Goal: Task Accomplishment & Management: Manage account settings

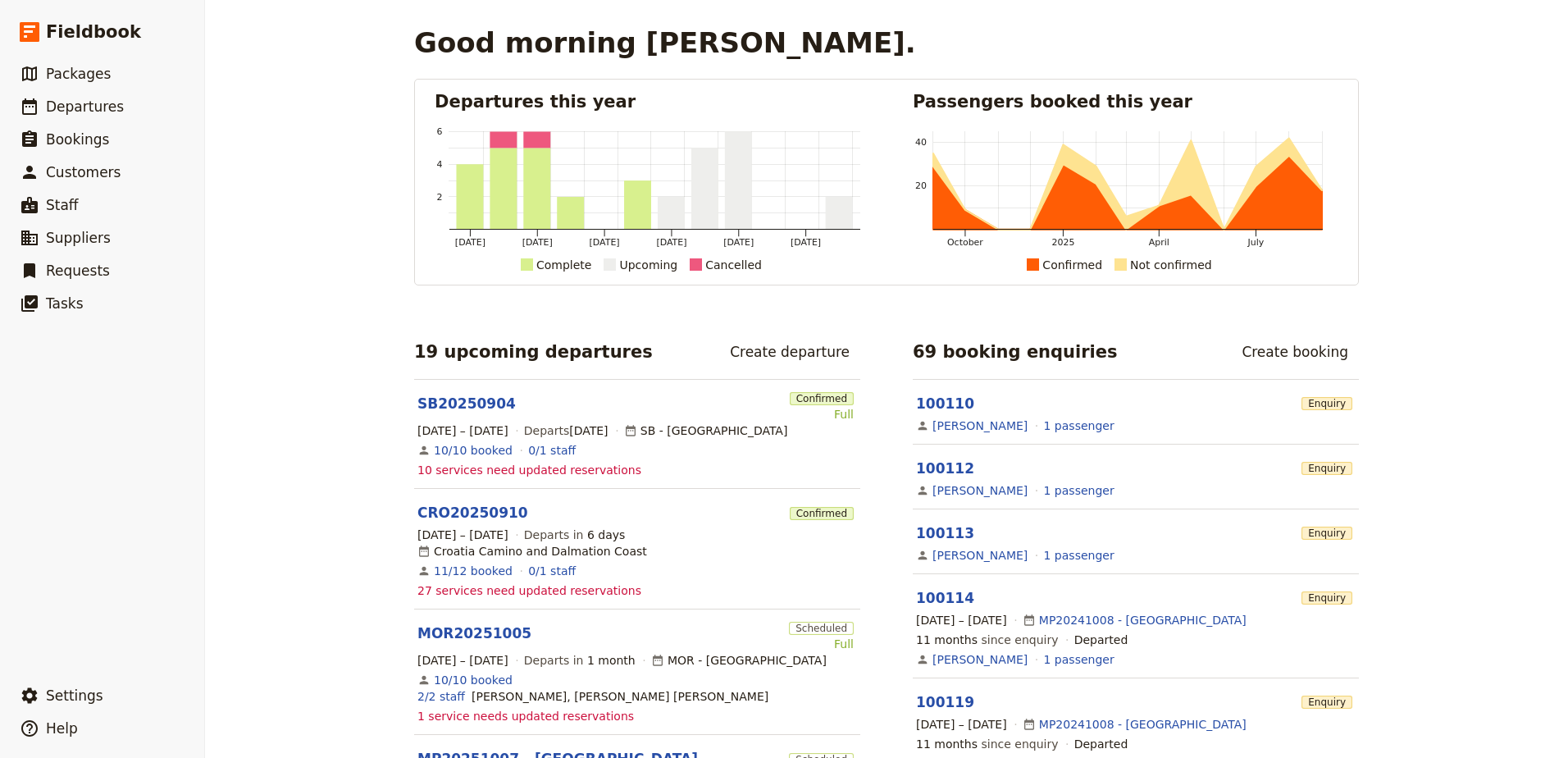
click at [86, 74] on span "Packages" at bounding box center [78, 74] width 65 height 17
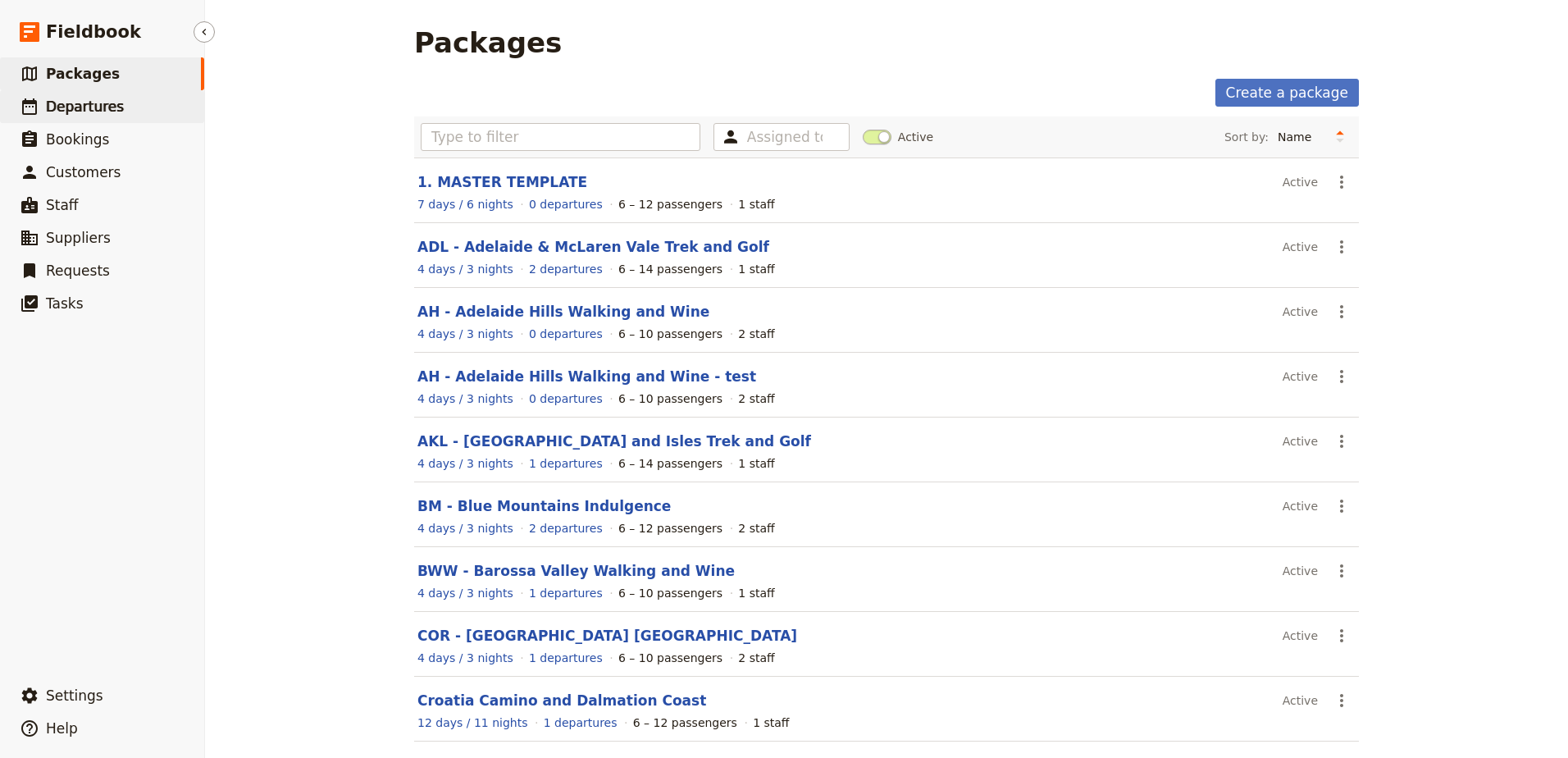
click at [64, 105] on span "Departures" at bounding box center [85, 107] width 78 height 17
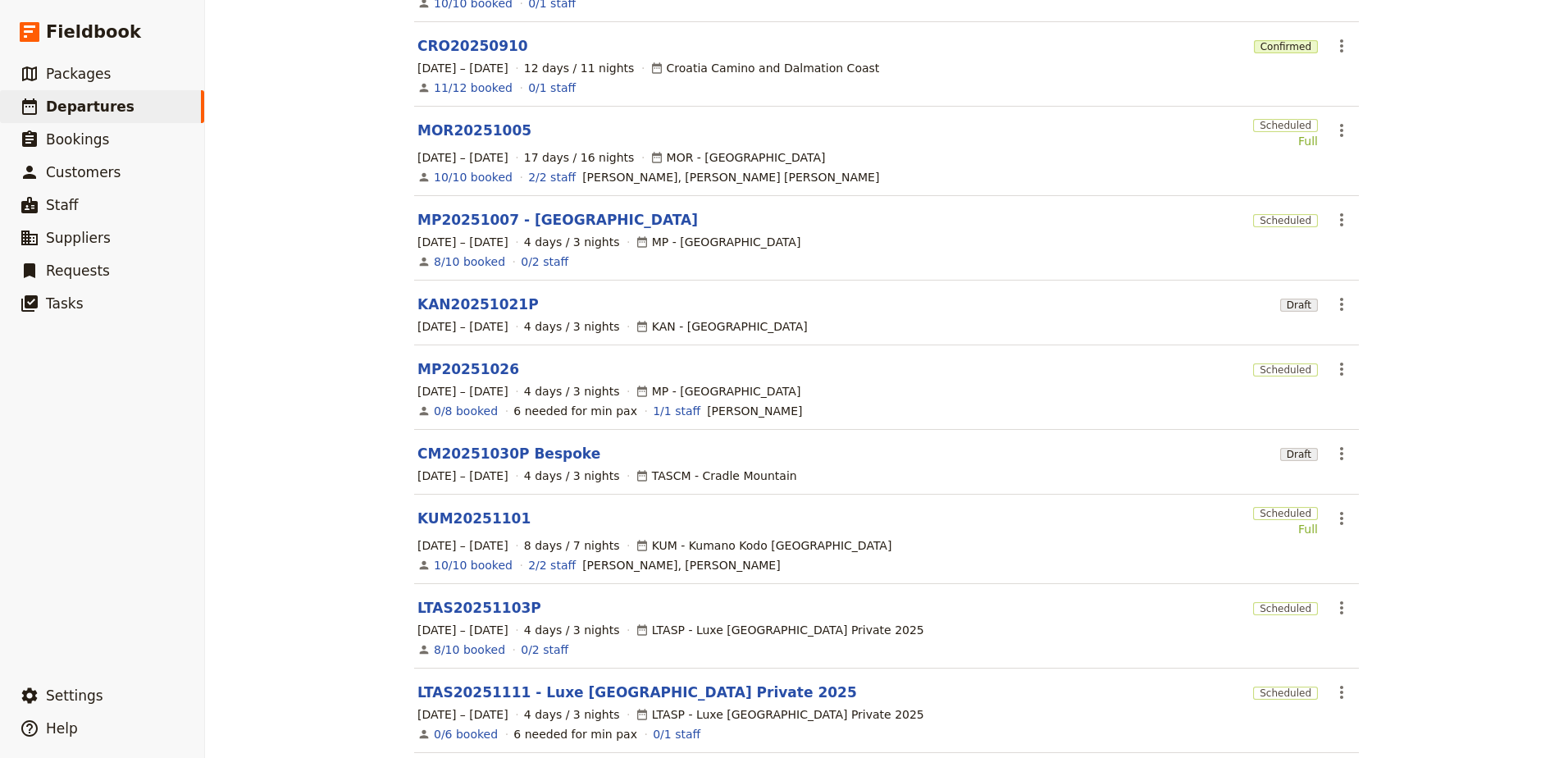
scroll to position [302, 0]
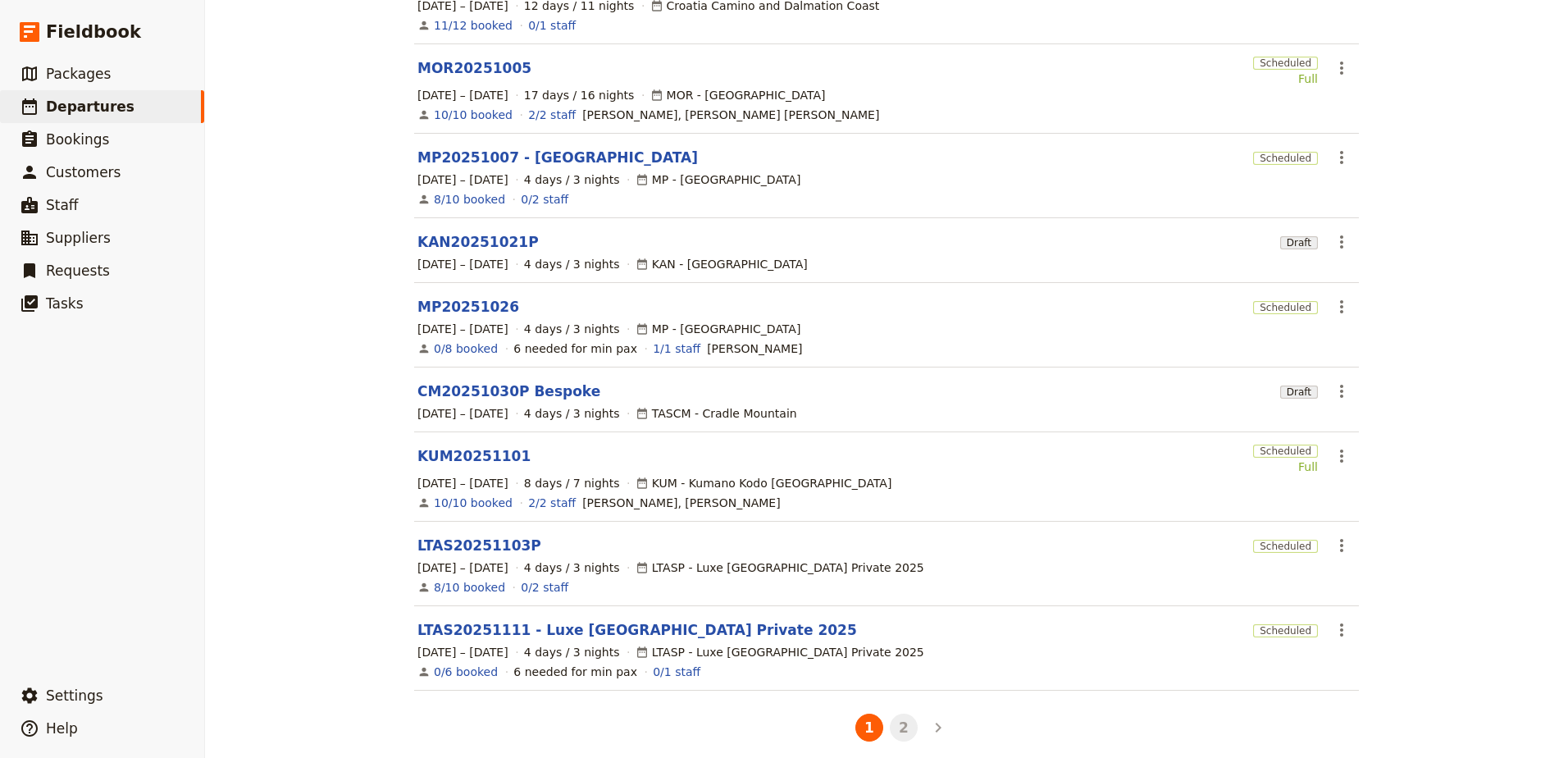
click at [890, 714] on button "2" at bounding box center [903, 728] width 28 height 28
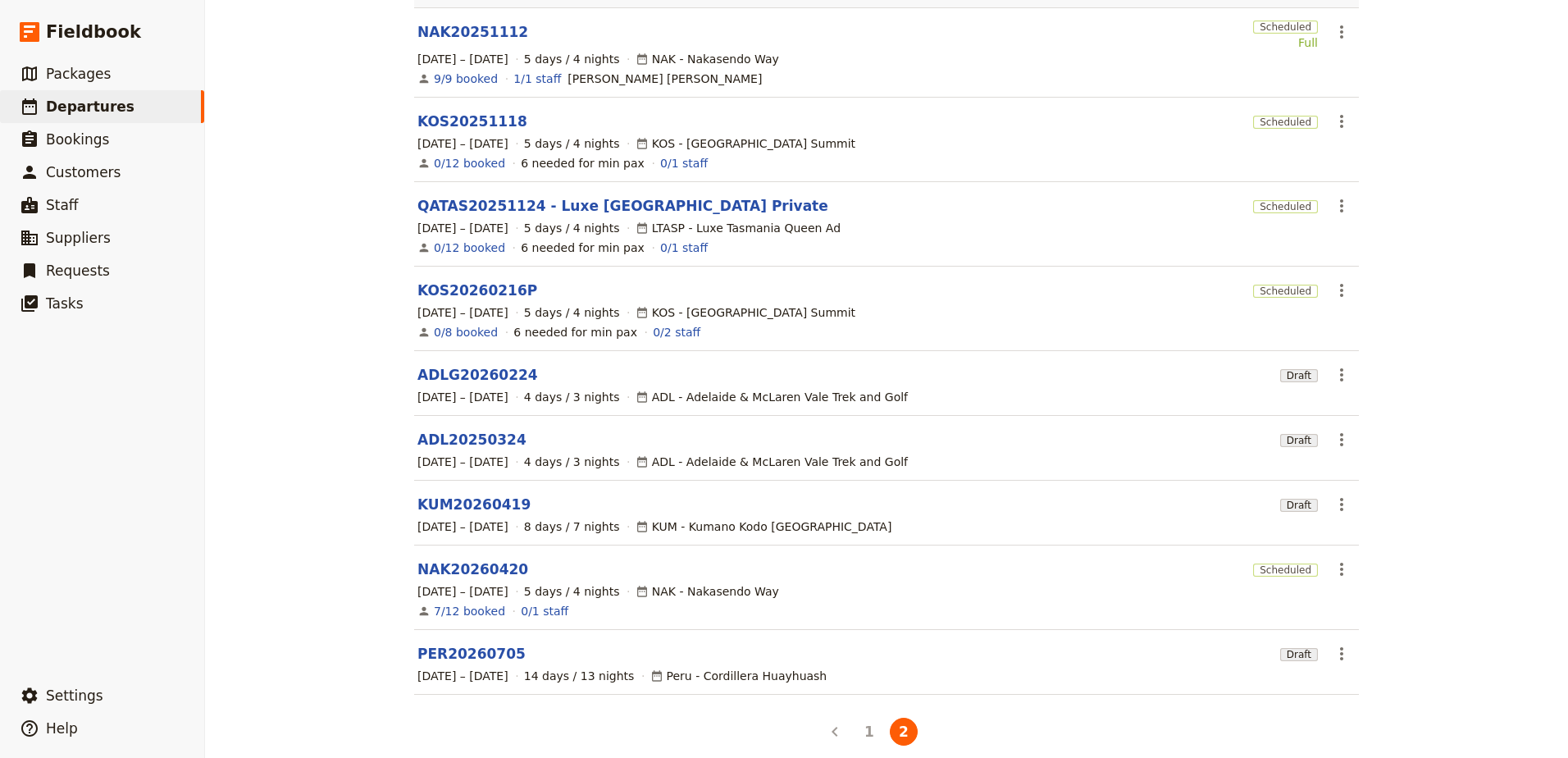
scroll to position [167, 0]
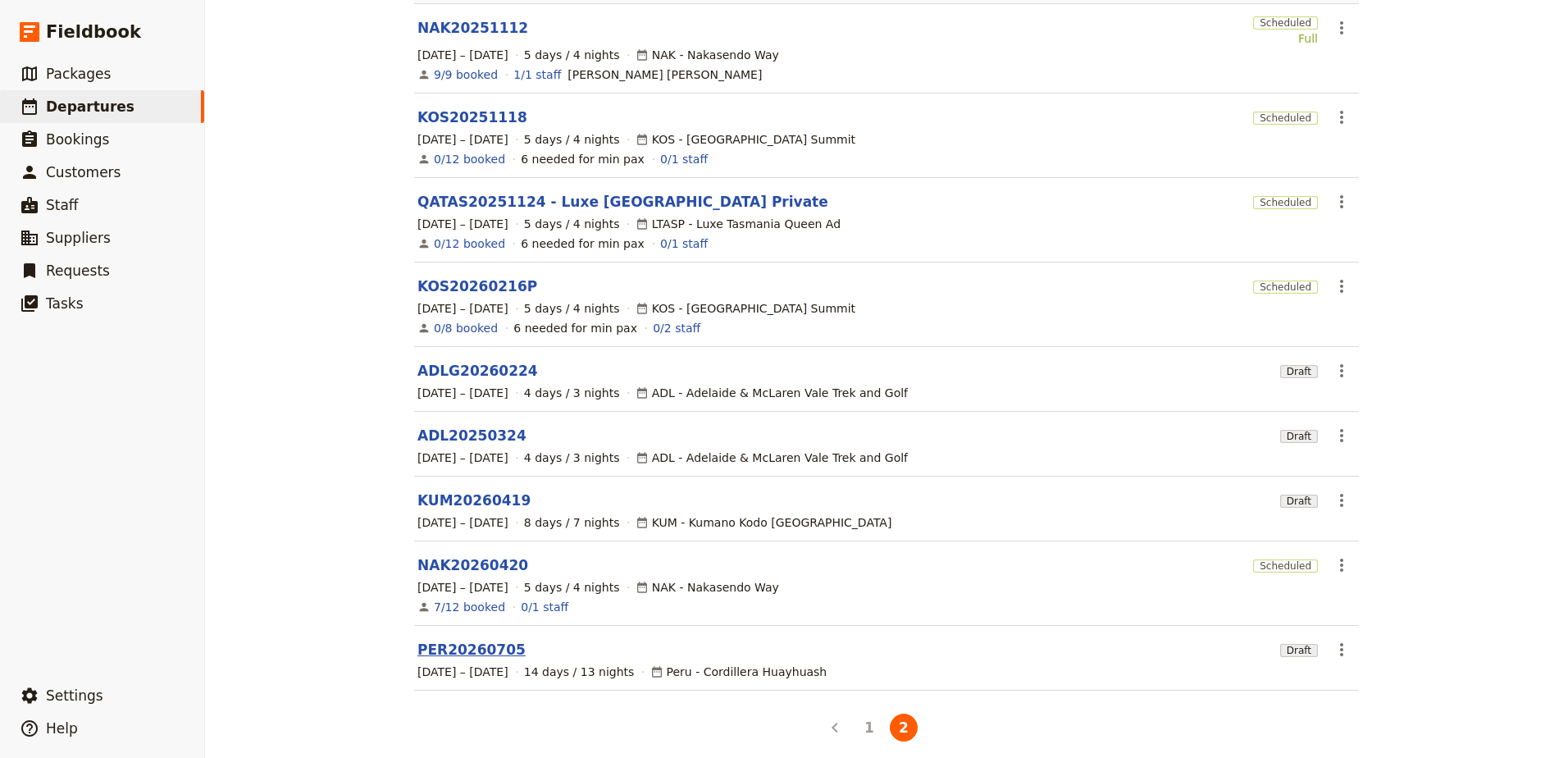
click at [458, 640] on link "PER20260705" at bounding box center [471, 649] width 108 height 19
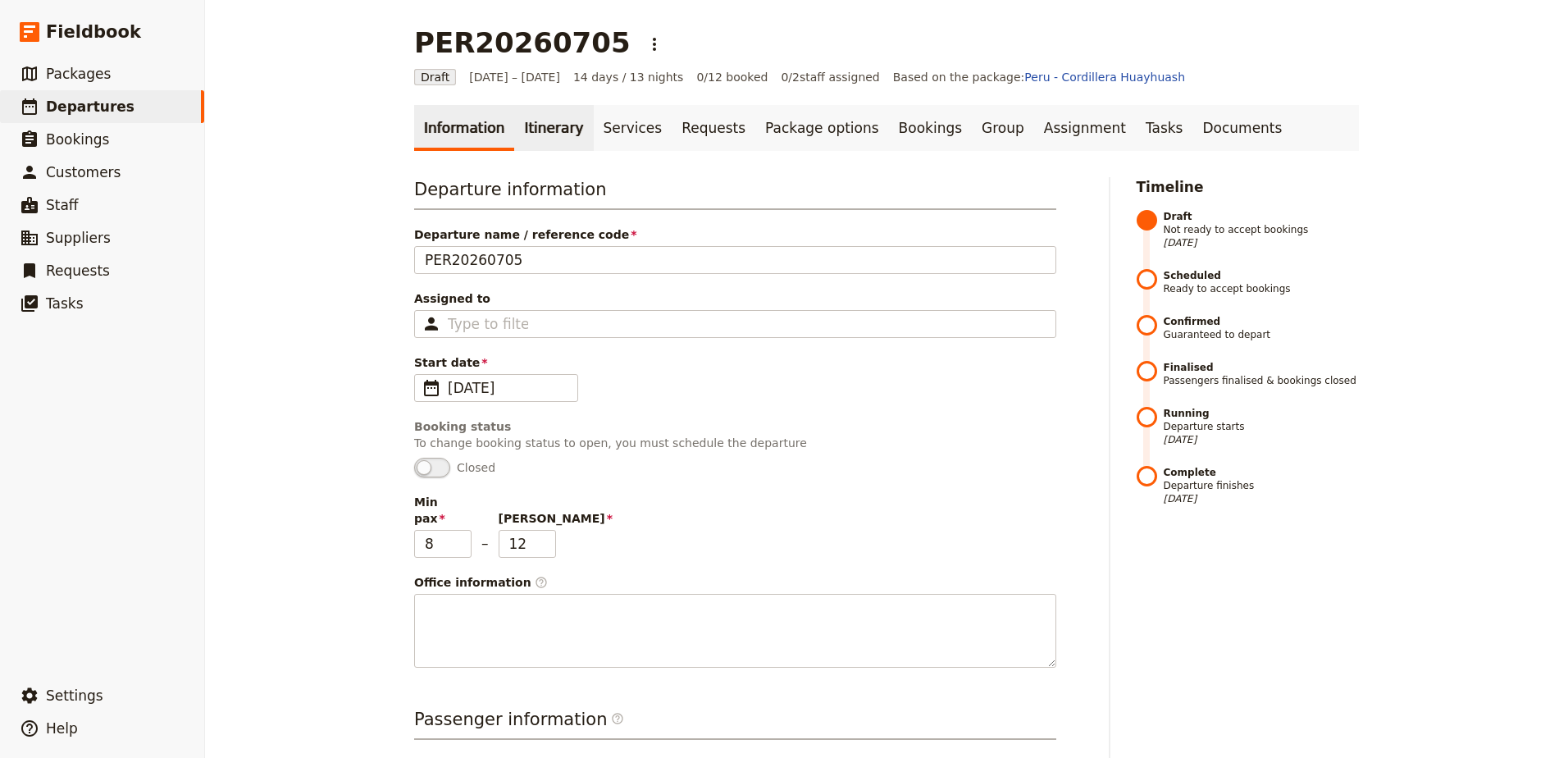
click at [529, 148] on link "Itinerary" at bounding box center [553, 128] width 78 height 46
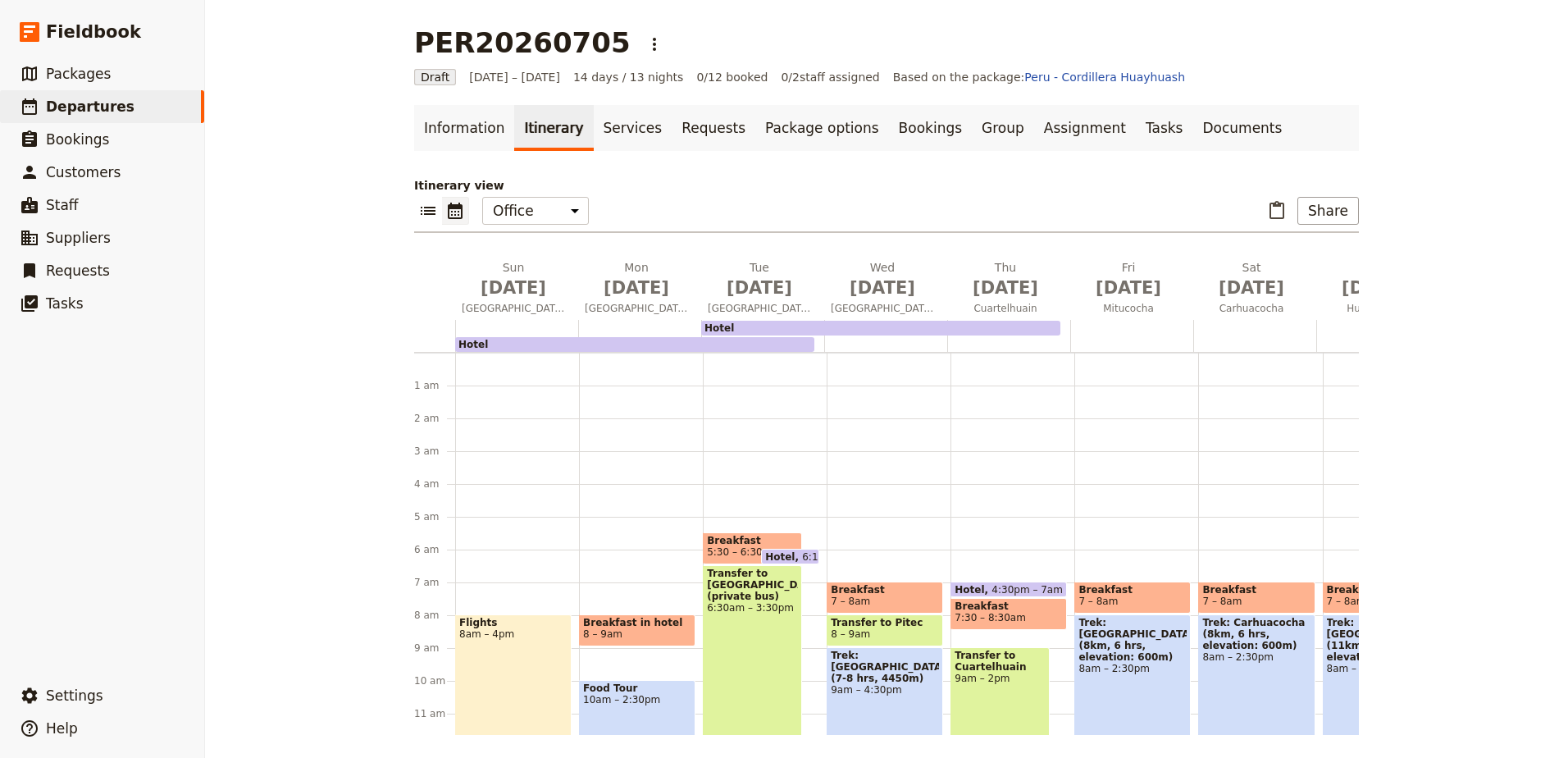
scroll to position [164, 0]
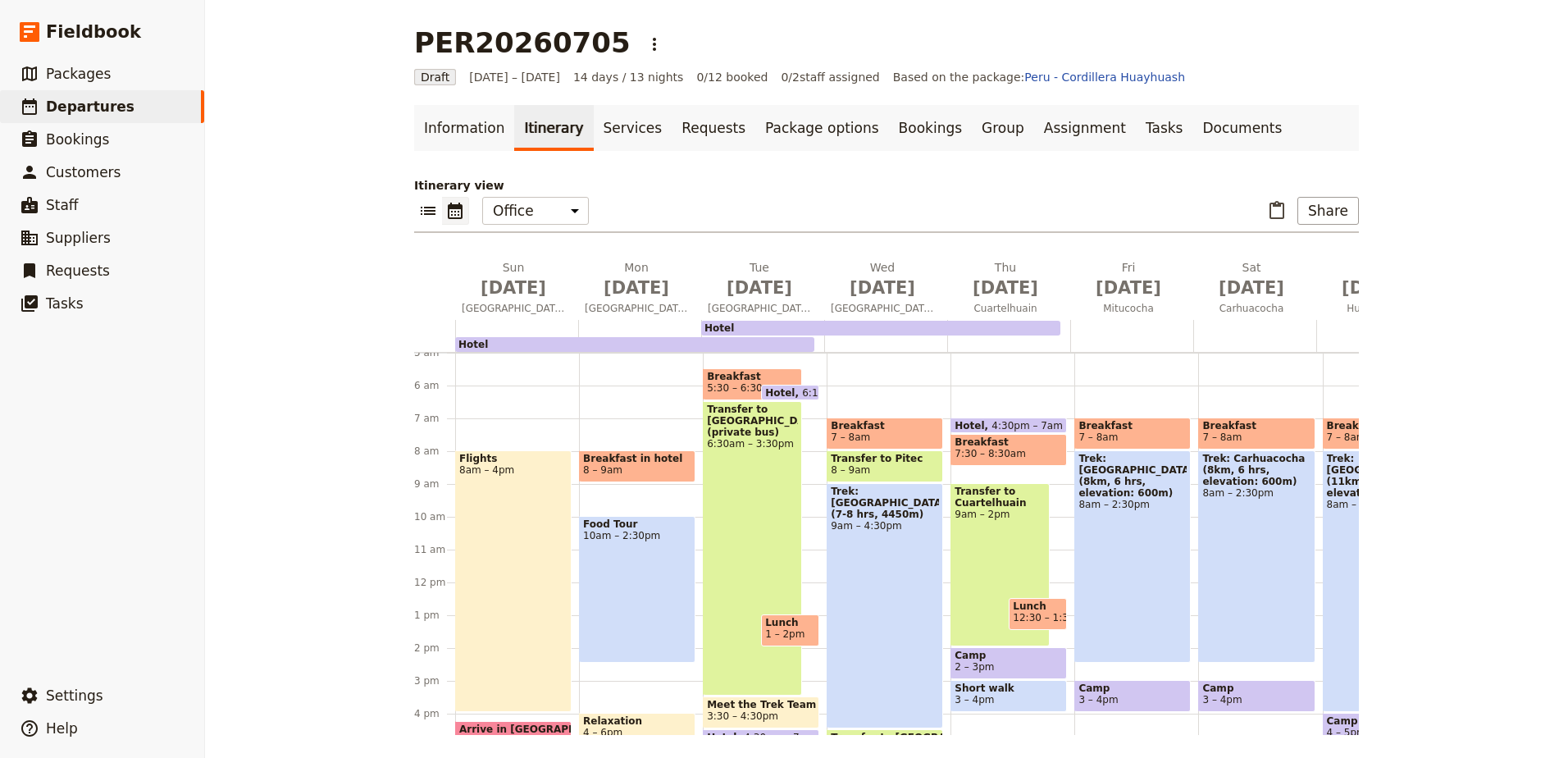
click at [500, 429] on div "Flights 8am – 4pm Arrive in Lima 4:15 – 5:15pm Transfer to Hotel 5:15 – 6:15pm …" at bounding box center [517, 583] width 124 height 788
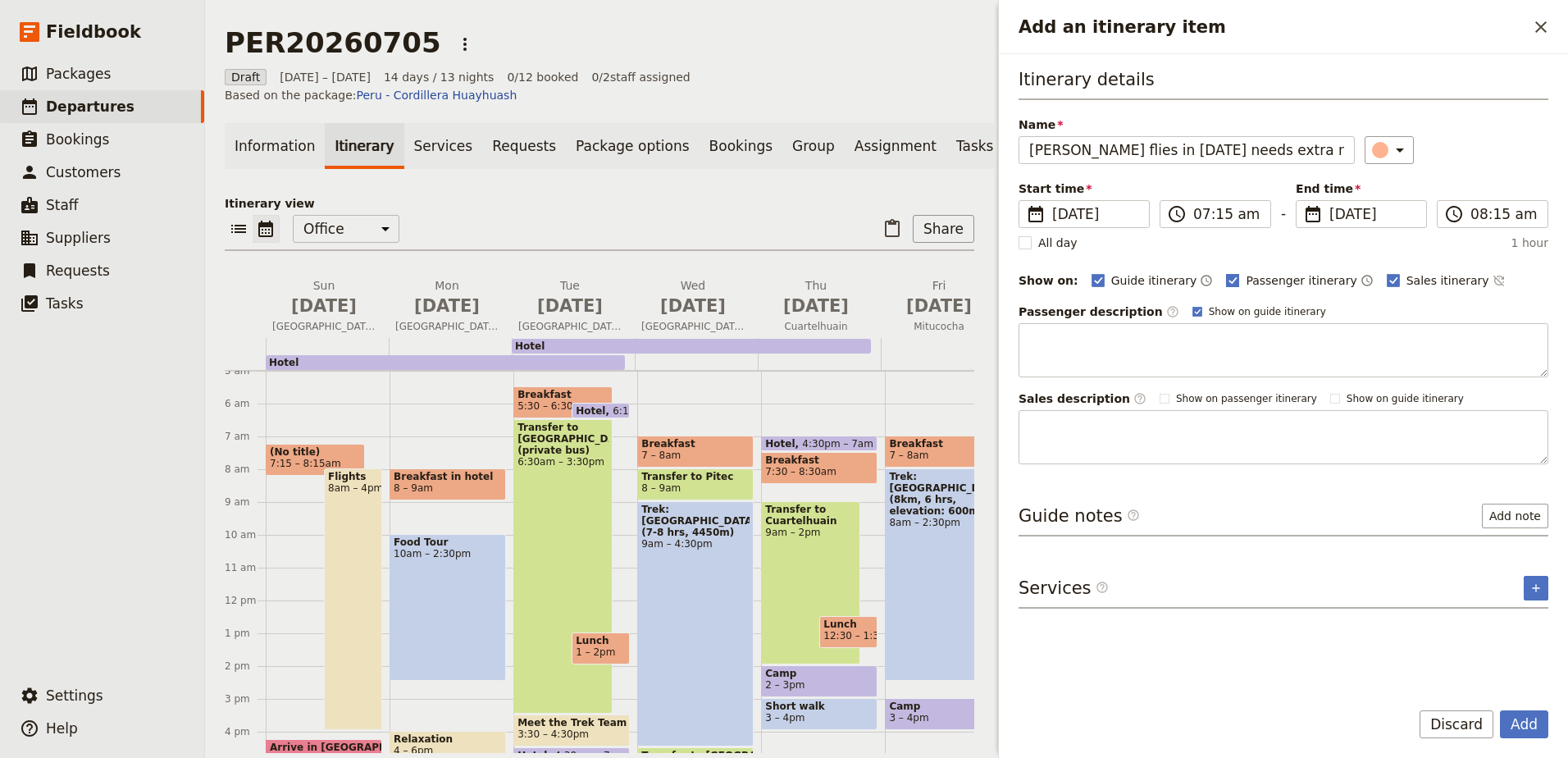
type input "Tammy flies in 4 July needs extra night"
click at [1230, 278] on polygon "Add an itinerary item" at bounding box center [1233, 279] width 8 height 9
click at [1225, 272] on input "Passenger itinerary" at bounding box center [1225, 271] width 1 height 1
checkbox input "false"
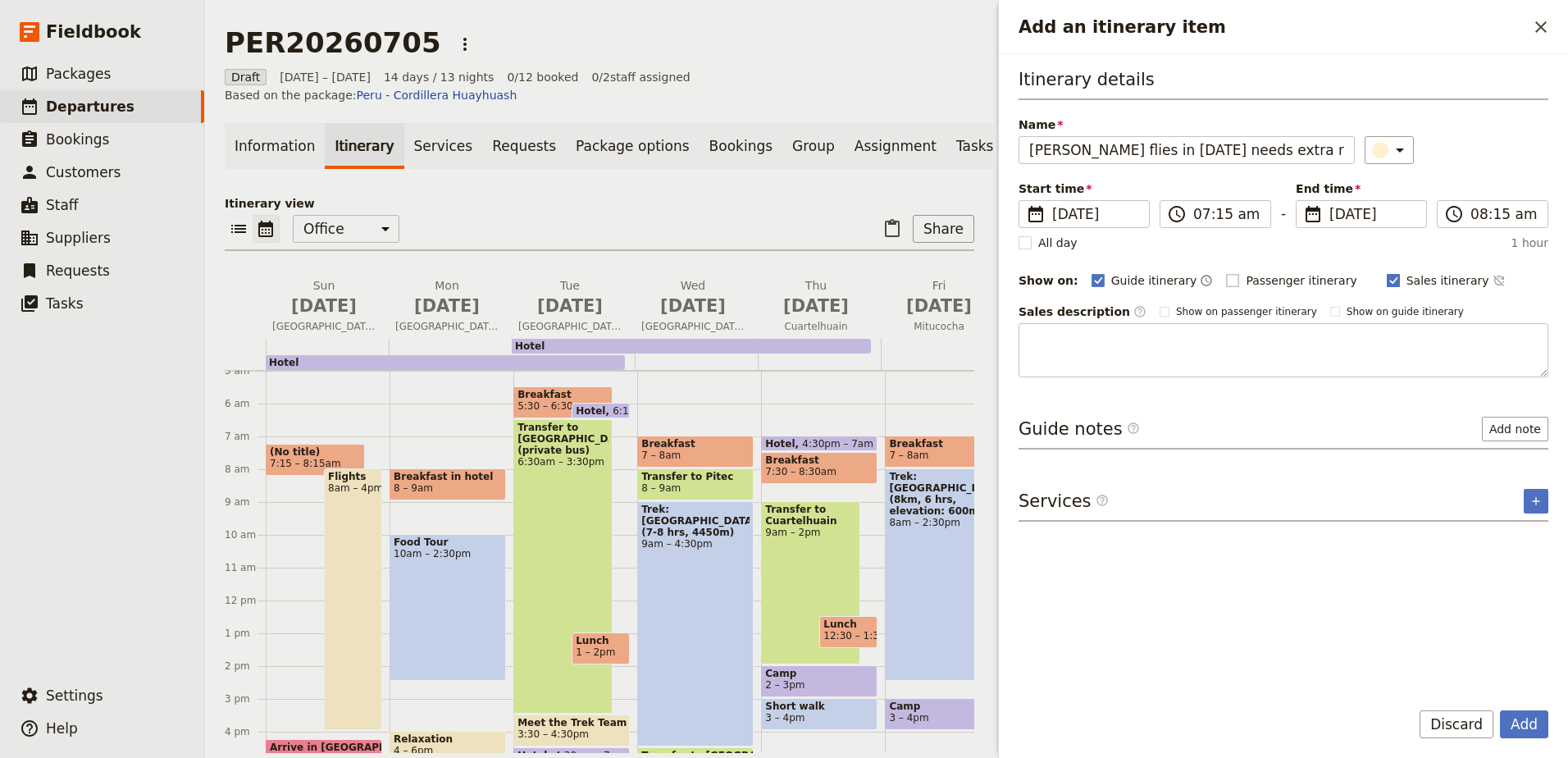
click at [1386, 278] on rect "Add an itinerary item" at bounding box center [1392, 279] width 12 height 12
click at [1386, 272] on input "Sales itinerary" at bounding box center [1386, 271] width 1 height 1
checkbox input "false"
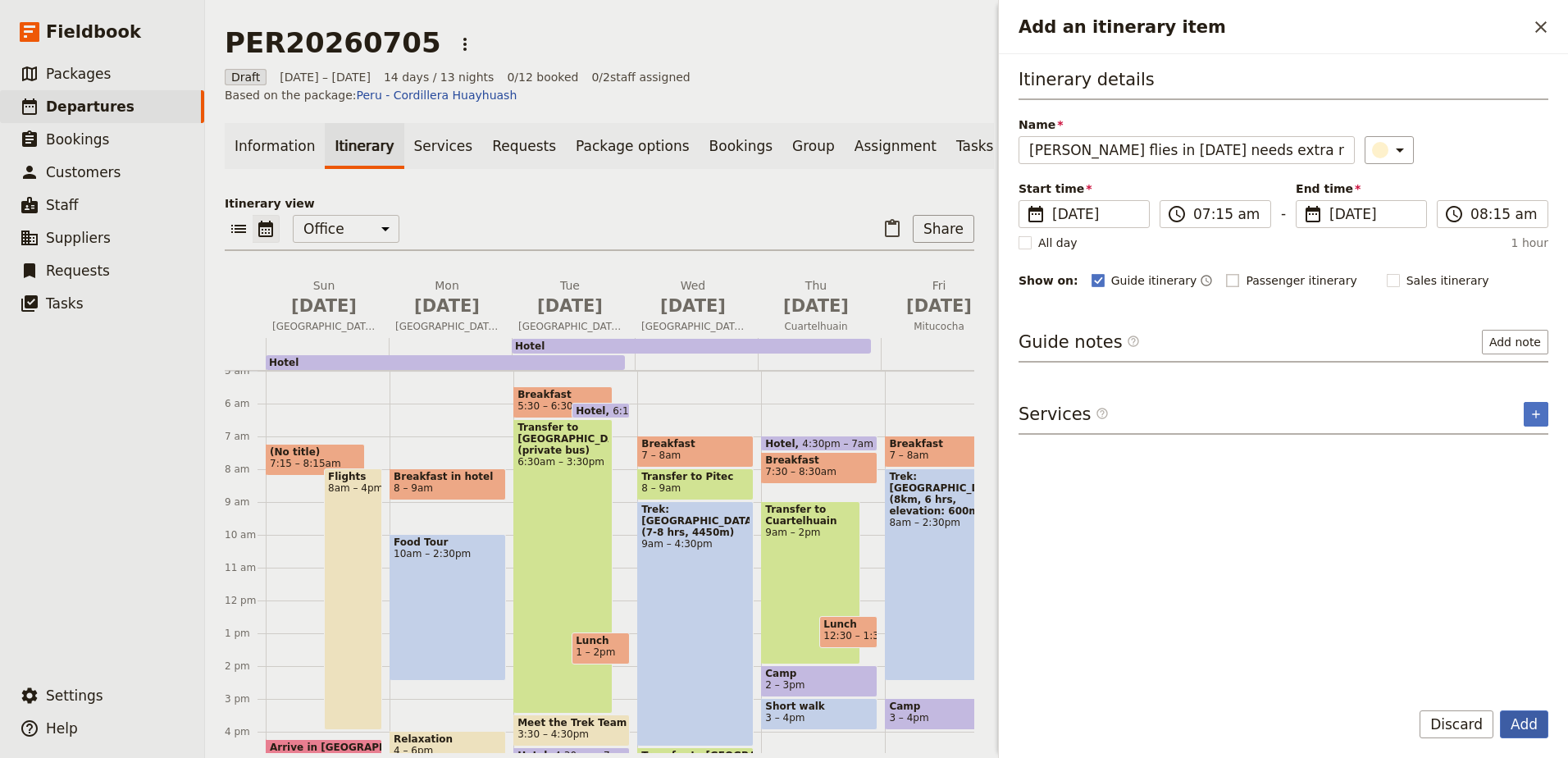
click at [1524, 726] on button "Add" at bounding box center [1524, 724] width 48 height 28
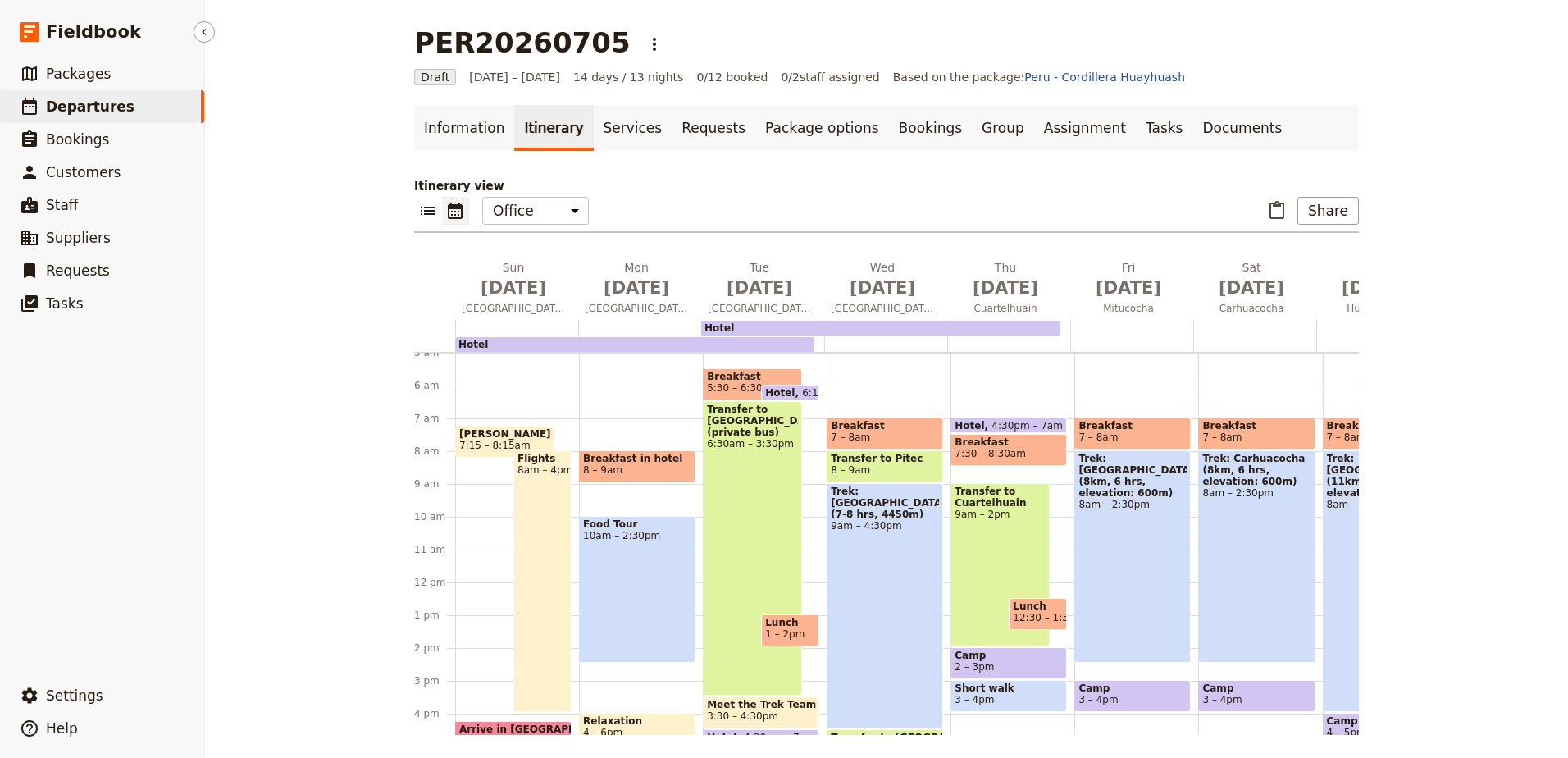
click at [73, 112] on span "Departures" at bounding box center [90, 107] width 88 height 17
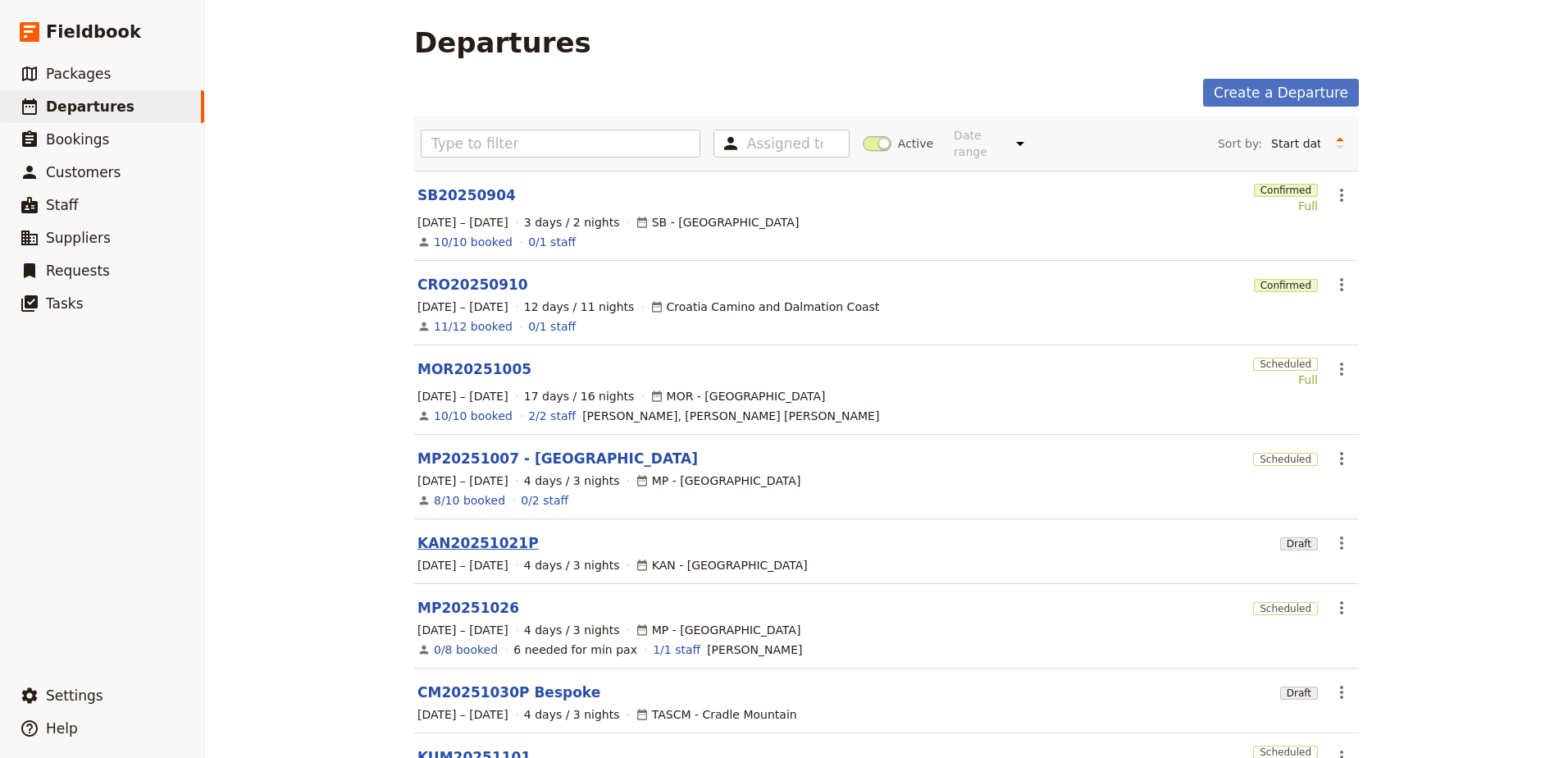
click at [477, 533] on link "KAN20251021P" at bounding box center [478, 542] width 122 height 19
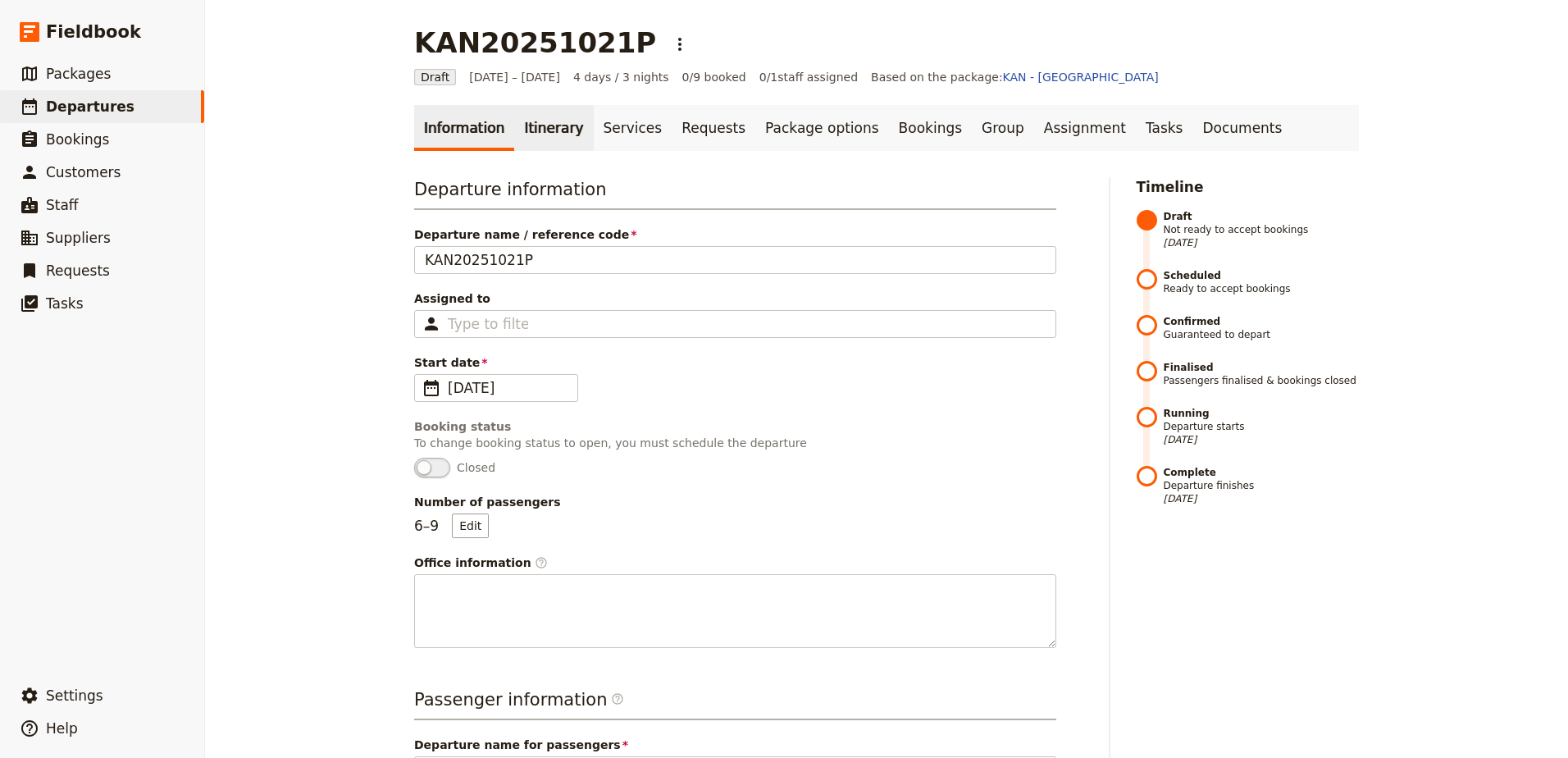
click at [547, 135] on link "Itinerary" at bounding box center [553, 128] width 78 height 46
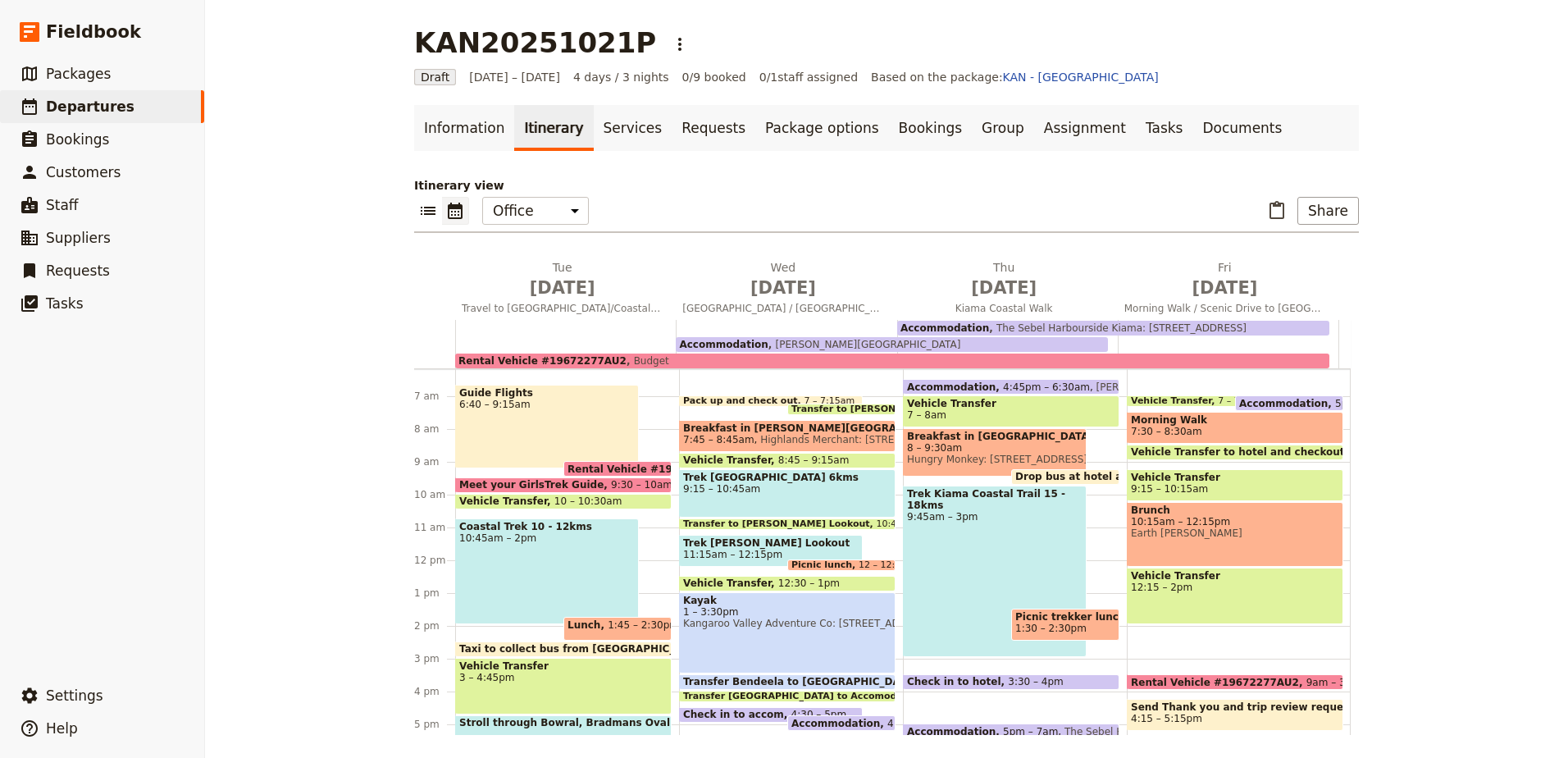
scroll to position [421, 0]
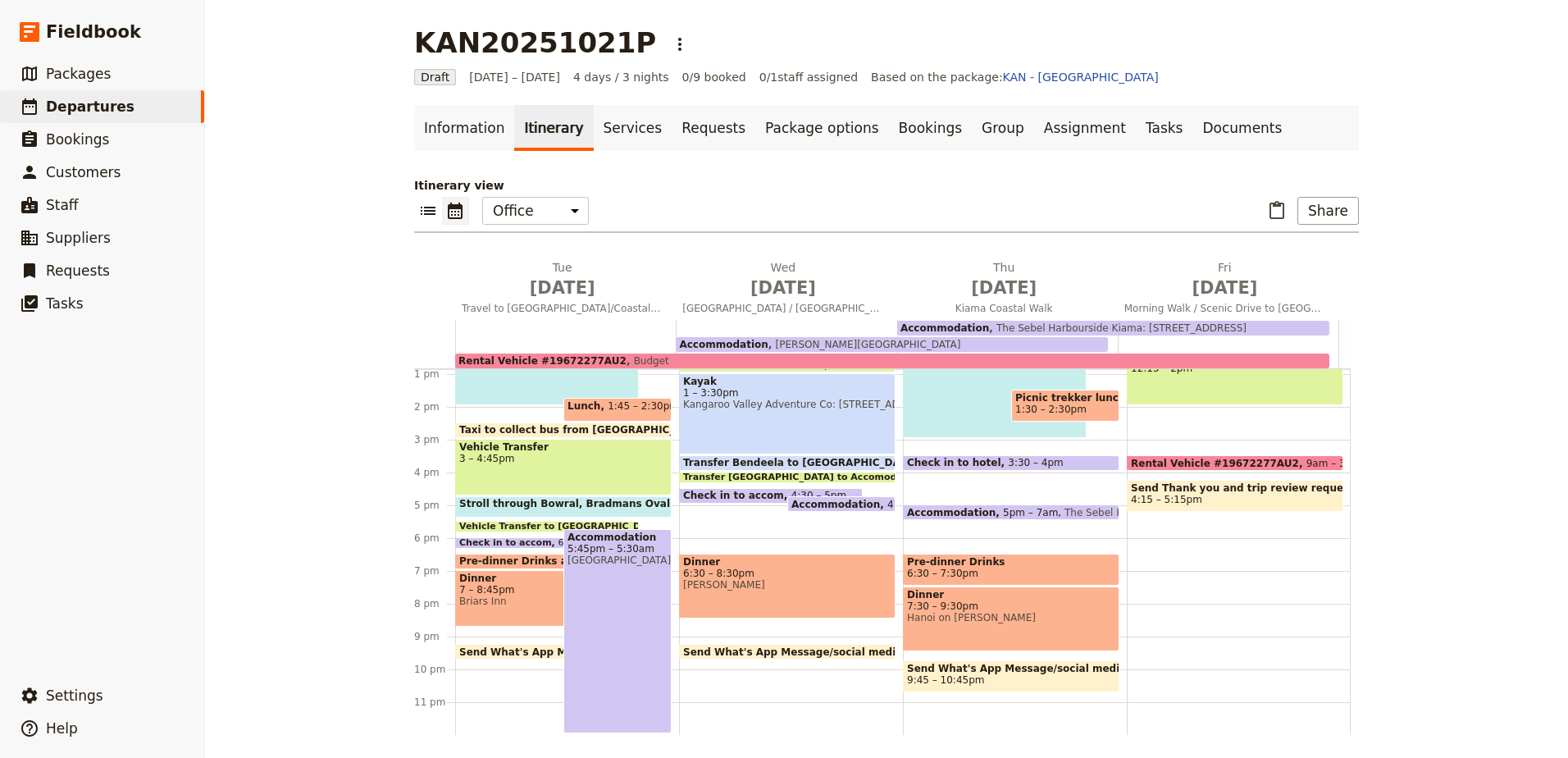
click at [608, 558] on span "Briars Country Lodge" at bounding box center [618, 560] width 100 height 11
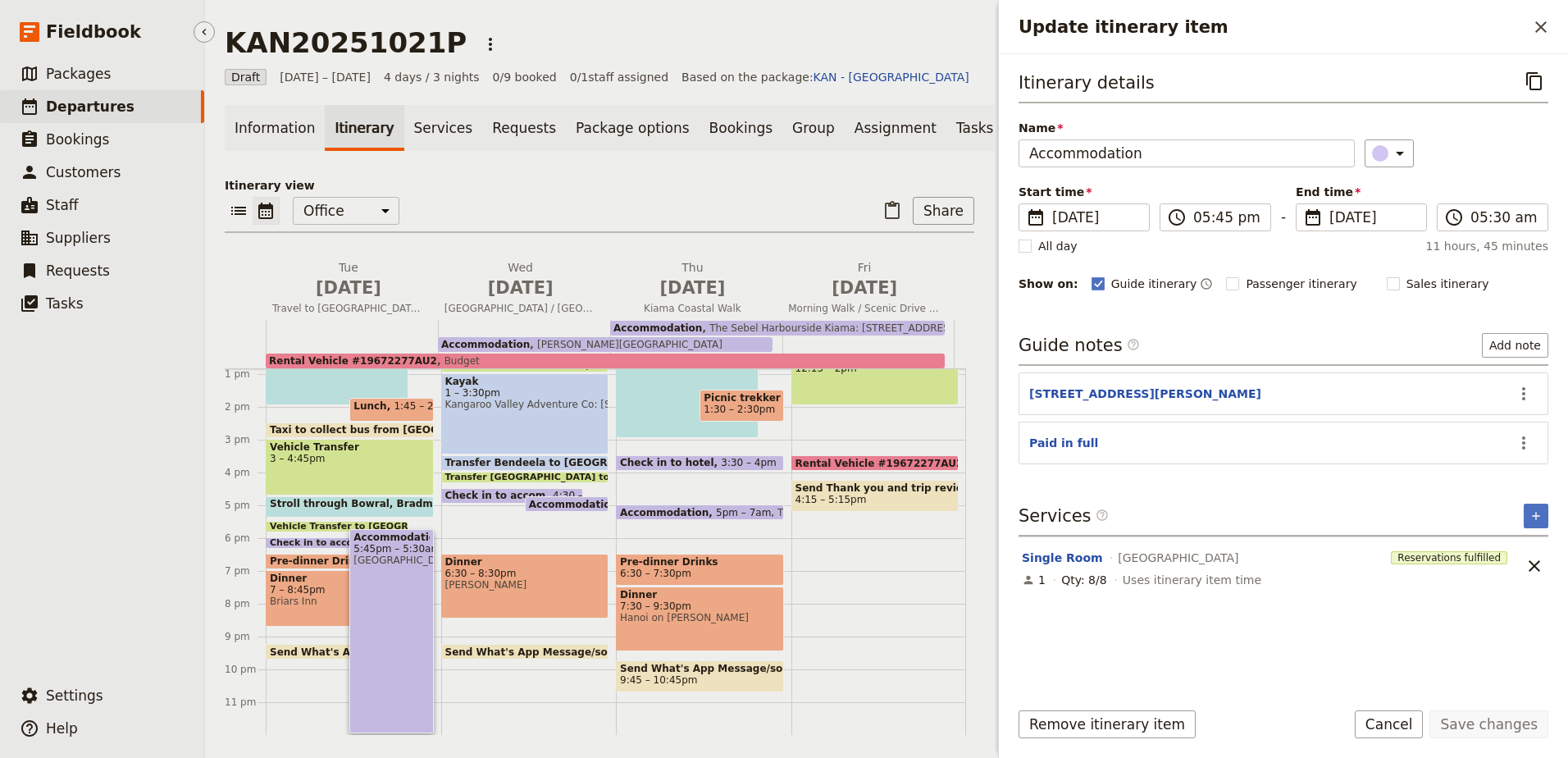
click at [86, 102] on span "Departures" at bounding box center [90, 107] width 88 height 17
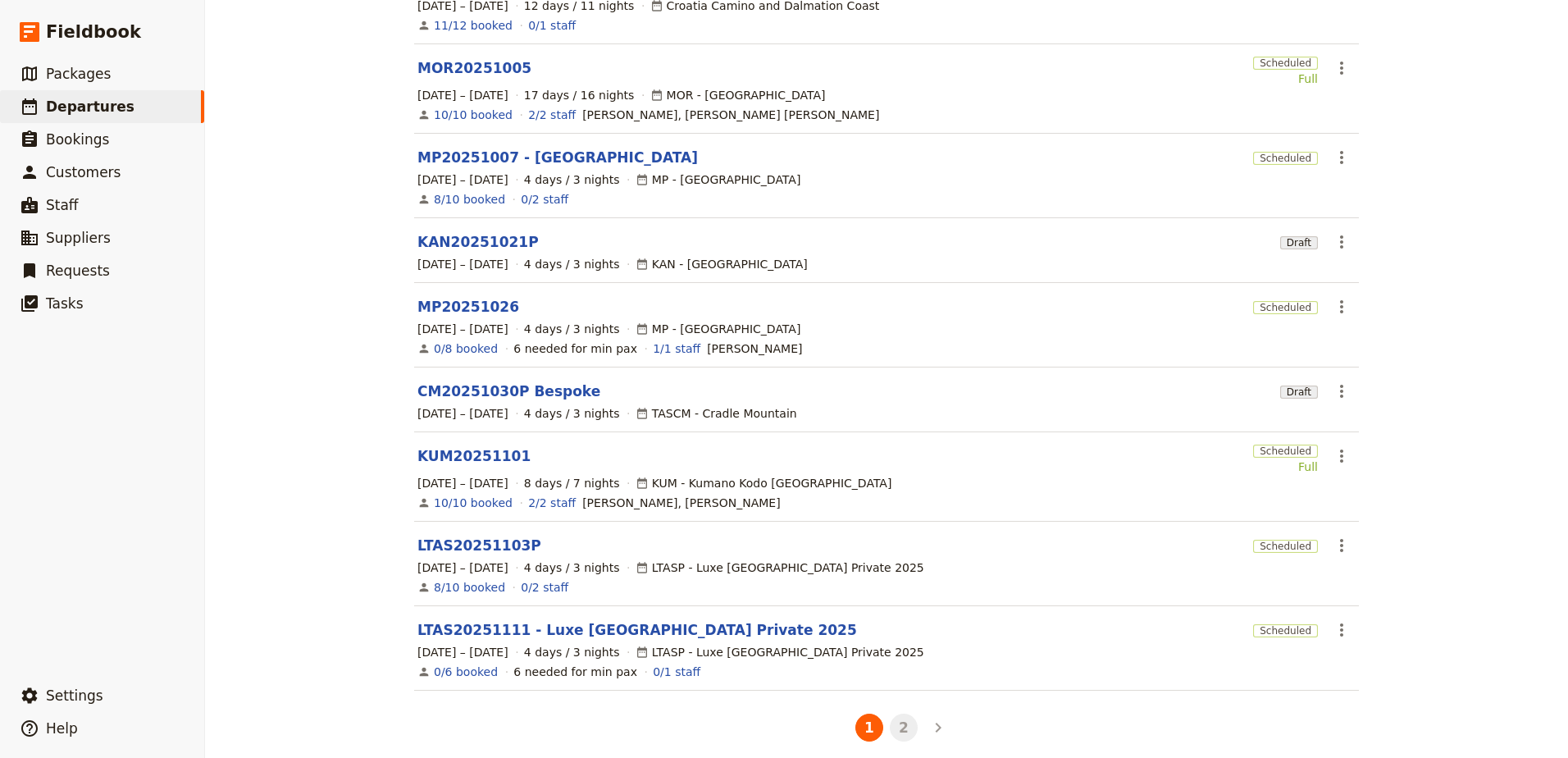
click at [902, 720] on button "2" at bounding box center [903, 728] width 28 height 28
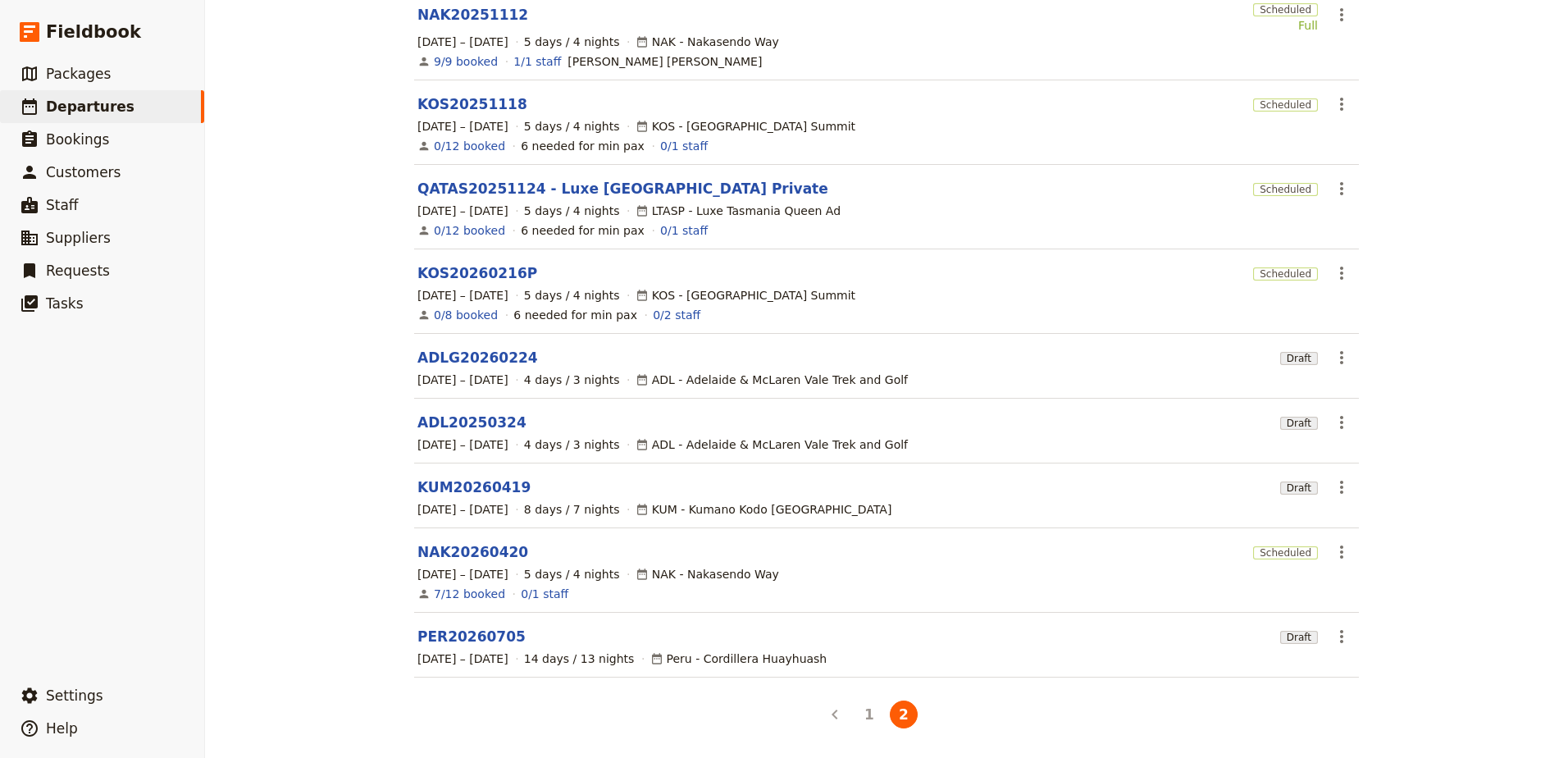
scroll to position [167, 0]
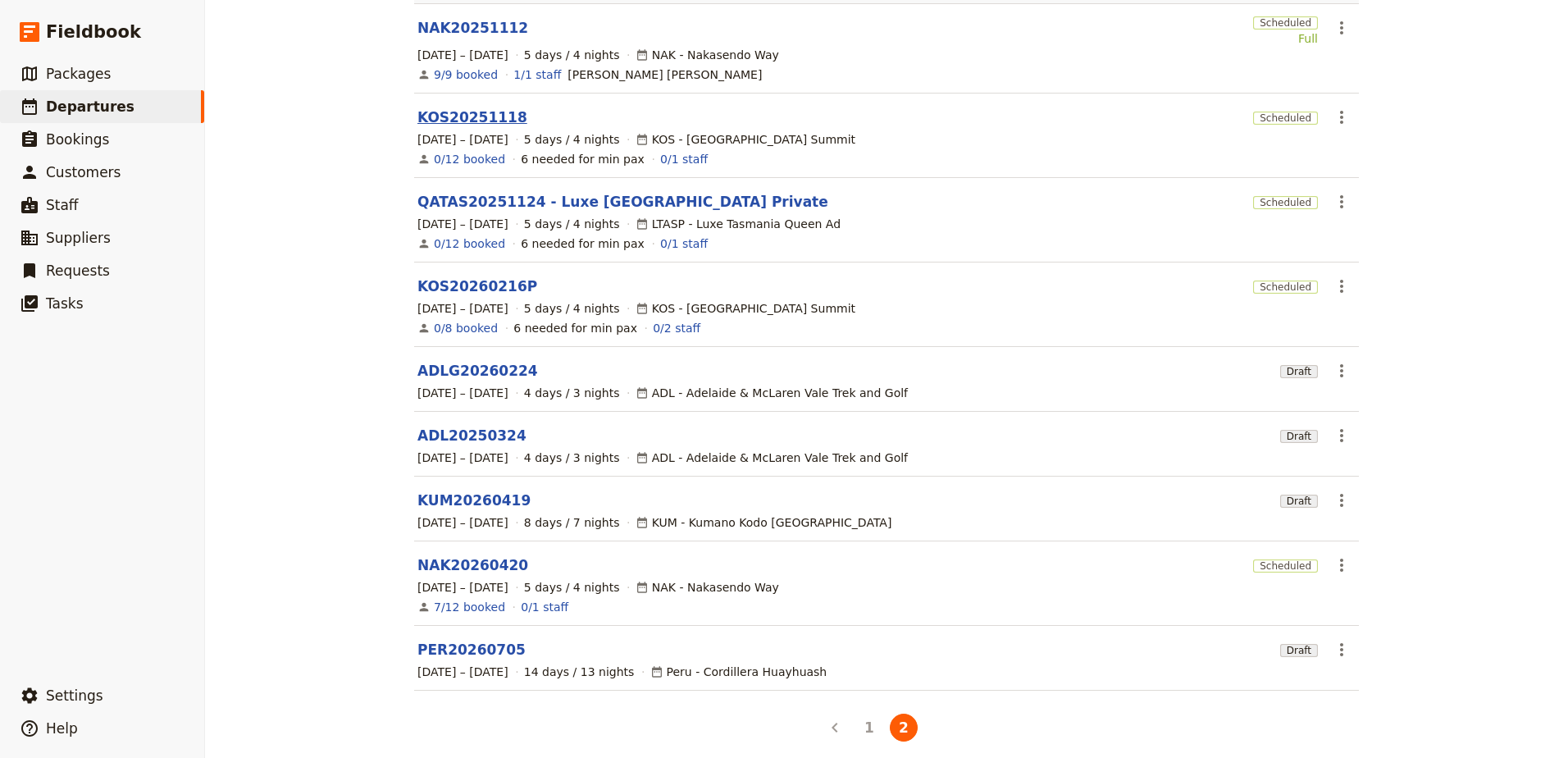
click at [425, 108] on link "KOS20251118" at bounding box center [472, 117] width 110 height 19
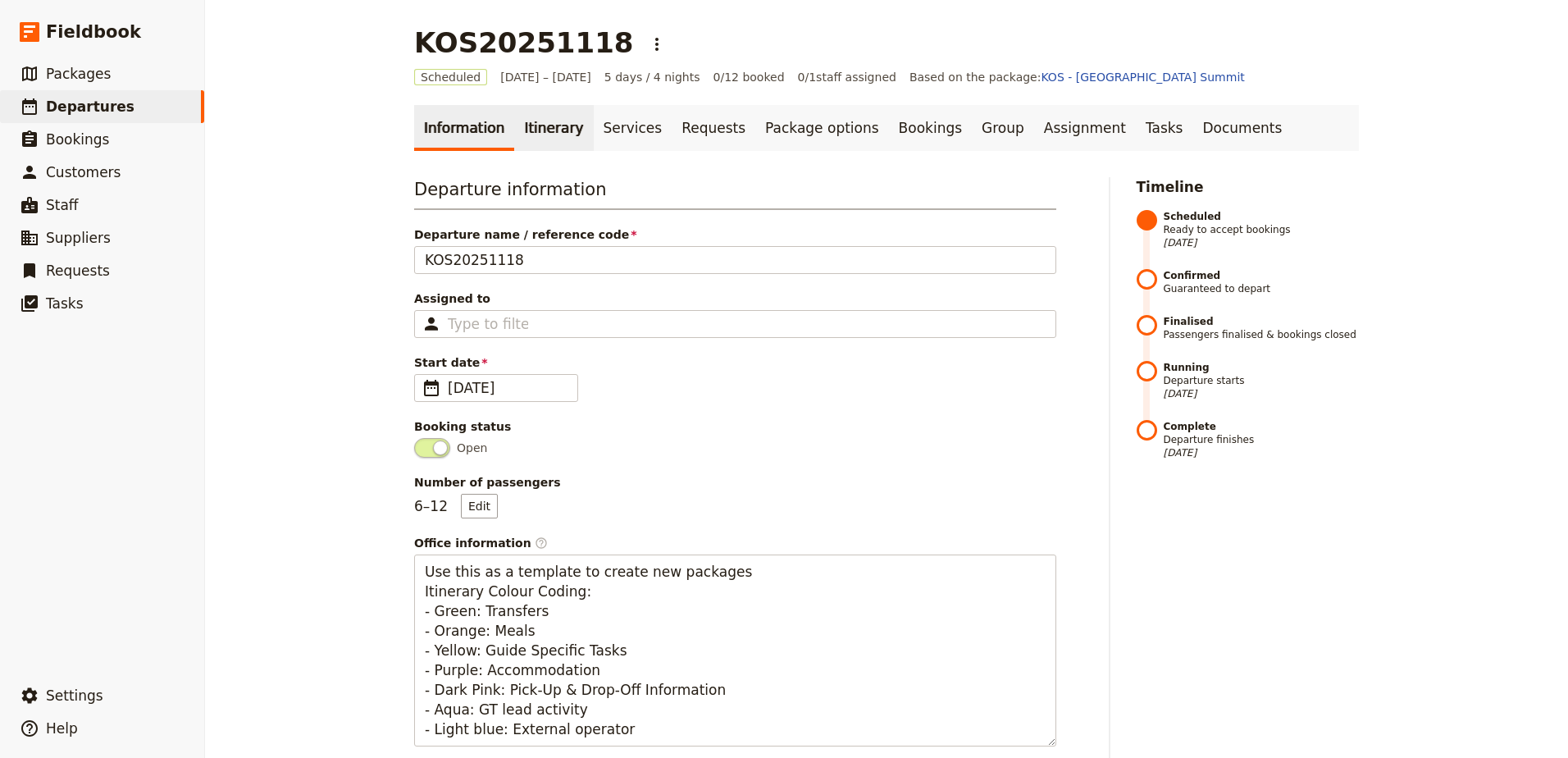
click at [514, 123] on link "Itinerary" at bounding box center [553, 128] width 78 height 46
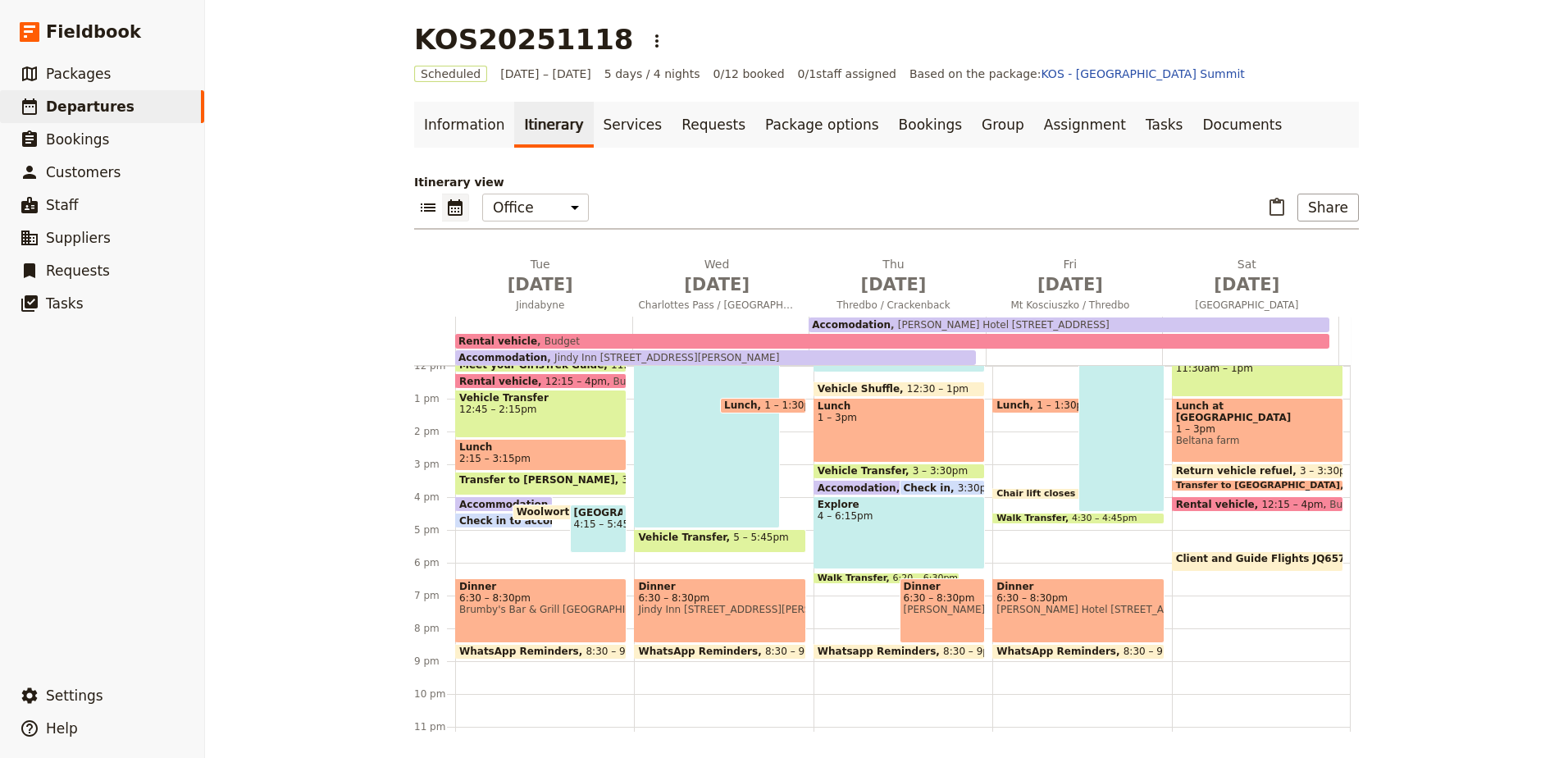
scroll to position [421, 0]
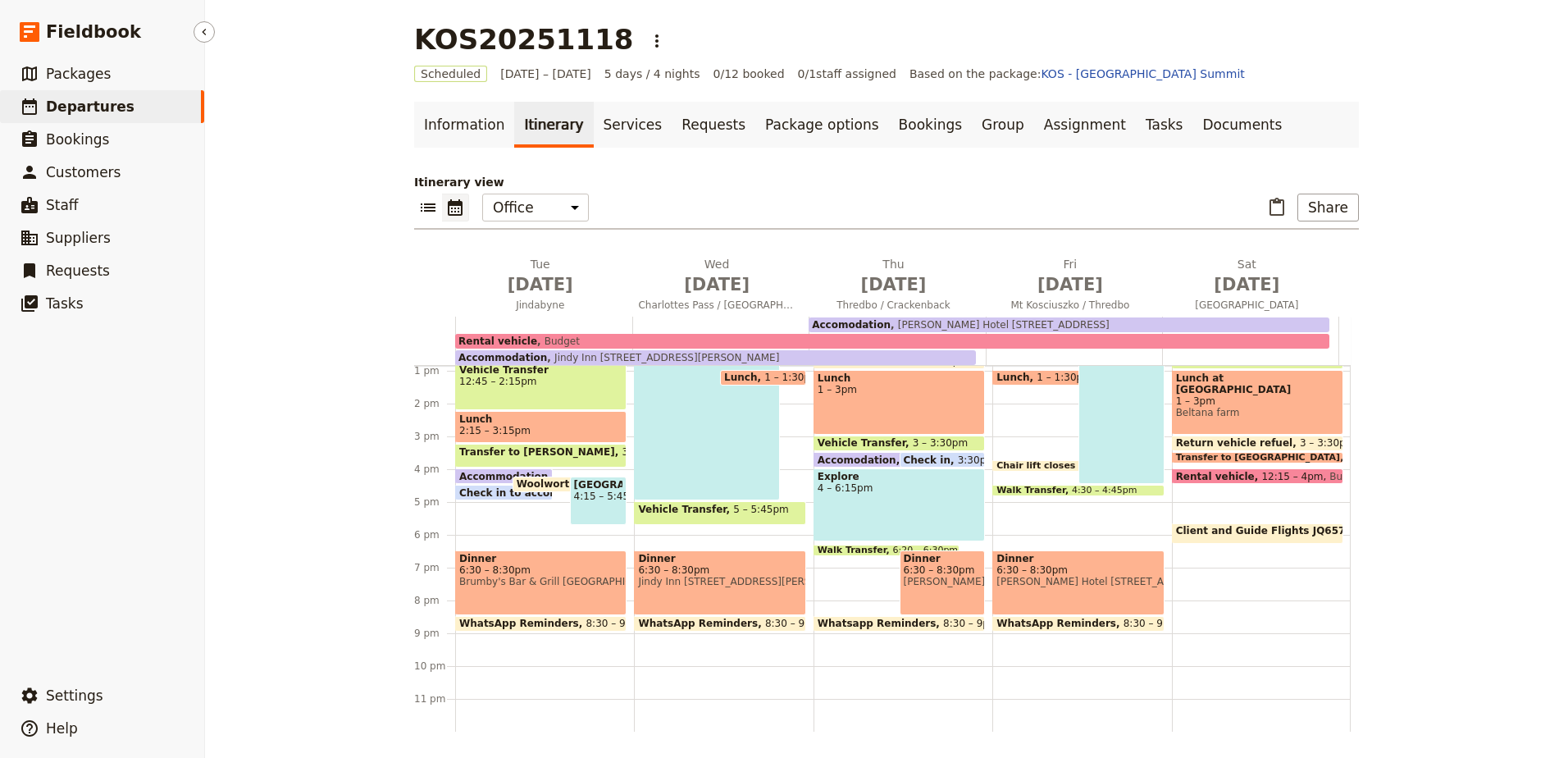
click at [62, 99] on span "Departures" at bounding box center [90, 107] width 88 height 17
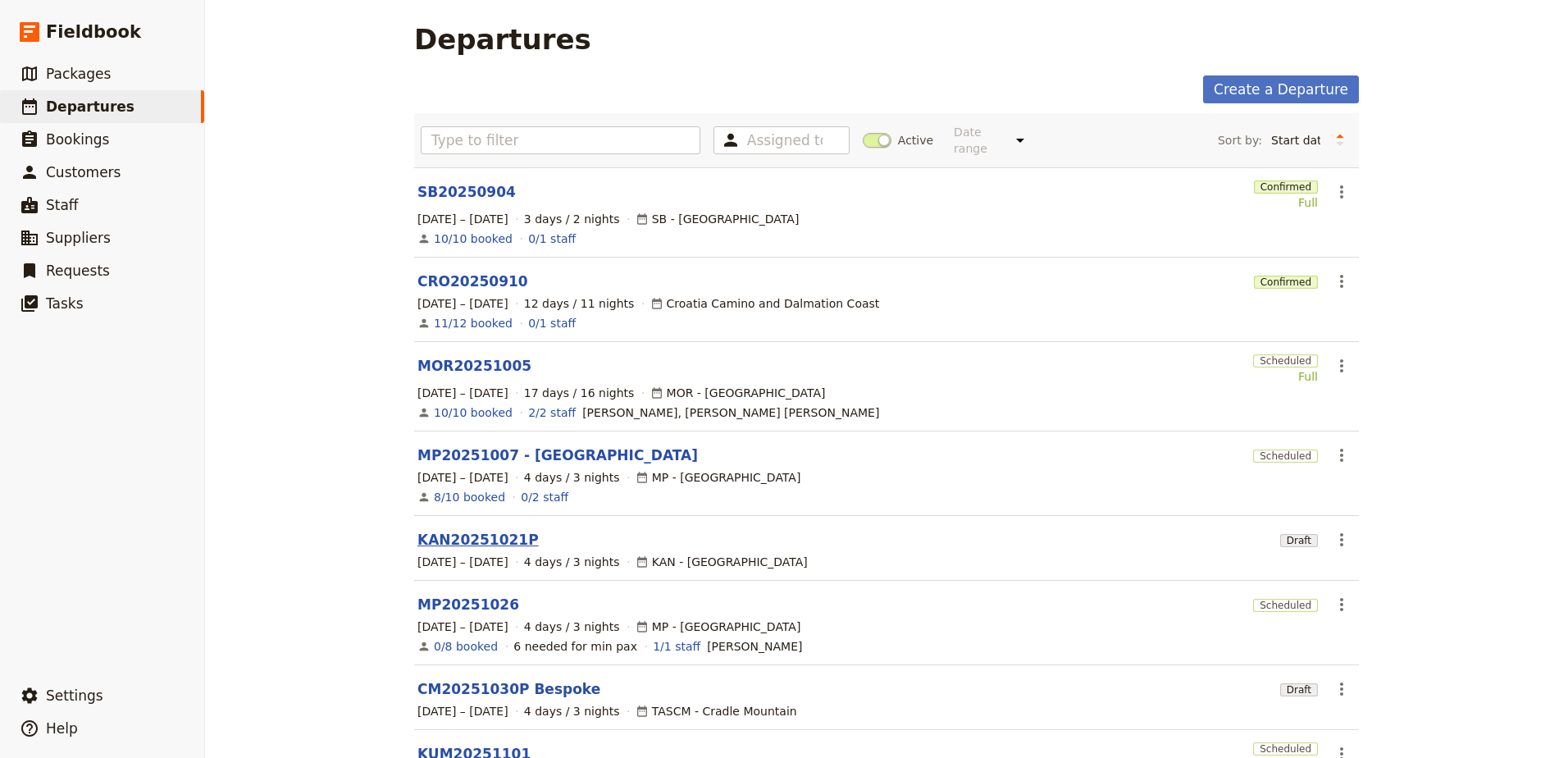
click at [450, 530] on link "KAN20251021P" at bounding box center [478, 539] width 122 height 19
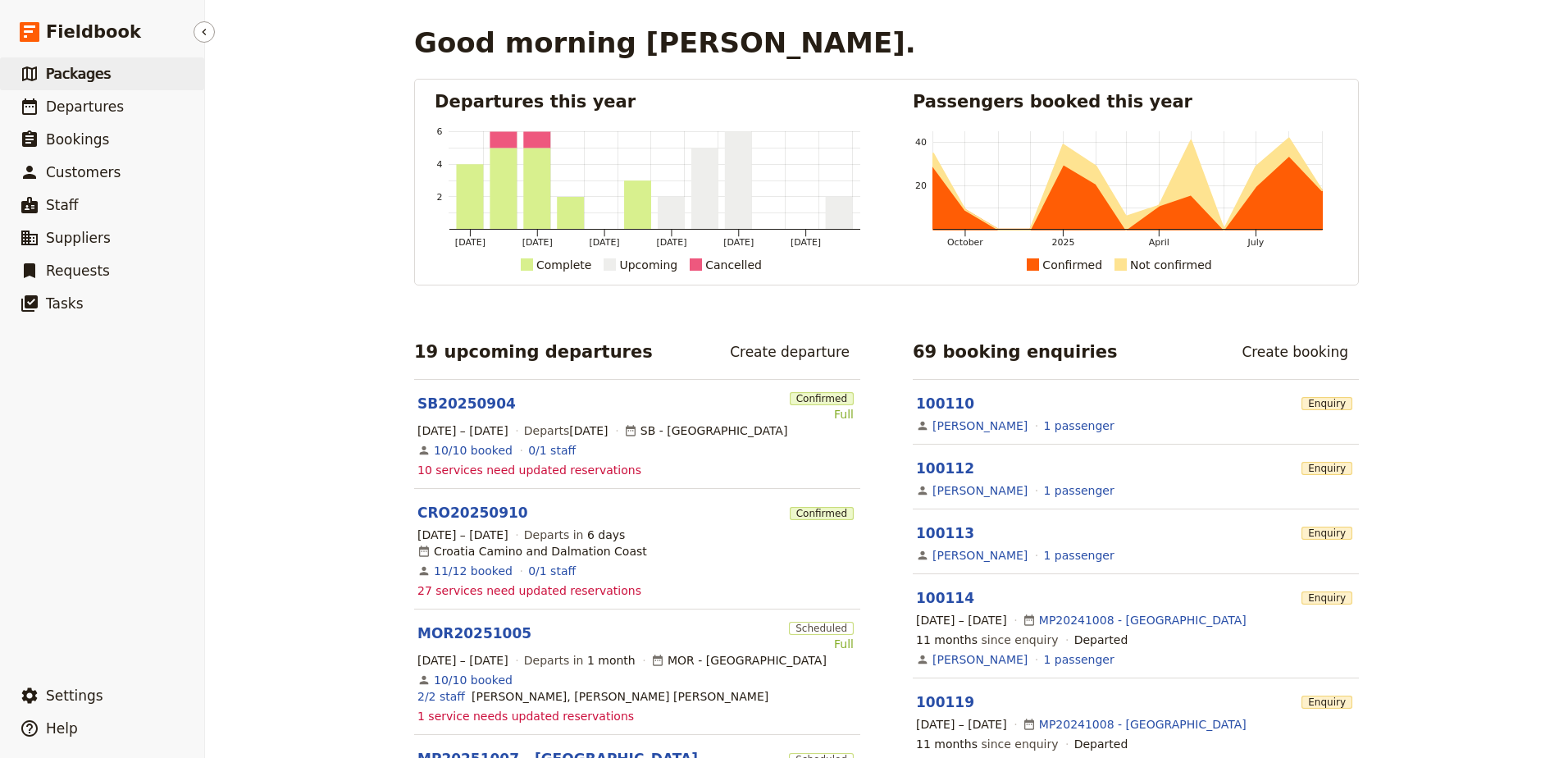
click at [69, 77] on span "Packages" at bounding box center [78, 74] width 65 height 17
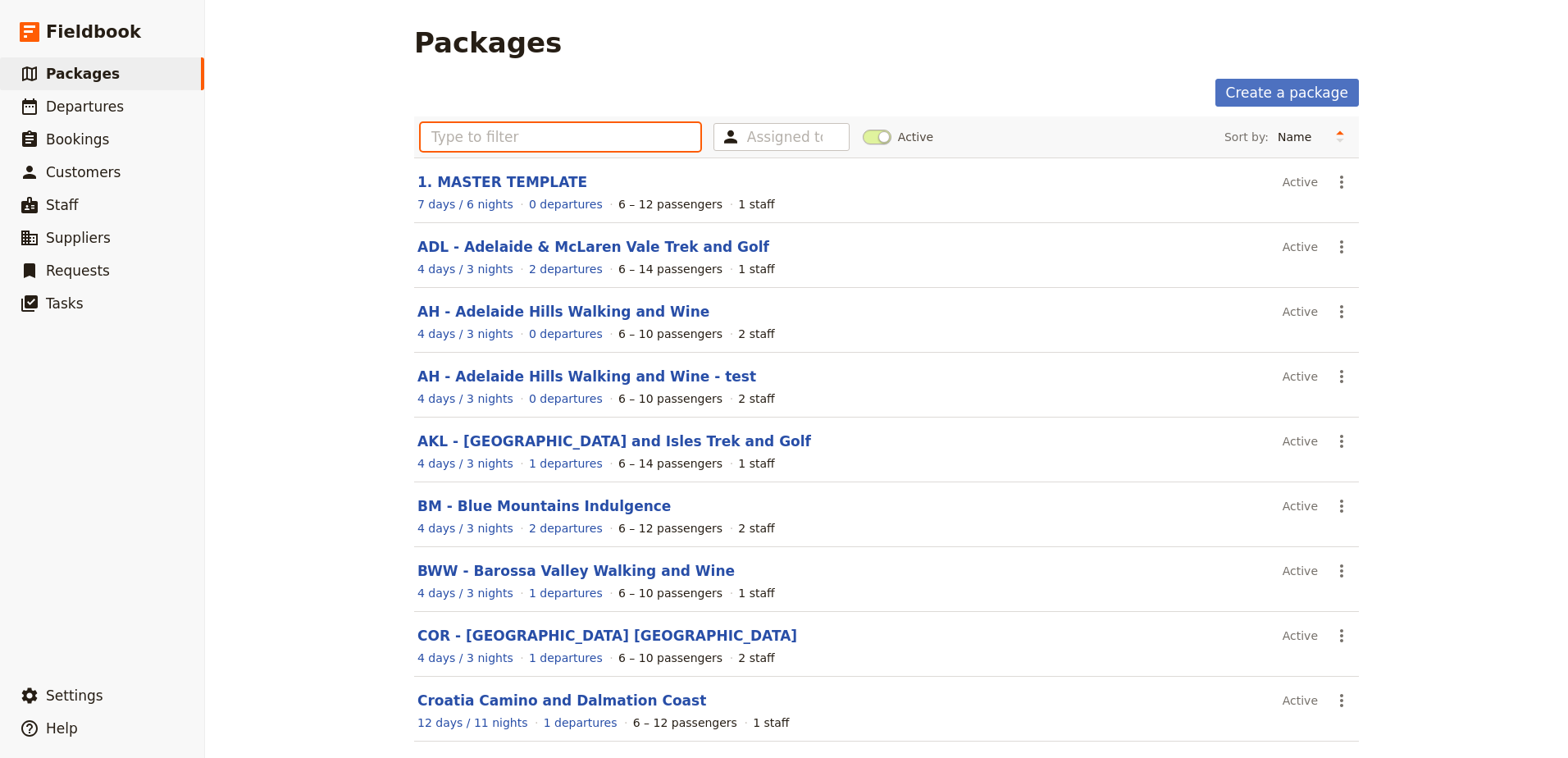
click at [494, 137] on input "text" at bounding box center [560, 136] width 279 height 28
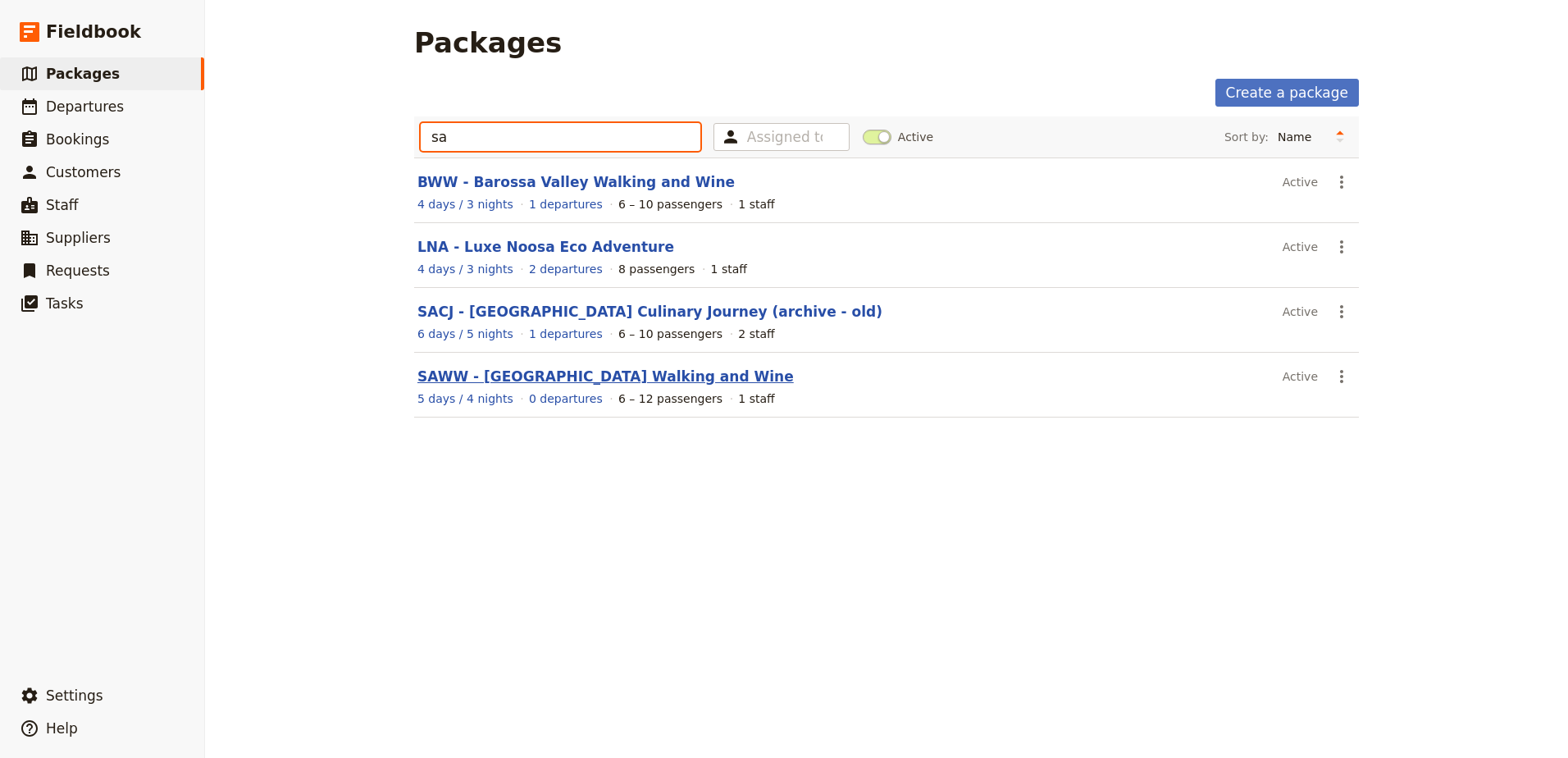
type input "sa"
click at [492, 368] on link "SAWW - [GEOGRAPHIC_DATA] Walking and Wine" at bounding box center [606, 376] width 376 height 17
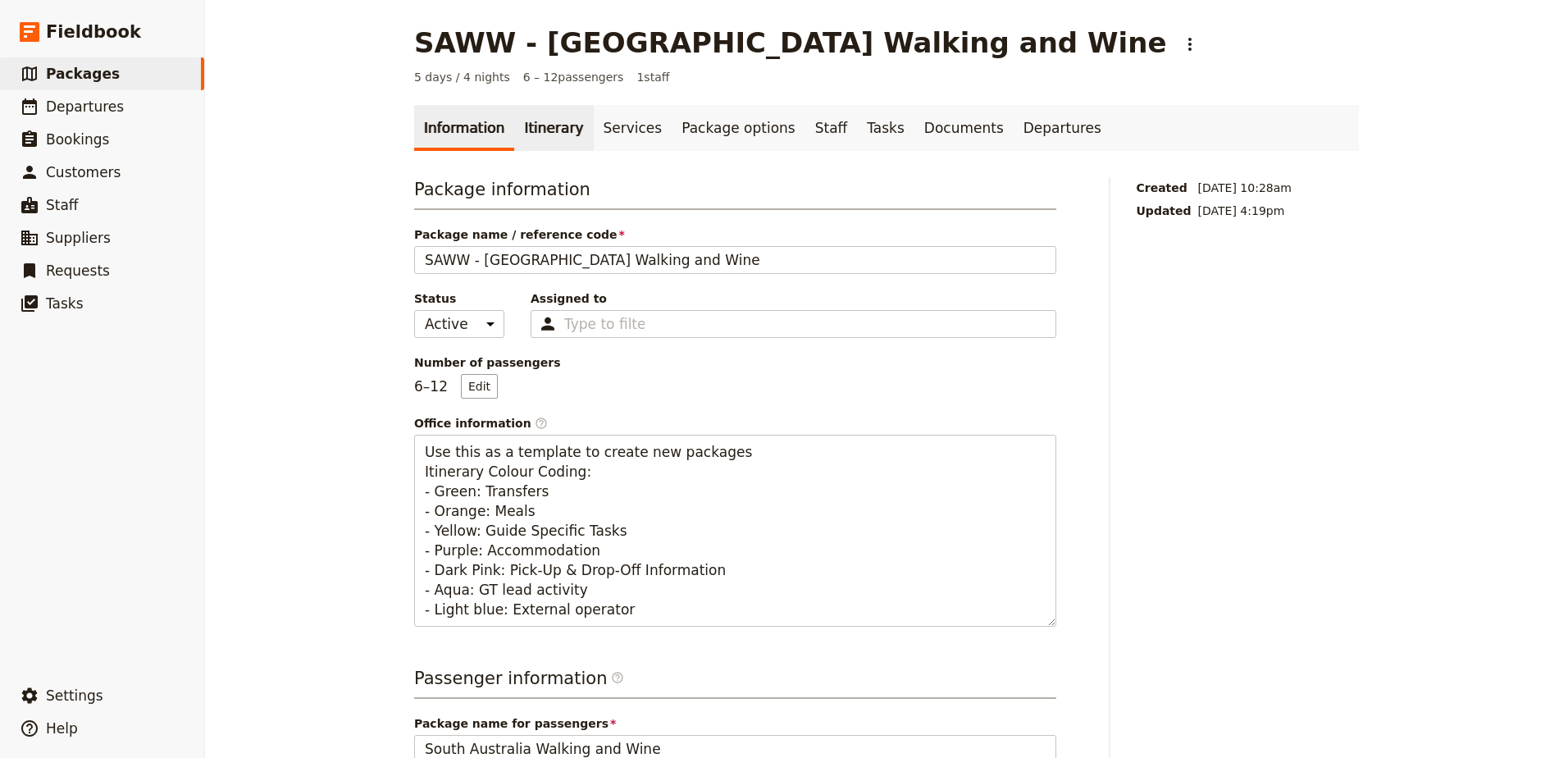
click at [525, 120] on link "Itinerary" at bounding box center [553, 128] width 78 height 46
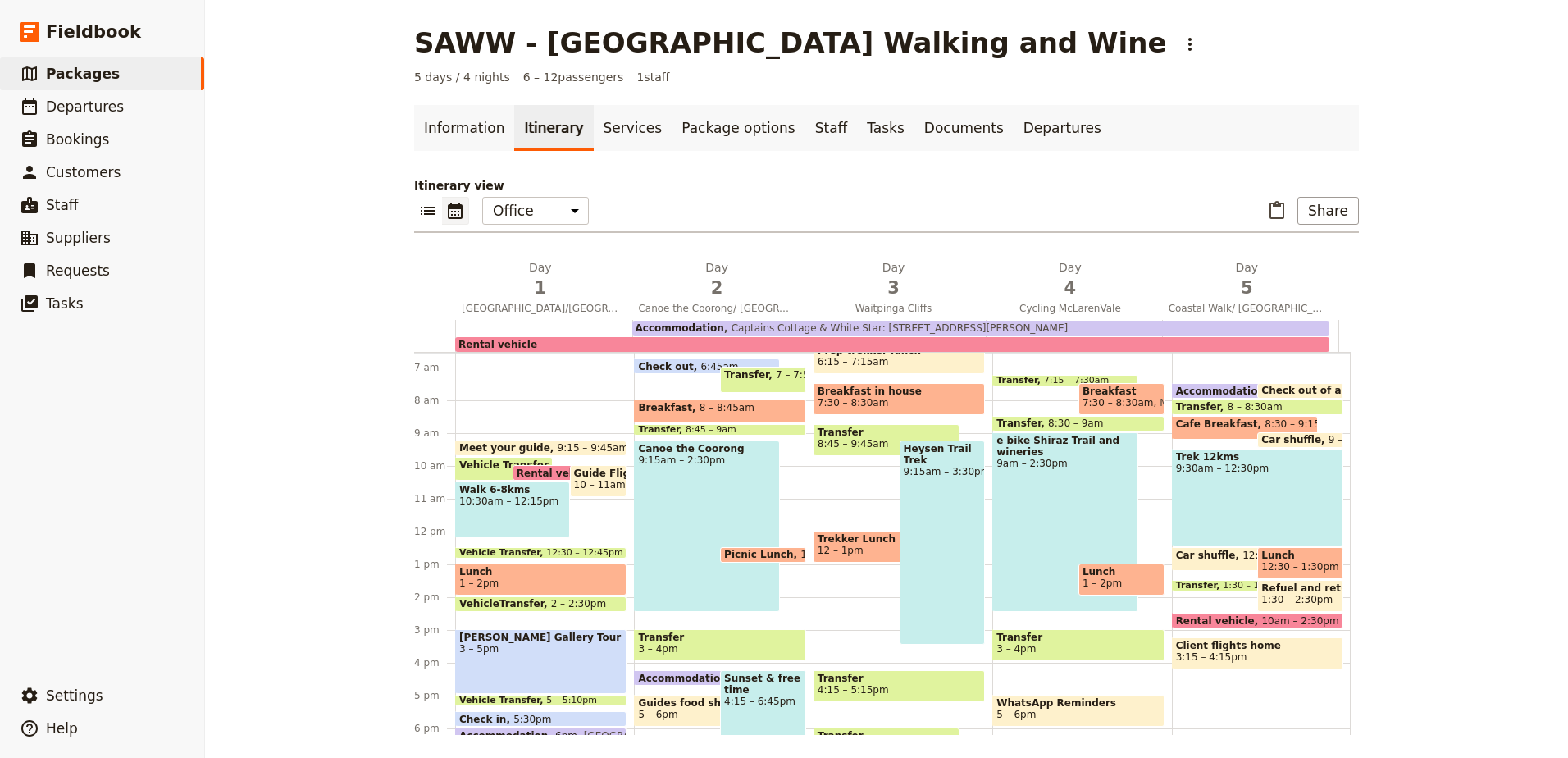
scroll to position [189, 0]
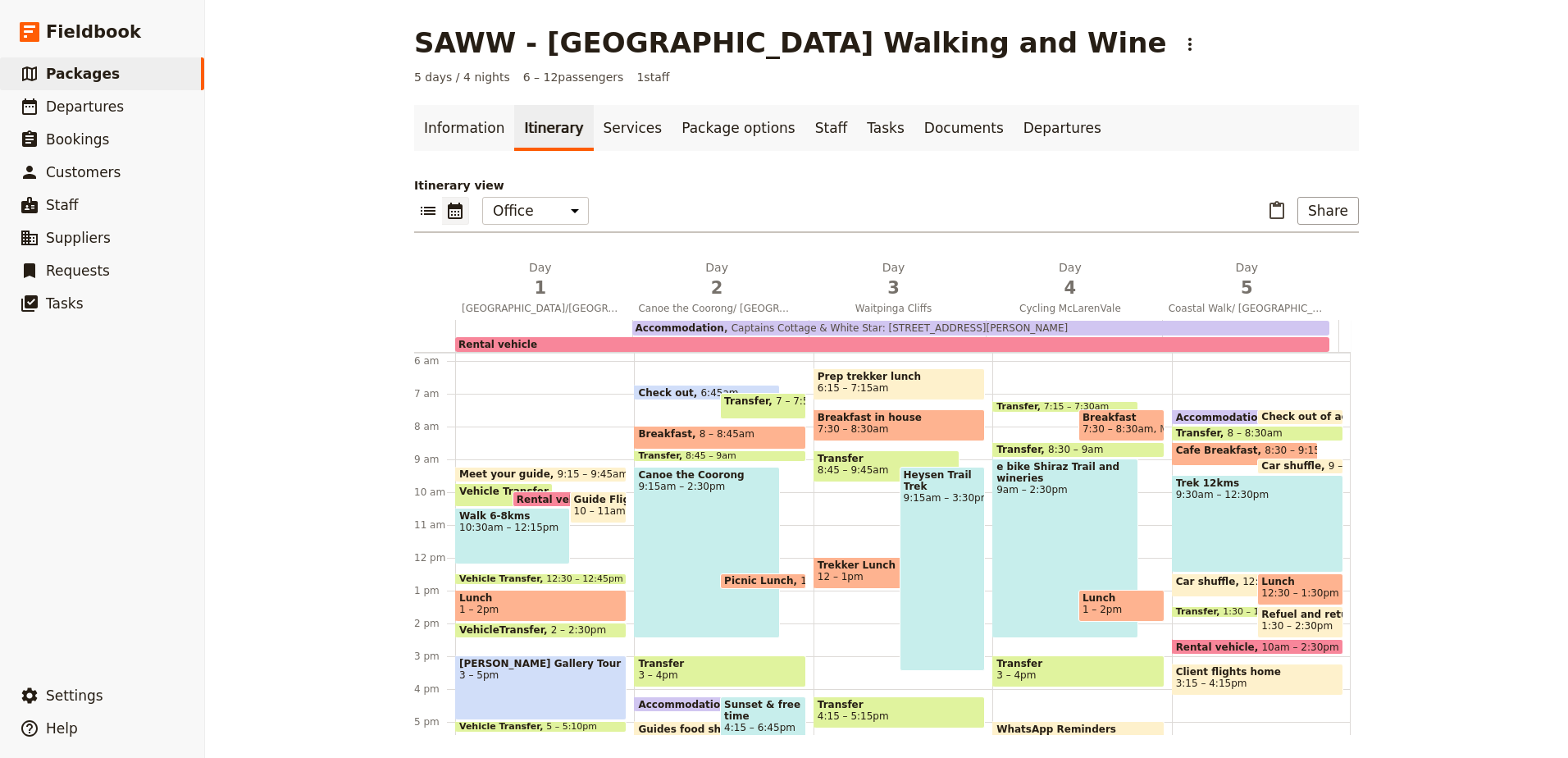
click at [501, 517] on span "Walk 6-8kms" at bounding box center [513, 515] width 107 height 11
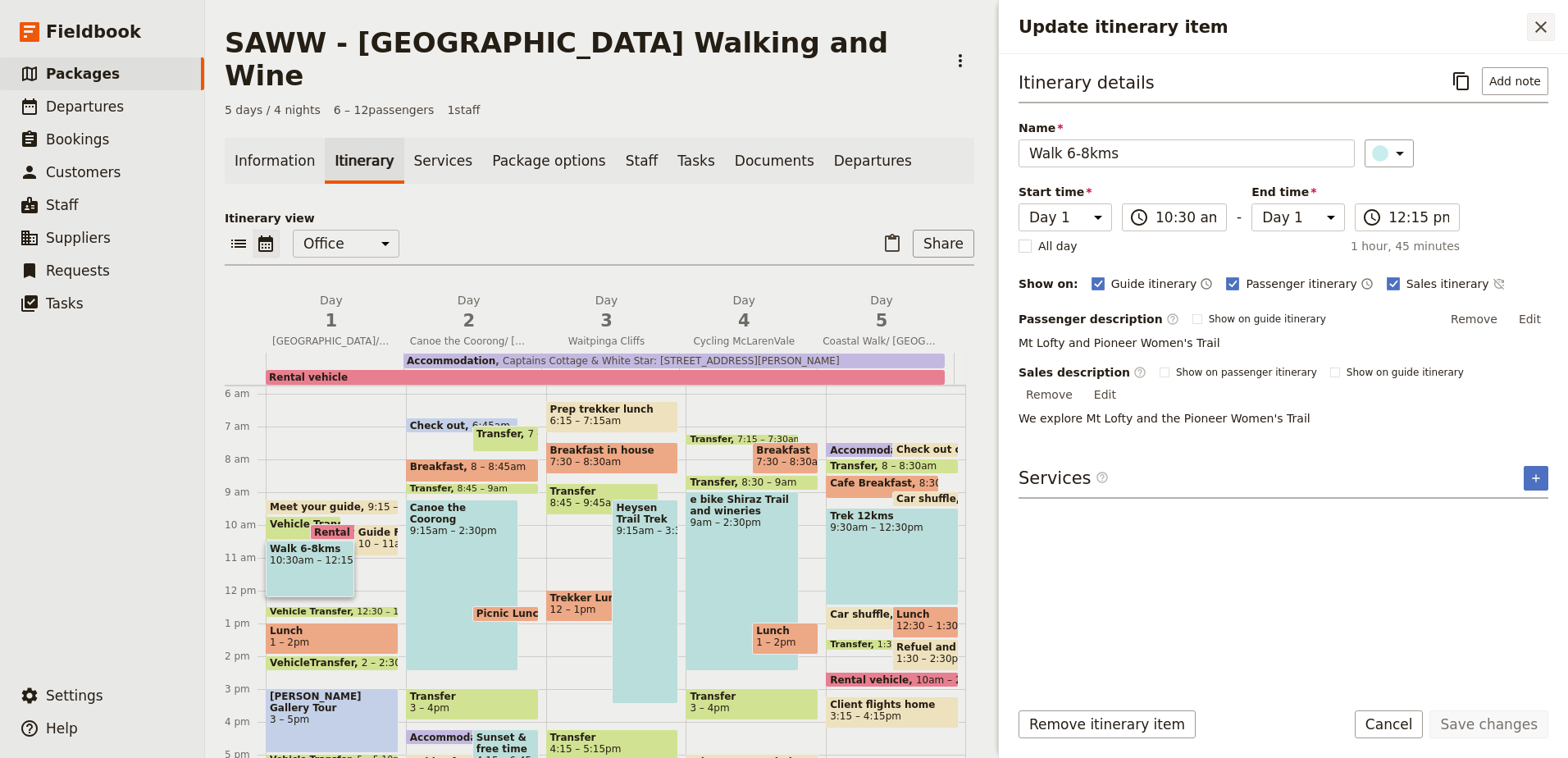
click at [1539, 28] on icon "Close drawer" at bounding box center [1540, 27] width 19 height 19
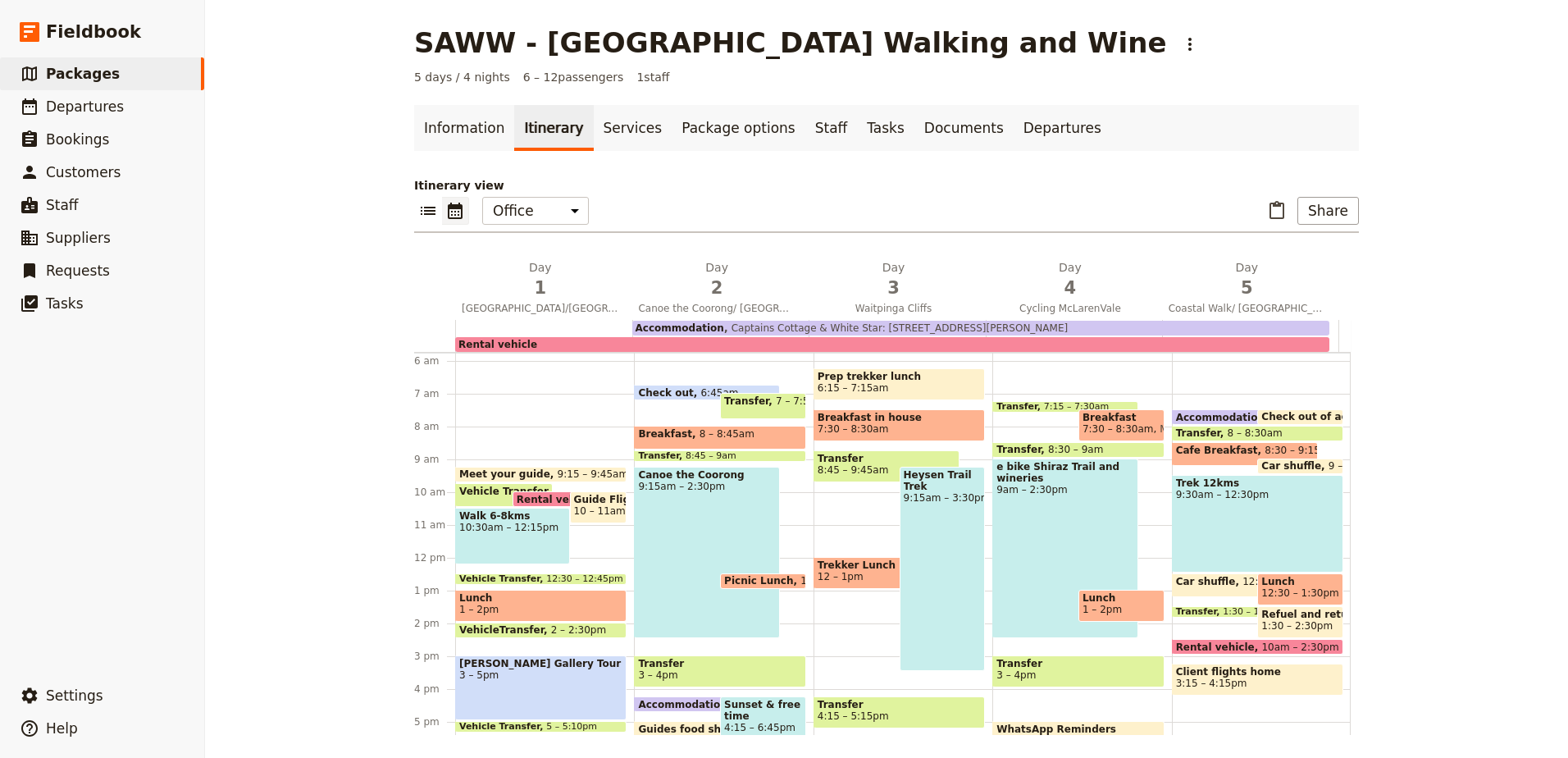
click at [591, 600] on span "Lunch" at bounding box center [540, 598] width 163 height 11
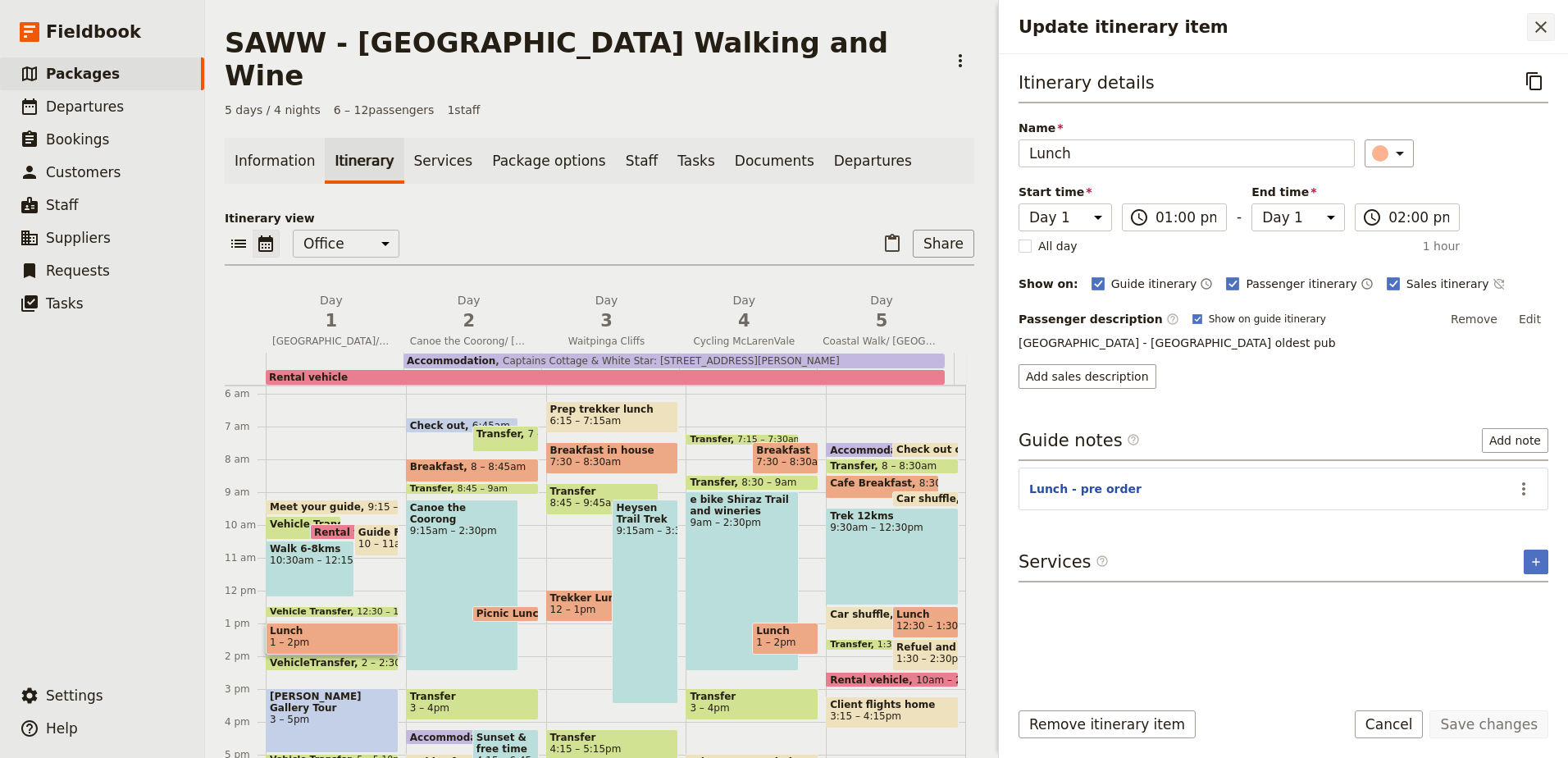
click at [1543, 31] on icon "Close drawer" at bounding box center [1540, 27] width 19 height 19
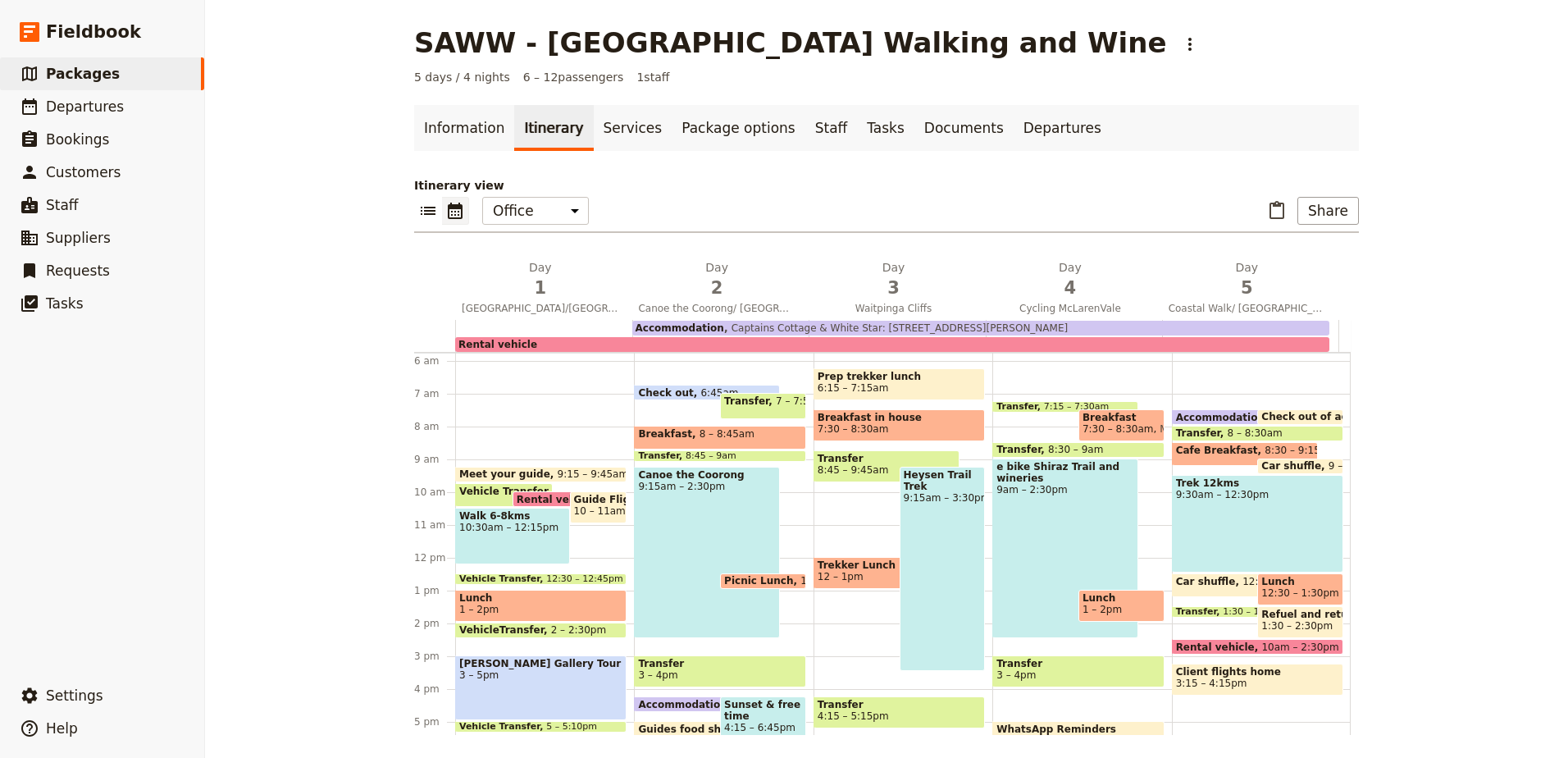
click at [528, 526] on span "10:30am – 12:15pm" at bounding box center [513, 527] width 107 height 11
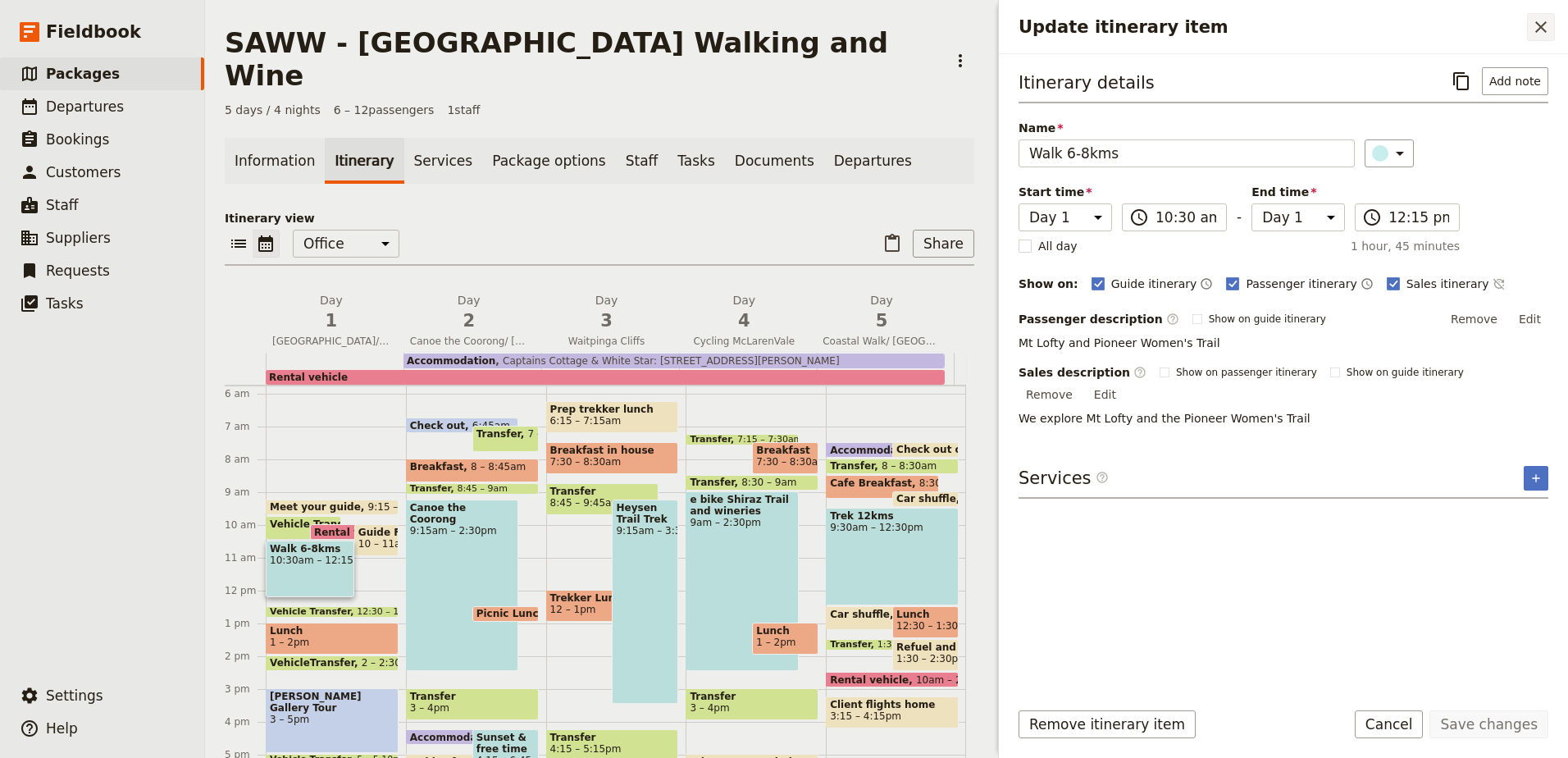
click at [1549, 28] on icon "Close drawer" at bounding box center [1540, 27] width 19 height 19
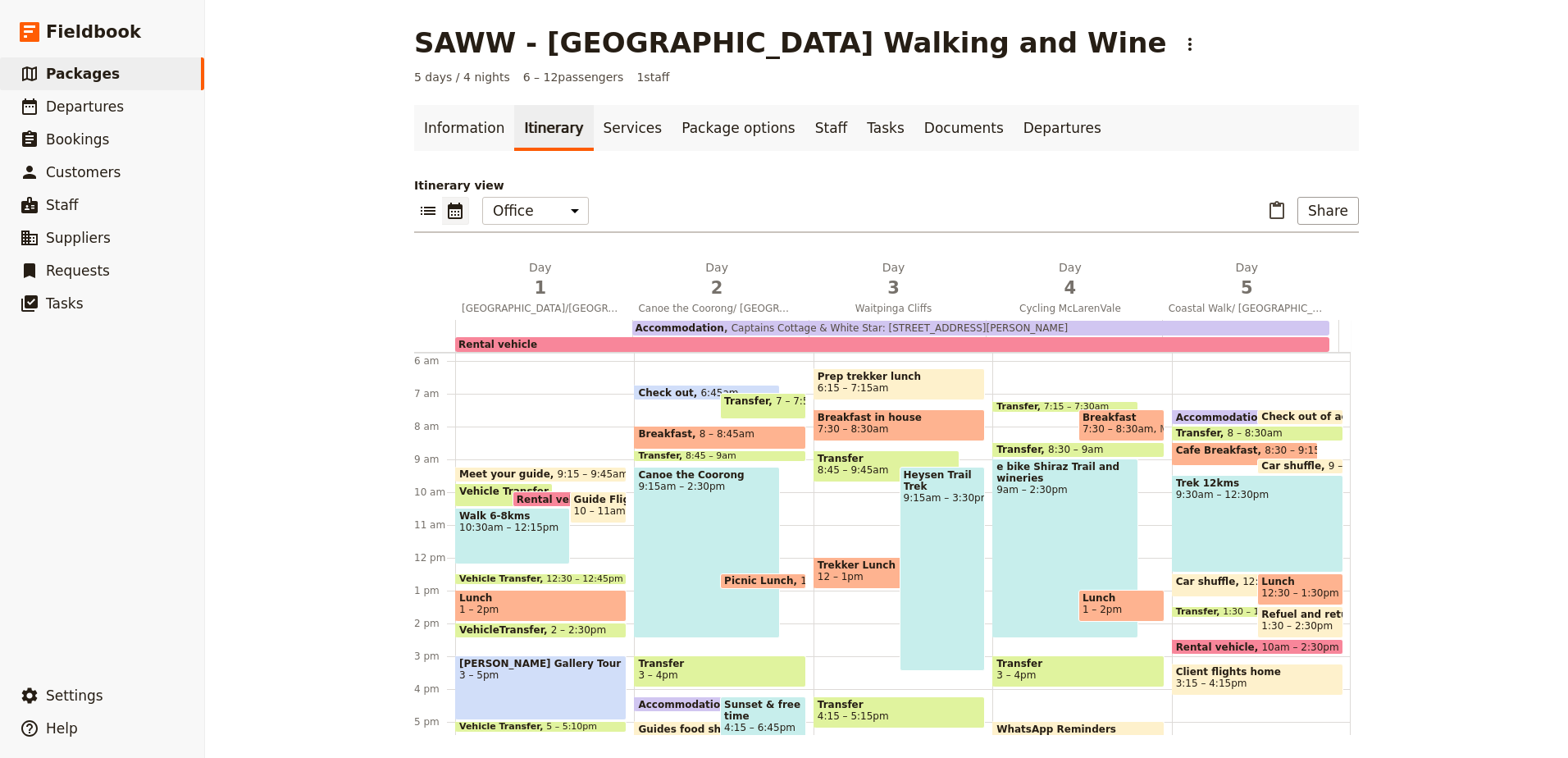
click at [509, 513] on span "Walk 6-8kms" at bounding box center [513, 515] width 107 height 11
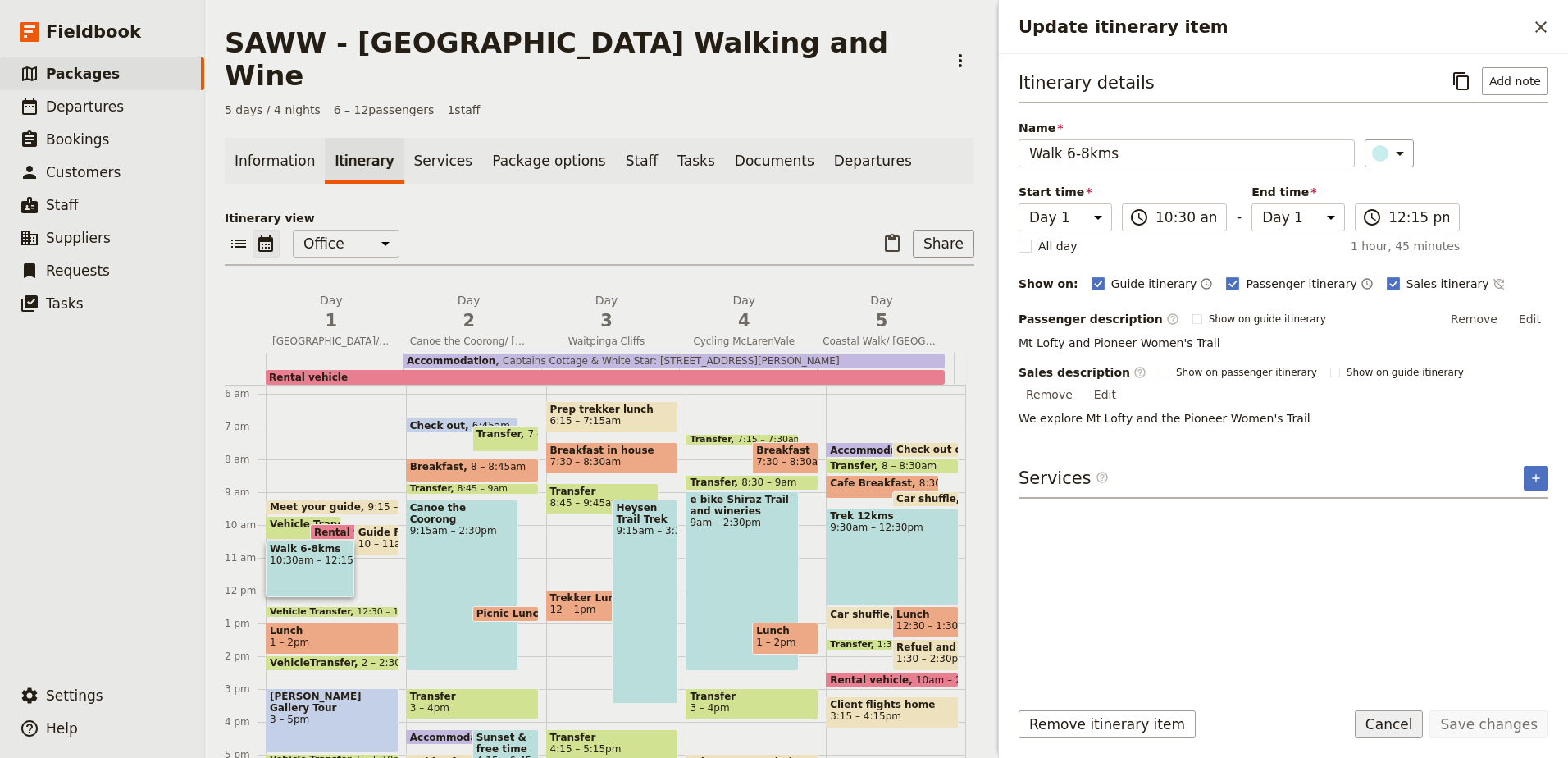
click at [1422, 725] on button "Cancel" at bounding box center [1389, 724] width 69 height 28
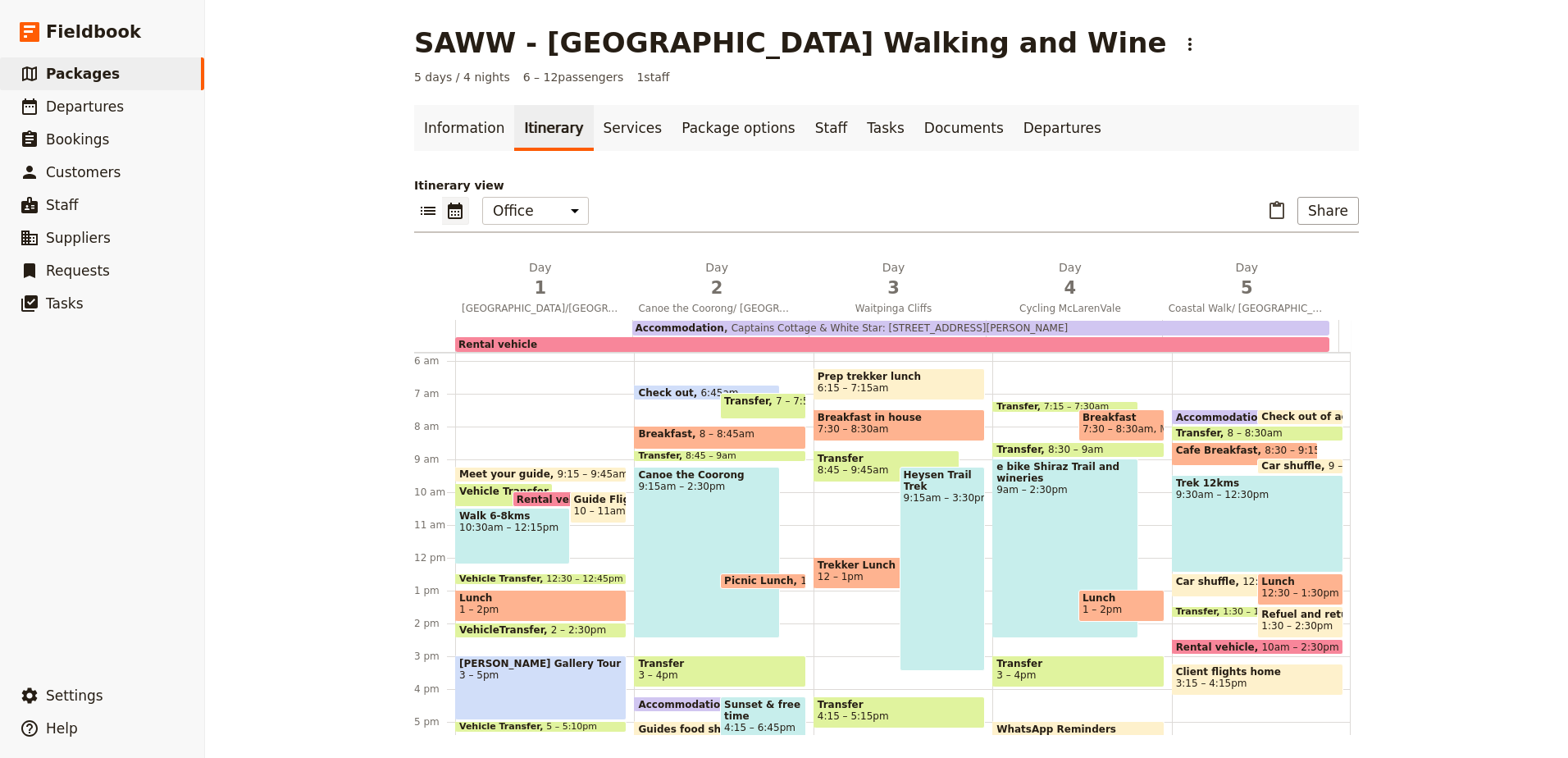
scroll to position [271, 0]
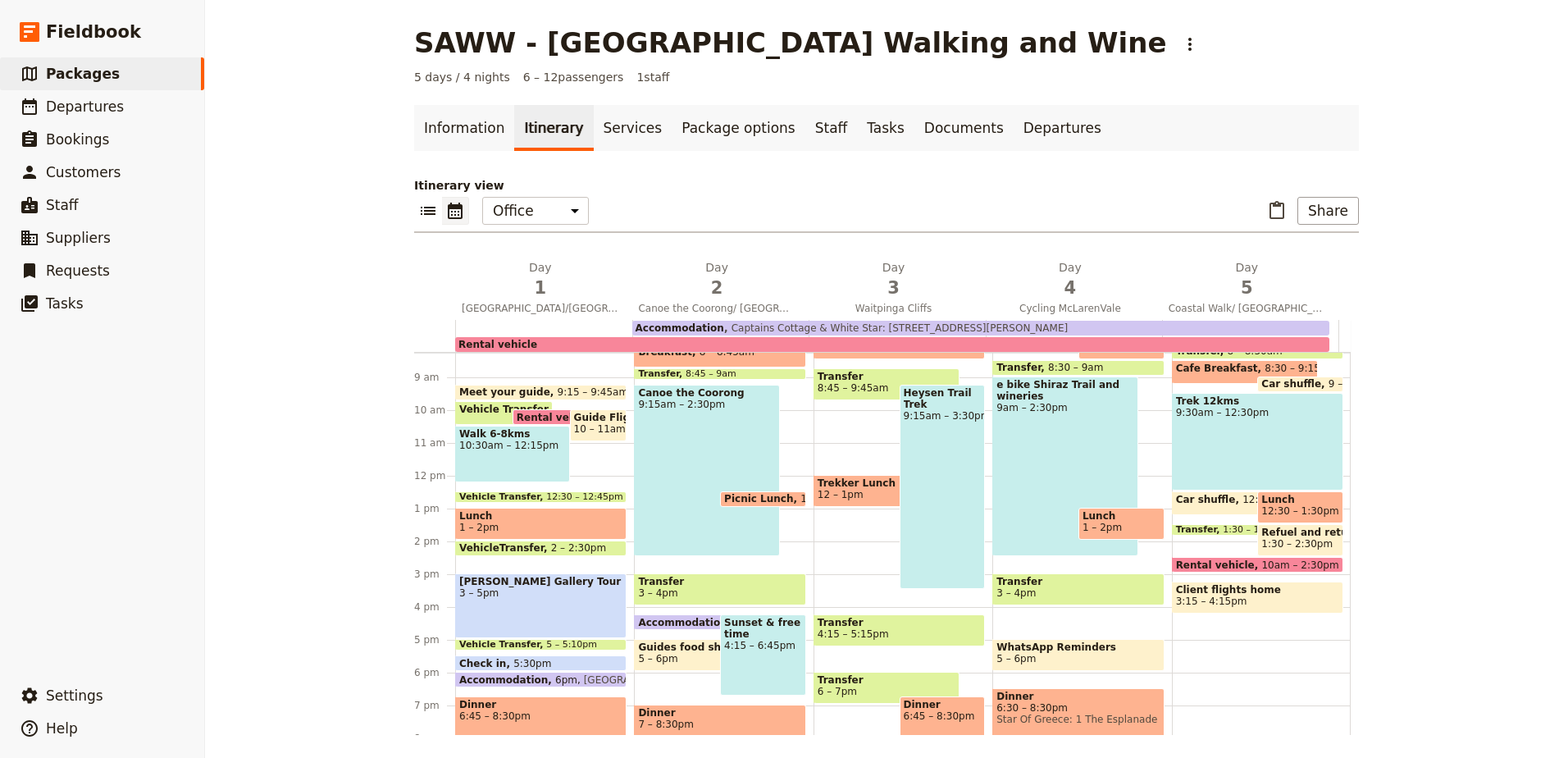
click at [569, 611] on div "[PERSON_NAME] Gallery Tour 3 – 5pm" at bounding box center [541, 606] width 171 height 65
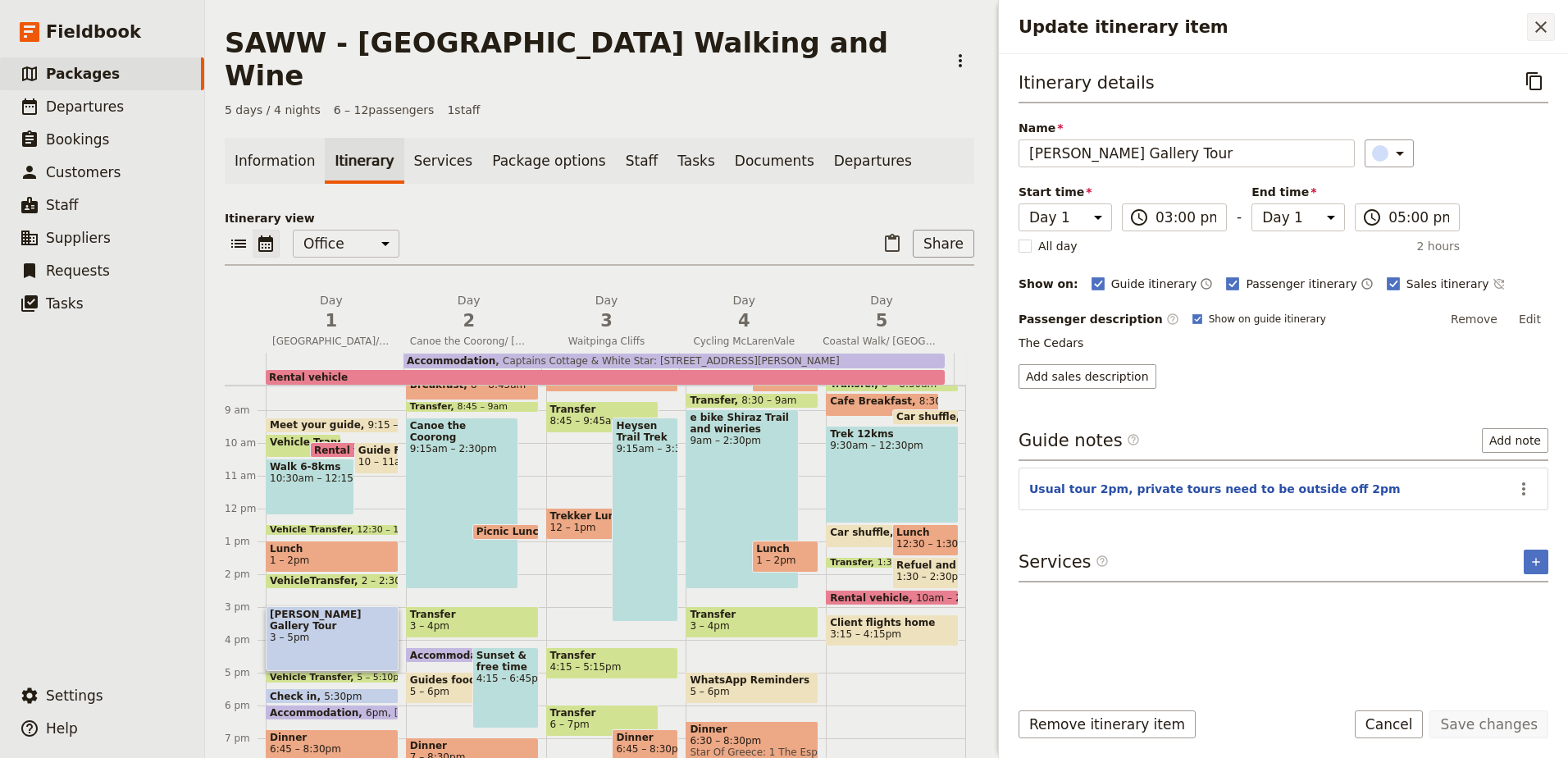
click at [1539, 26] on icon "Close drawer" at bounding box center [1541, 27] width 11 height 11
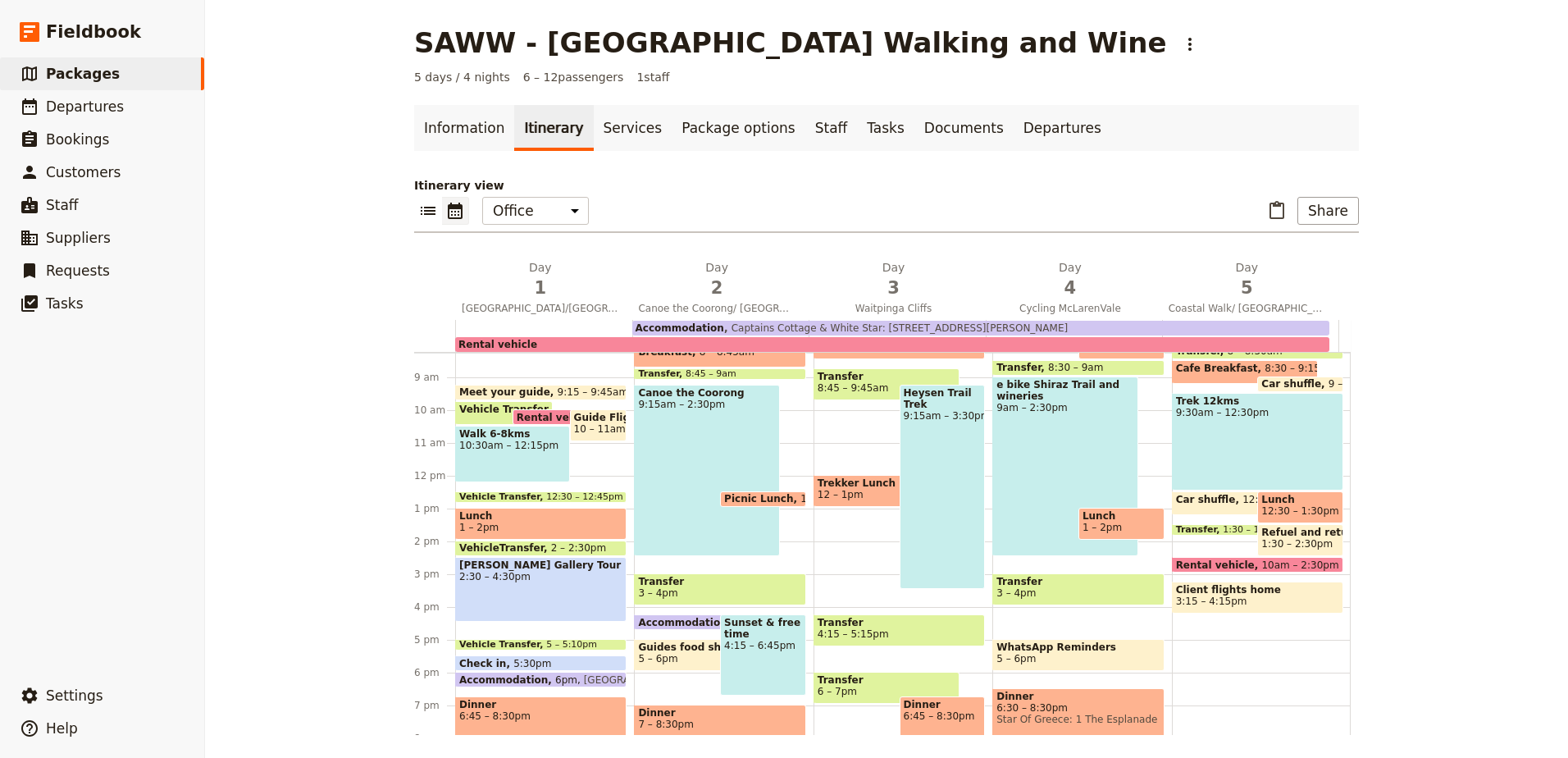
click at [473, 409] on span "Vehicle Transfer" at bounding box center [506, 409] width 95 height 11
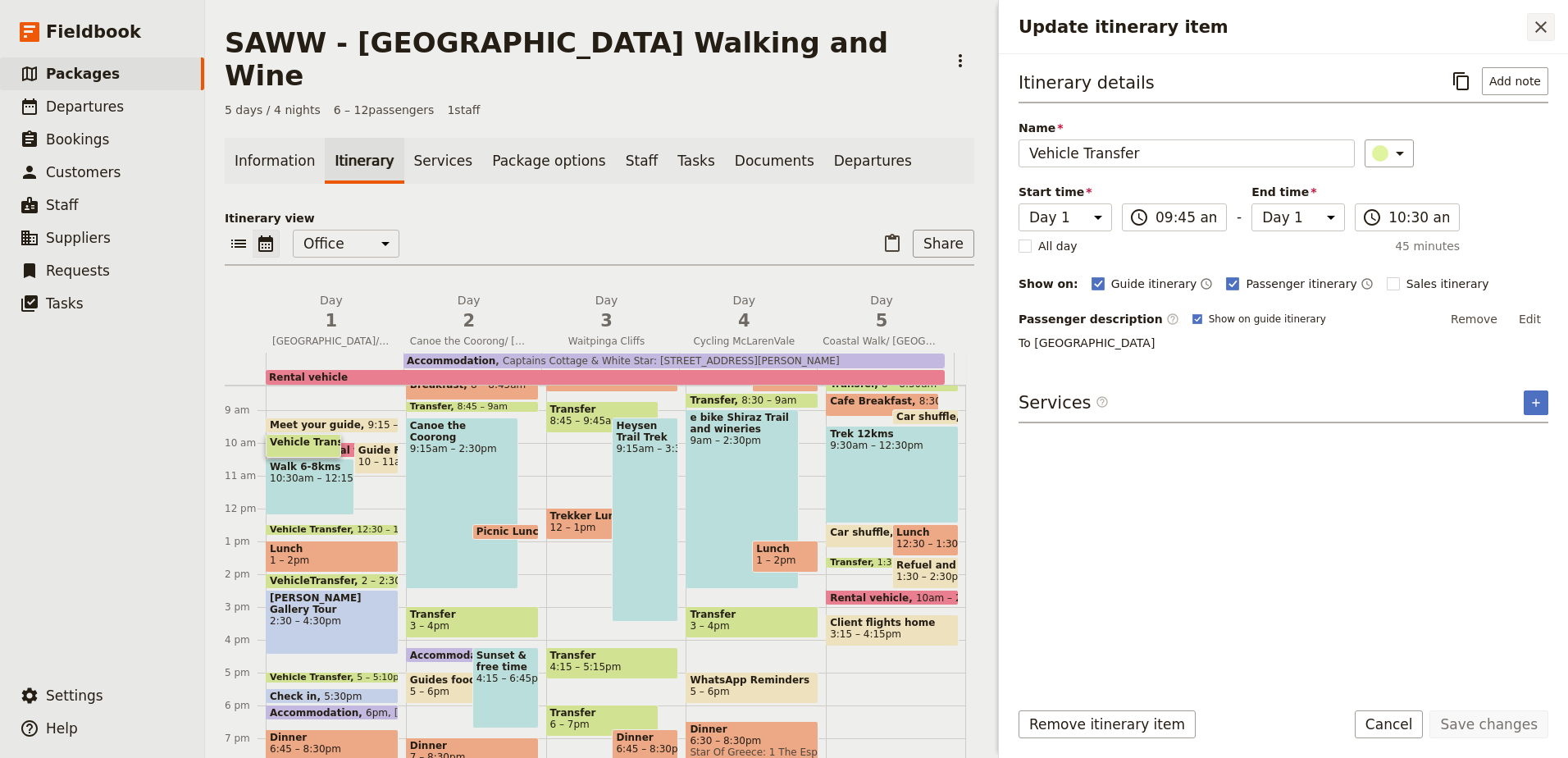
click at [1538, 30] on icon "Close drawer" at bounding box center [1541, 27] width 11 height 11
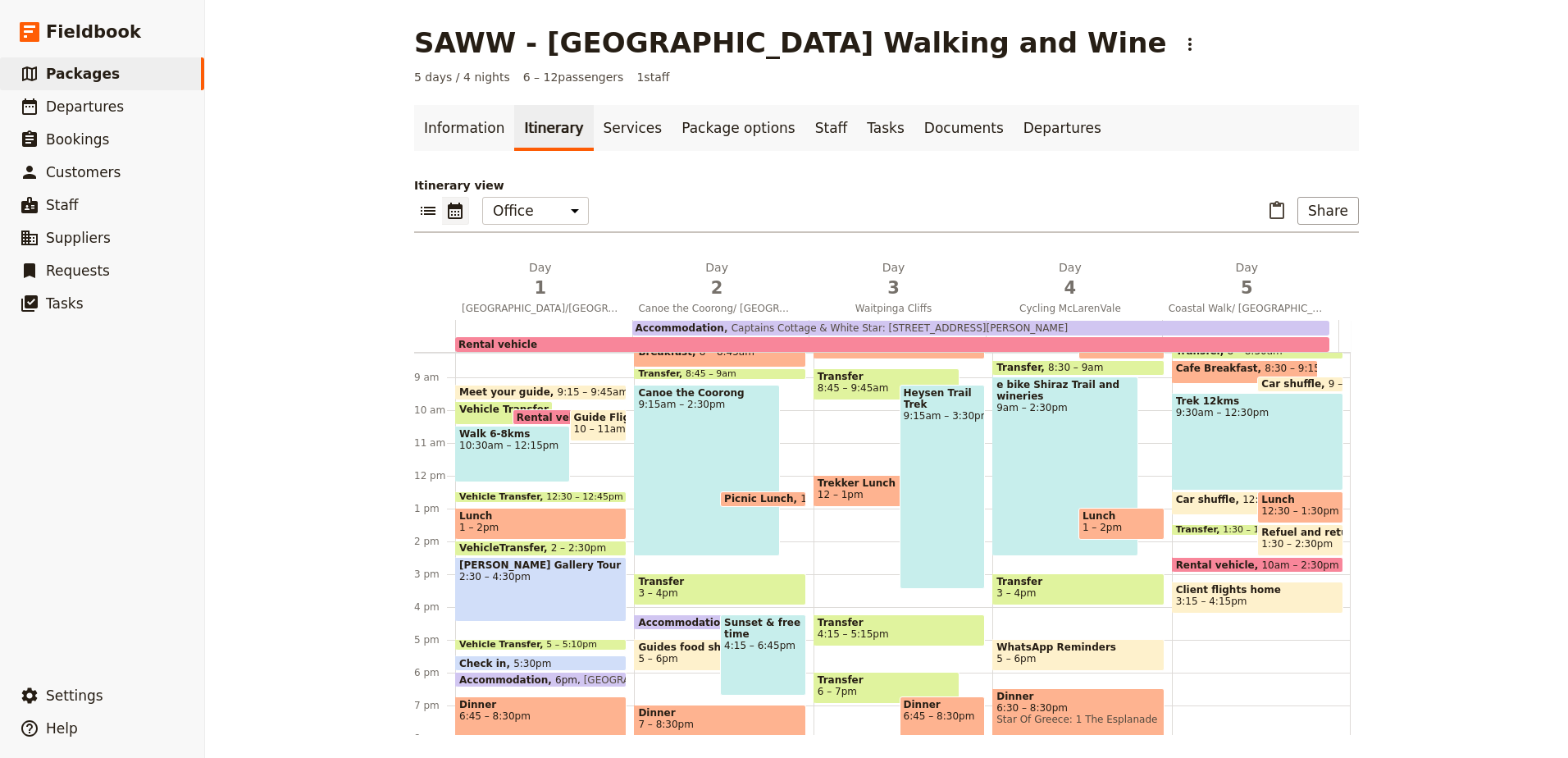
click at [519, 453] on div "Walk 6-8kms 10:30am – 12:15pm" at bounding box center [513, 454] width 115 height 56
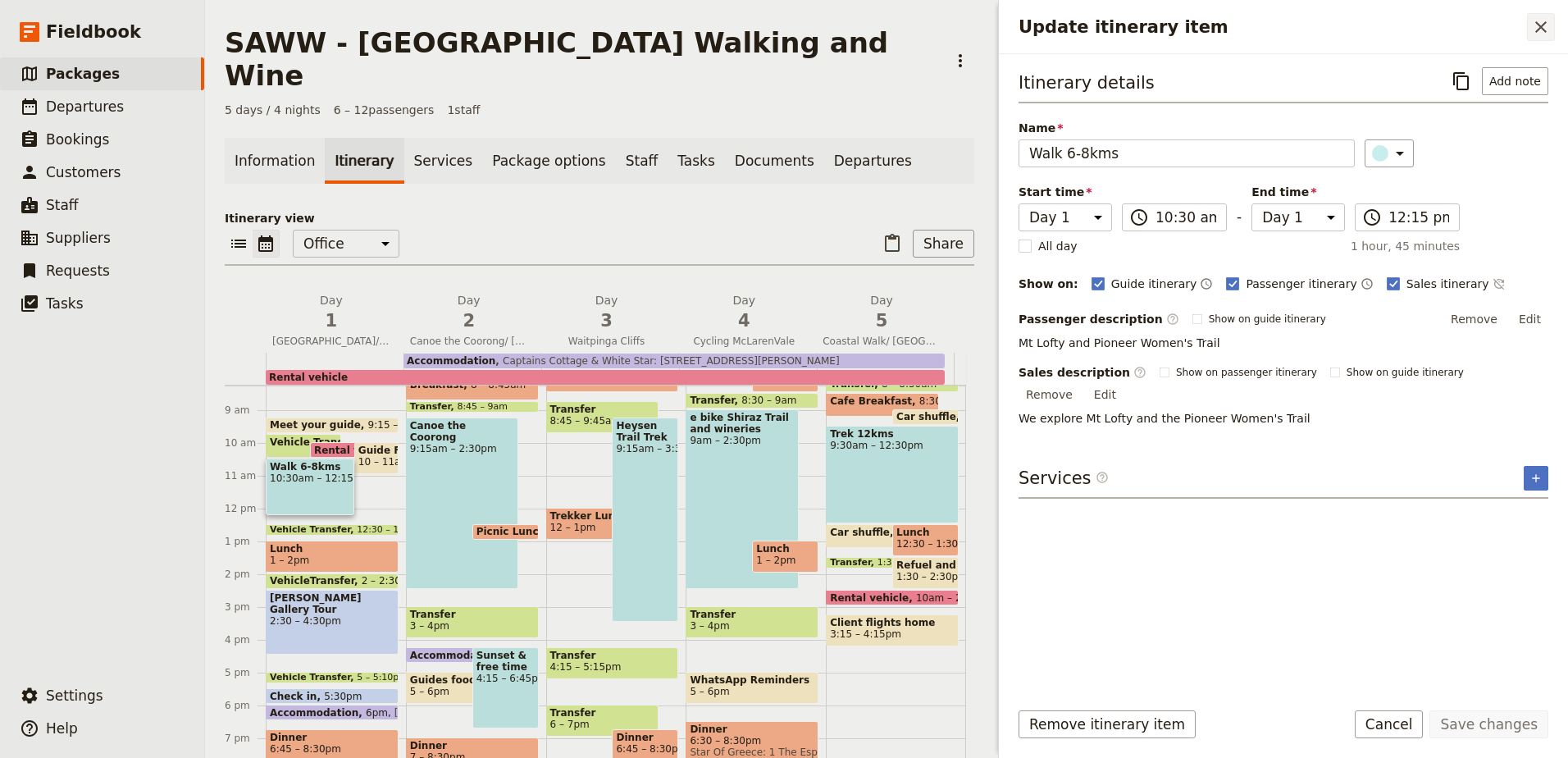
click at [1545, 22] on icon "Close drawer" at bounding box center [1541, 27] width 11 height 11
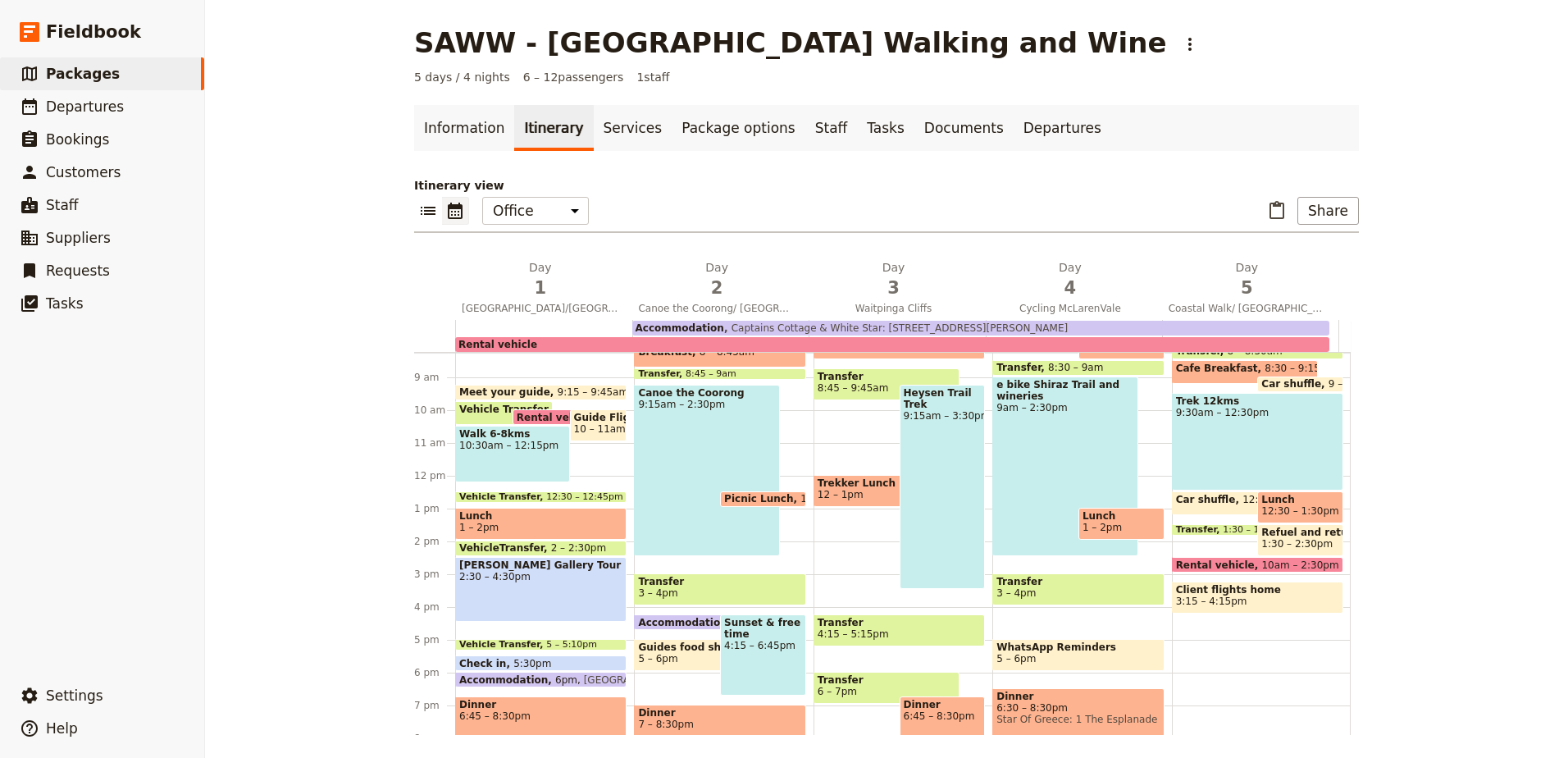
click at [531, 445] on span "10:30am – 12:15pm" at bounding box center [513, 445] width 107 height 11
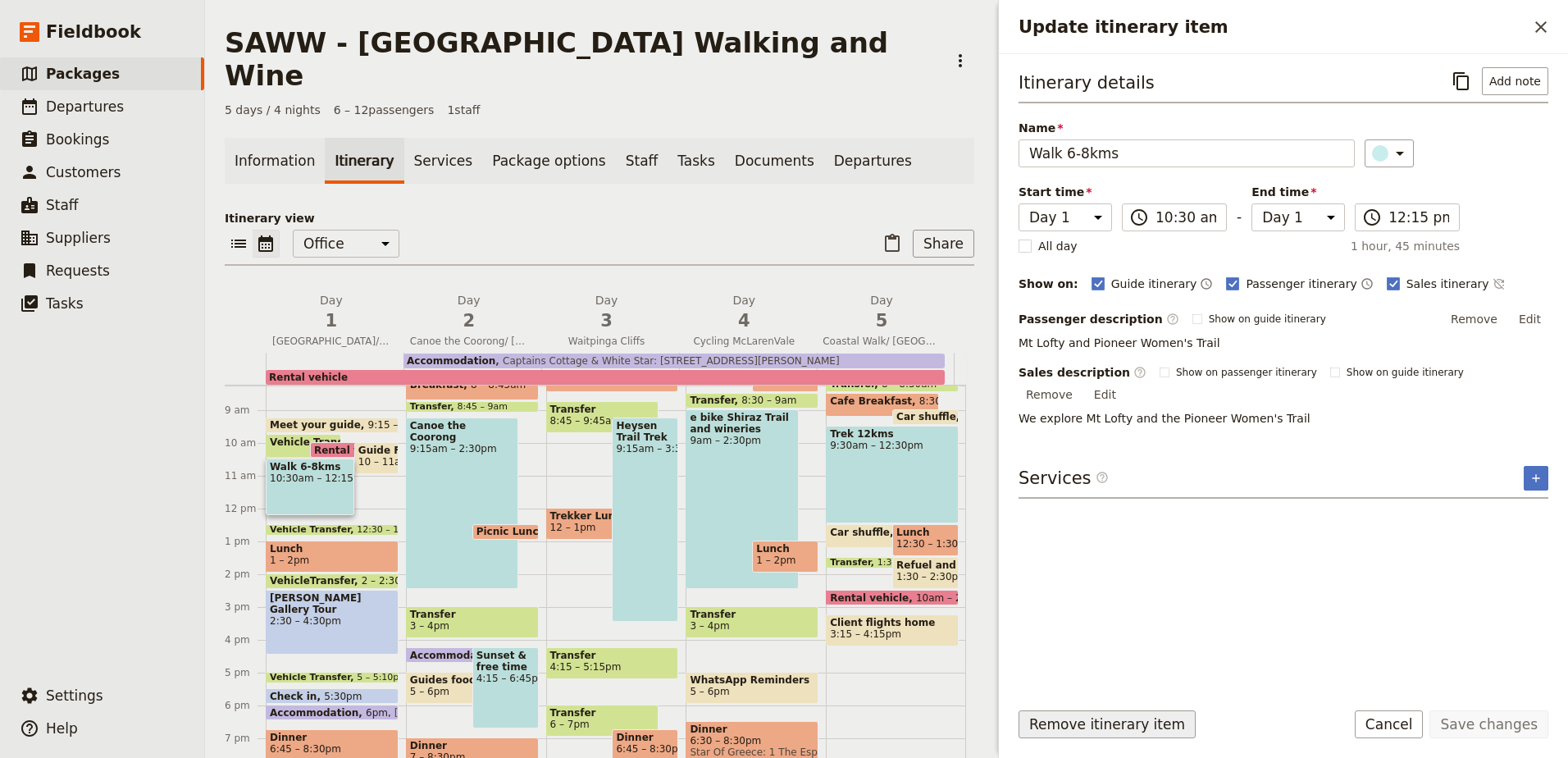
click at [1158, 718] on button "Remove itinerary item" at bounding box center [1107, 724] width 177 height 28
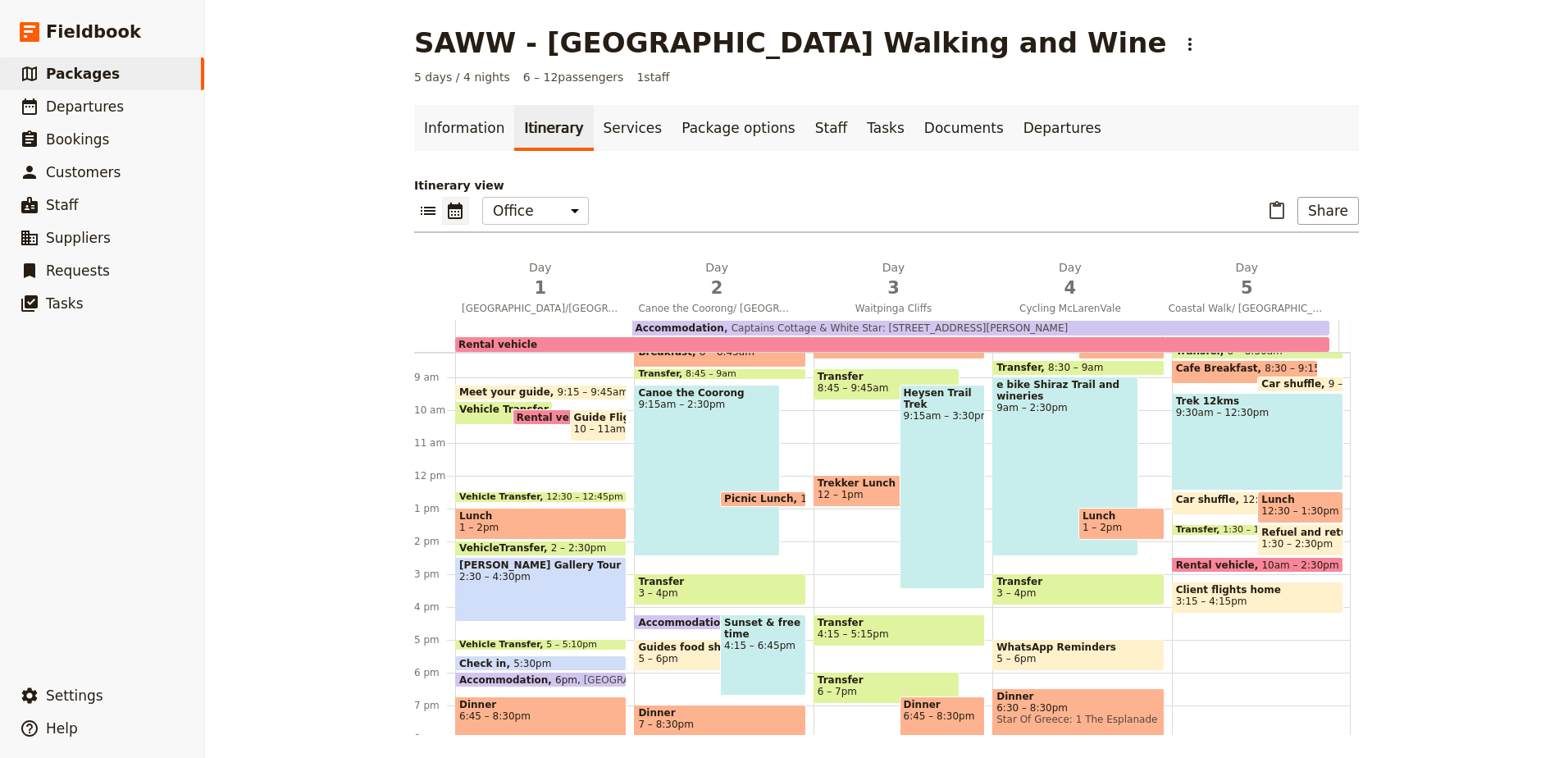
click at [515, 492] on span "Vehicle Transfer" at bounding box center [502, 497] width 87 height 10
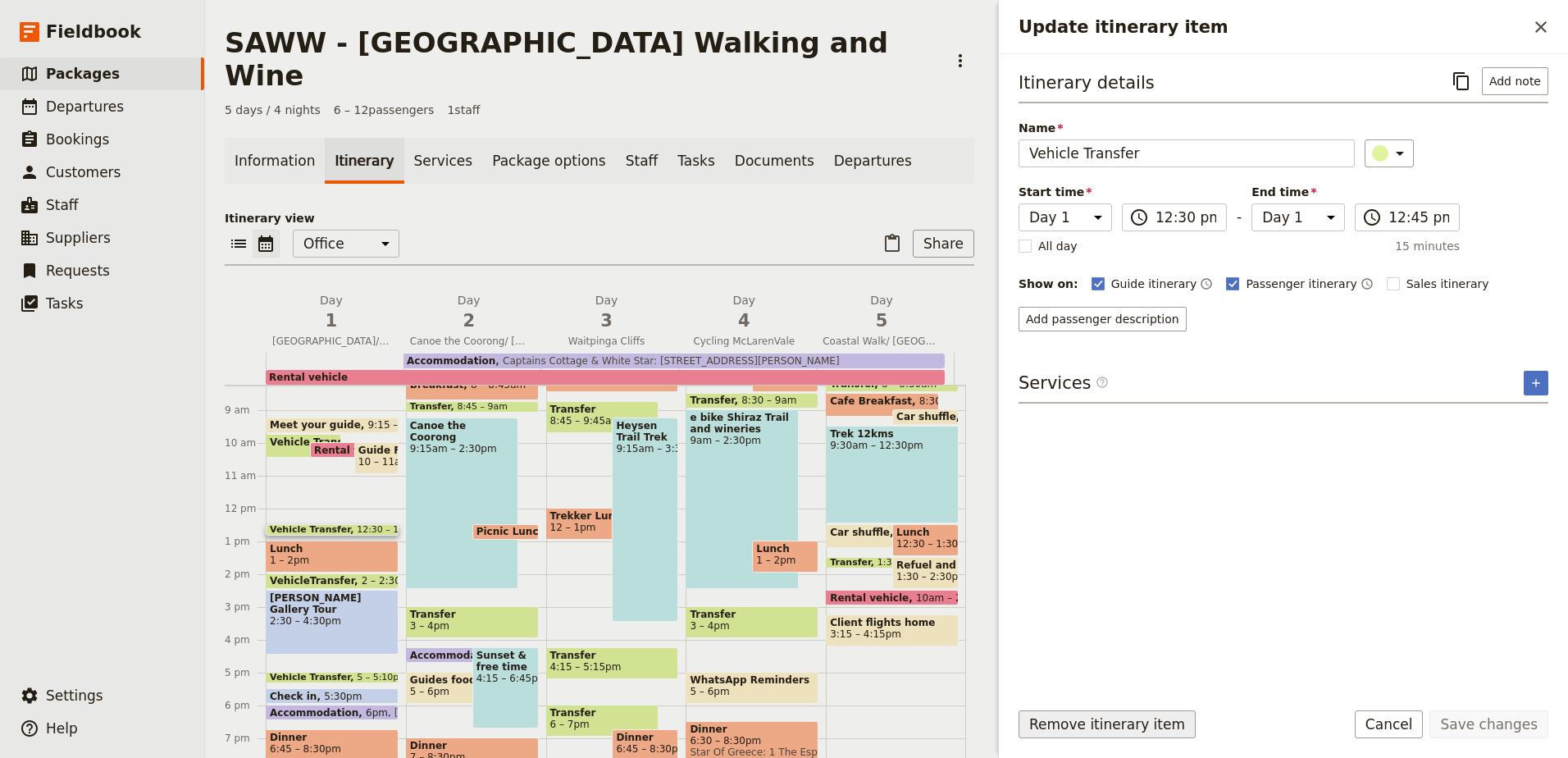
click at [1064, 719] on button "Remove itinerary item" at bounding box center [1107, 724] width 177 height 28
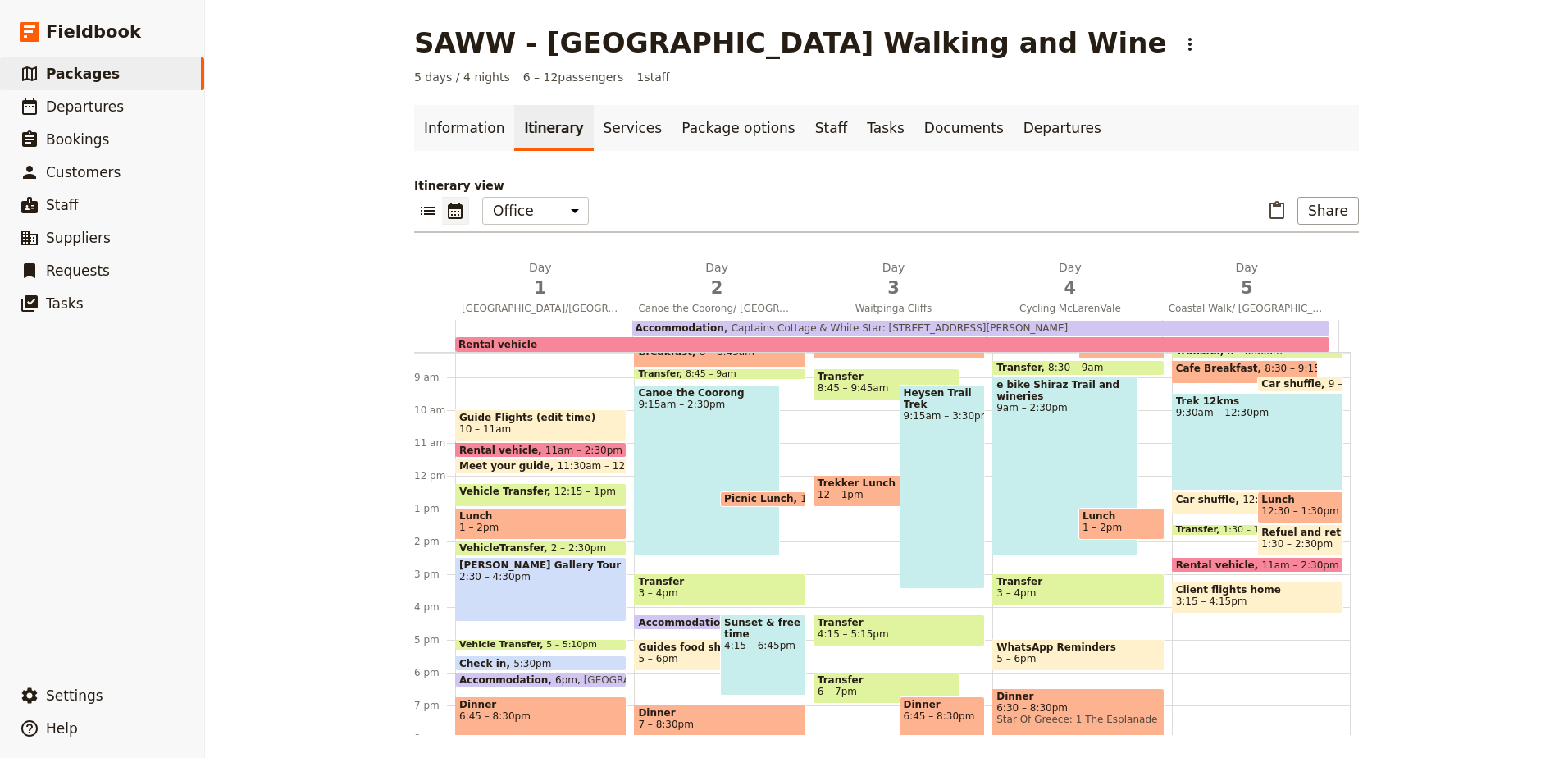
click at [578, 630] on div "Guide Flights (edit time) 10 – 11am Rental vehicle 11am – 2:30pm Meet your guid…" at bounding box center [545, 476] width 179 height 788
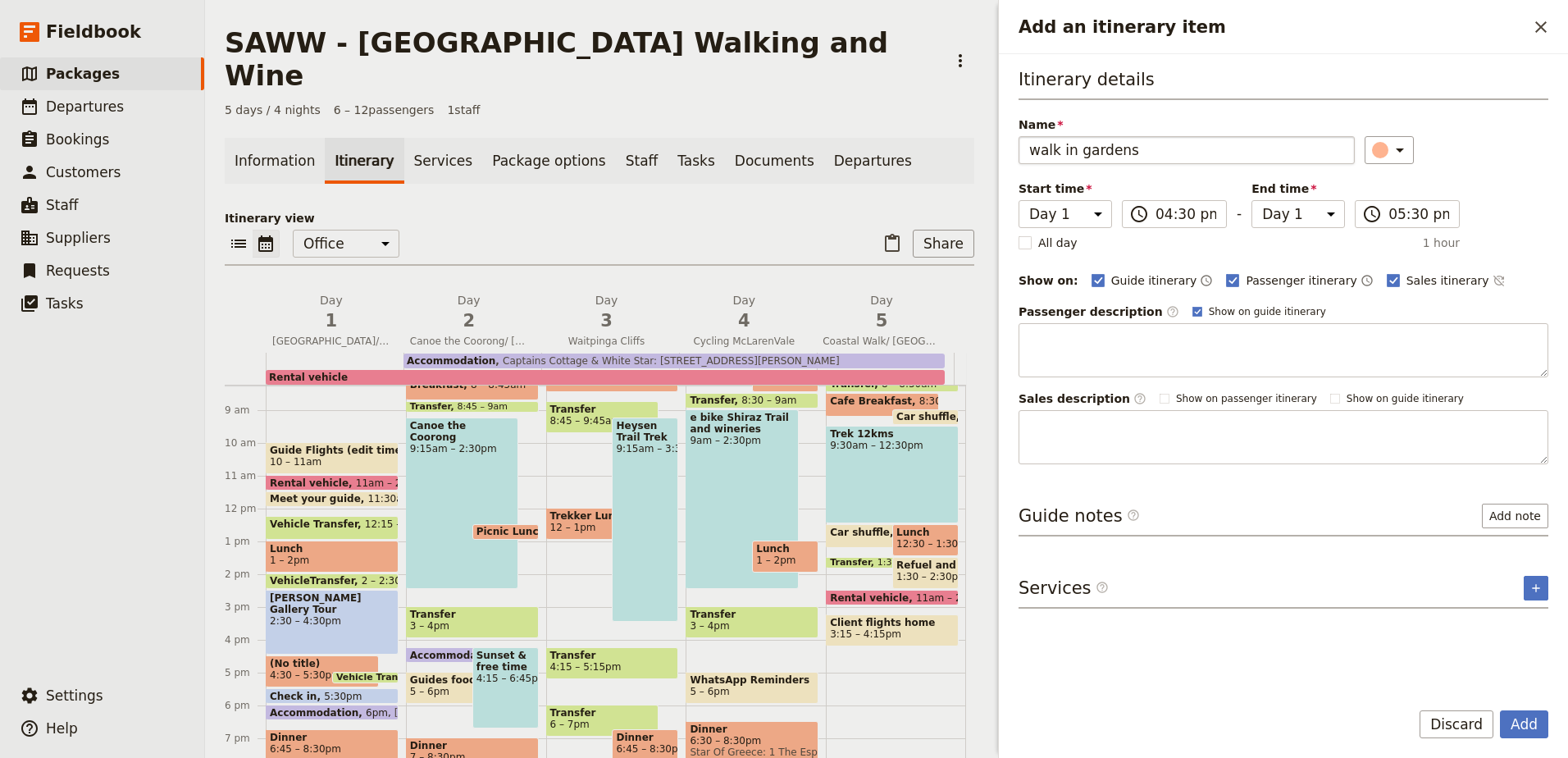
click at [1035, 158] on input "walk in gardens" at bounding box center [1186, 150] width 336 height 28
type input "Walk in gardens"
click at [1537, 729] on button "Add" at bounding box center [1524, 724] width 48 height 28
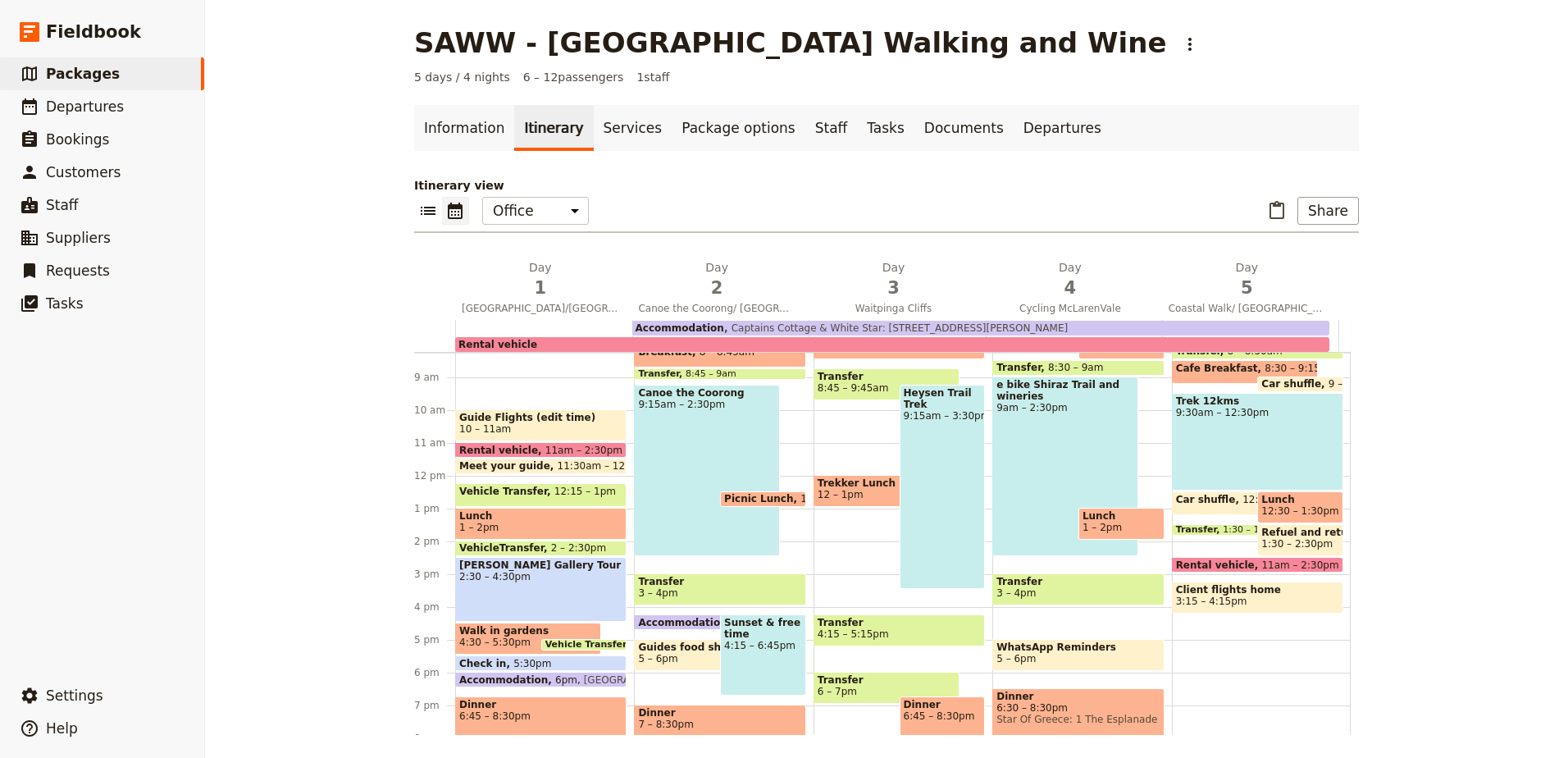
click at [494, 631] on span "Walk in gardens" at bounding box center [527, 631] width 137 height 11
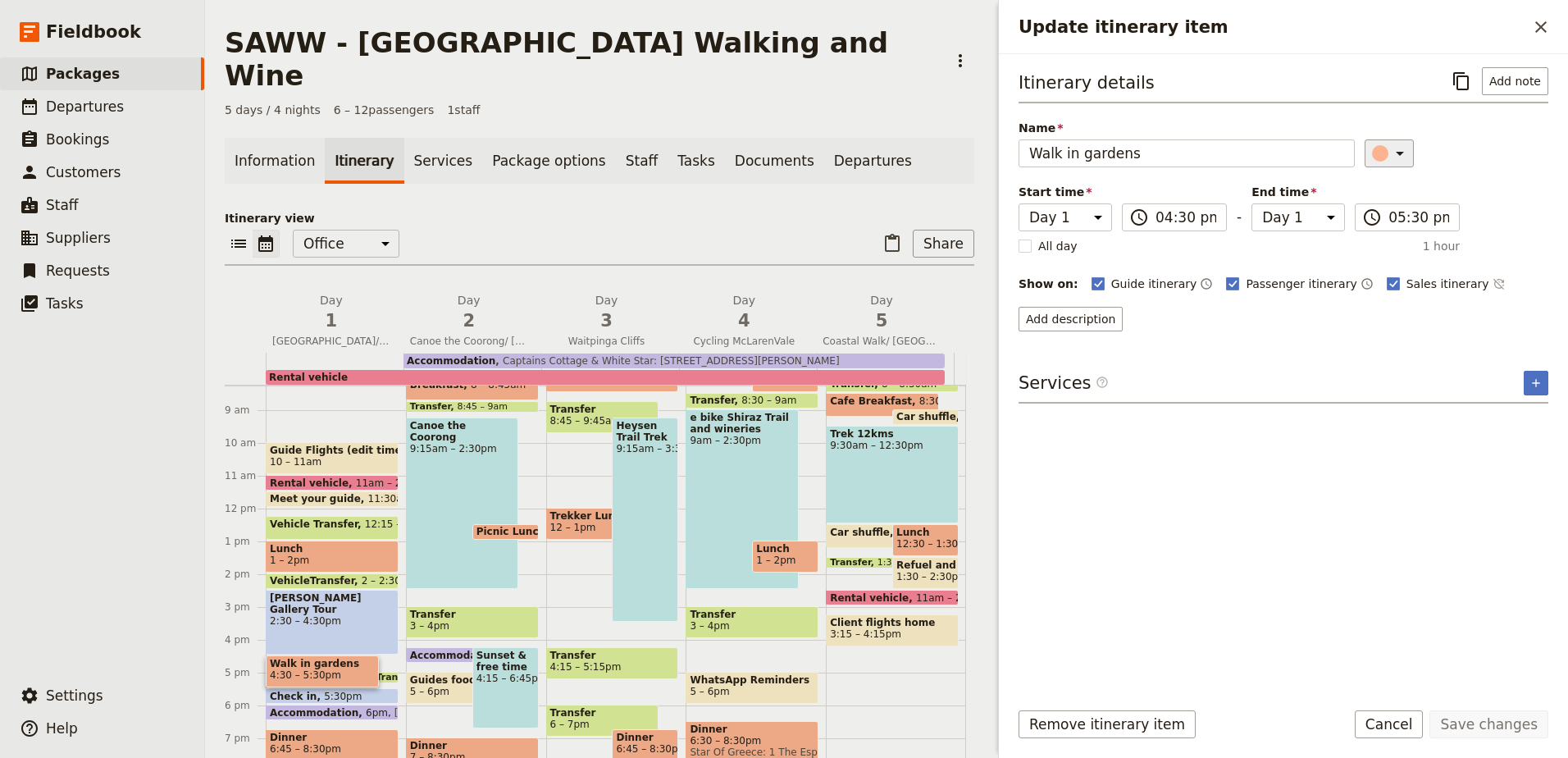
click at [1402, 155] on button "​" at bounding box center [1388, 153] width 49 height 28
click at [1394, 207] on div "button" at bounding box center [1389, 207] width 17 height 17
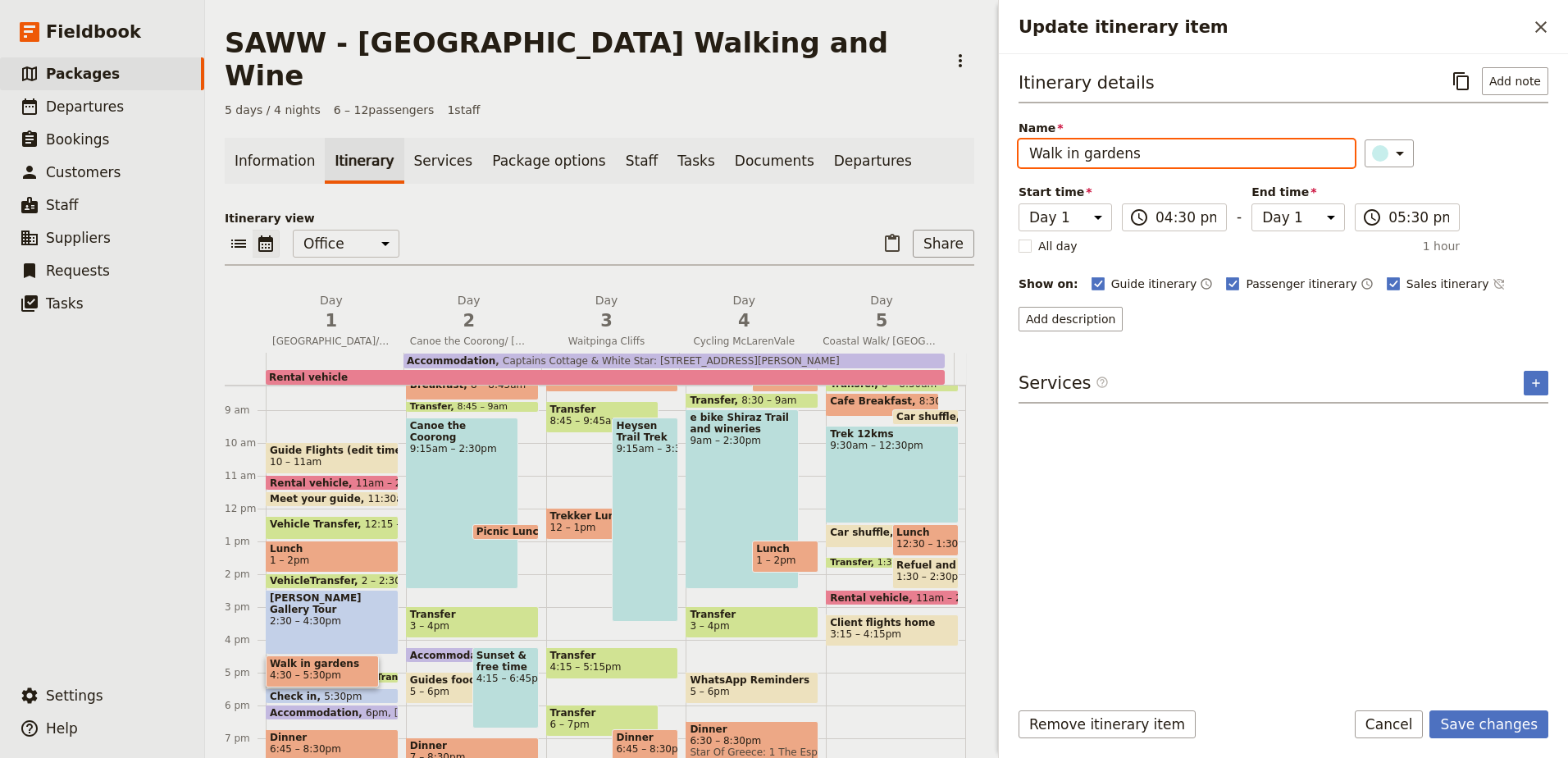
click at [1203, 150] on input "Walk in gardens" at bounding box center [1186, 153] width 336 height 28
type input "Walk in gardens 3km"
click at [1458, 722] on button "Save changes" at bounding box center [1489, 724] width 119 height 28
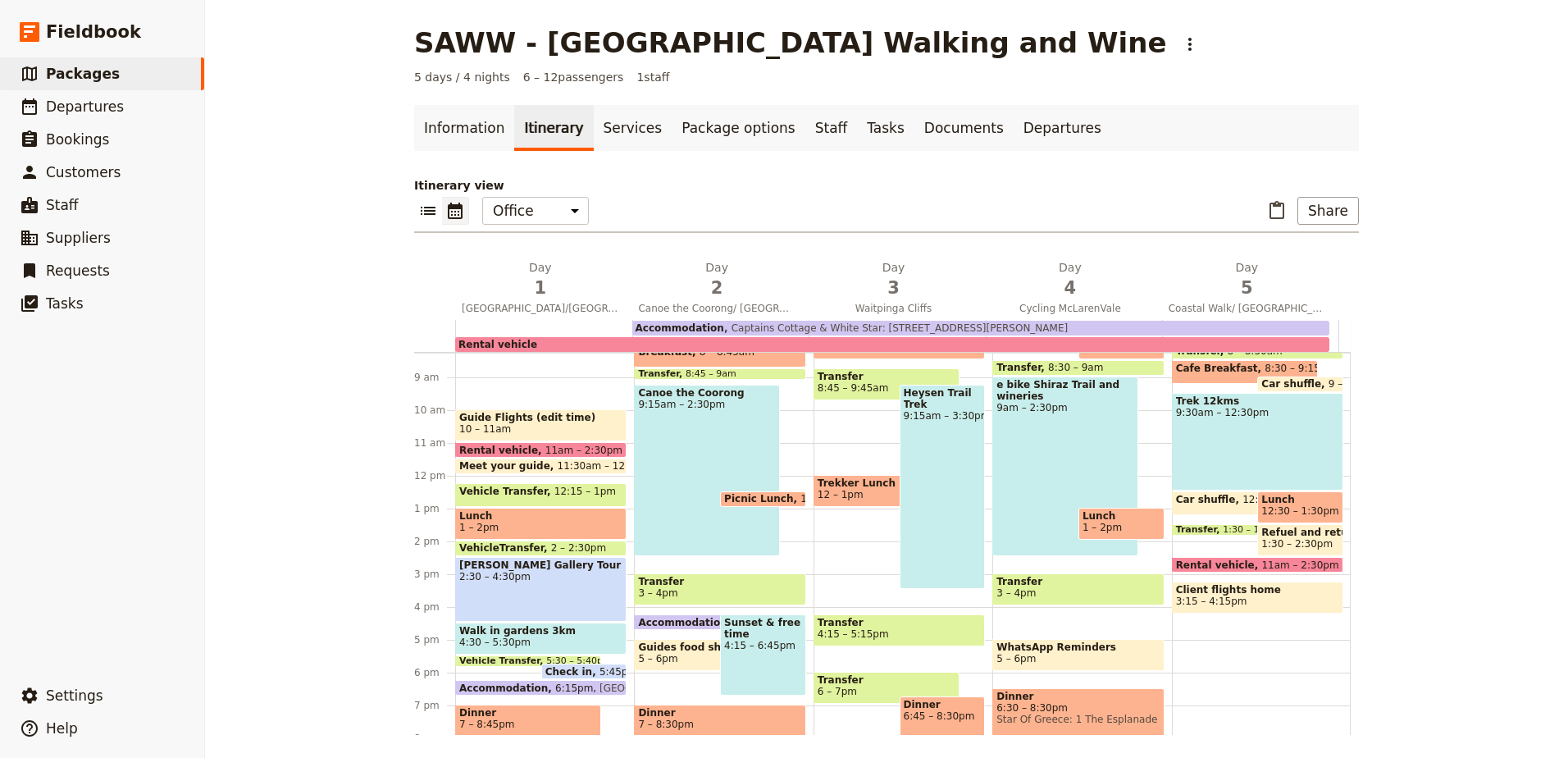
click at [558, 461] on span "11:30am – 12pm" at bounding box center [599, 466] width 84 height 11
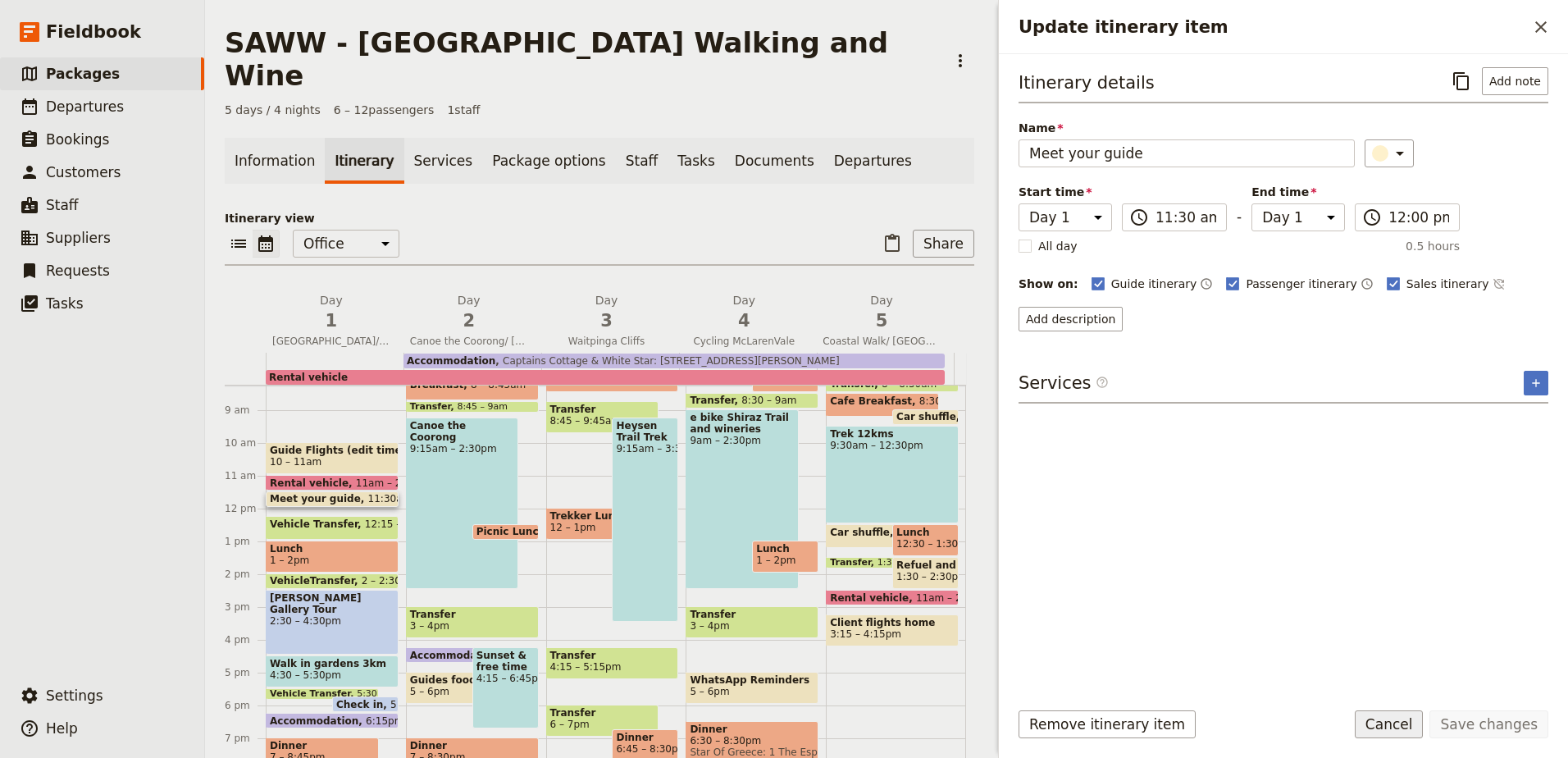
click at [1424, 732] on button "Cancel" at bounding box center [1389, 724] width 69 height 28
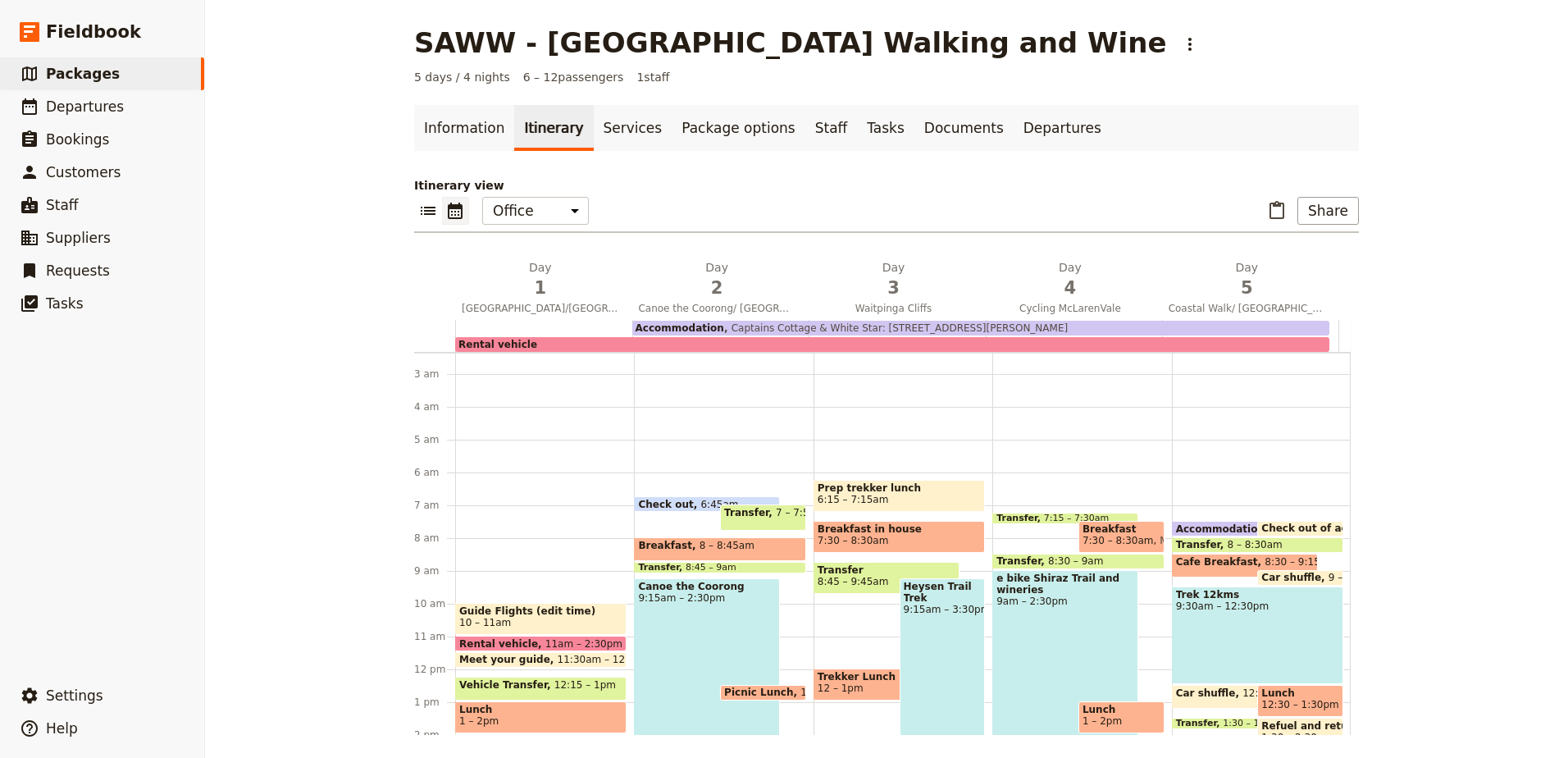
scroll to position [160, 0]
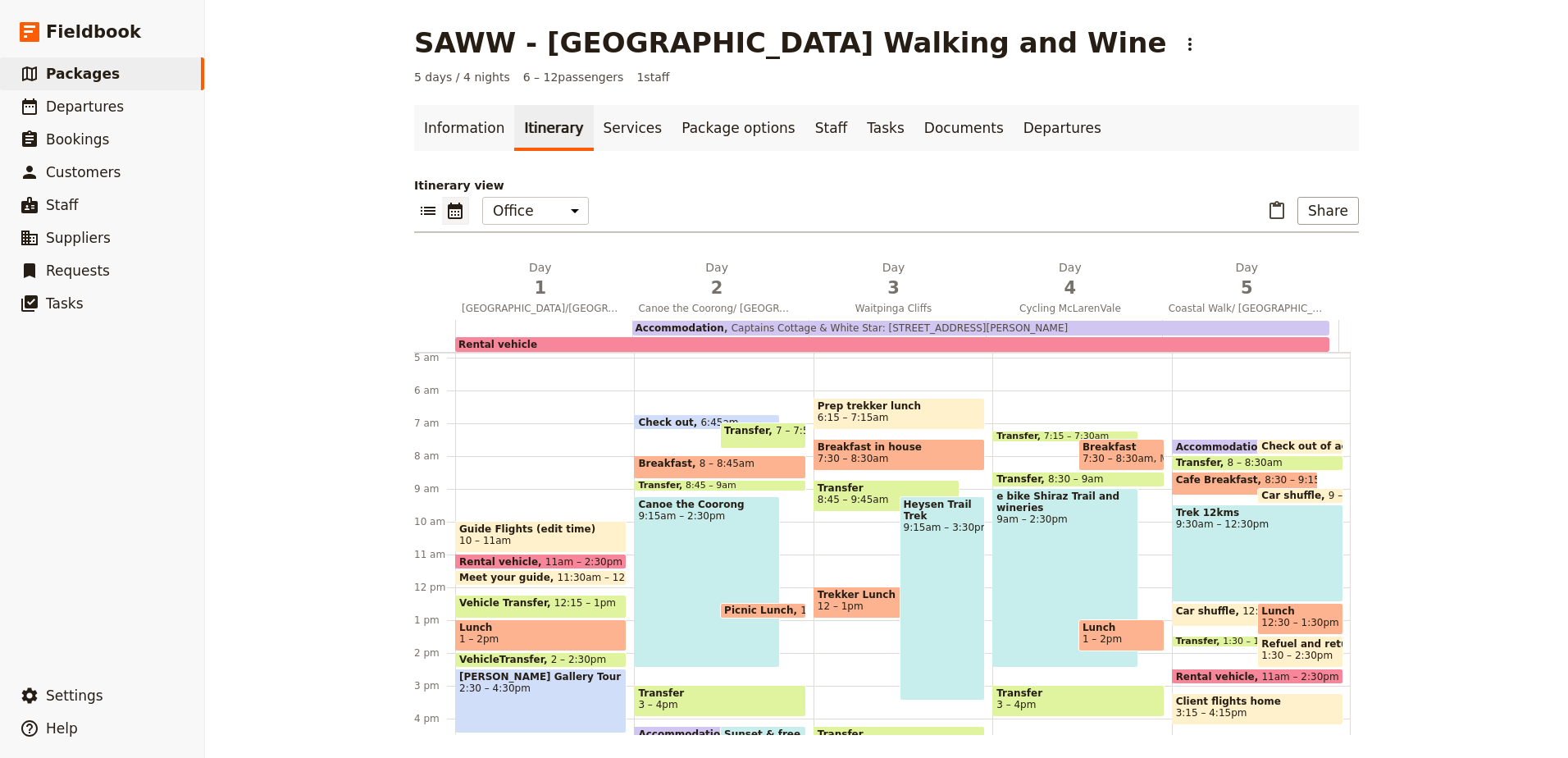
click at [1123, 459] on span "7:30 – 8:30am" at bounding box center [1117, 458] width 71 height 11
select select "4"
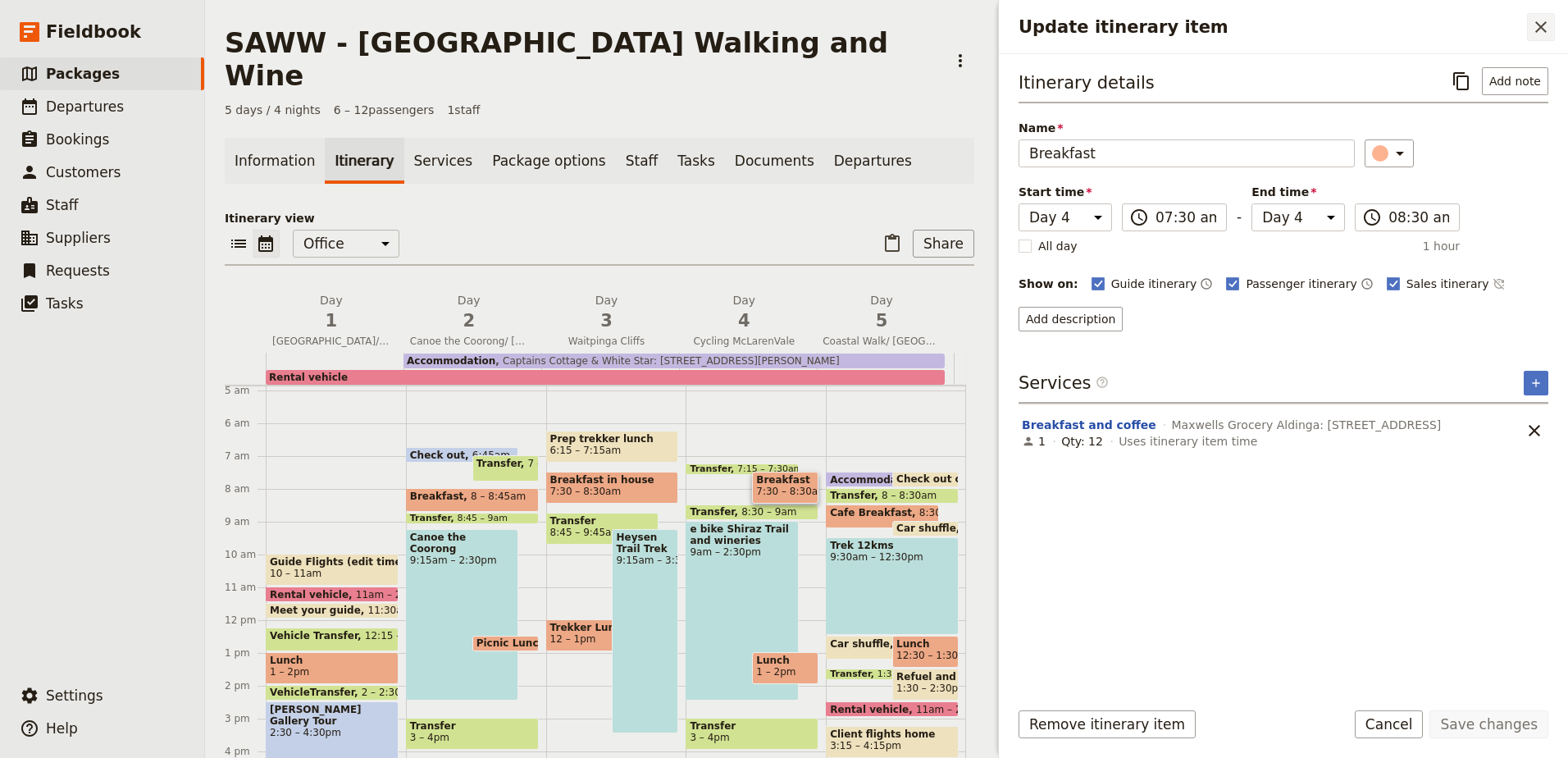
click at [1548, 29] on icon "Close drawer" at bounding box center [1540, 27] width 19 height 19
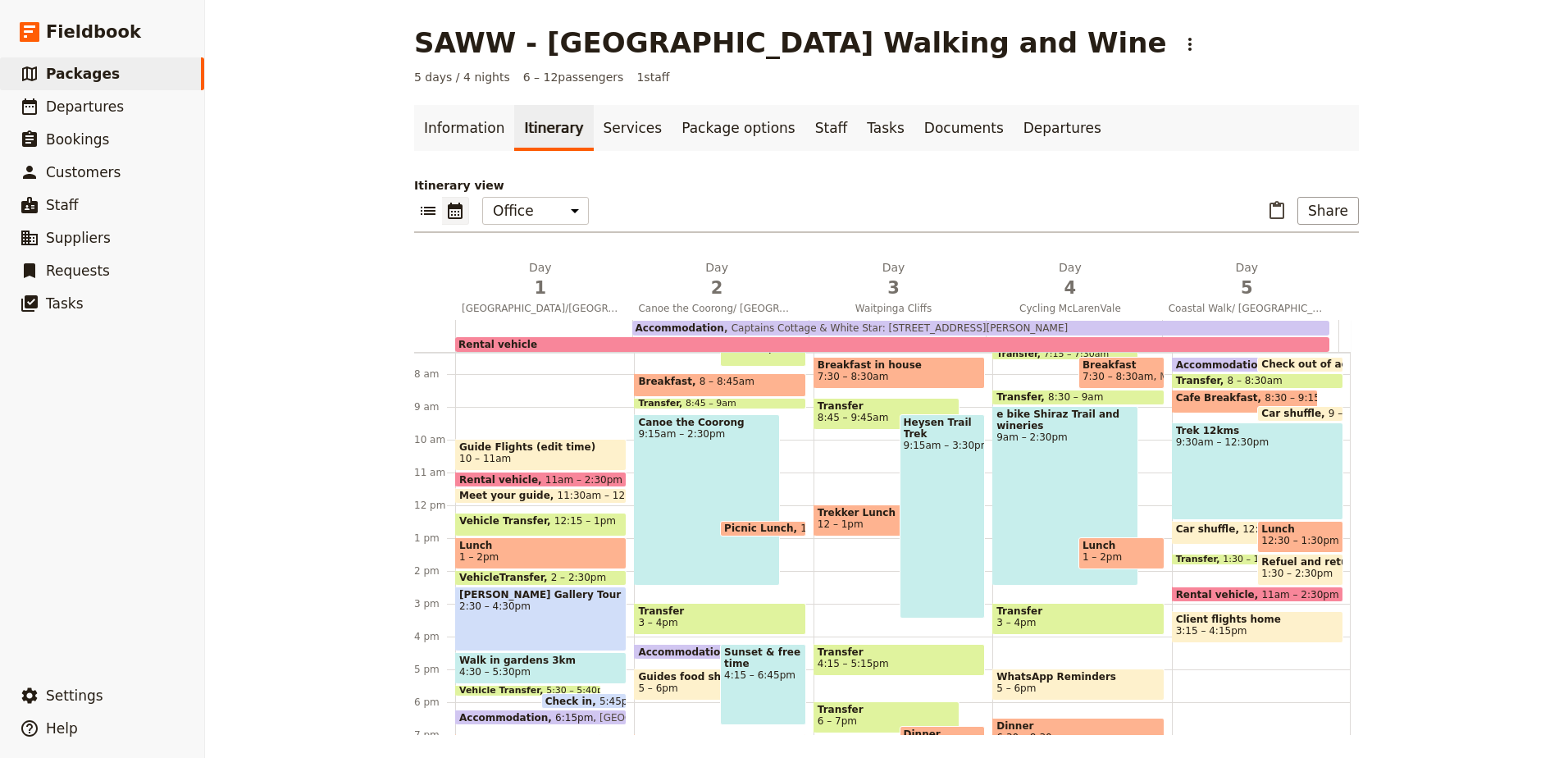
scroll to position [324, 0]
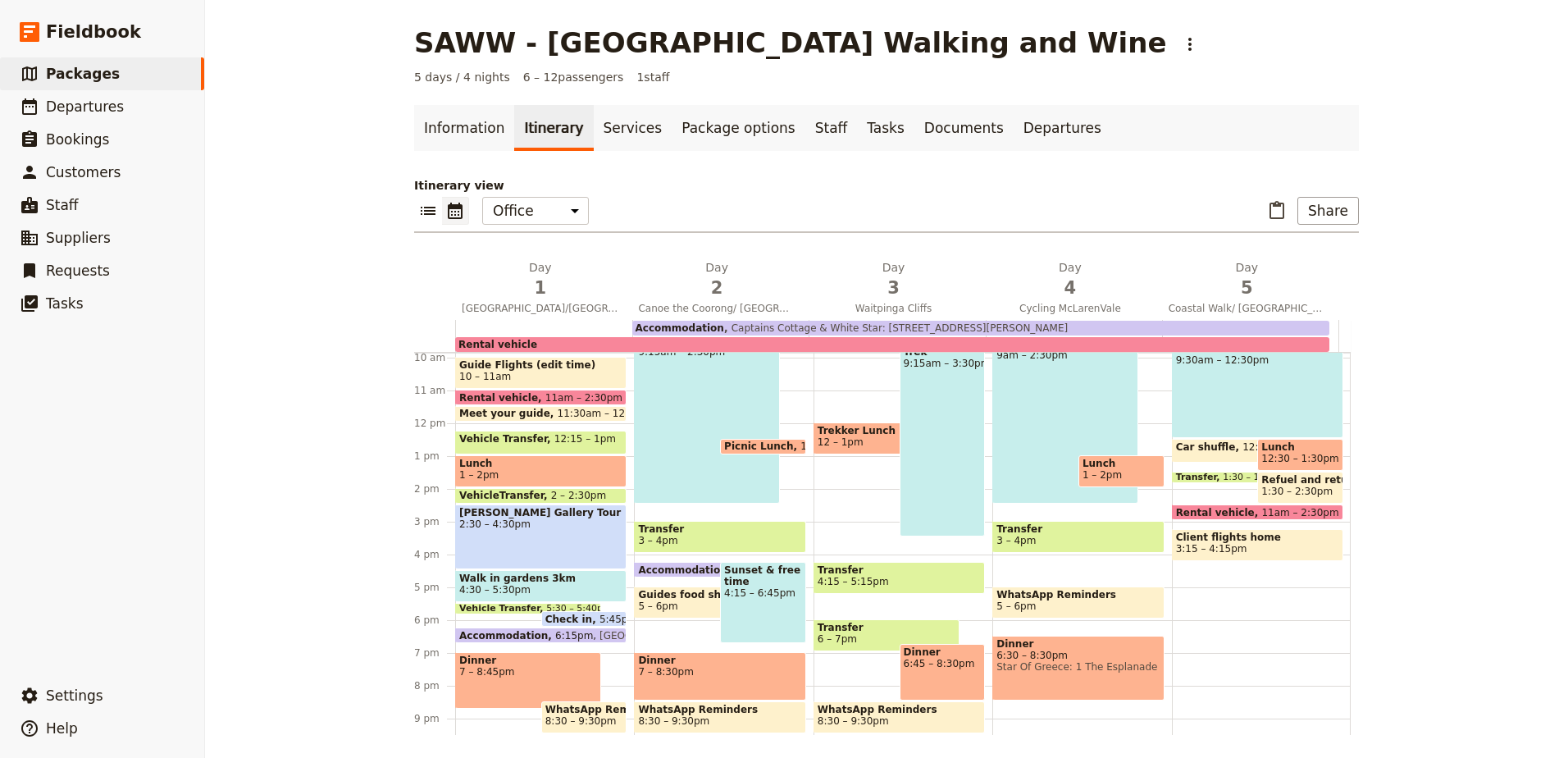
click at [939, 661] on span "6:45 – 8:30pm" at bounding box center [942, 664] width 78 height 11
select select "3"
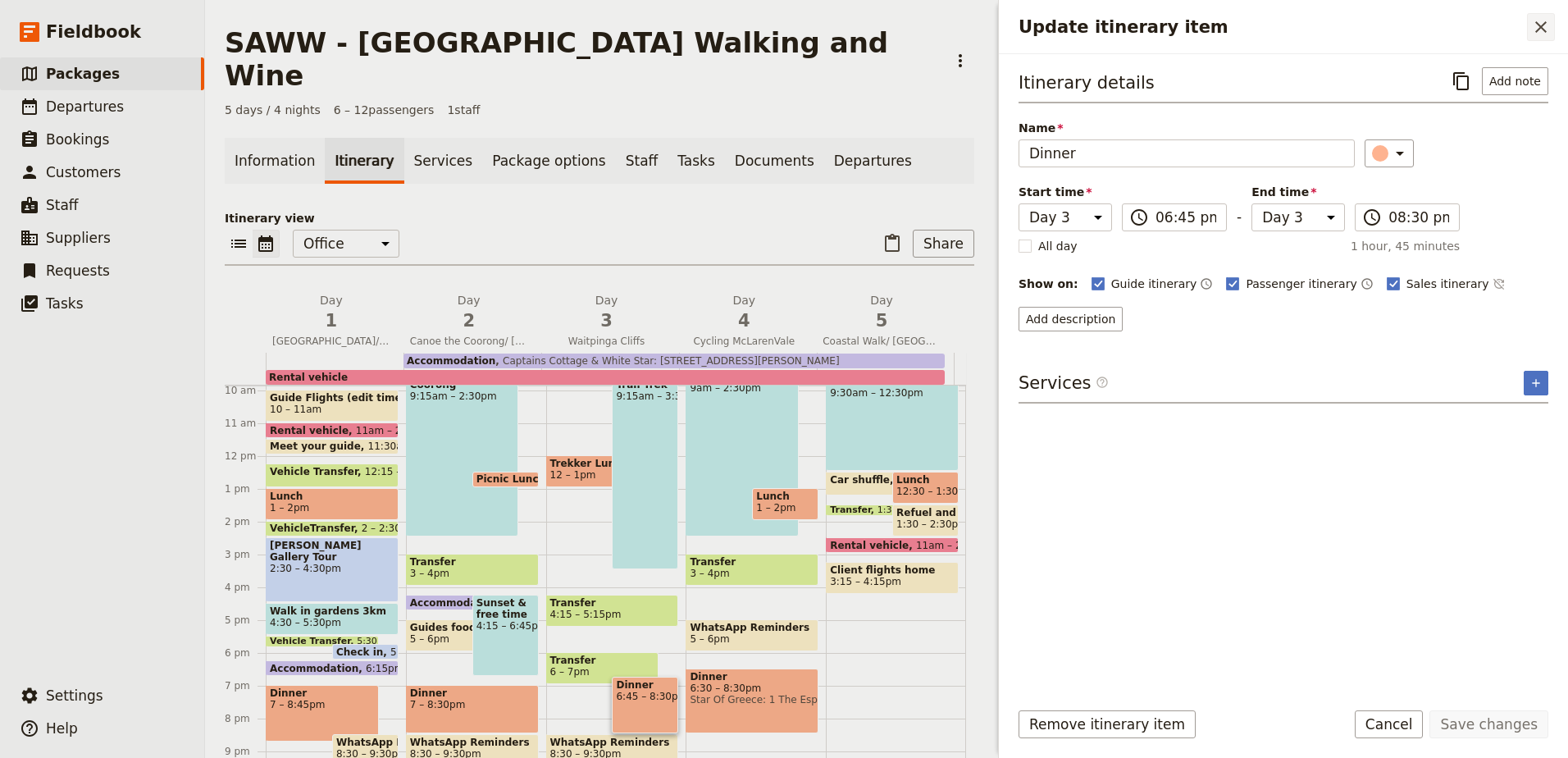
click at [1548, 19] on icon "Close drawer" at bounding box center [1540, 27] width 19 height 19
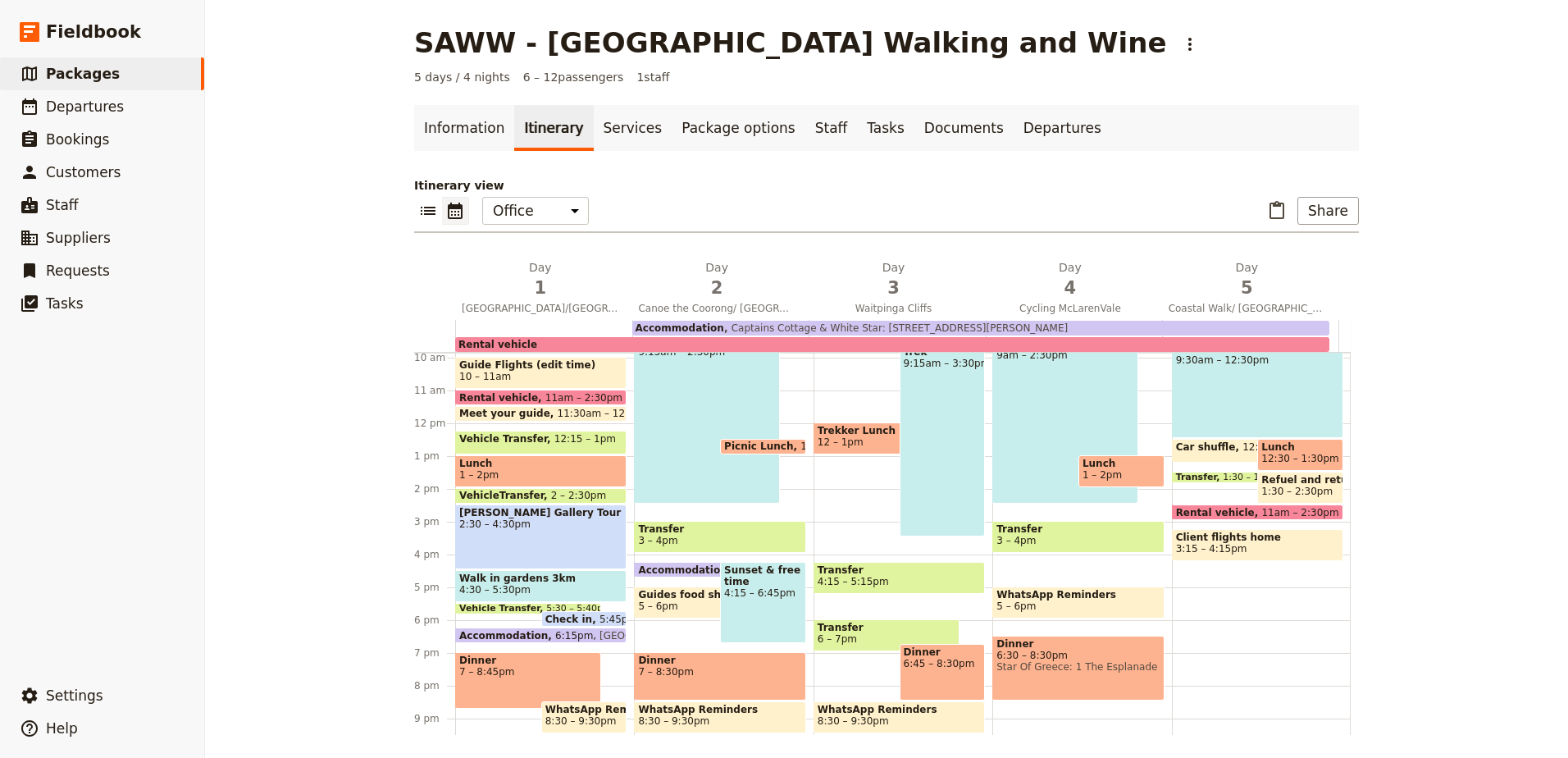
click at [692, 690] on div "Dinner 7 – 8:30pm" at bounding box center [720, 676] width 171 height 48
select select "2"
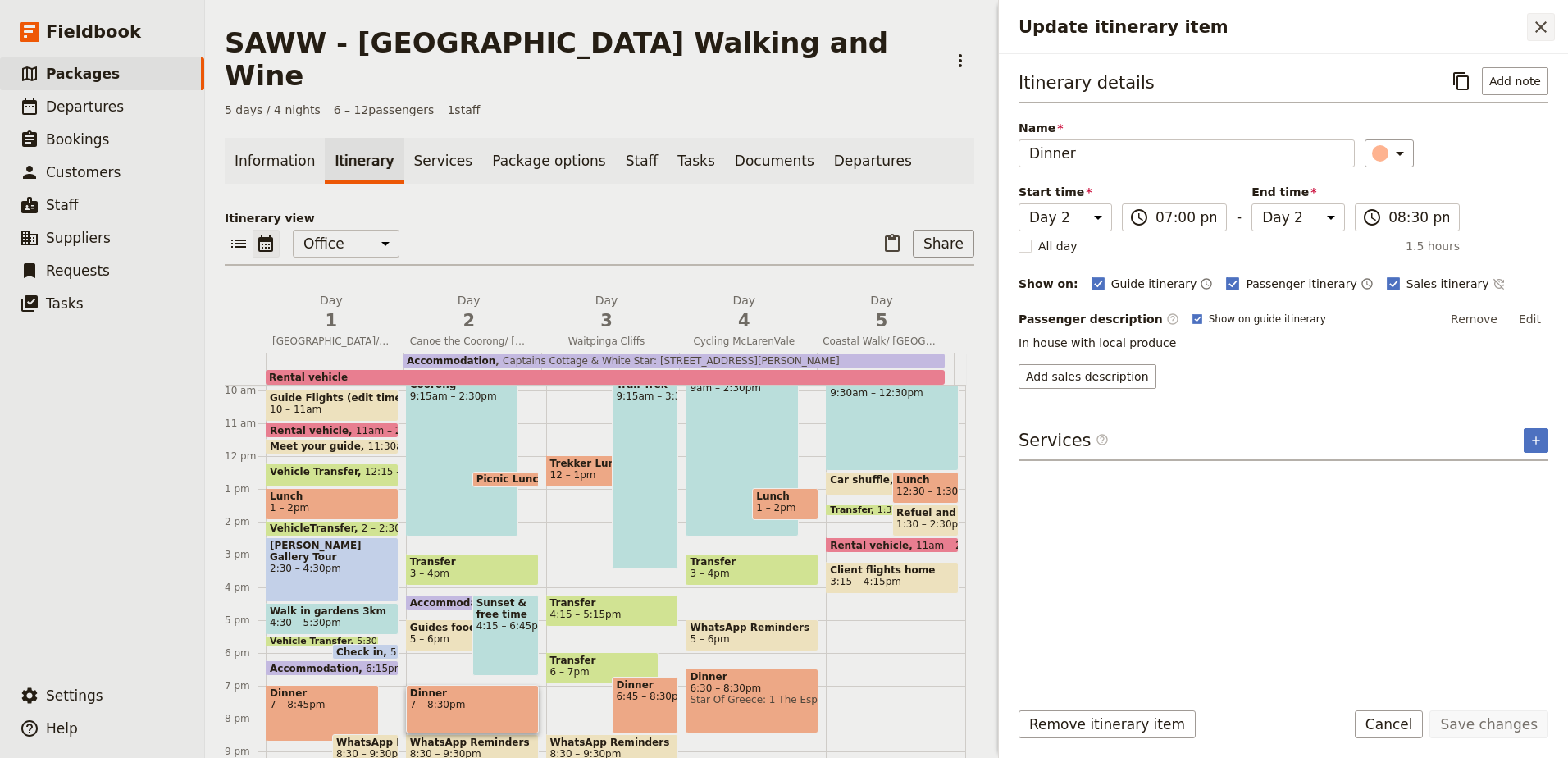
click at [1544, 28] on icon "Close drawer" at bounding box center [1540, 27] width 19 height 19
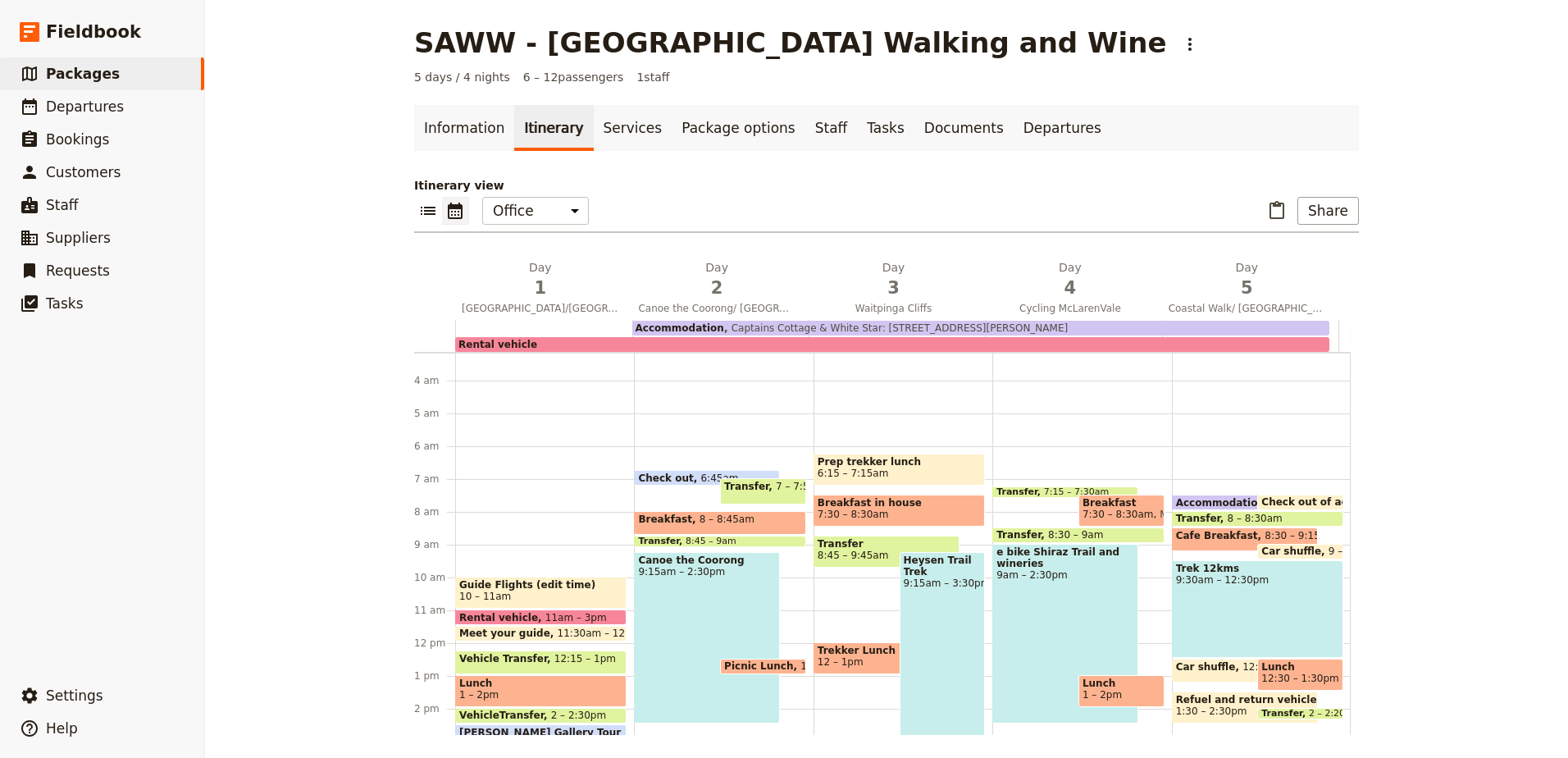
scroll to position [77, 0]
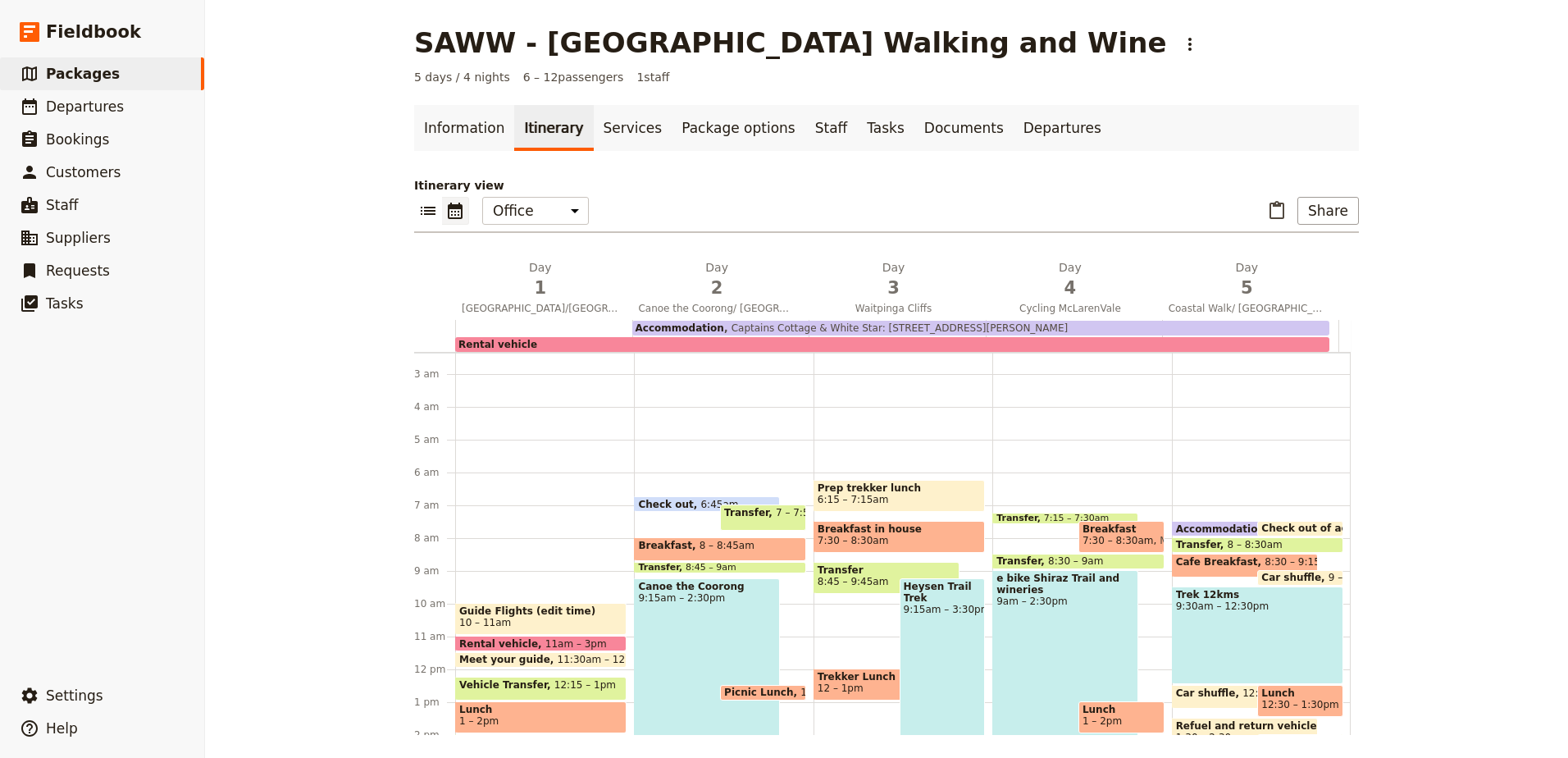
click at [1218, 562] on span "Cafe Breakfast" at bounding box center [1220, 562] width 89 height 11
select select "5"
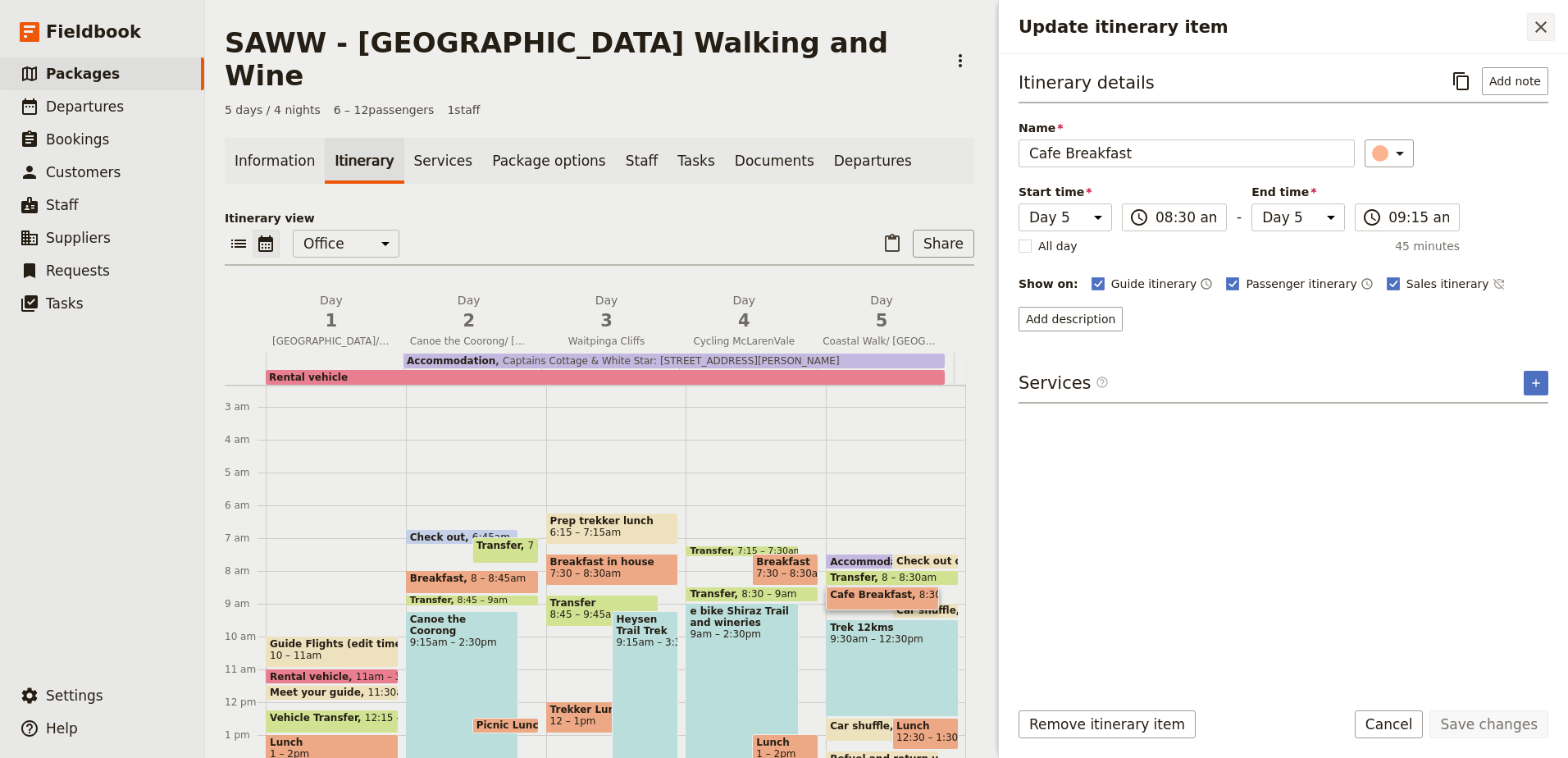
click at [1543, 23] on icon "Close drawer" at bounding box center [1540, 27] width 19 height 19
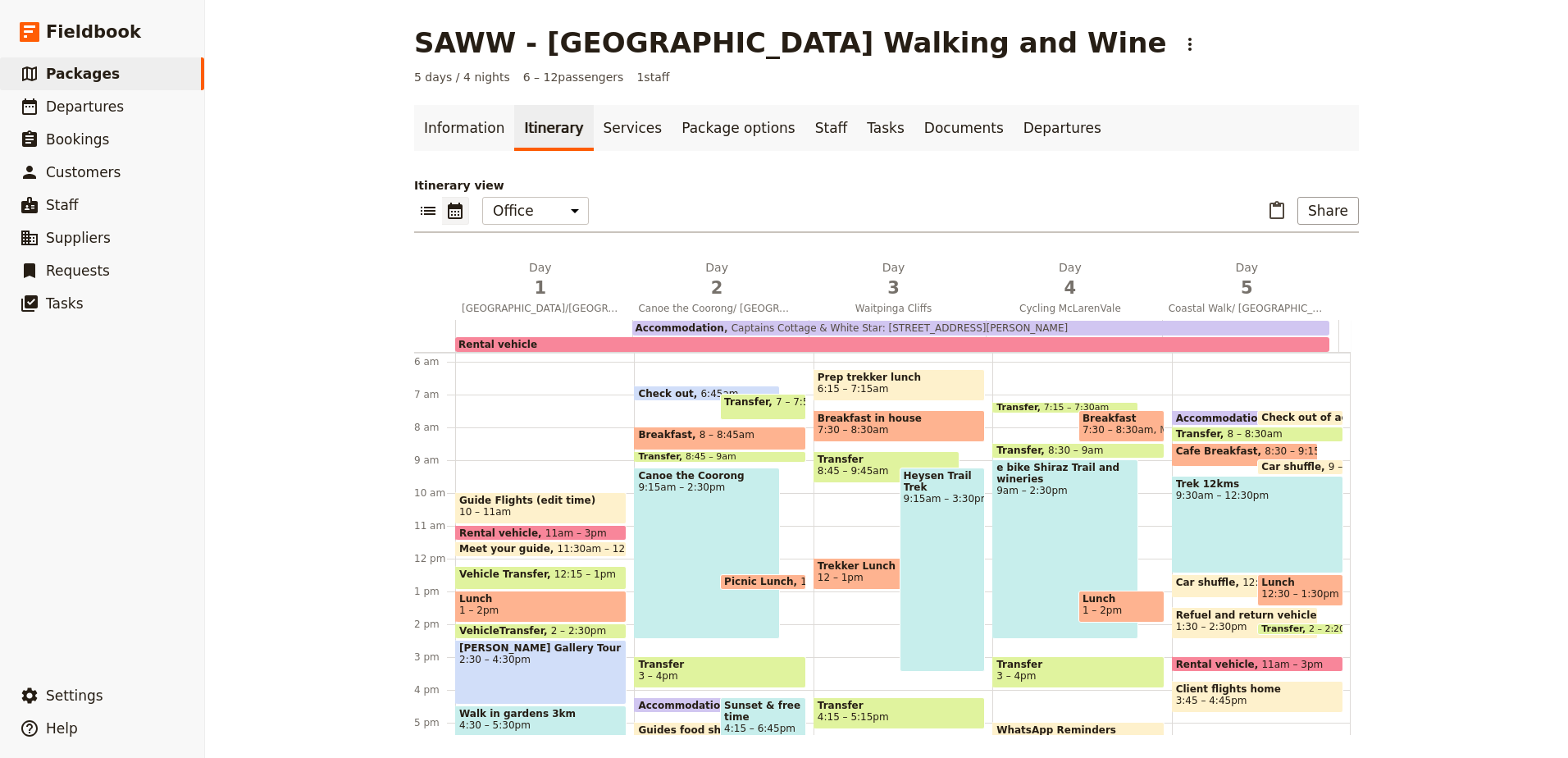
scroll to position [160, 0]
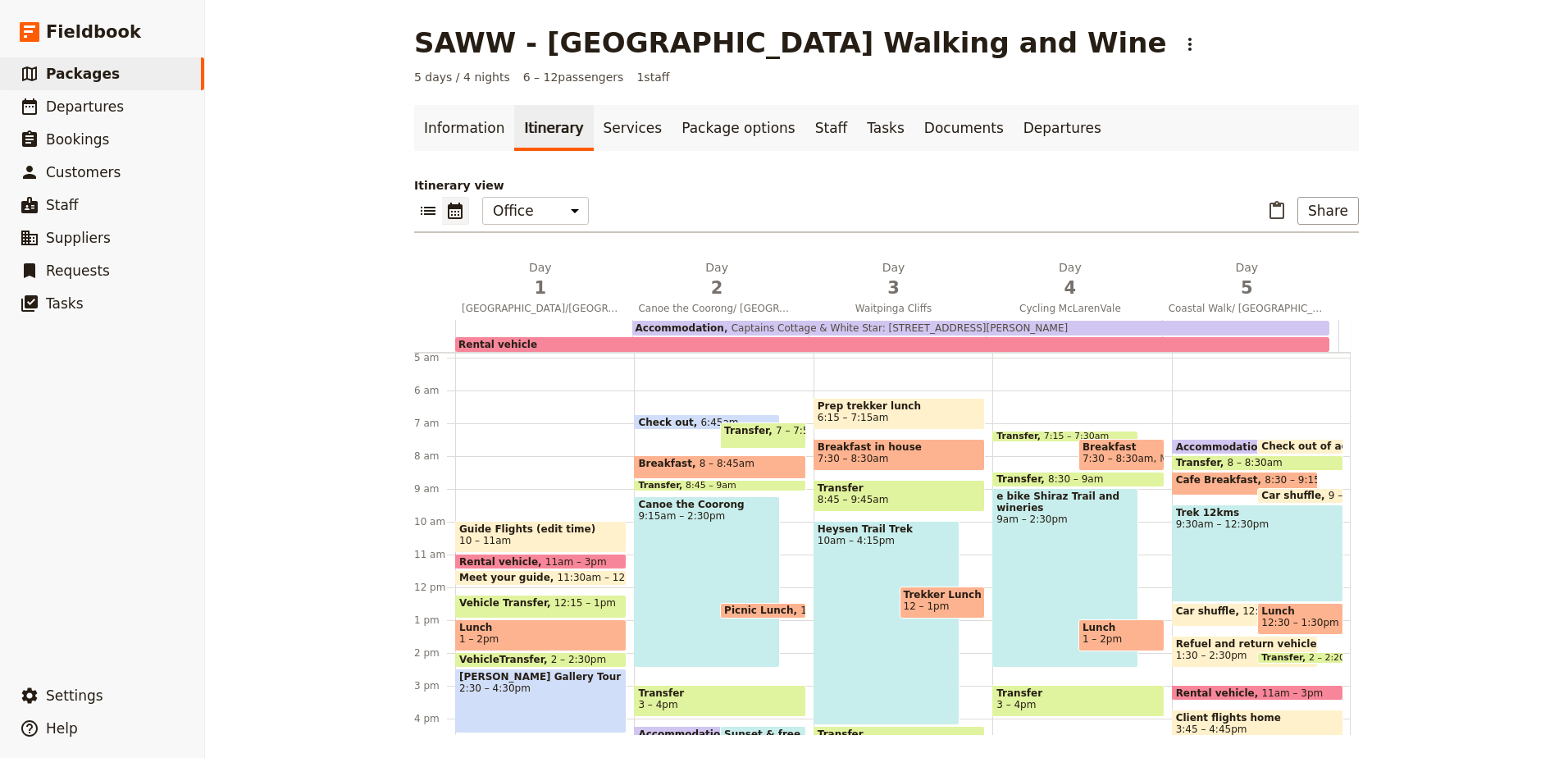
click at [914, 526] on span "Heysen Trail Trek" at bounding box center [886, 529] width 137 height 11
select select "3"
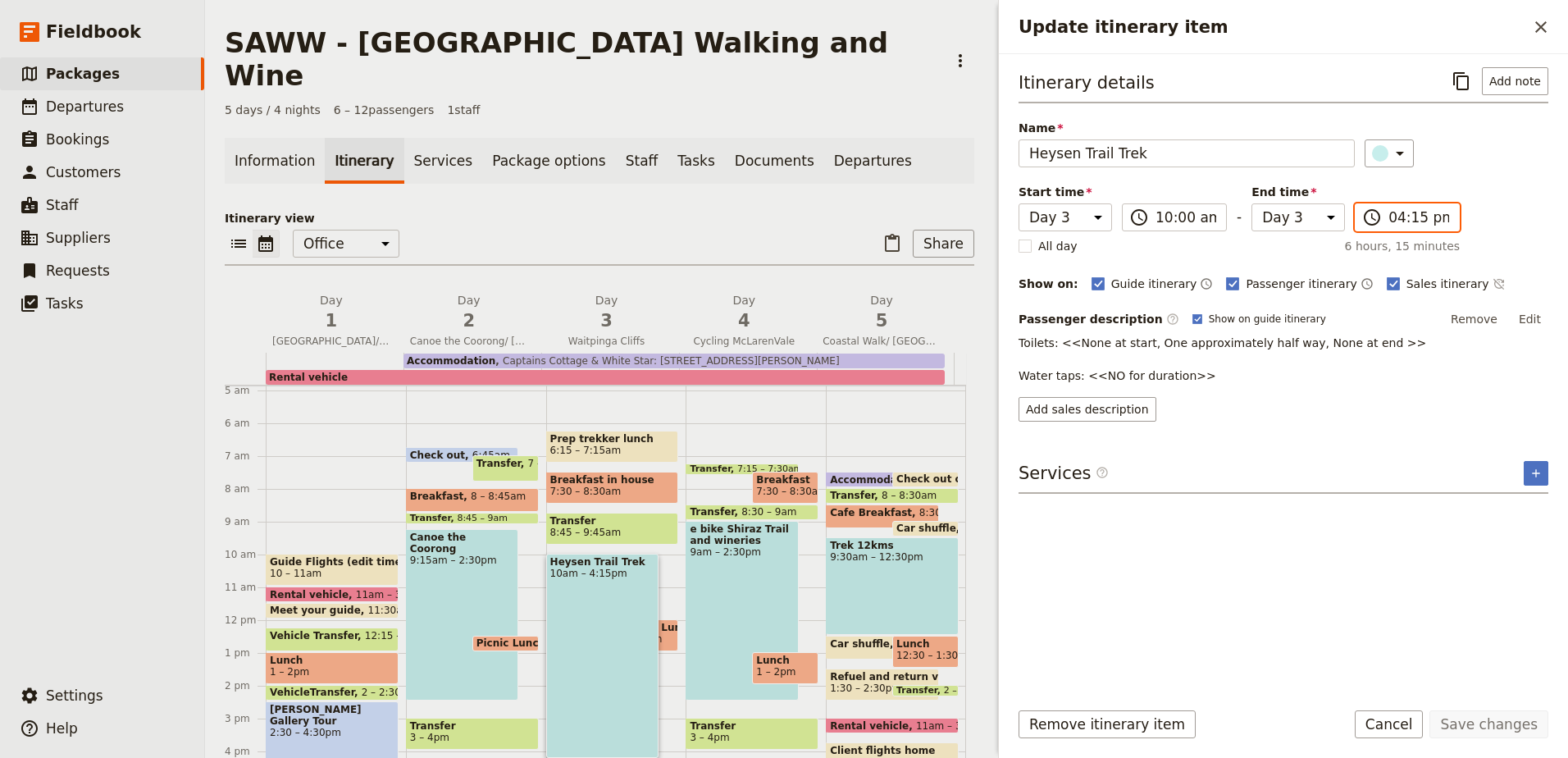
click at [1396, 220] on input "04:15 pm" at bounding box center [1419, 217] width 61 height 19
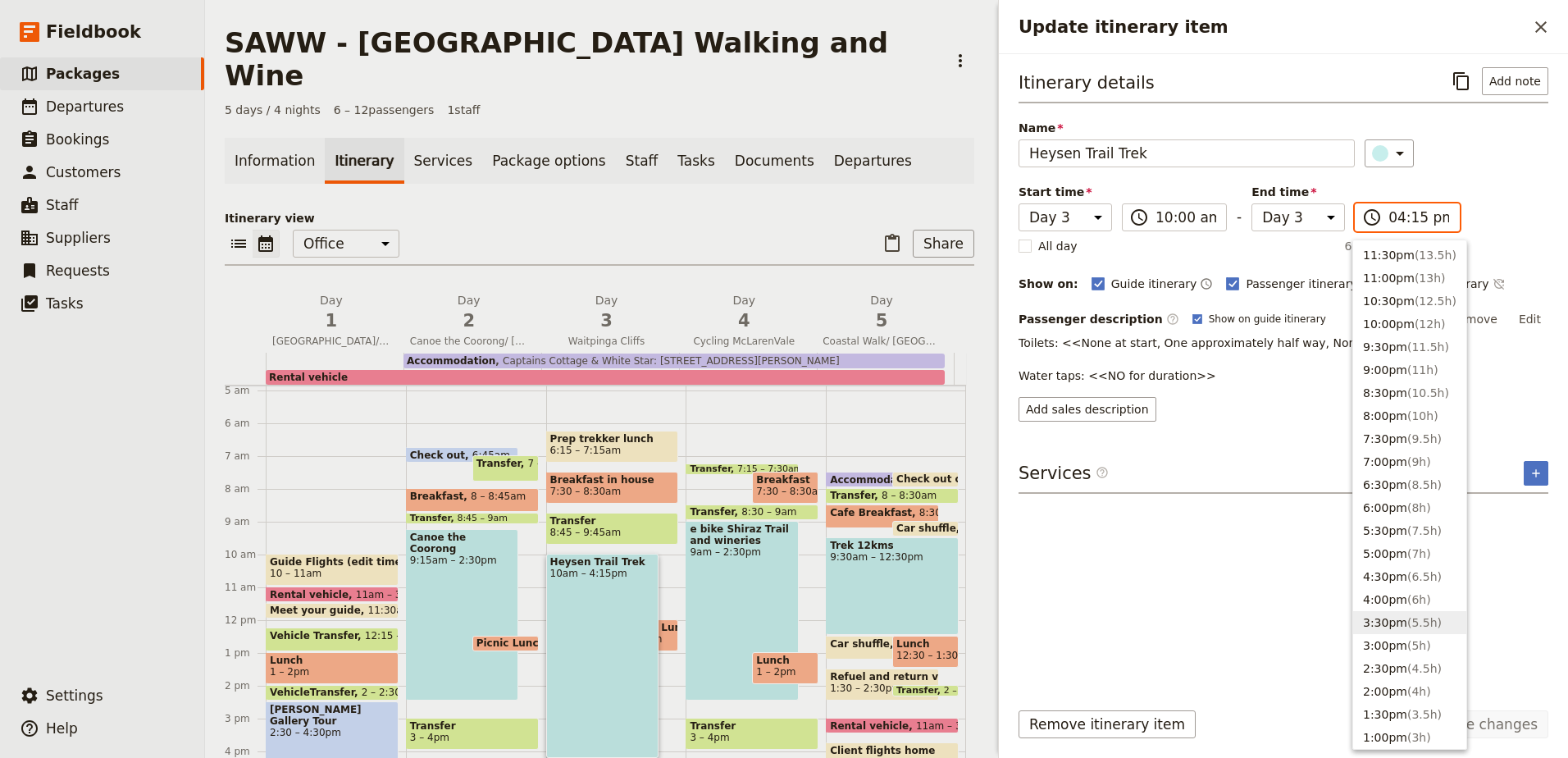
click at [1424, 618] on span "( 5.5h )" at bounding box center [1424, 622] width 34 height 13
type input "03:30 pm"
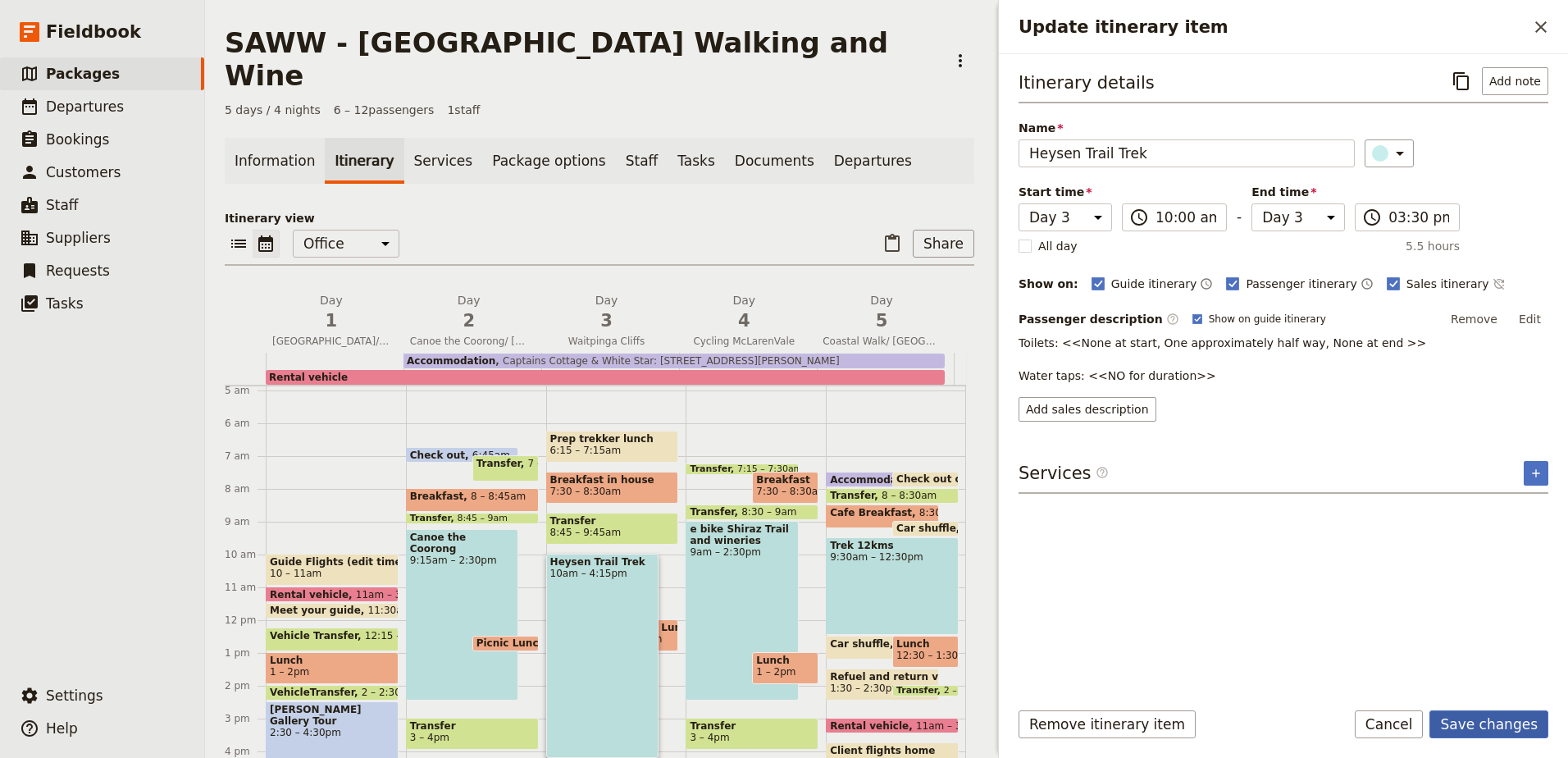
click at [1501, 722] on button "Save changes" at bounding box center [1489, 724] width 119 height 28
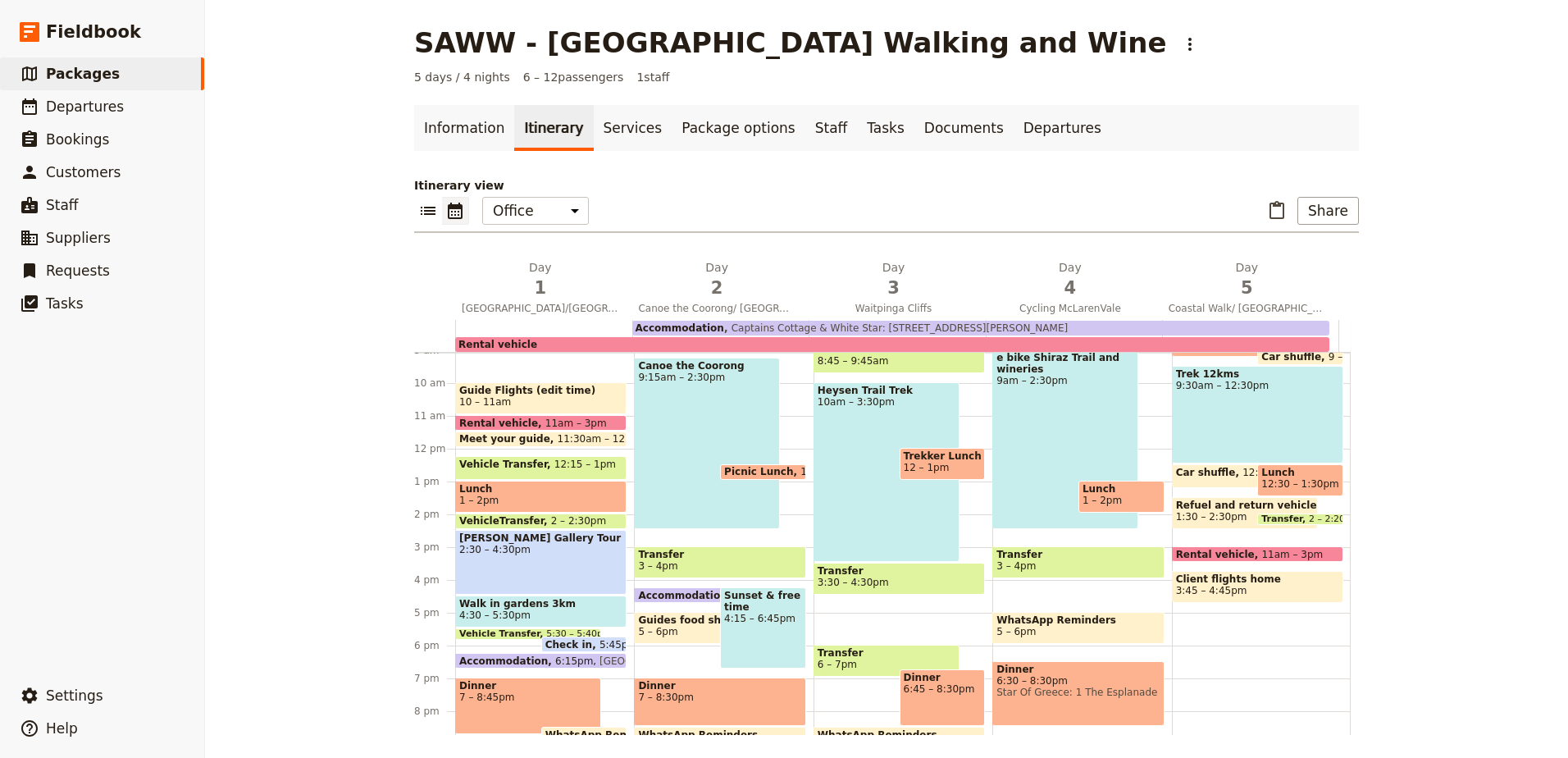
scroll to position [324, 0]
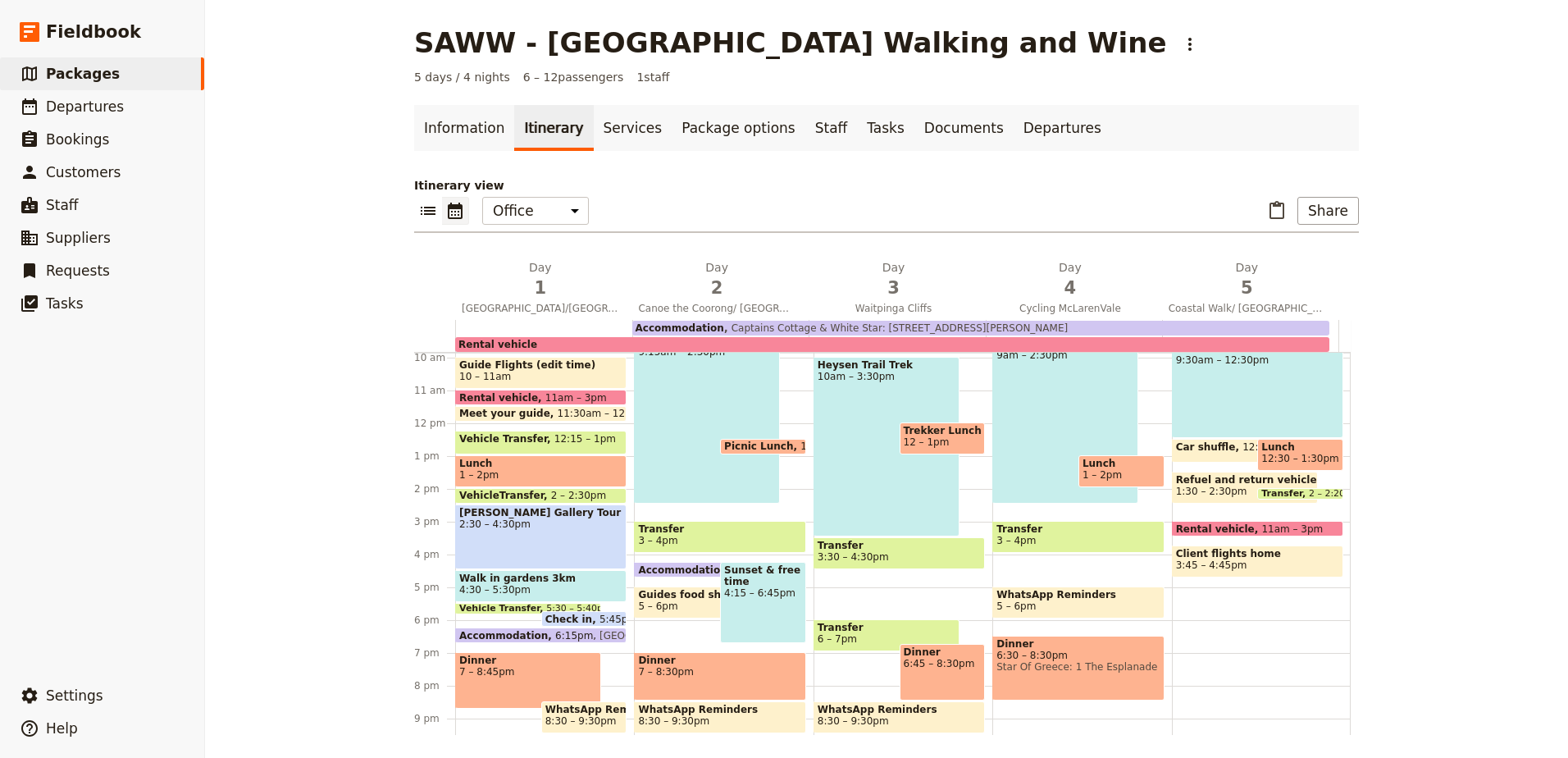
click at [886, 626] on span "Transfer" at bounding box center [886, 627] width 137 height 11
select select "3"
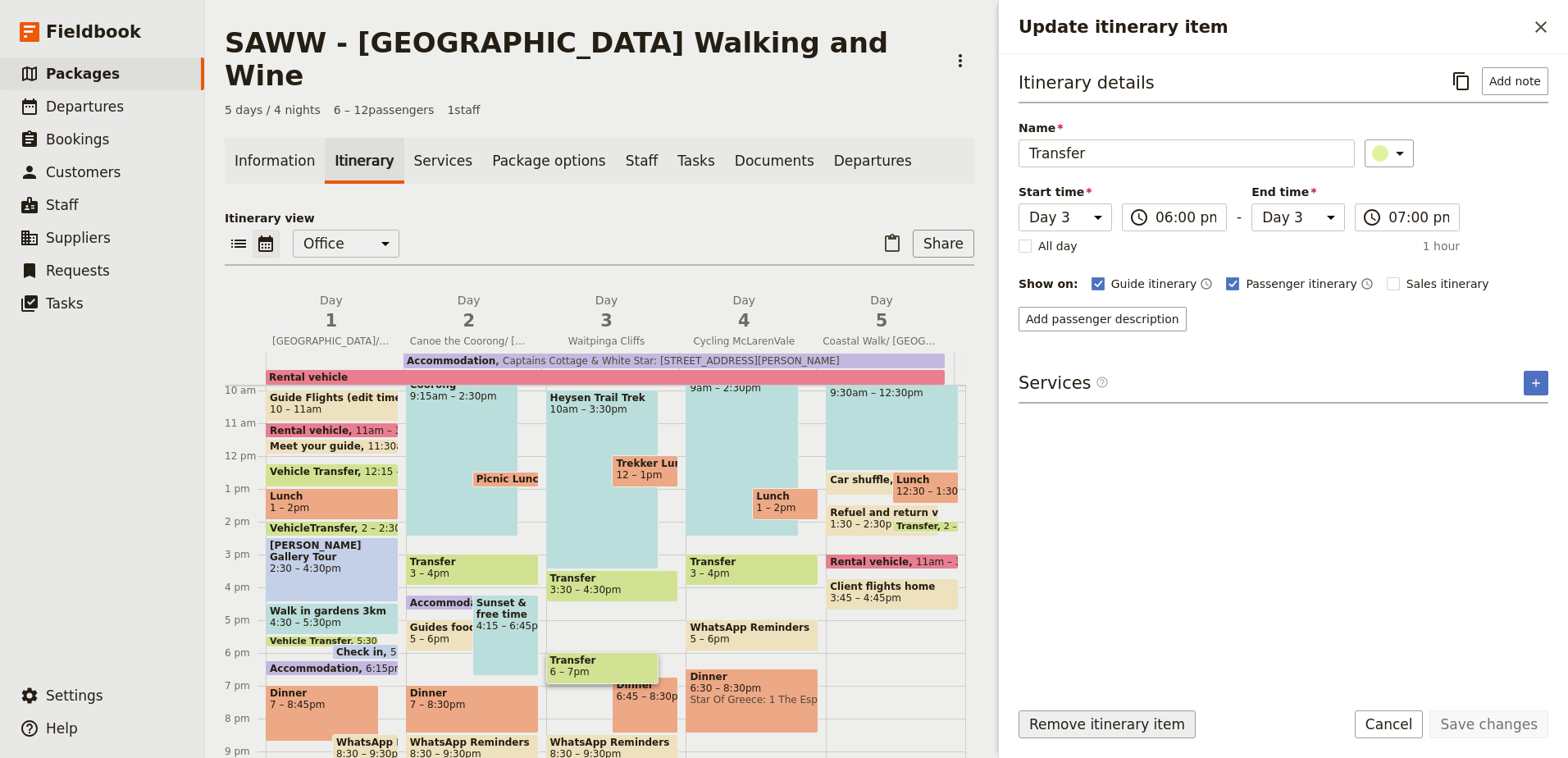
click at [1061, 722] on button "Remove itinerary item" at bounding box center [1107, 724] width 177 height 28
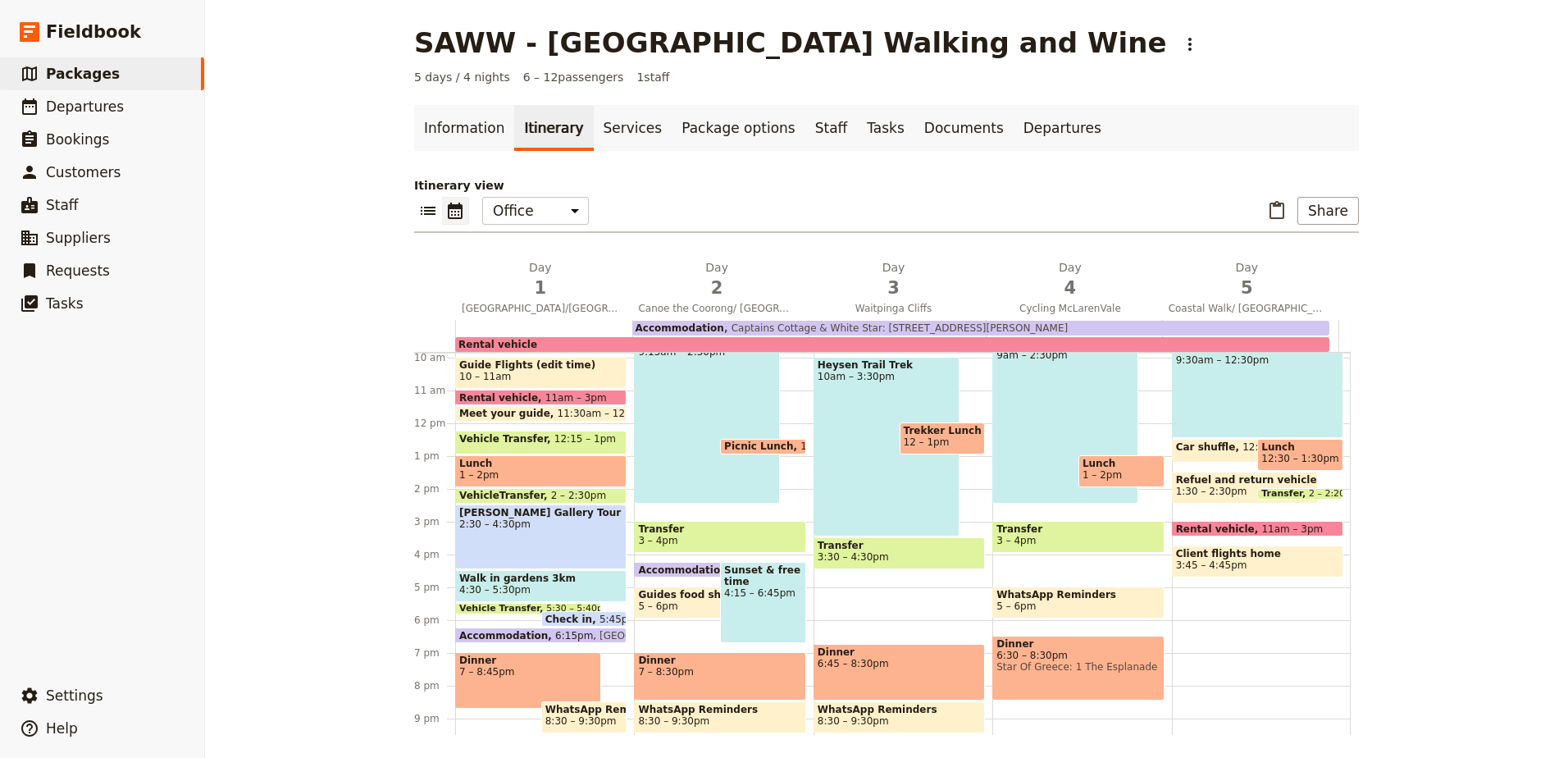
click at [725, 691] on div "Dinner 7 – 8:30pm" at bounding box center [720, 676] width 171 height 48
select select "2"
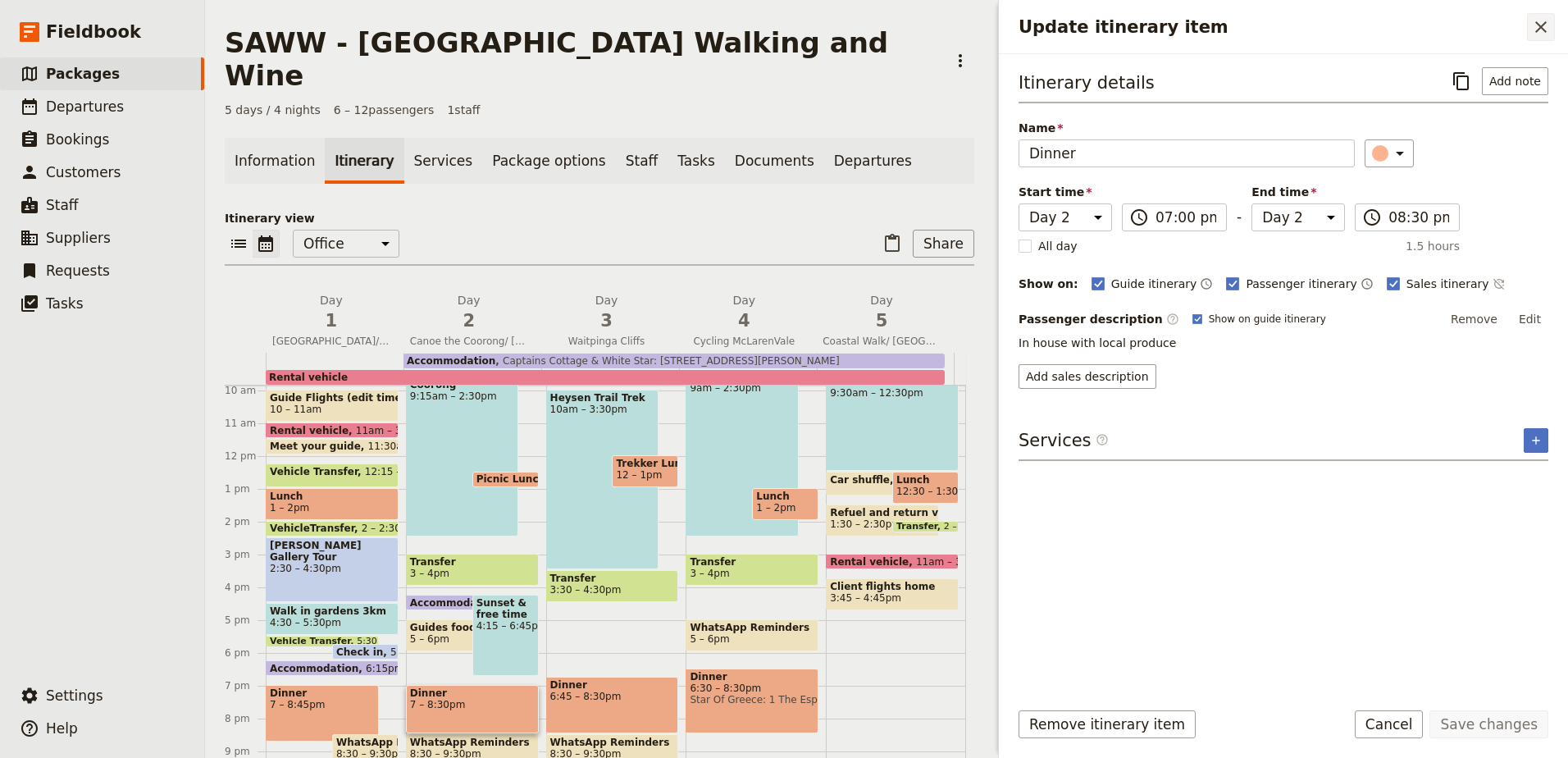
click at [1542, 20] on icon "Close drawer" at bounding box center [1540, 27] width 19 height 19
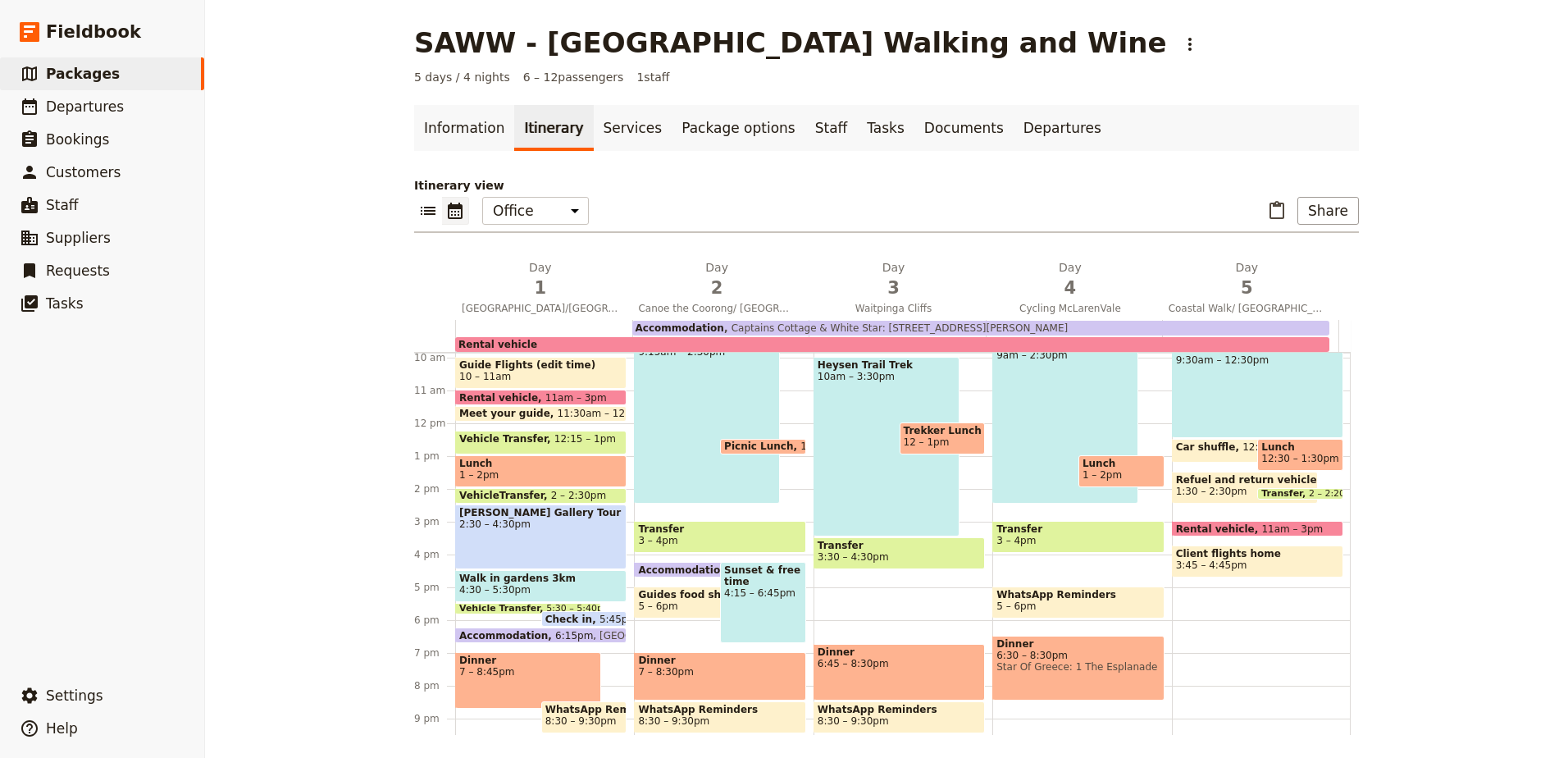
click at [888, 678] on div "Dinner 6:45 – 8:30pm" at bounding box center [900, 671] width 171 height 56
select select "3"
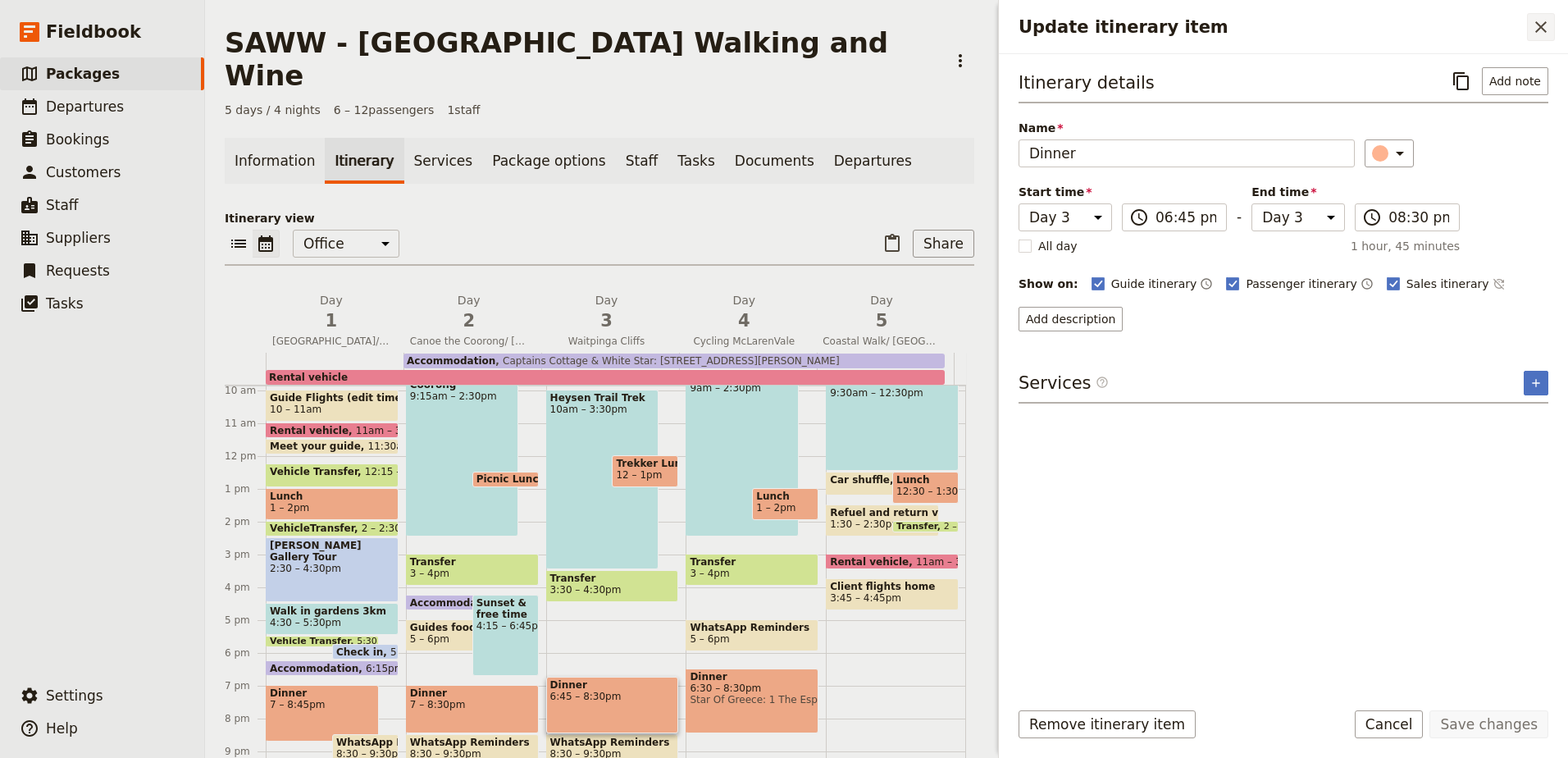
click at [1544, 33] on icon "Close drawer" at bounding box center [1540, 27] width 19 height 19
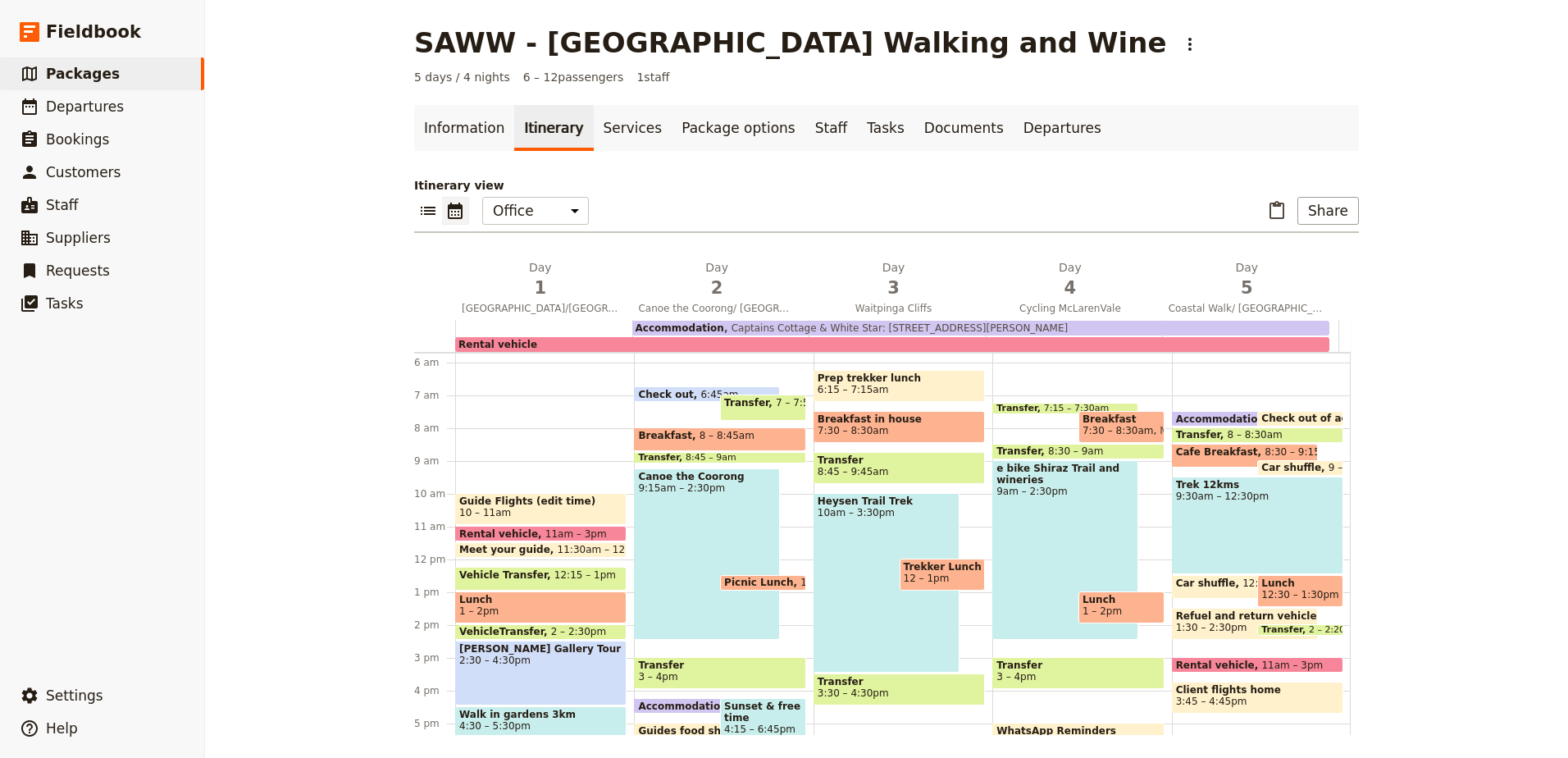
scroll to position [160, 0]
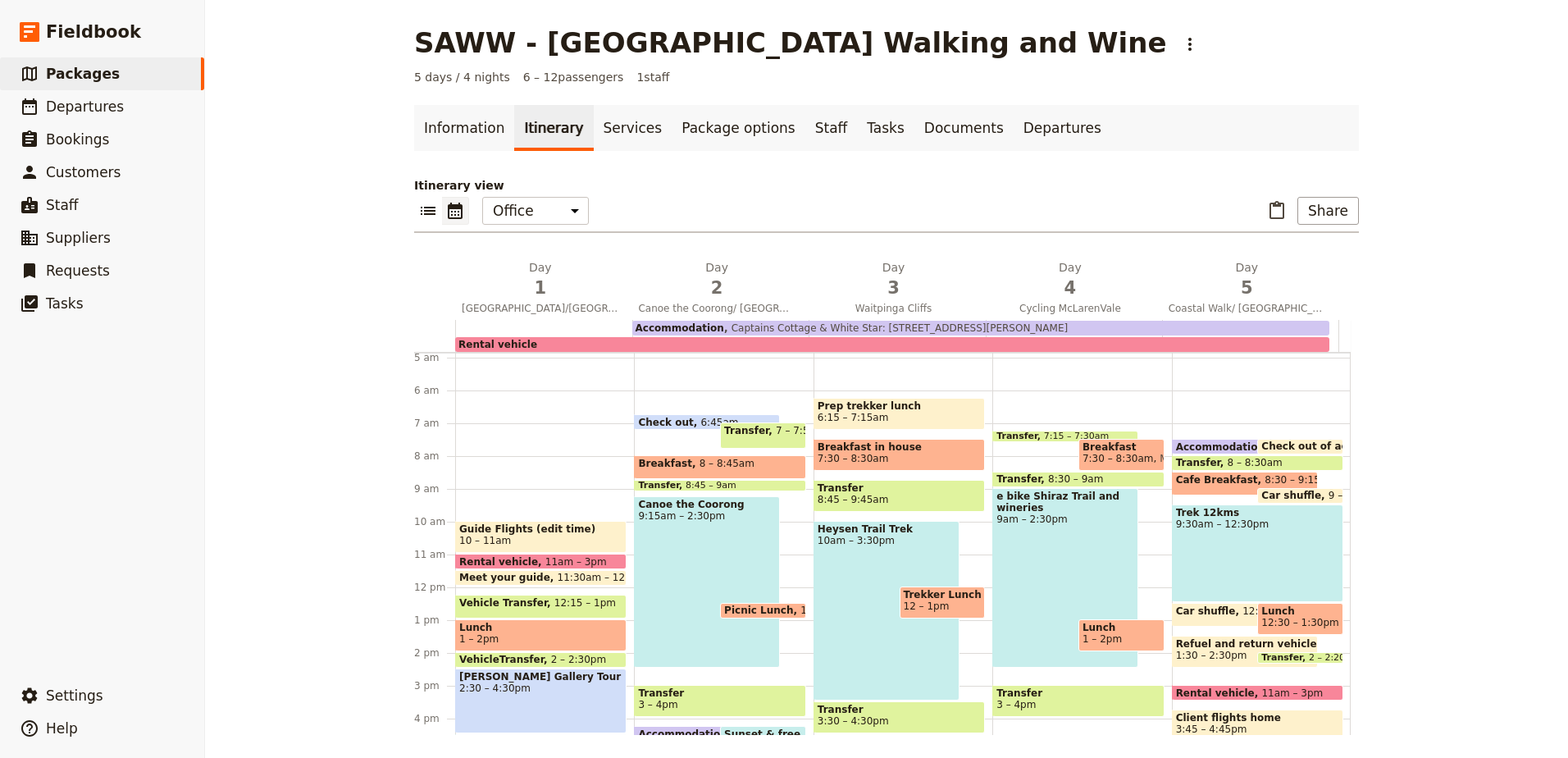
click at [1098, 625] on span "Lunch" at bounding box center [1121, 627] width 78 height 11
select select "4"
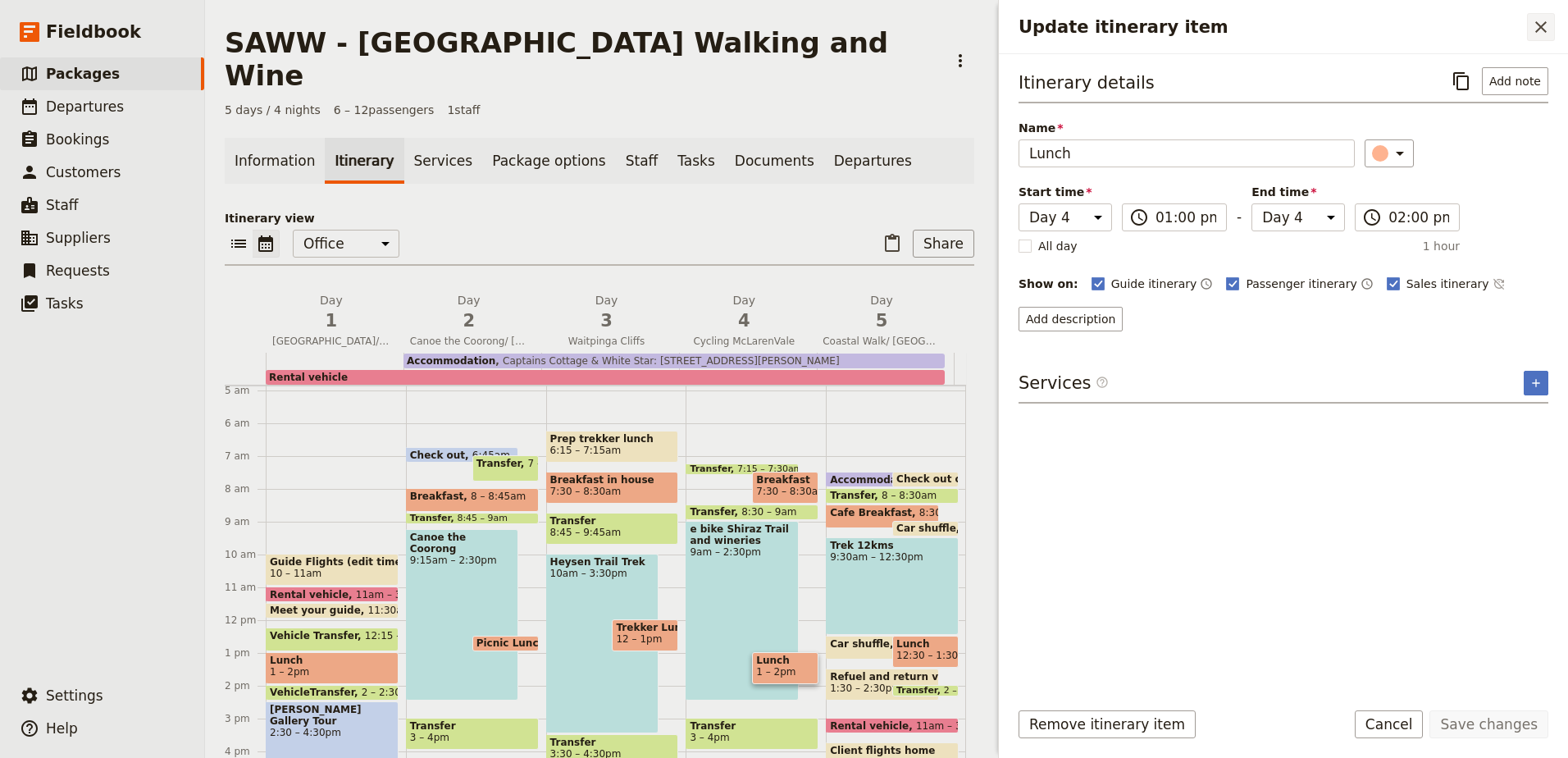
click at [1543, 27] on icon "Close drawer" at bounding box center [1540, 27] width 19 height 19
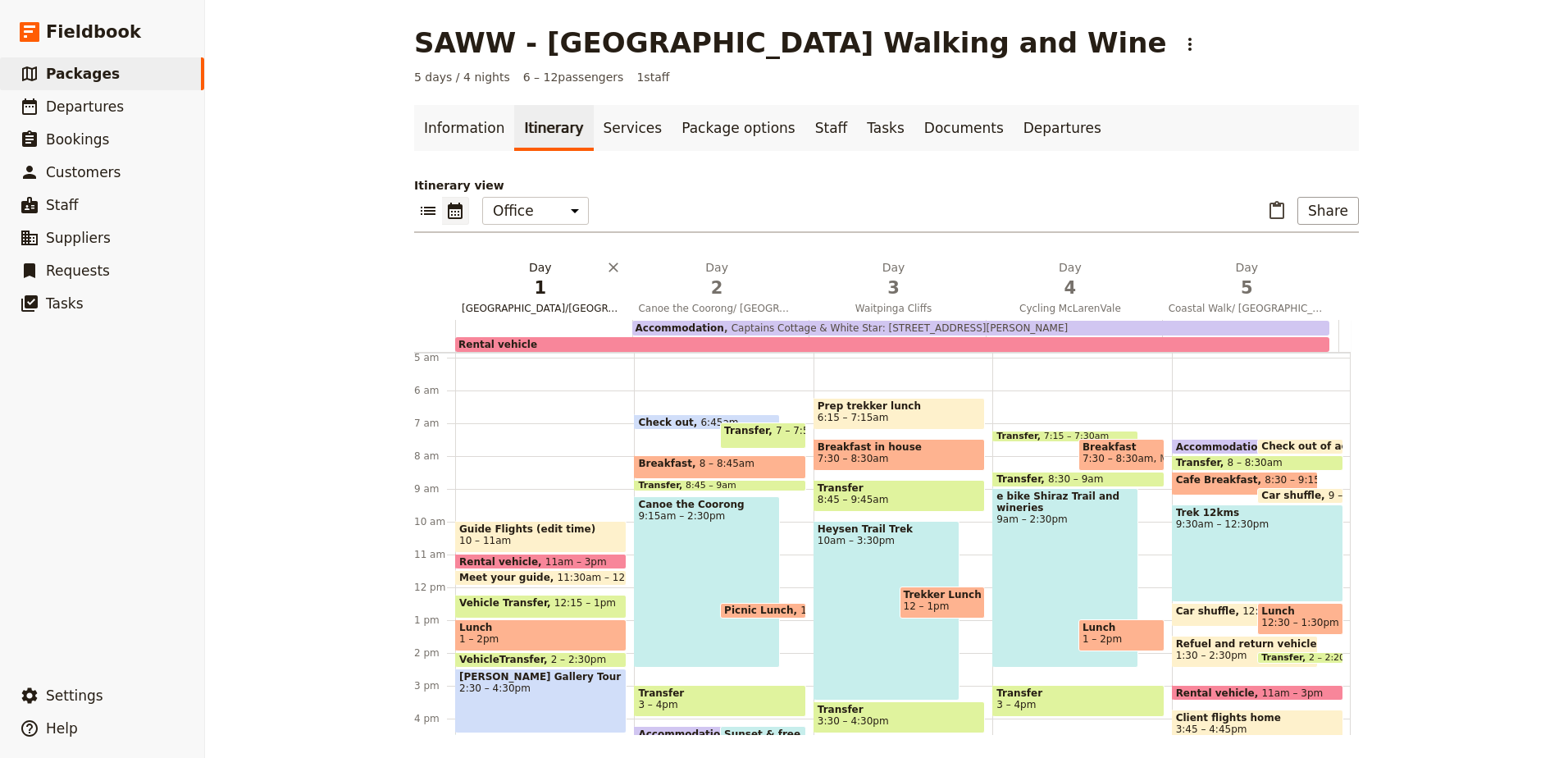
click at [546, 307] on span "[GEOGRAPHIC_DATA]/[GEOGRAPHIC_DATA]/[GEOGRAPHIC_DATA]" at bounding box center [540, 308] width 170 height 13
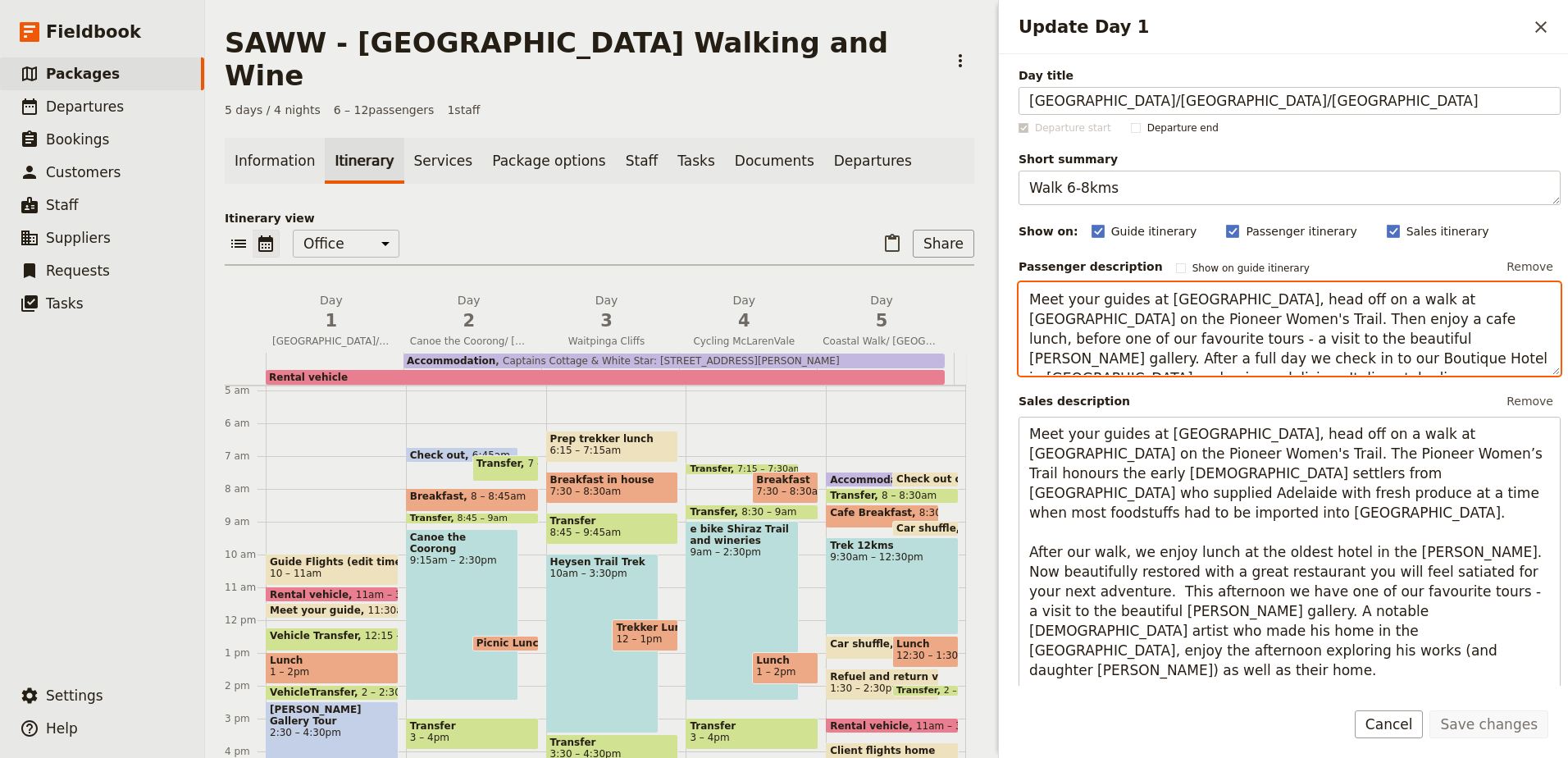
drag, startPoint x: 1323, startPoint y: 303, endPoint x: 1204, endPoint y: 315, distance: 119.6
click at [1204, 315] on textarea "Meet your guides at [GEOGRAPHIC_DATA], head off on a walk at [GEOGRAPHIC_DATA] …" at bounding box center [1290, 328] width 542 height 93
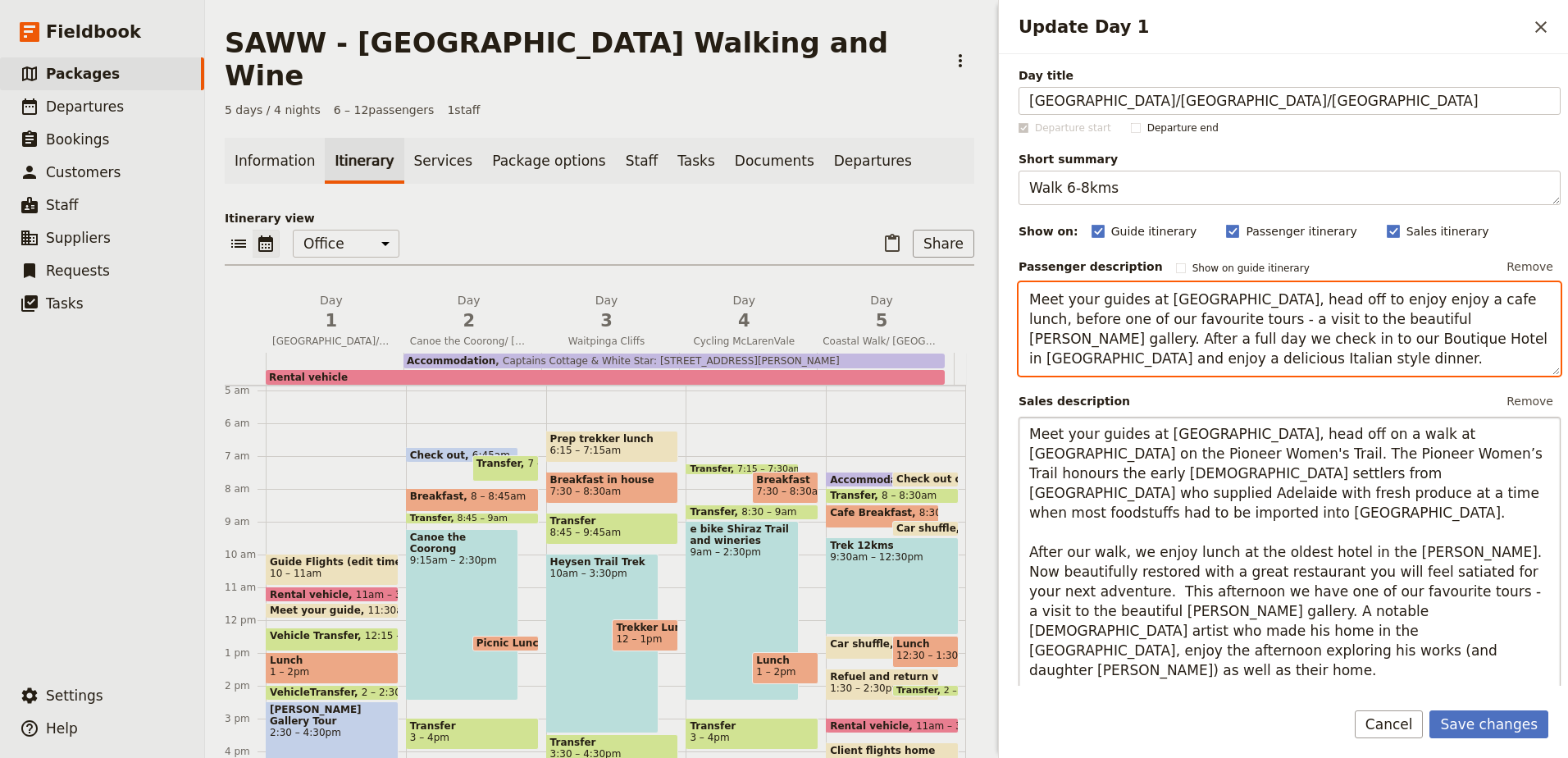
type textarea "Meet your guides at [GEOGRAPHIC_DATA], head off to enjoy enjoy a cafe lunch, be…"
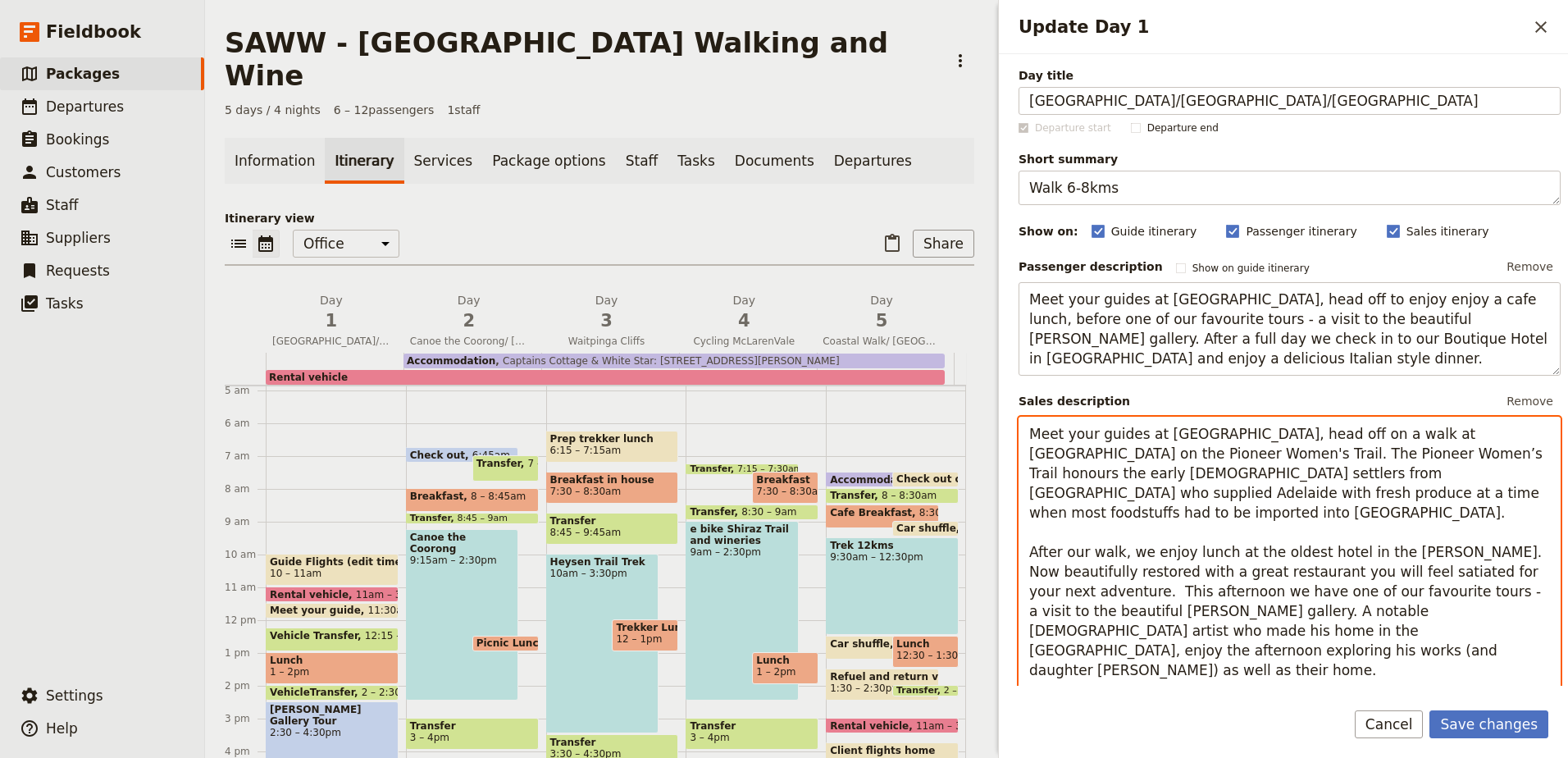
click at [1229, 441] on textarea "Meet your guides at [GEOGRAPHIC_DATA], head off on a walk at [GEOGRAPHIC_DATA] …" at bounding box center [1290, 562] width 542 height 290
drag, startPoint x: 1266, startPoint y: 440, endPoint x: 1132, endPoint y: 535, distance: 164.3
click at [1132, 535] on textarea "Meet your guides at [GEOGRAPHIC_DATA], head off on a walk at [GEOGRAPHIC_DATA] …" at bounding box center [1290, 562] width 542 height 290
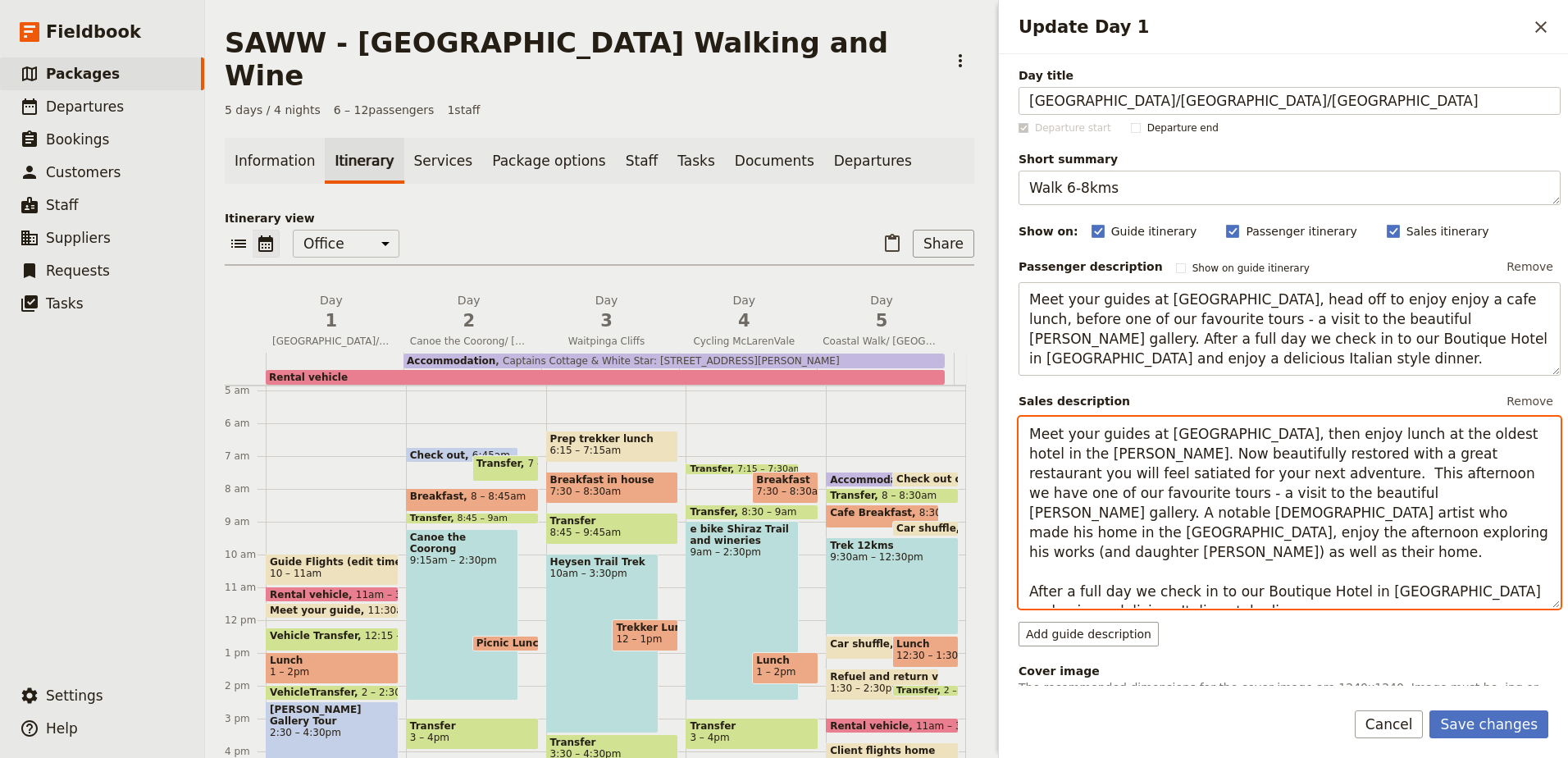
click at [1108, 457] on textarea "Meet your guides at [GEOGRAPHIC_DATA], then enjoy lunch at the oldest hotel in …" at bounding box center [1290, 513] width 542 height 192
click at [1371, 534] on textarea "Meet your guides at [GEOGRAPHIC_DATA], then enjoy lunch at the oldest hotel in …" at bounding box center [1290, 513] width 542 height 192
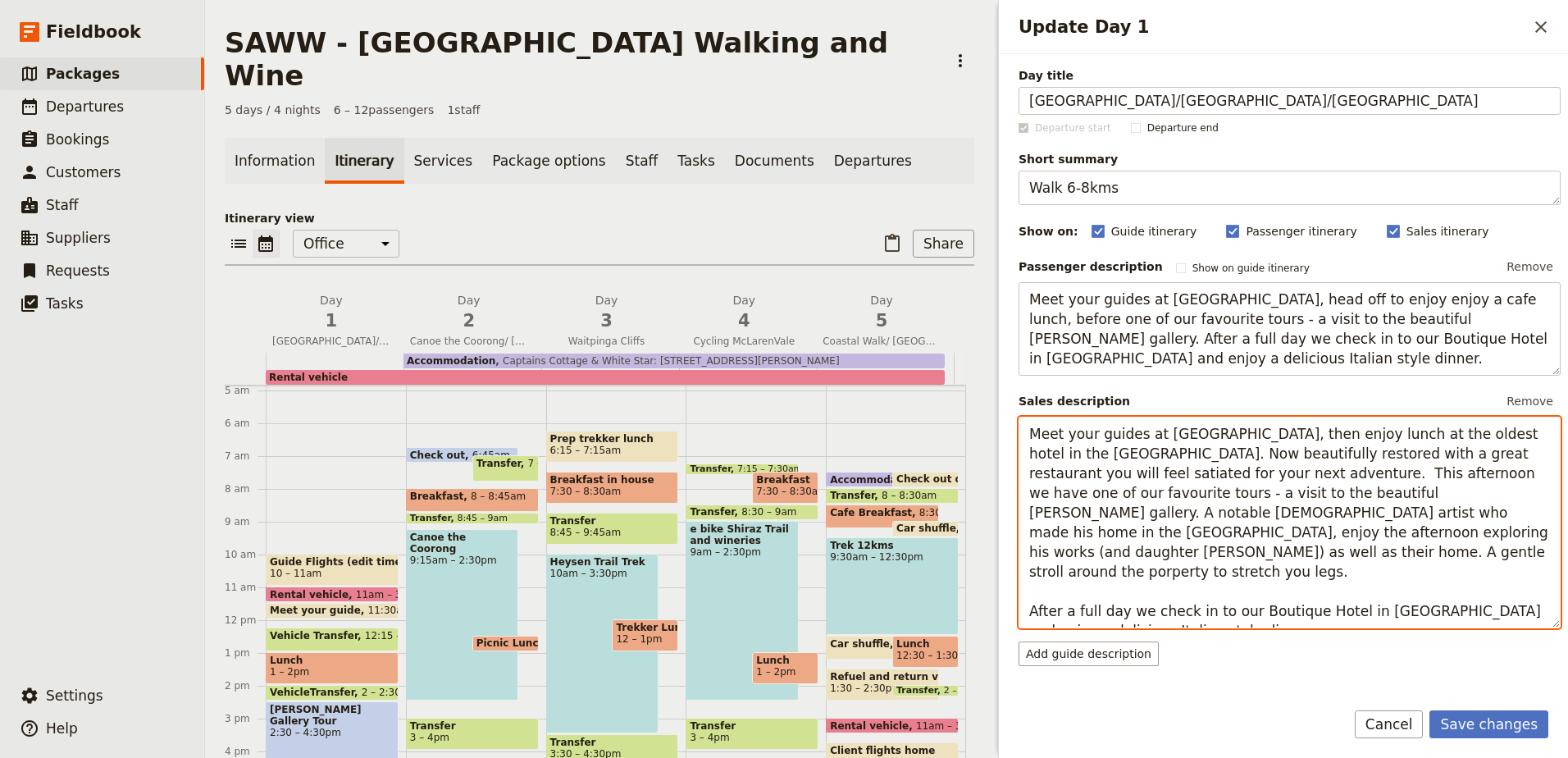
click at [1518, 543] on textarea "Meet your guides at [GEOGRAPHIC_DATA], then enjoy lunch at the oldest hotel in …" at bounding box center [1290, 523] width 542 height 212
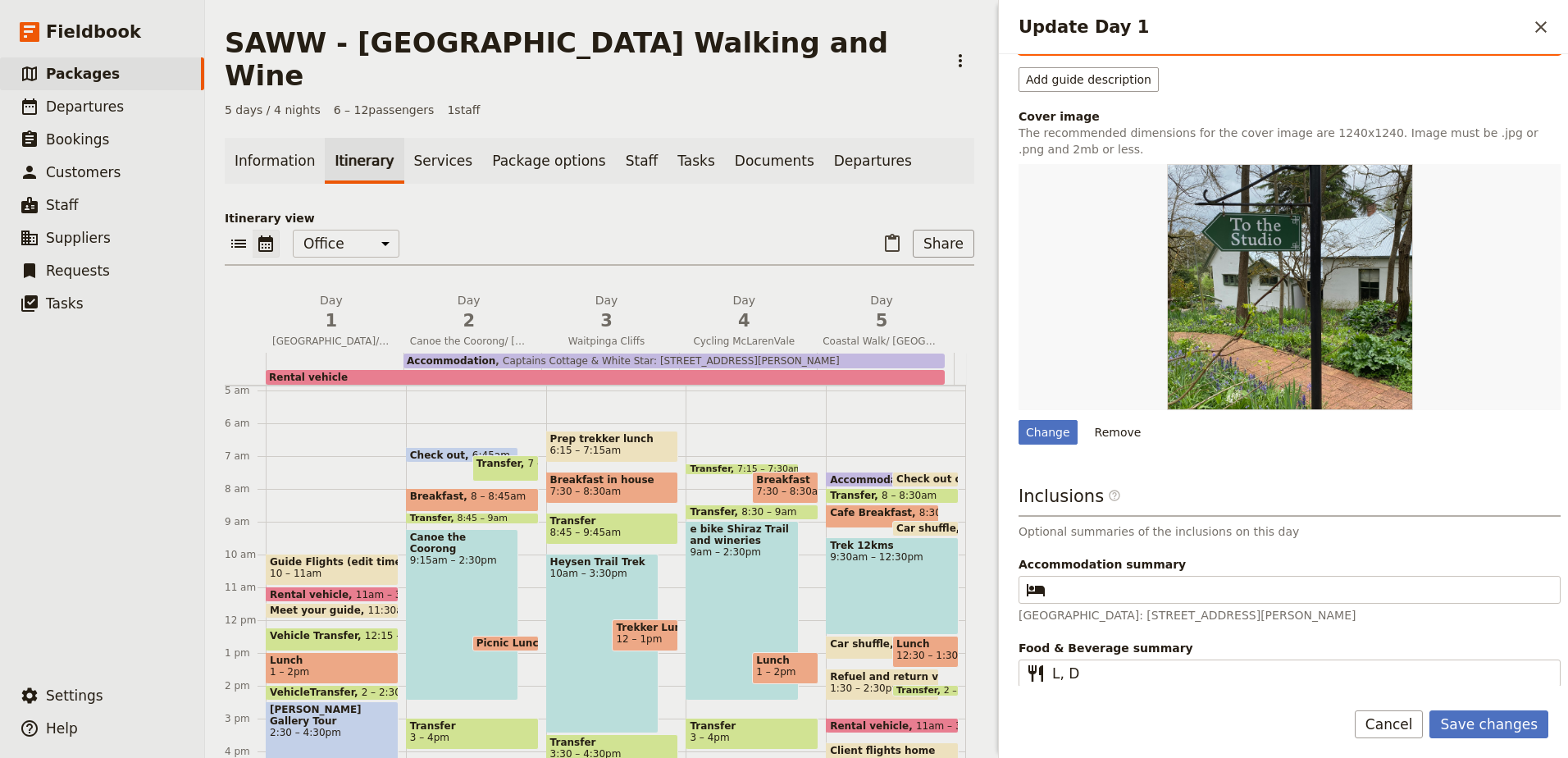
scroll to position [577, 0]
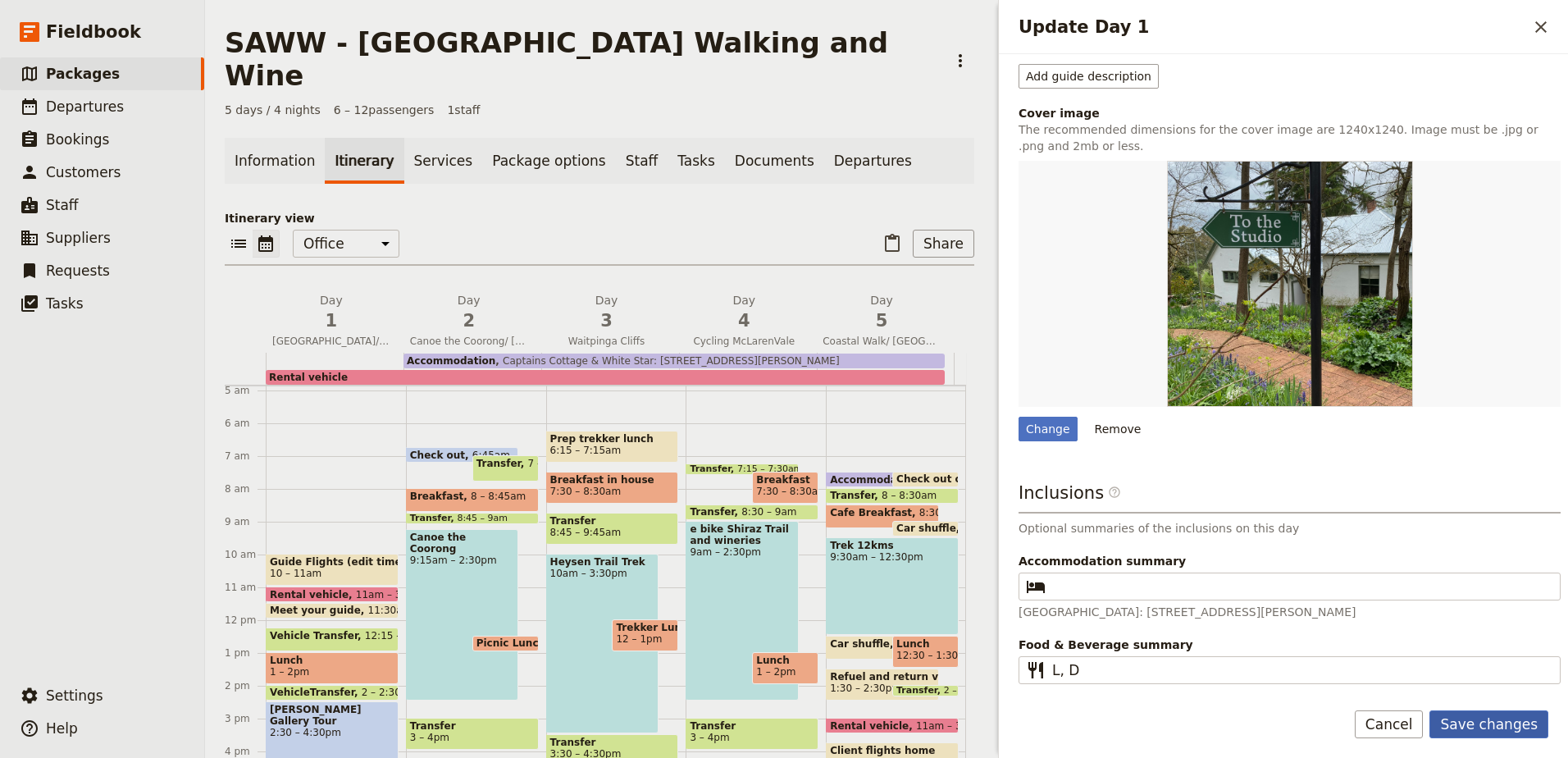
type textarea "Meet your guides at [GEOGRAPHIC_DATA], then enjoy lunch at the oldest hotel in …"
click at [1496, 717] on button "Save changes" at bounding box center [1489, 724] width 119 height 28
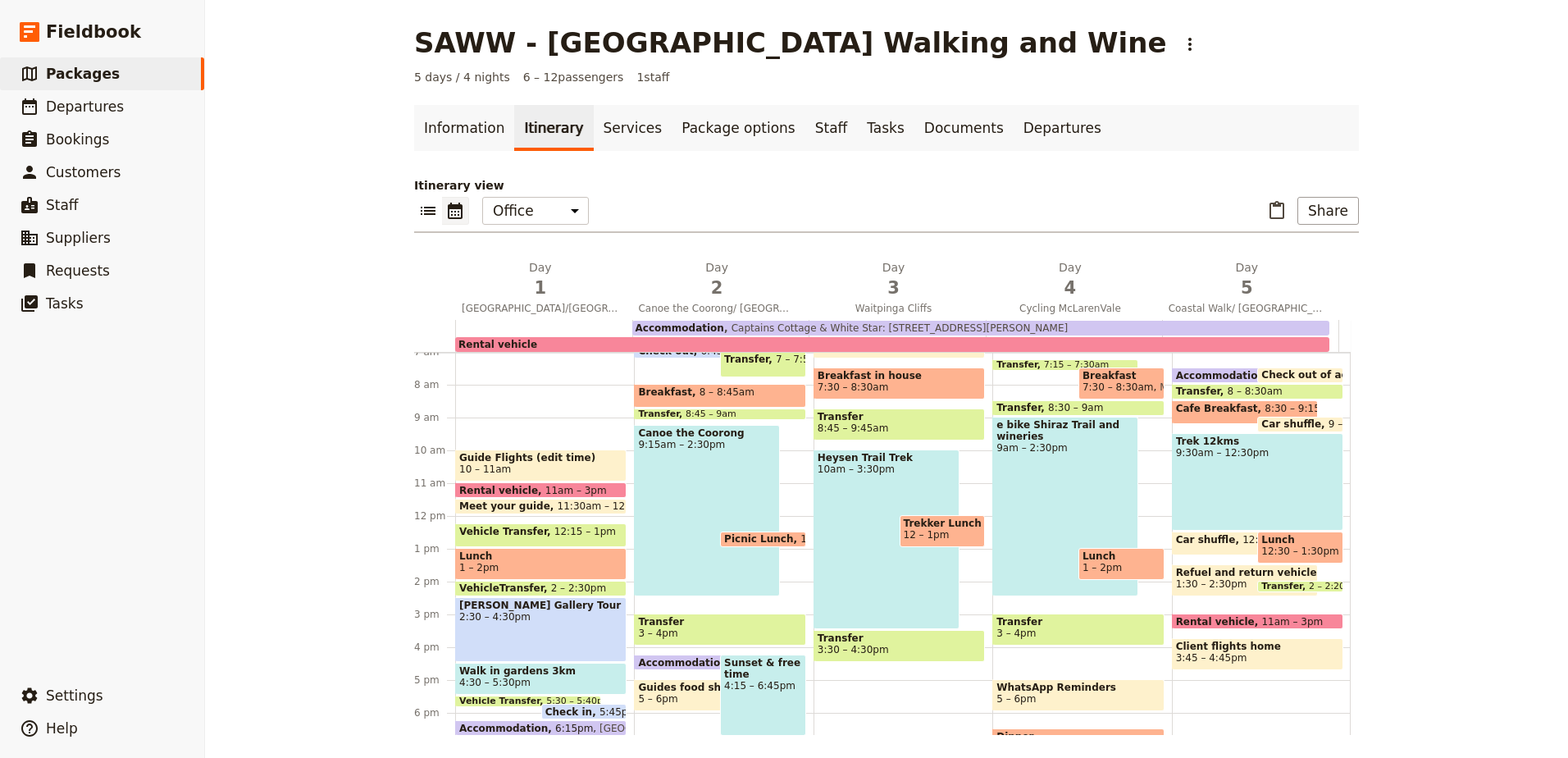
scroll to position [324, 0]
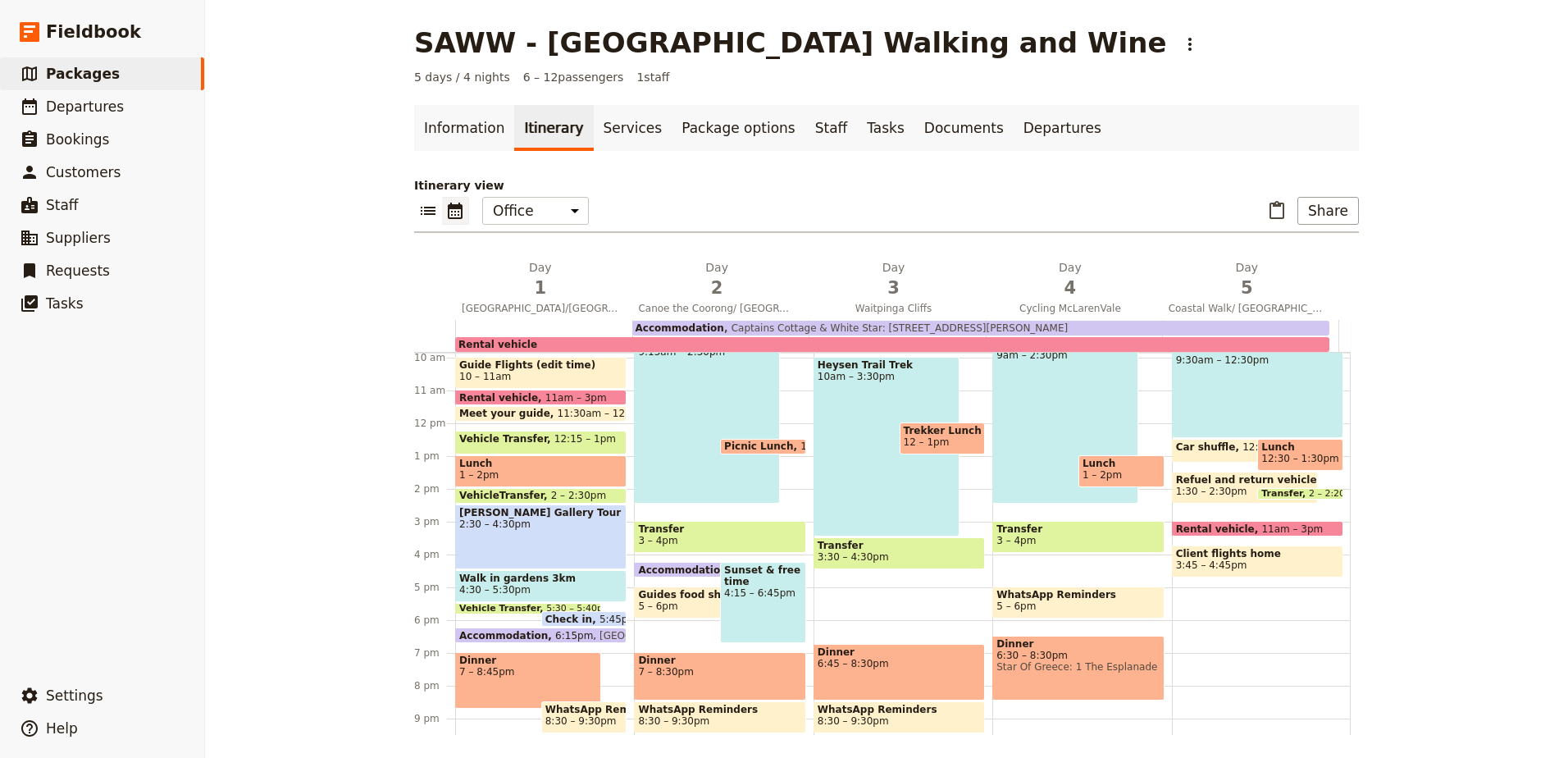
click at [546, 673] on span "7 – 8:45pm" at bounding box center [527, 671] width 137 height 11
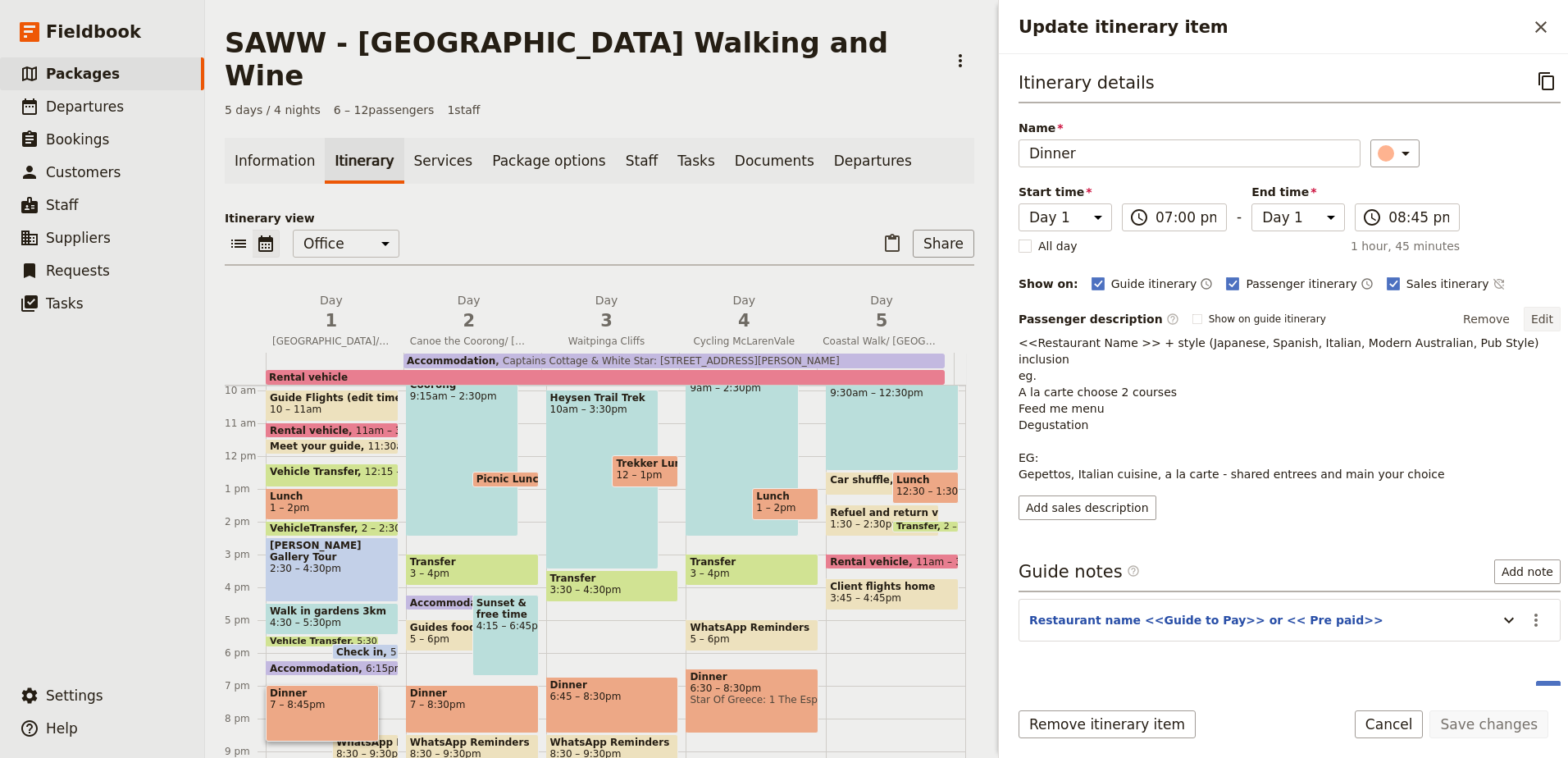
click at [1537, 322] on button "Edit" at bounding box center [1542, 319] width 37 height 25
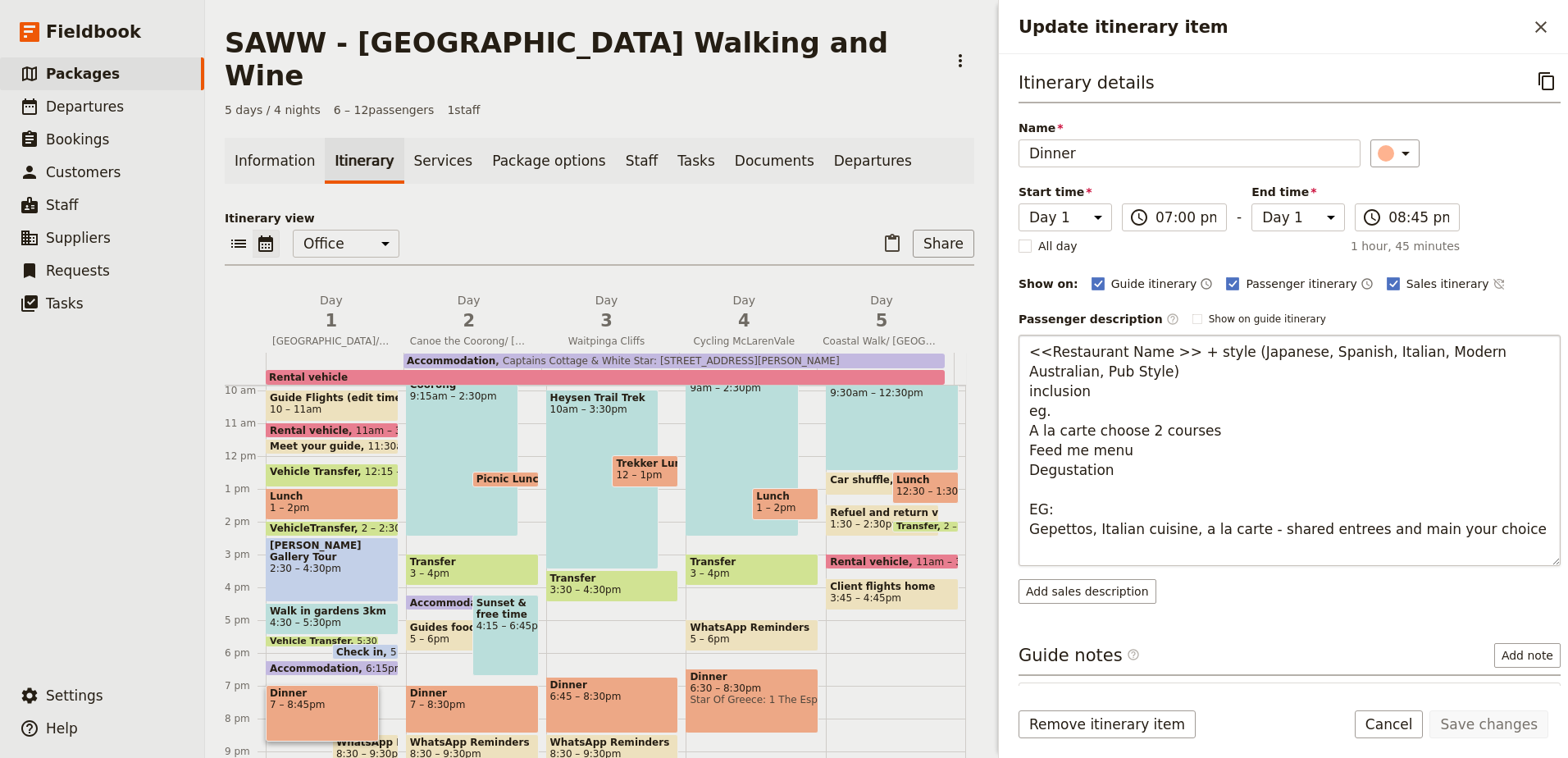
drag, startPoint x: 1031, startPoint y: 345, endPoint x: 1164, endPoint y: 510, distance: 211.9
click at [1164, 510] on textarea "<<Restaurant Name >> + style (Japanese, Spanish, Italian, Modern Australian, Pu…" at bounding box center [1290, 450] width 542 height 231
type textarea "Gepettos, Italian cuisine, a la carte - shared entrees and main your choice"
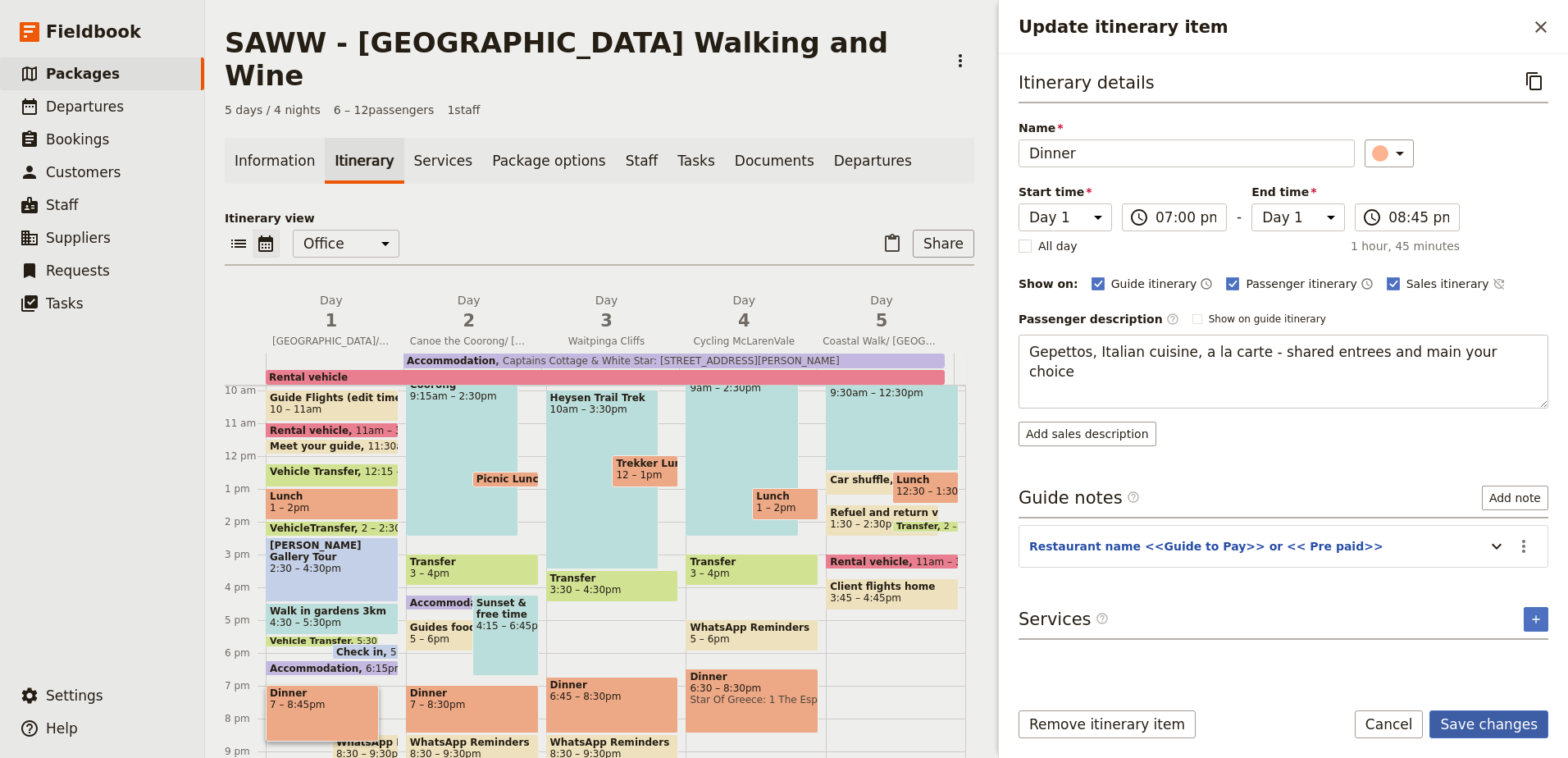
click at [1468, 732] on button "Save changes" at bounding box center [1489, 724] width 119 height 28
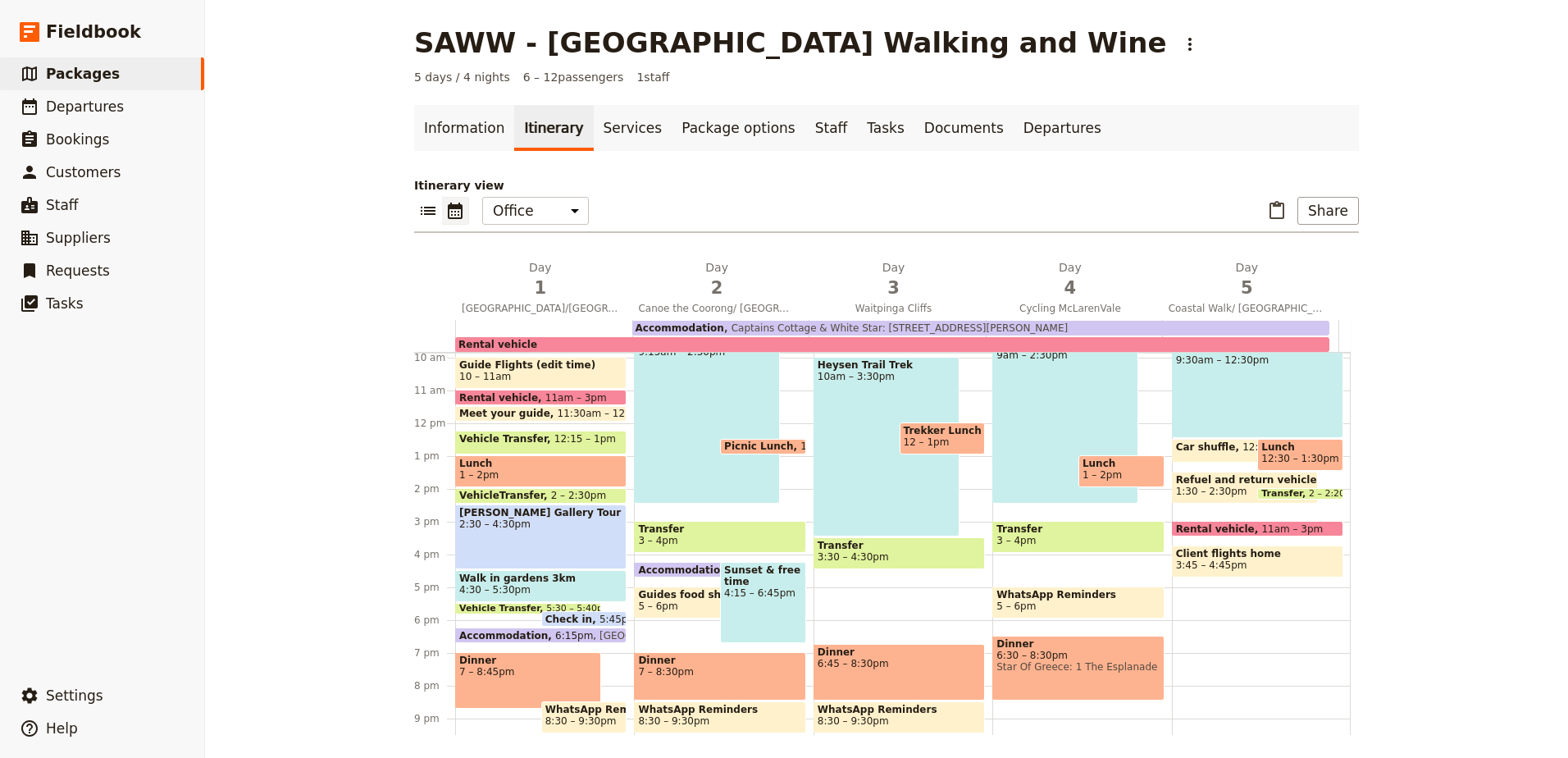
click at [684, 664] on span "Dinner" at bounding box center [719, 660] width 163 height 11
select select "2"
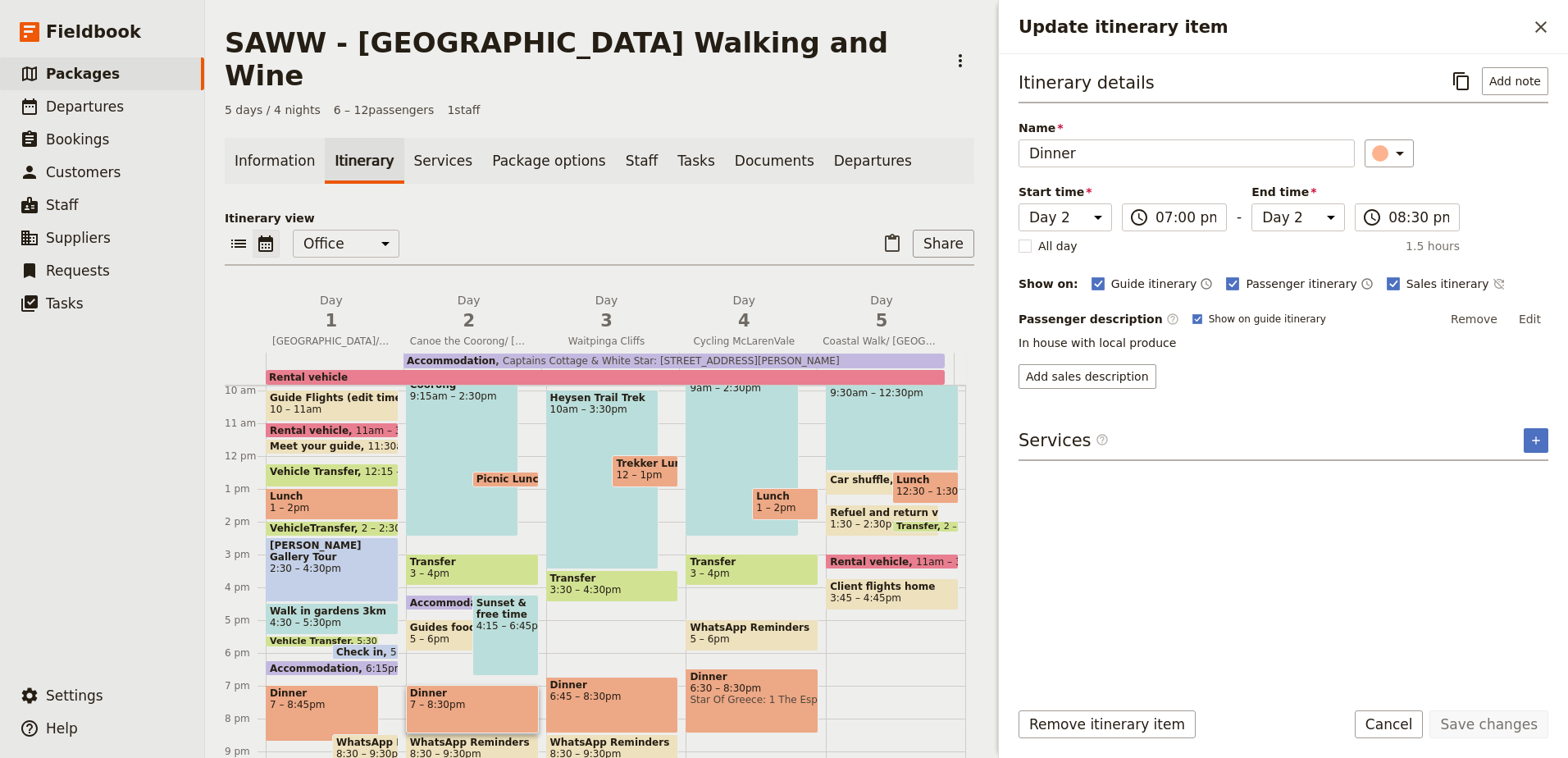
click at [649, 691] on span "6:45 – 8:30pm" at bounding box center [612, 696] width 124 height 11
select select "3"
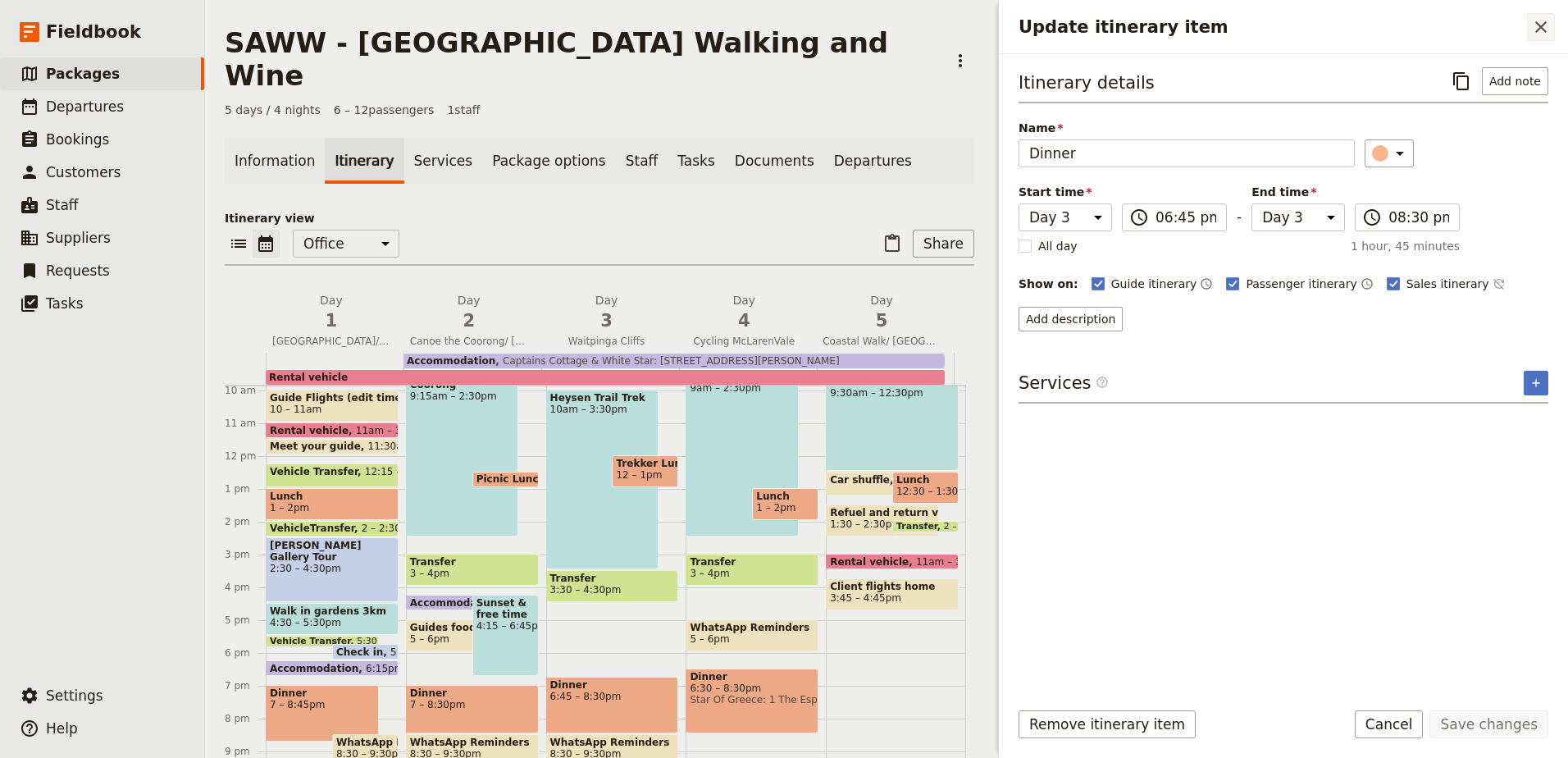
click at [1540, 33] on icon "Close drawer" at bounding box center [1540, 27] width 19 height 19
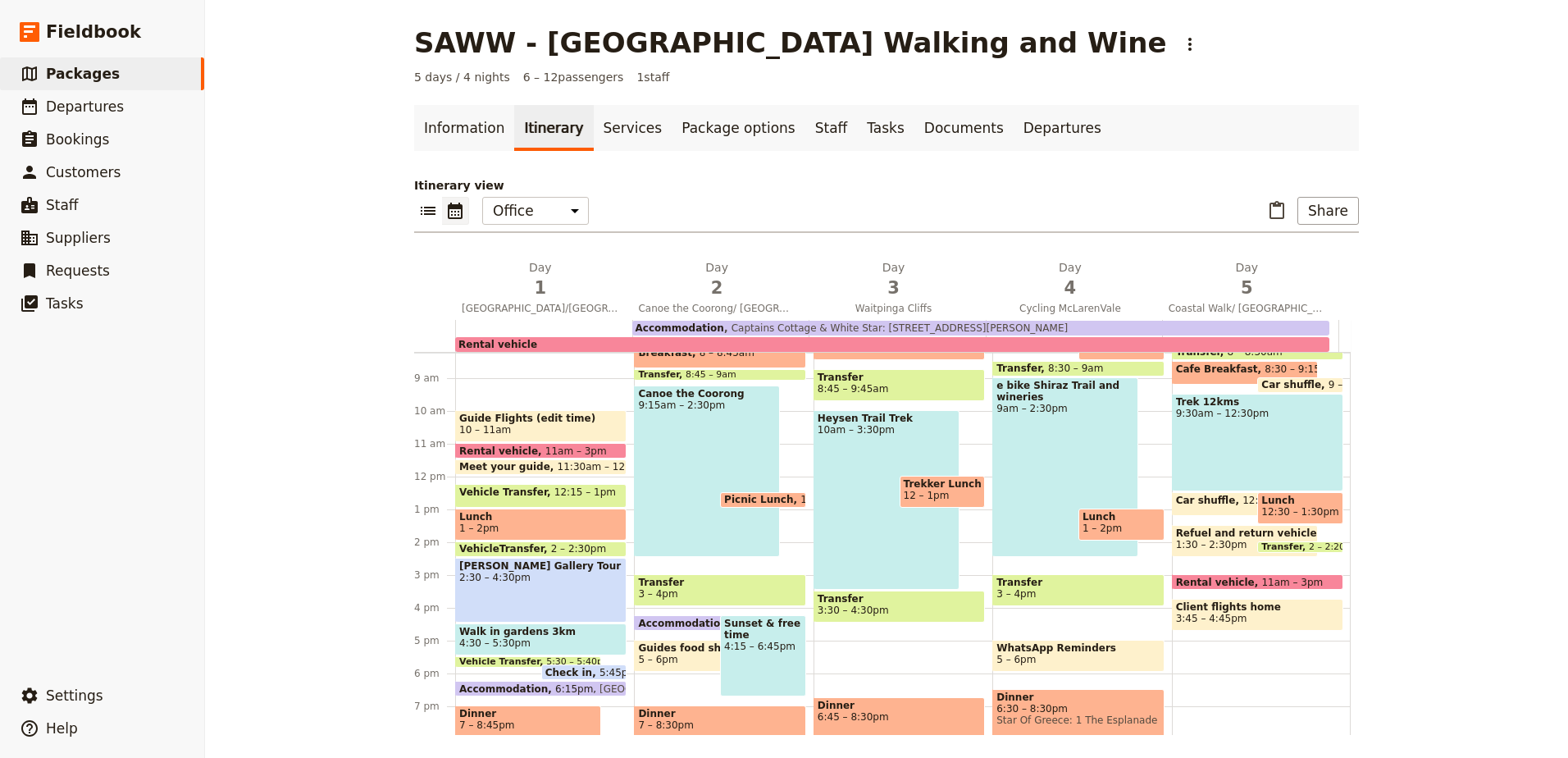
scroll to position [242, 0]
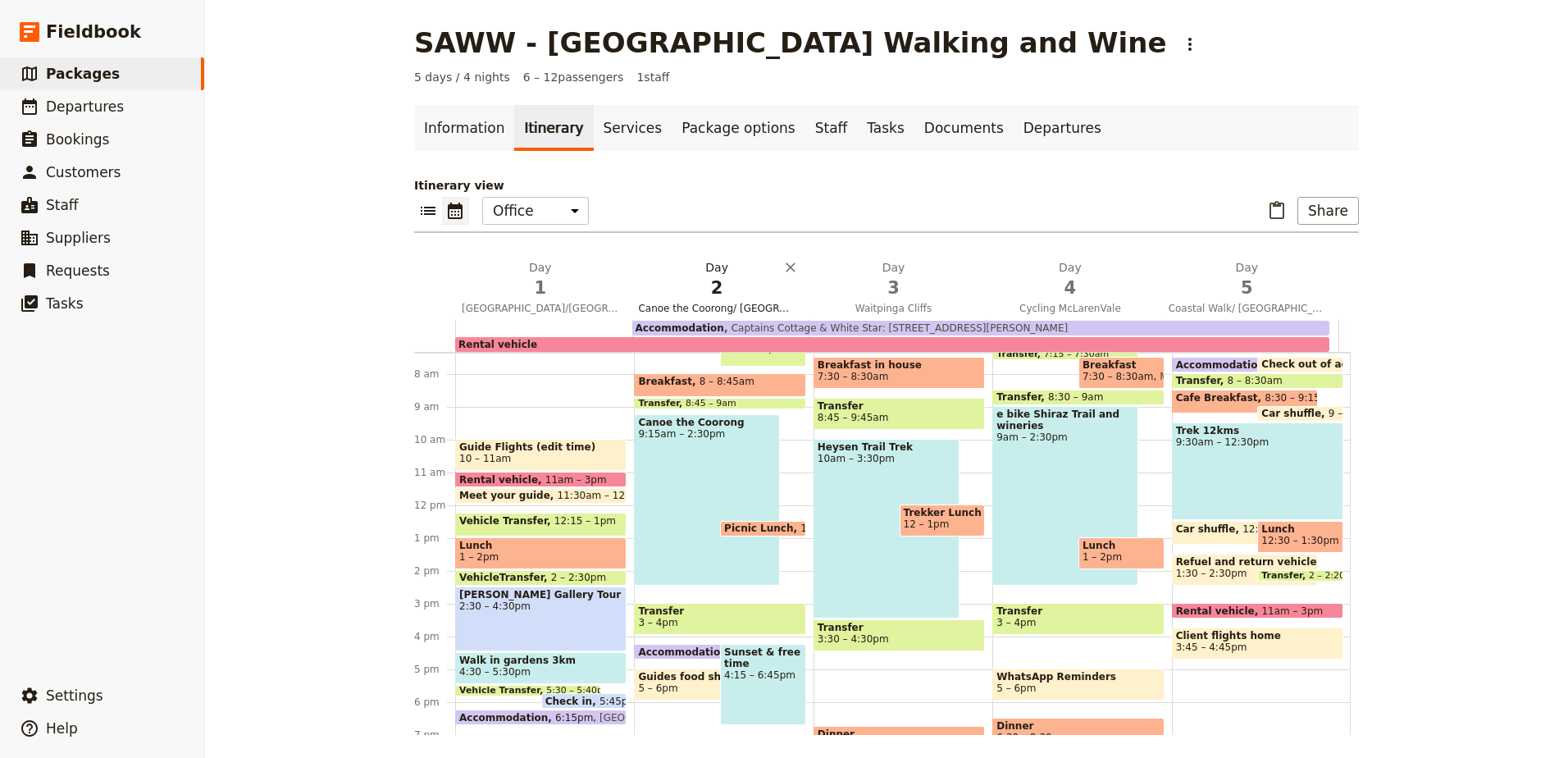
click at [690, 278] on span "2" at bounding box center [716, 288] width 157 height 25
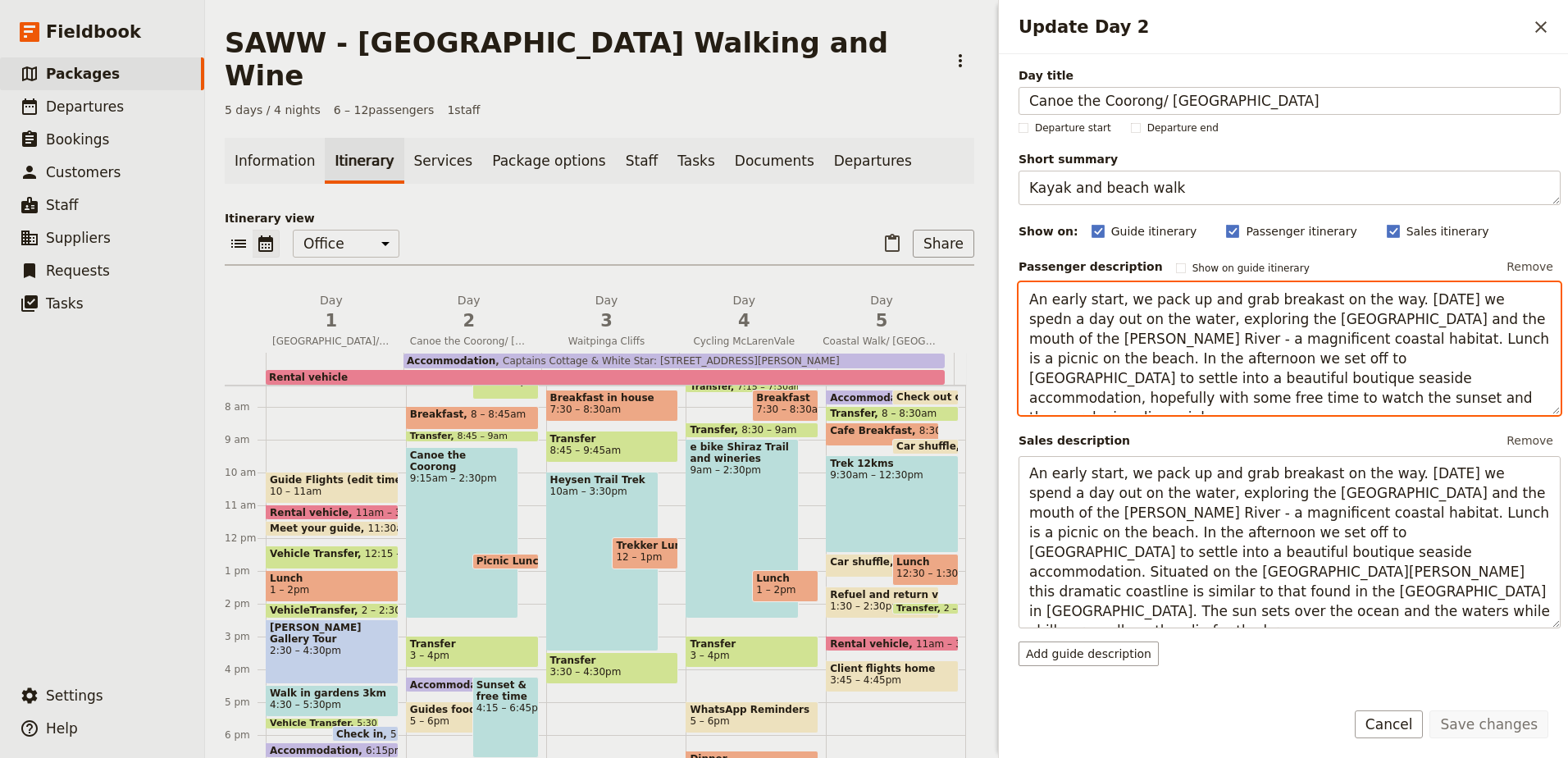
click at [1475, 295] on textarea "An early start, we pack up and grab breakast on the way. [DATE] we spedn a day …" at bounding box center [1290, 349] width 542 height 133
type textarea "An early start, we pack up and grab breakast on the way. [DATE] we spend a day …"
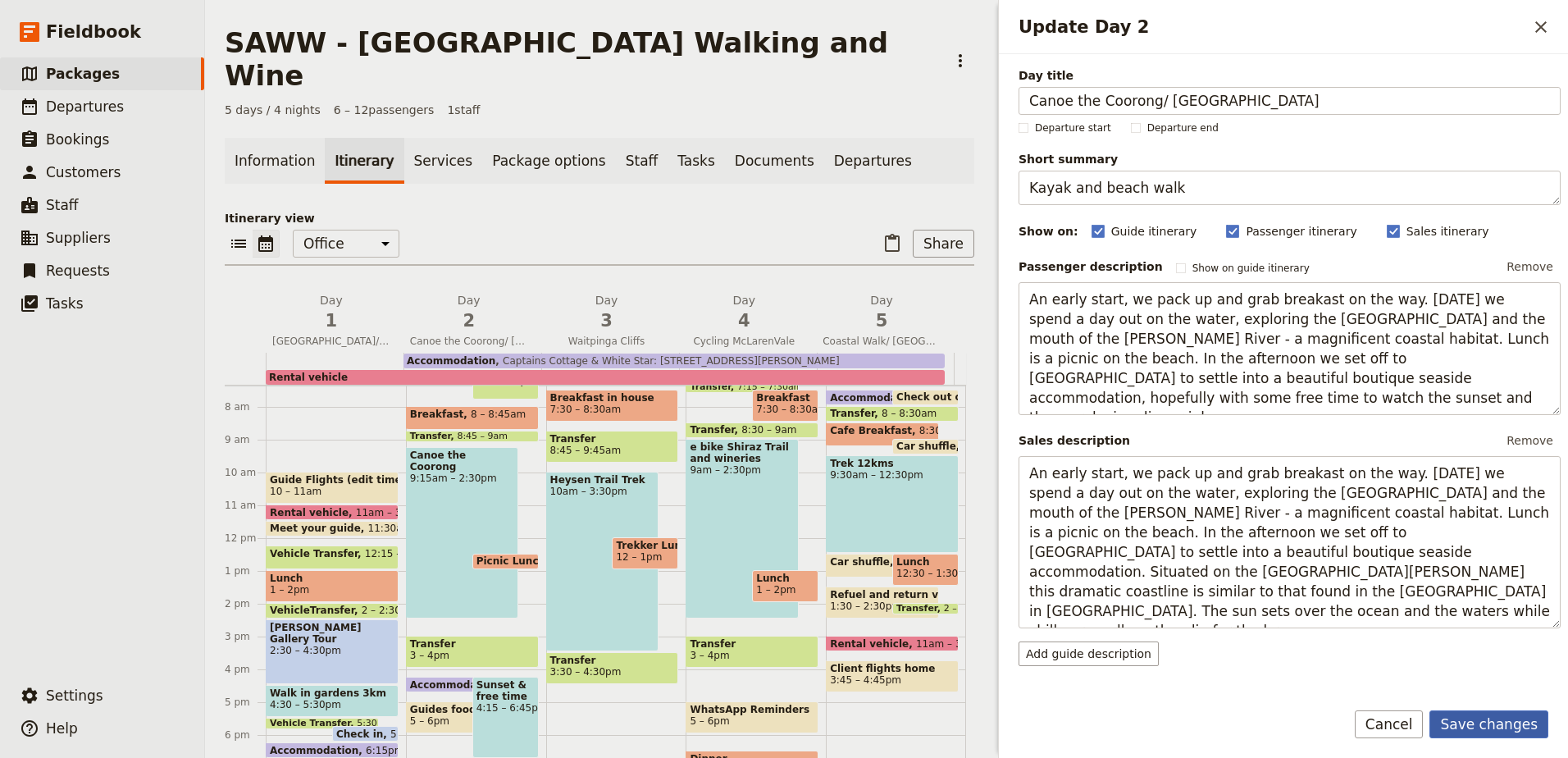
click at [1483, 732] on button "Save changes" at bounding box center [1489, 724] width 119 height 28
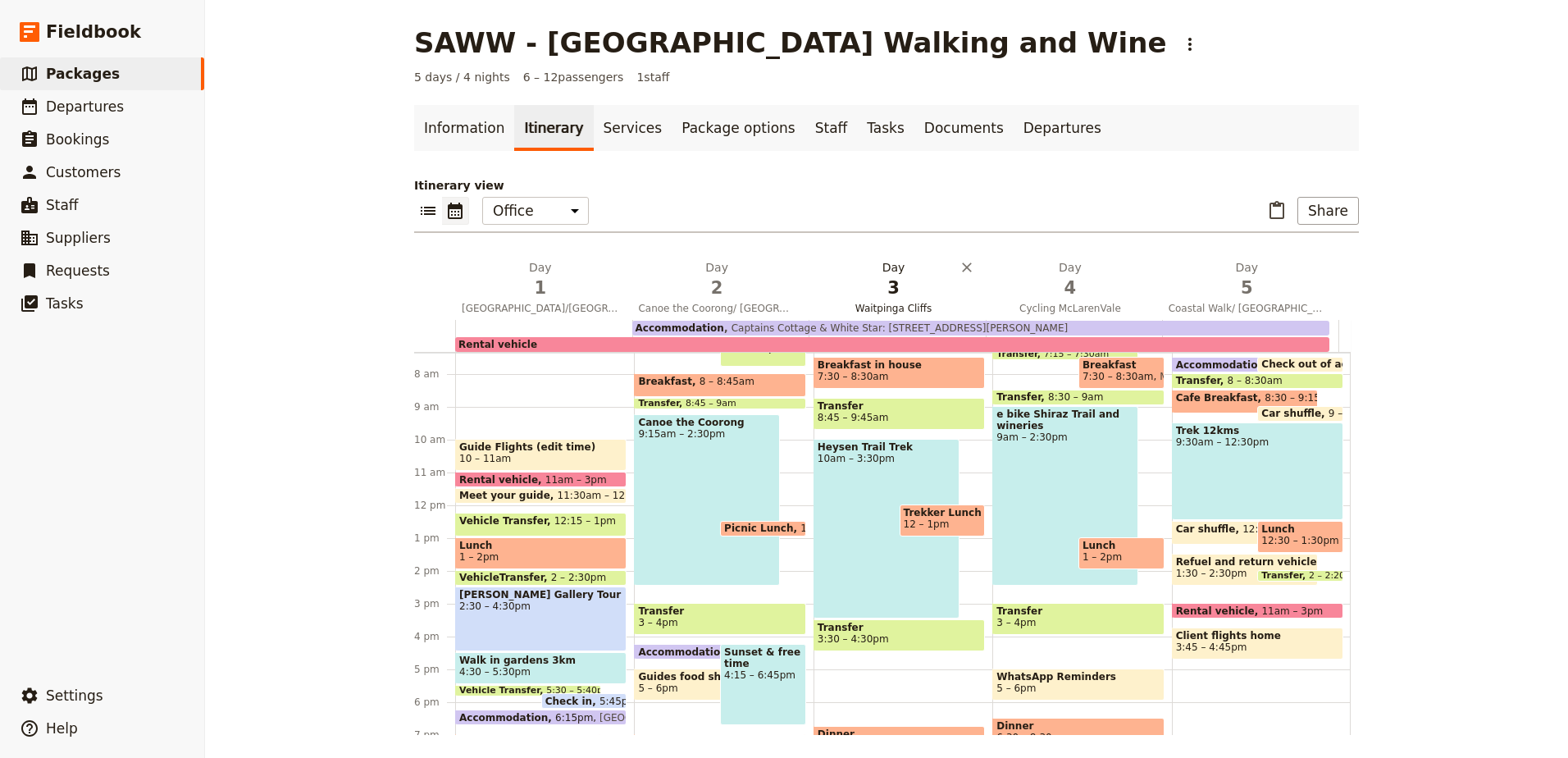
click at [905, 278] on span "3" at bounding box center [893, 288] width 157 height 25
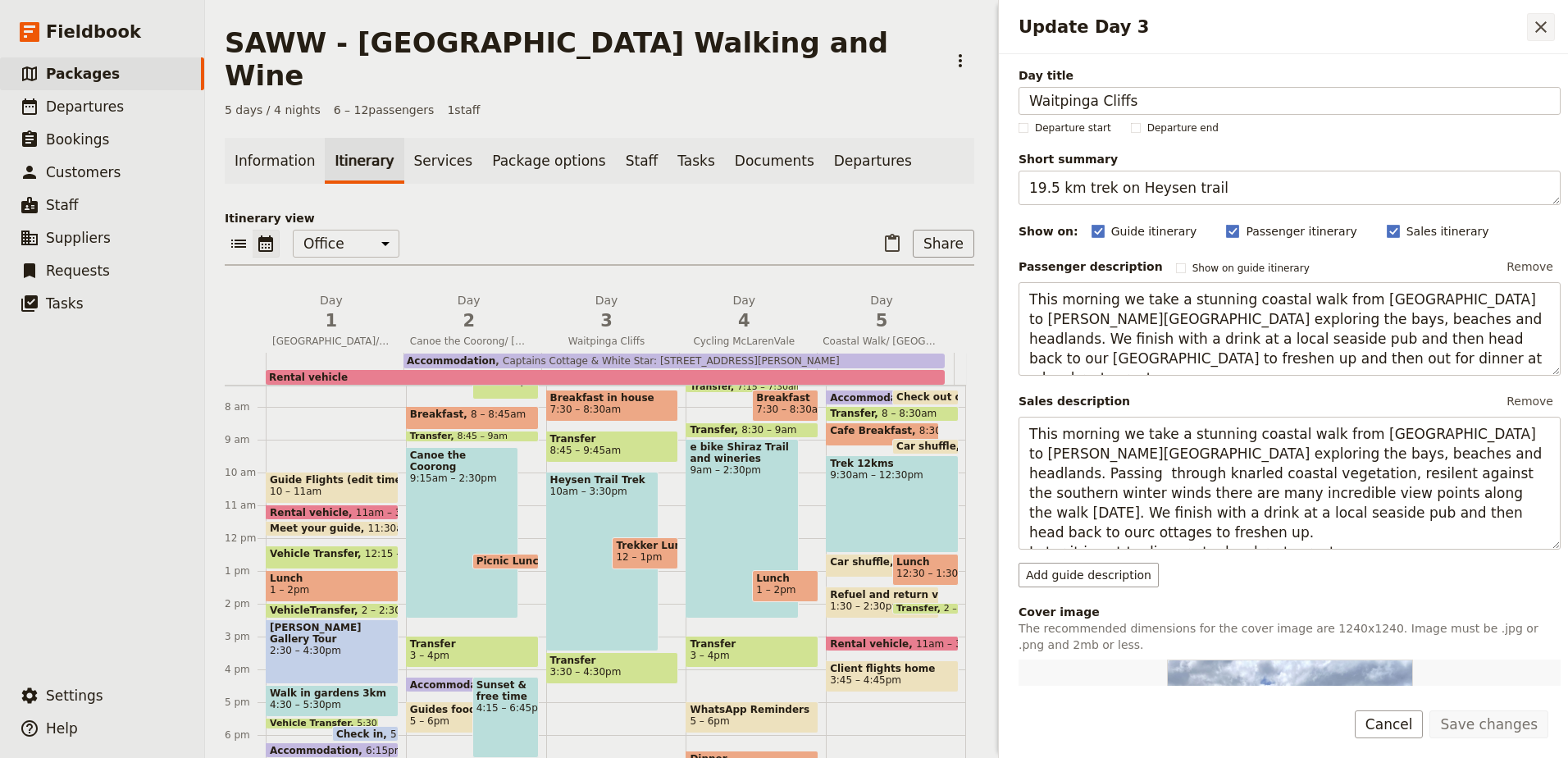
click at [1539, 13] on button "​" at bounding box center [1541, 27] width 28 height 28
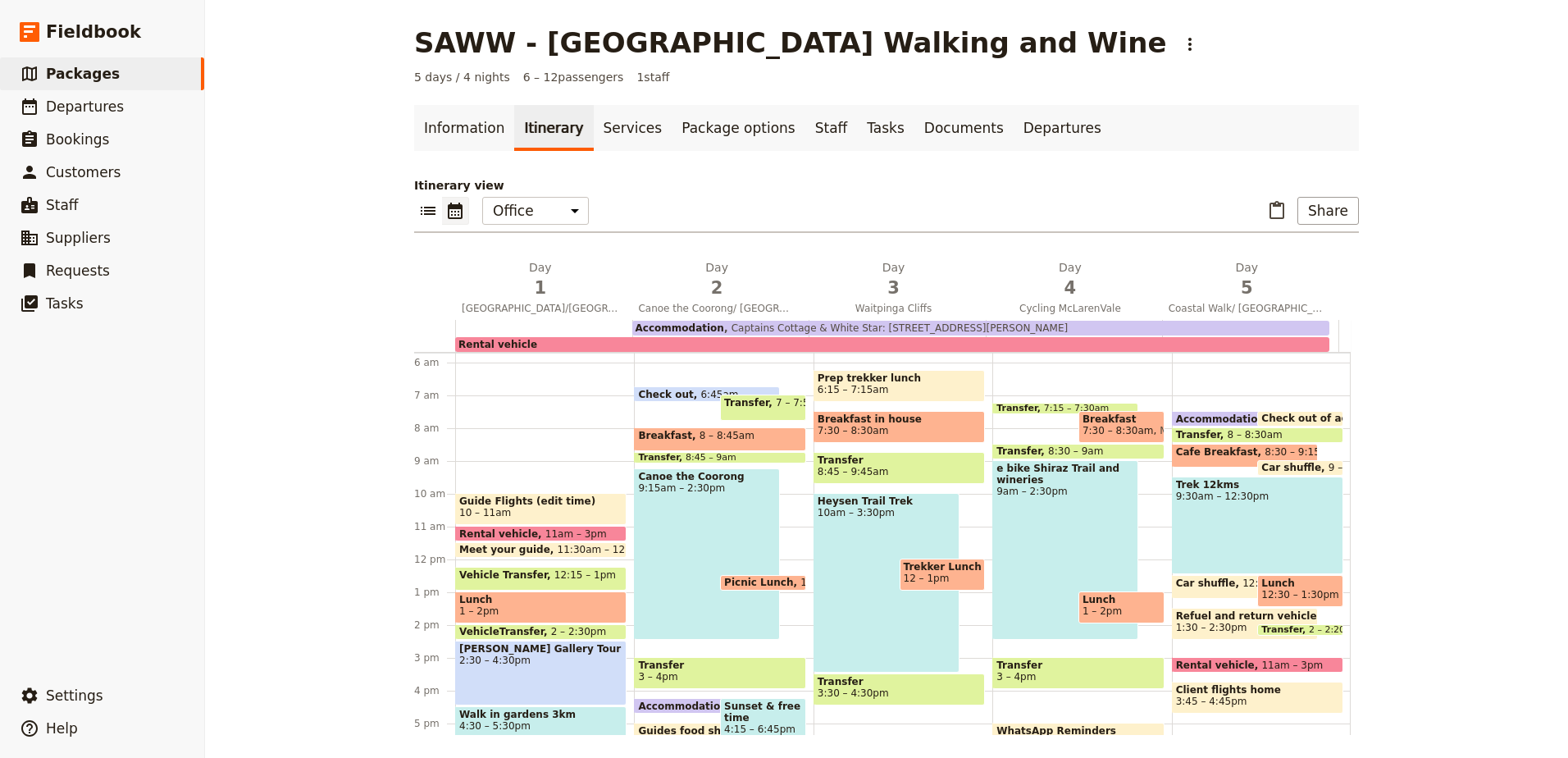
scroll to position [160, 0]
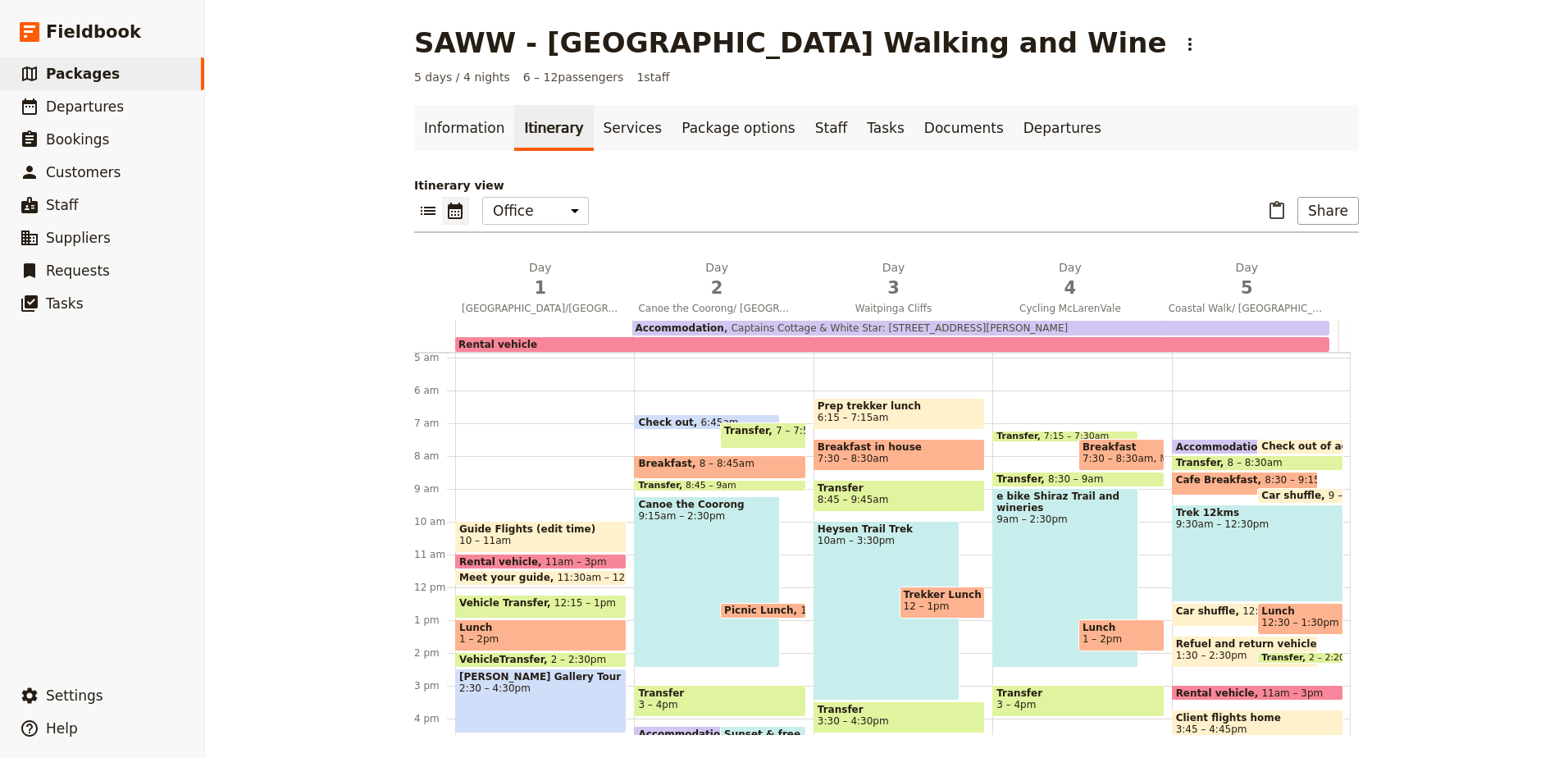
click at [701, 470] on span "8 – 8:45am" at bounding box center [727, 467] width 55 height 18
select select "2"
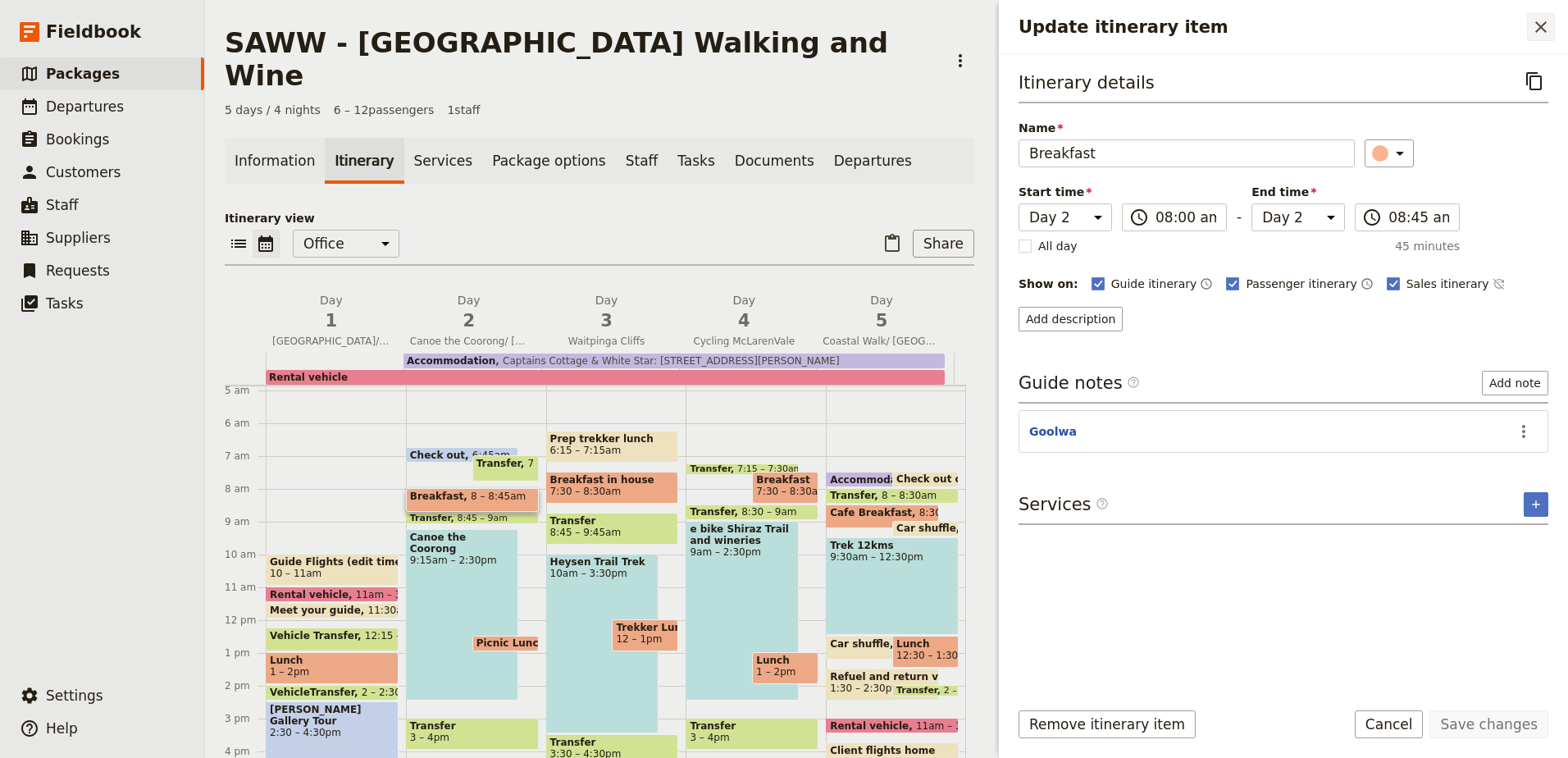
click at [1550, 26] on icon "Close drawer" at bounding box center [1540, 27] width 19 height 19
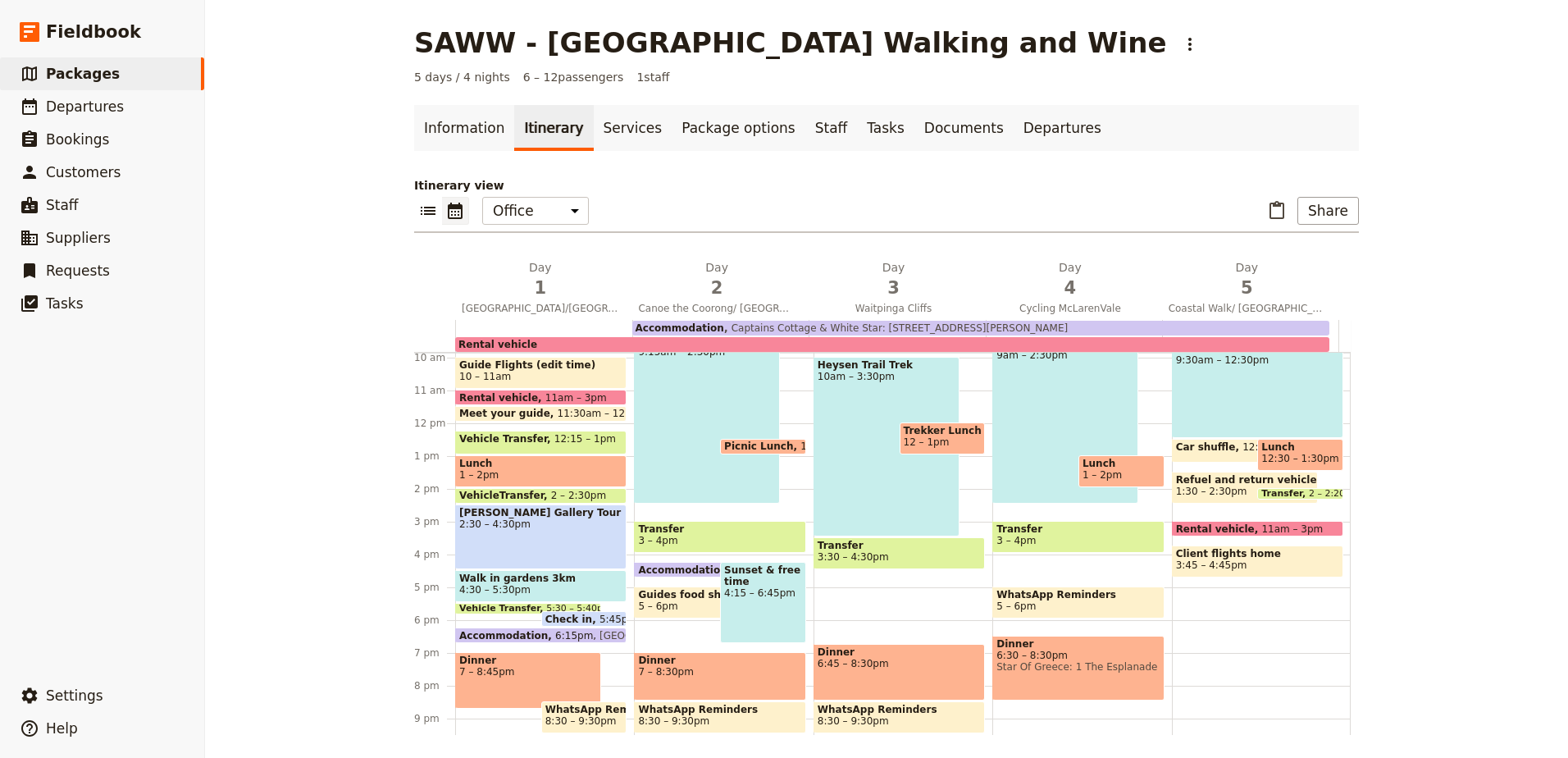
scroll to position [242, 0]
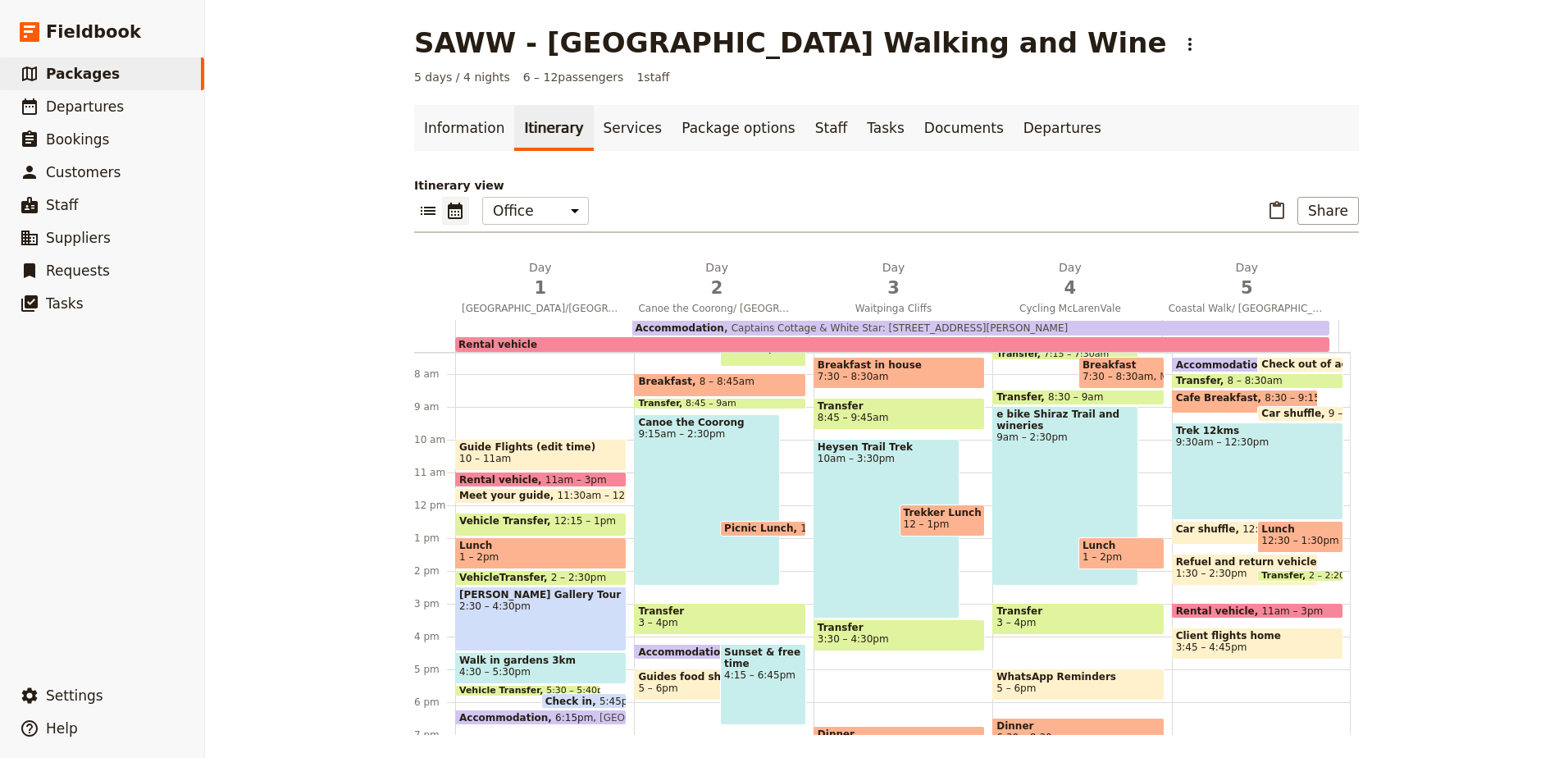
click at [1061, 481] on div "e bike Shiraz Trail and wineries 9am – 2:30pm" at bounding box center [1066, 495] width 146 height 180
select select "4"
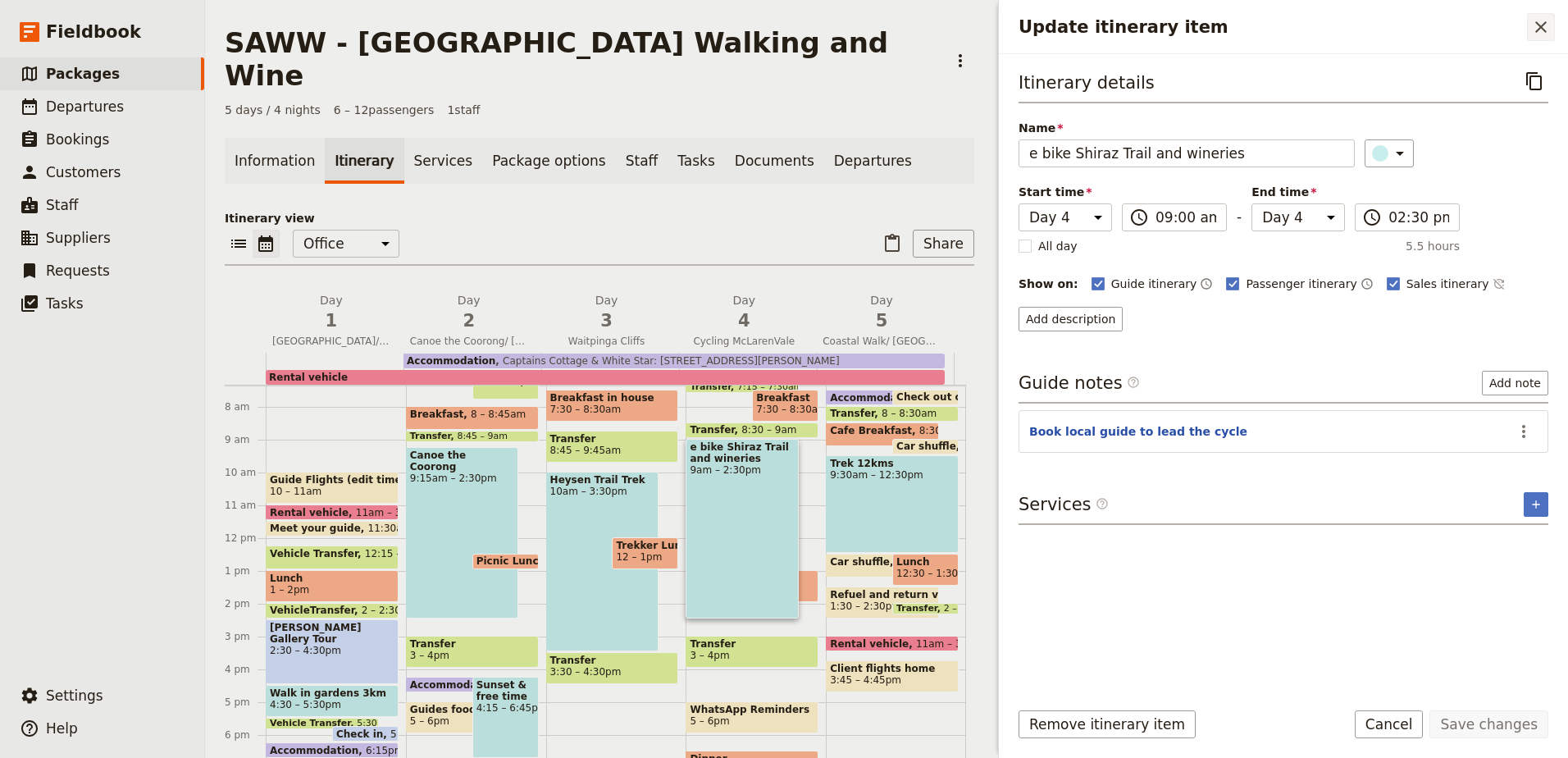
click at [1532, 28] on icon "Close drawer" at bounding box center [1540, 27] width 19 height 19
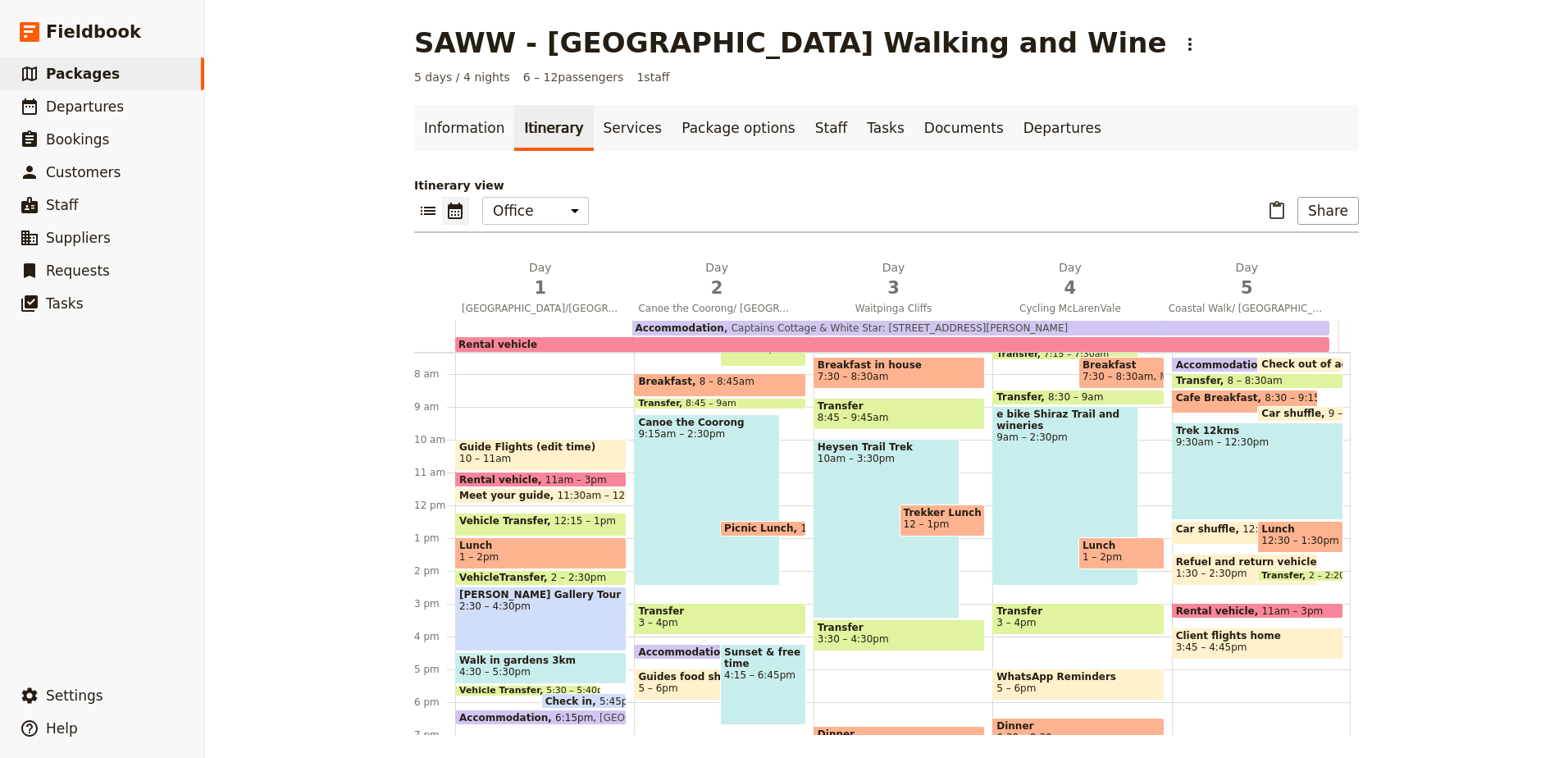
click at [1118, 546] on span "Lunch" at bounding box center [1121, 545] width 78 height 11
select select "4"
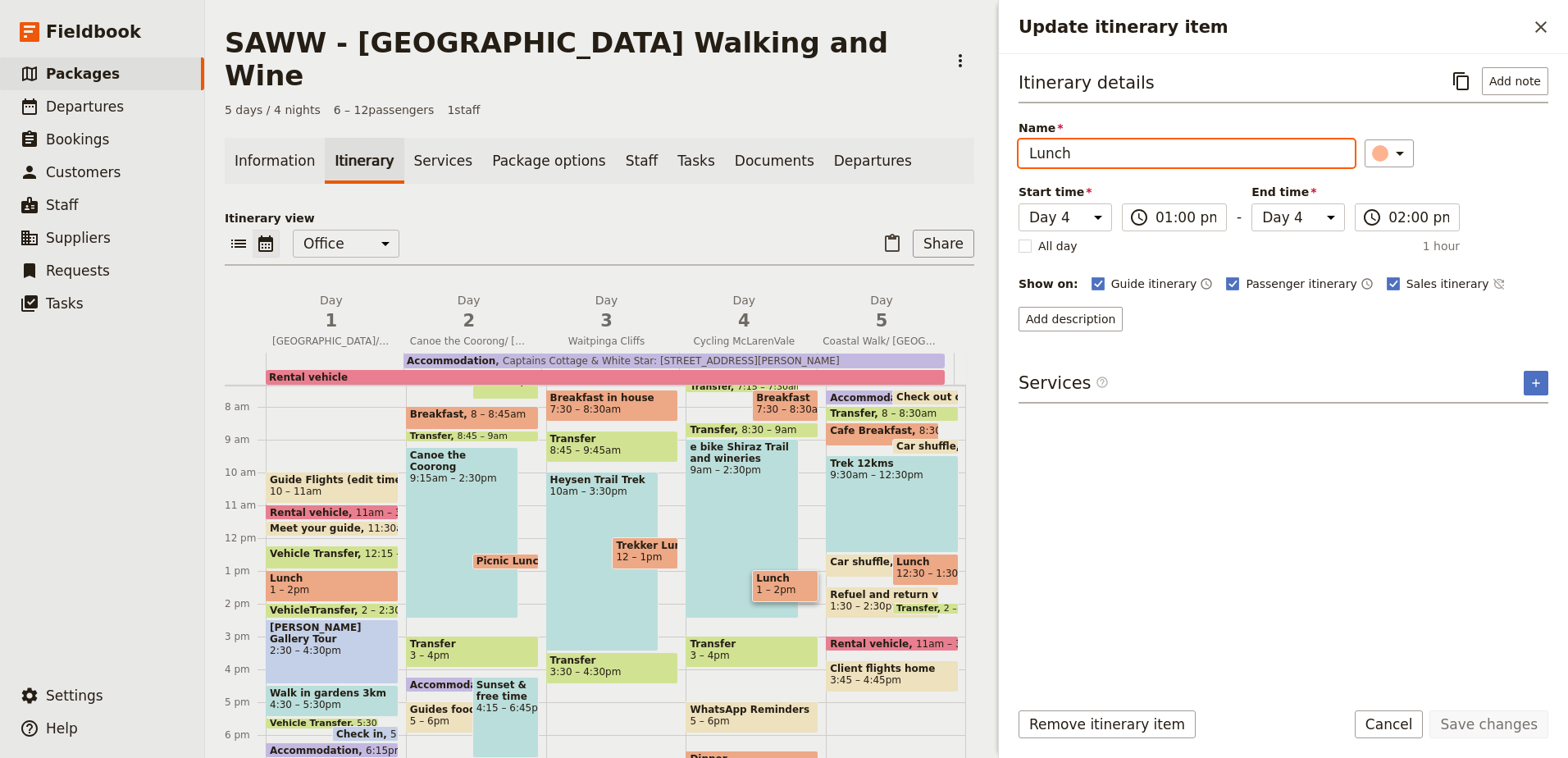
click at [1156, 139] on input "Lunch" at bounding box center [1186, 153] width 336 height 28
type input "Lunch at winery"
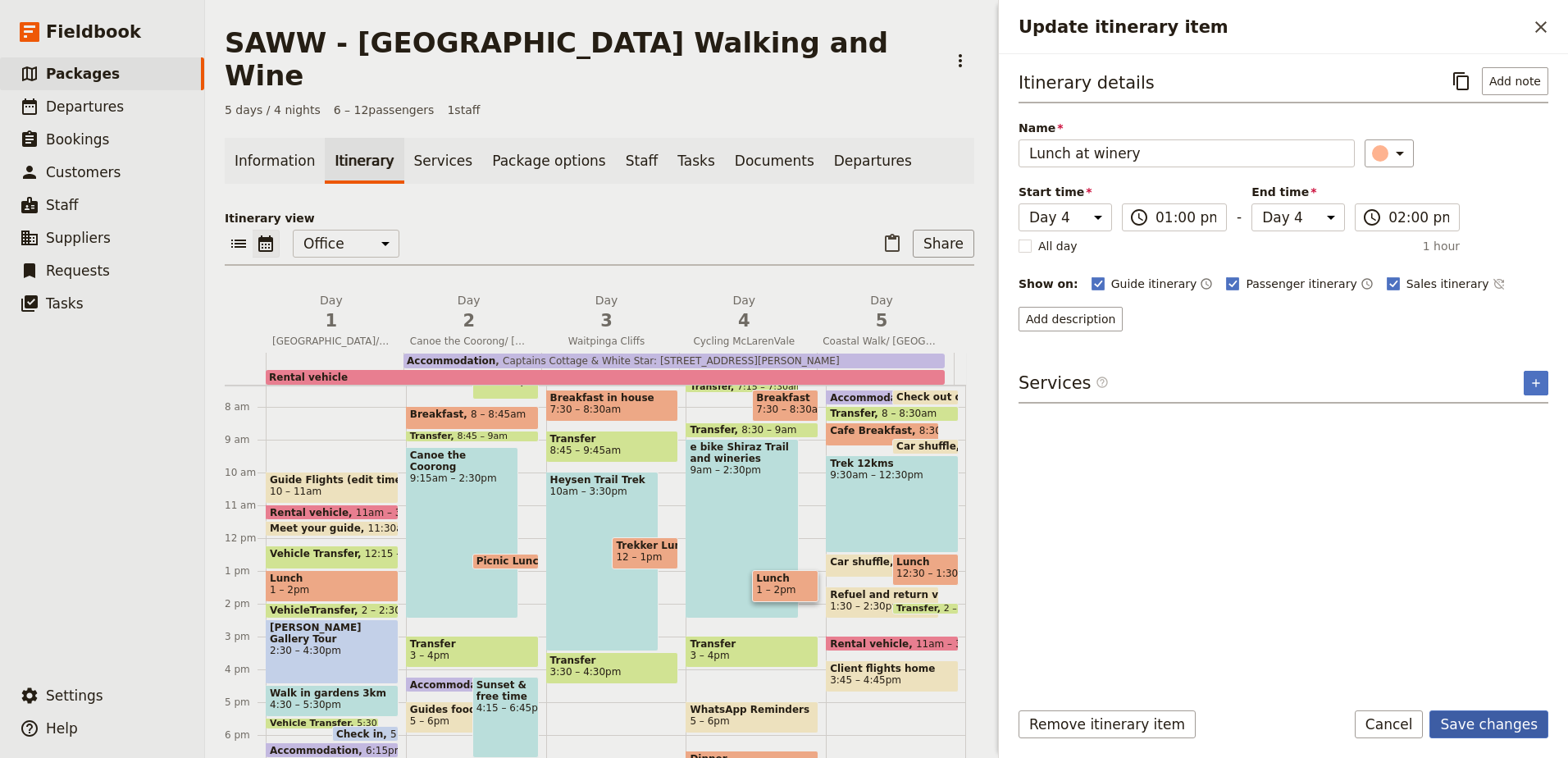
click at [1476, 735] on button "Save changes" at bounding box center [1489, 724] width 119 height 28
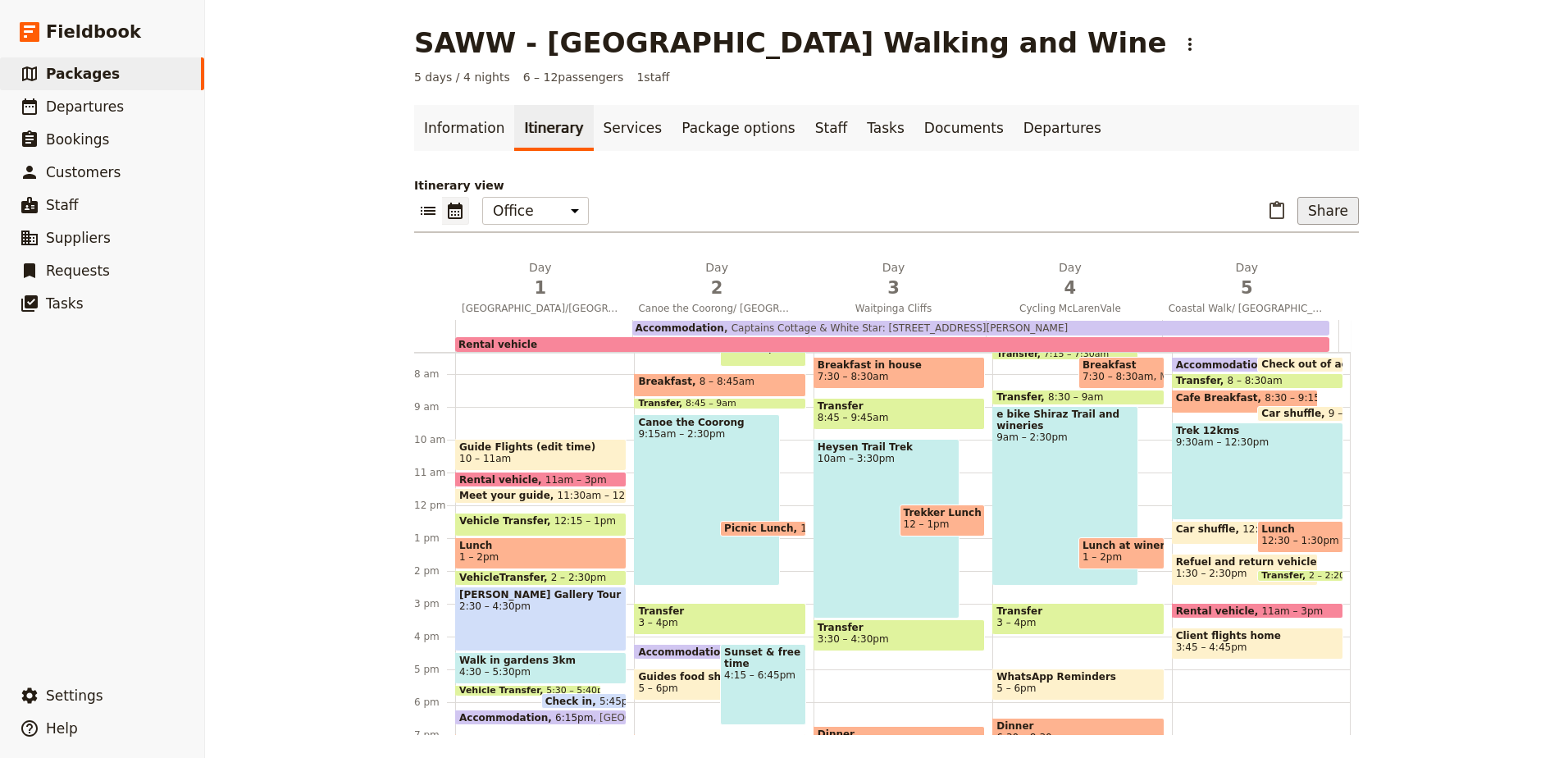
click at [1344, 212] on button "Share" at bounding box center [1328, 211] width 62 height 28
click at [1296, 267] on span "Passenger itinerary" at bounding box center [1286, 270] width 111 height 17
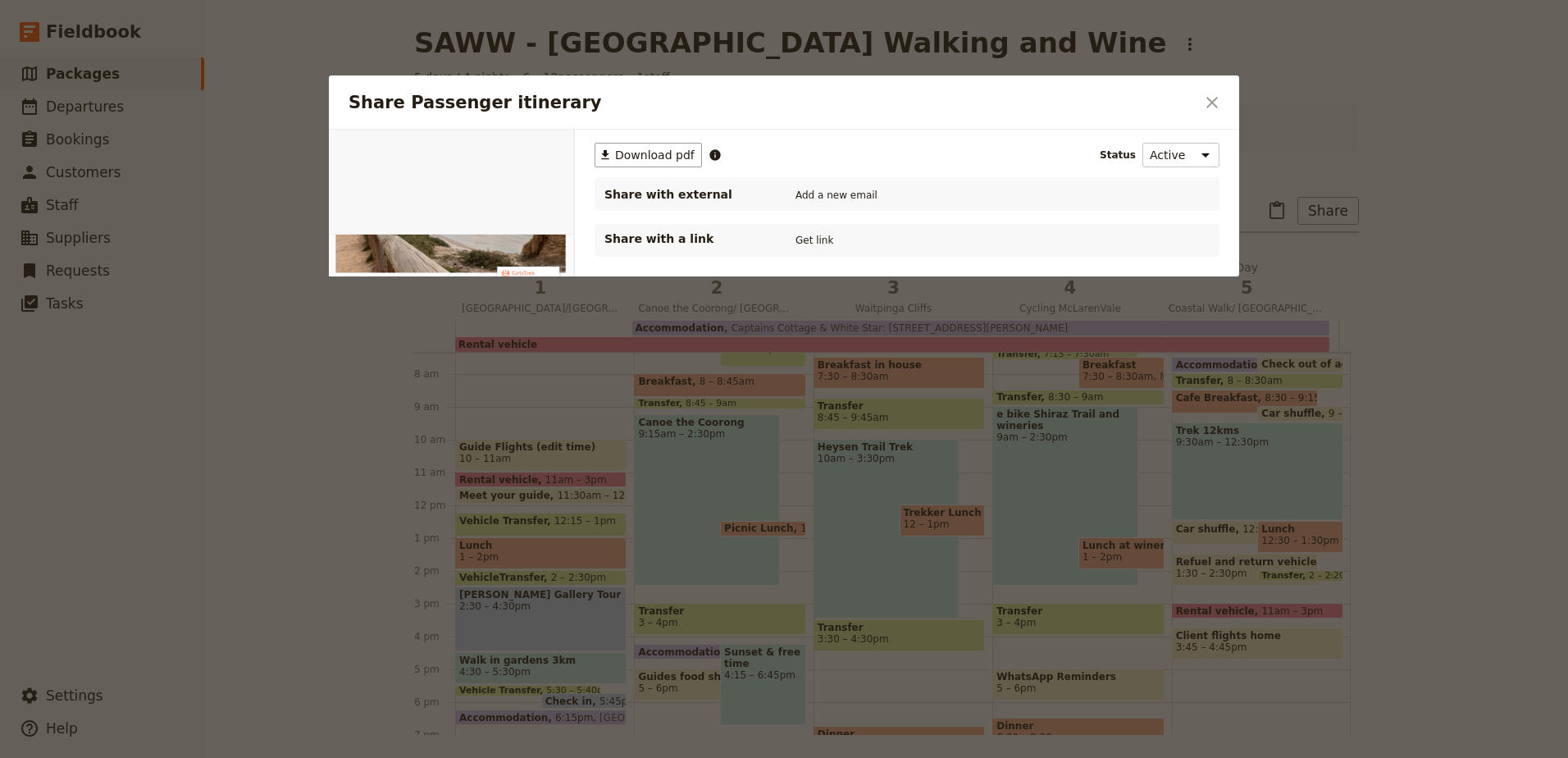
scroll to position [0, 0]
click at [801, 243] on button "Get link" at bounding box center [815, 241] width 46 height 18
click at [1223, 101] on button "​" at bounding box center [1212, 102] width 28 height 28
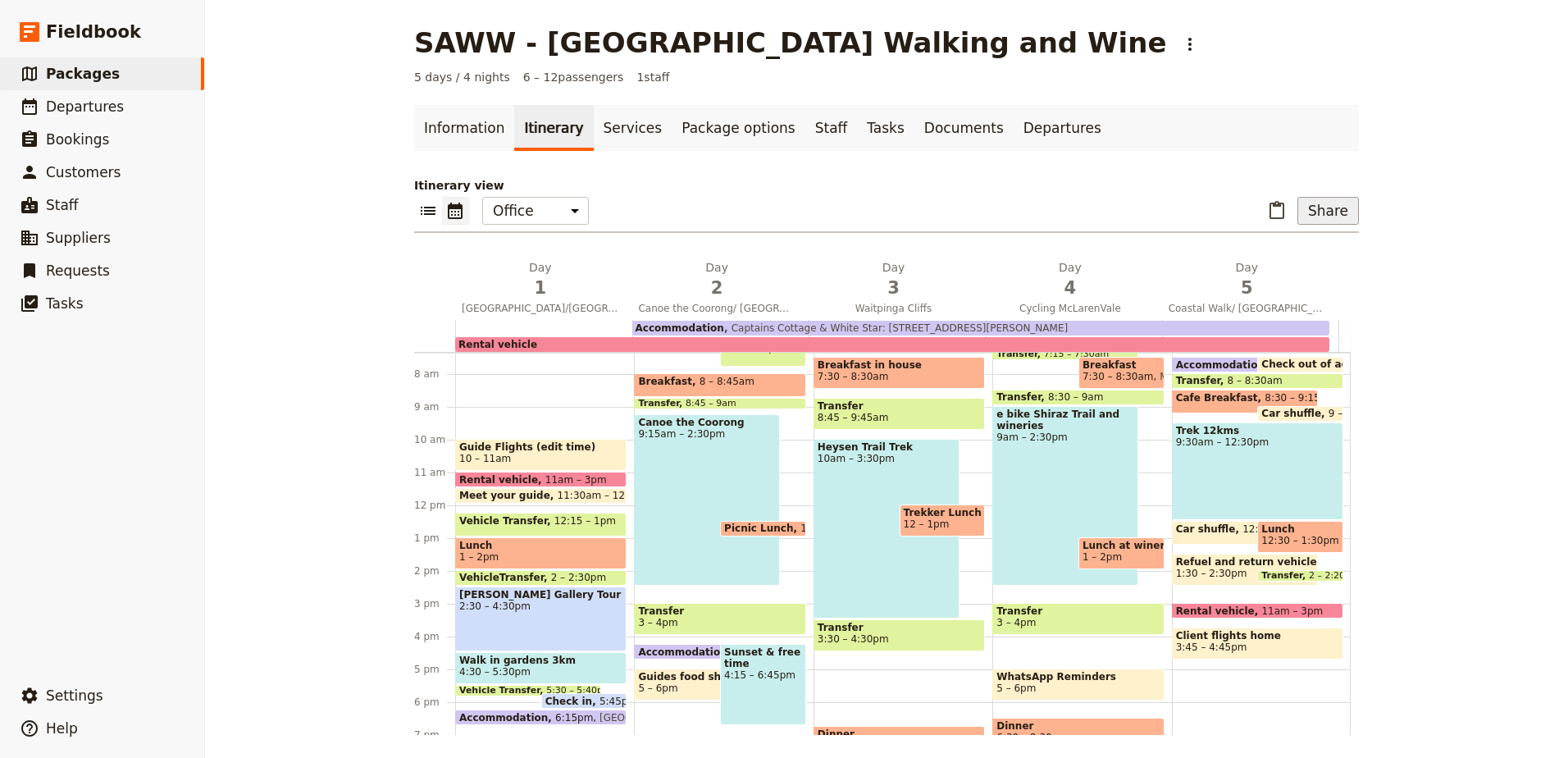
click at [1305, 209] on button "Share" at bounding box center [1328, 211] width 62 height 28
click at [1309, 289] on span "Sales Brochure" at bounding box center [1273, 293] width 86 height 17
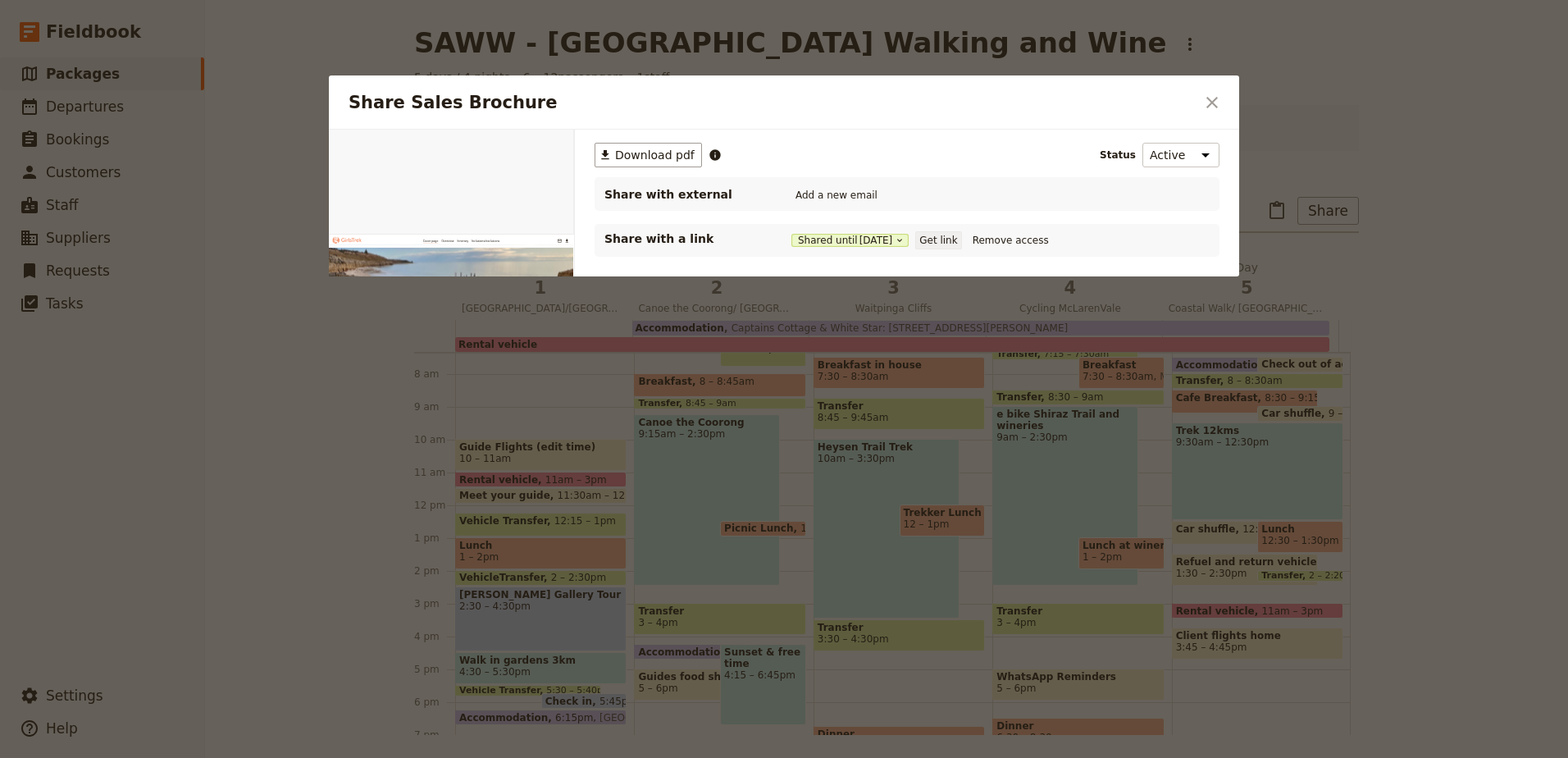
click at [950, 239] on button "Get link" at bounding box center [938, 241] width 46 height 18
click at [1215, 108] on icon "Close dialog" at bounding box center [1211, 102] width 19 height 19
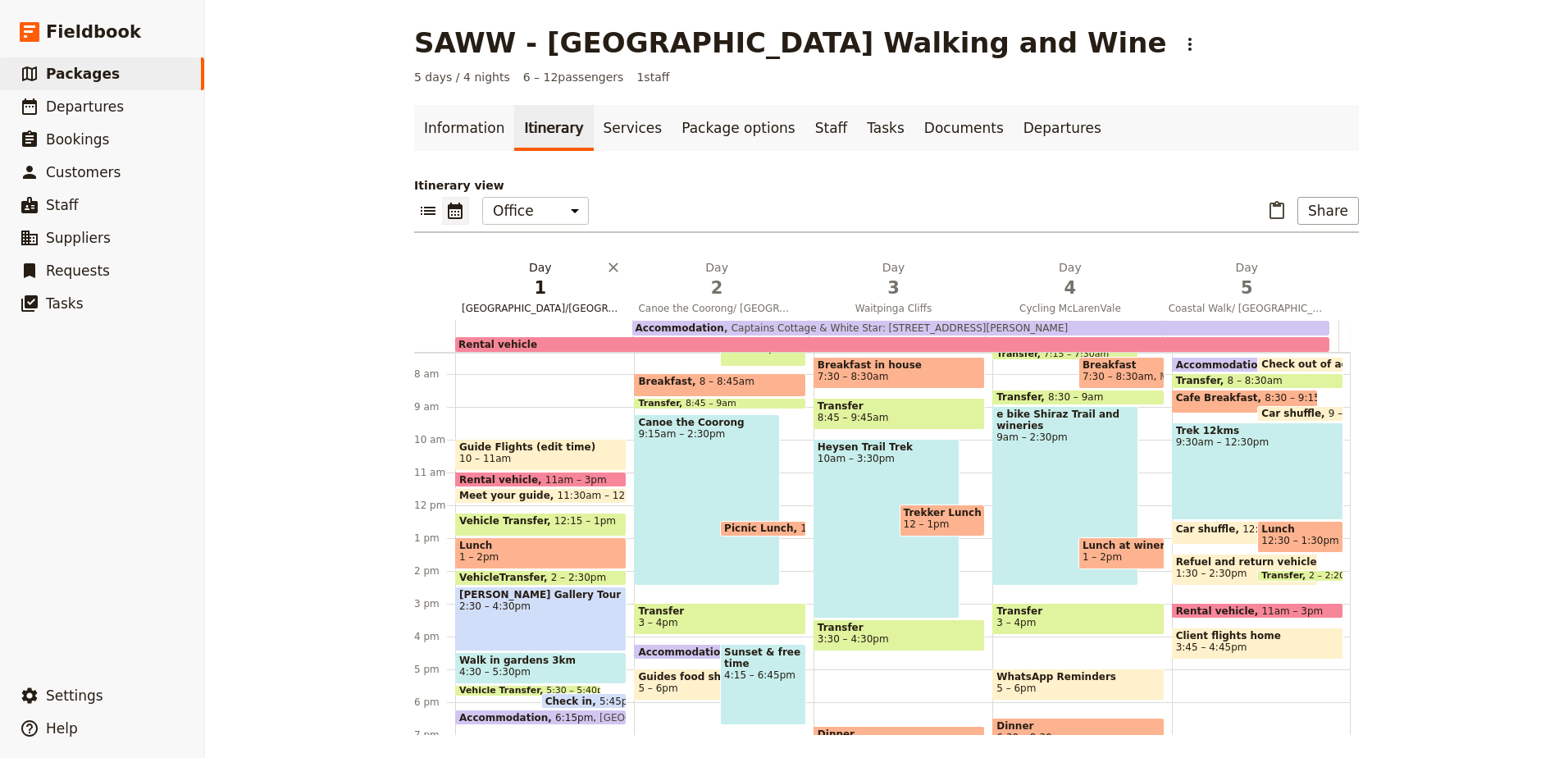
click at [532, 295] on span "1" at bounding box center [540, 288] width 157 height 25
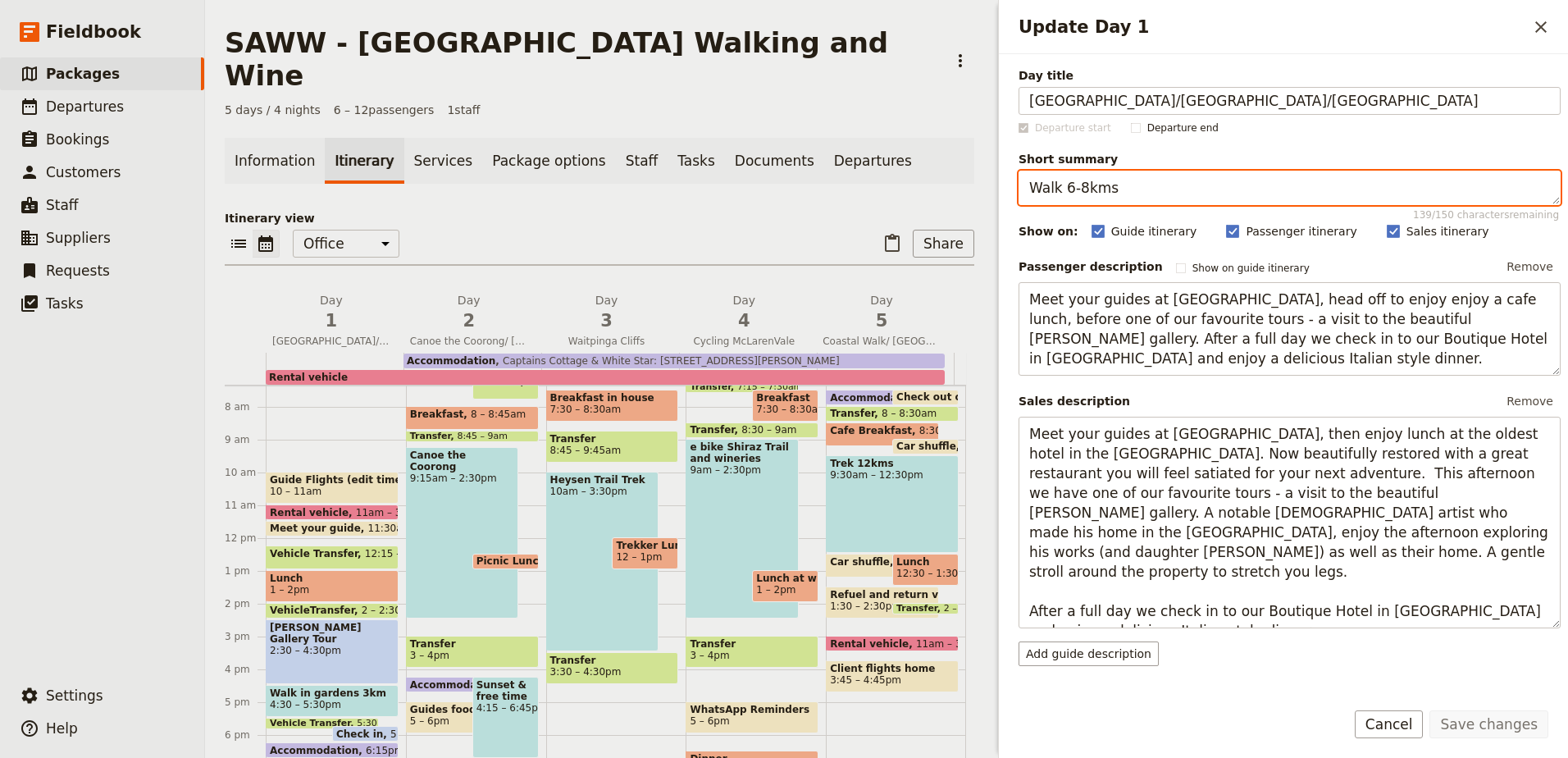
drag, startPoint x: 1121, startPoint y: 192, endPoint x: 1066, endPoint y: 189, distance: 55.1
click at [1066, 189] on textarea "Walk 6-8kms" at bounding box center [1290, 187] width 542 height 34
type textarea "Walk 3kms"
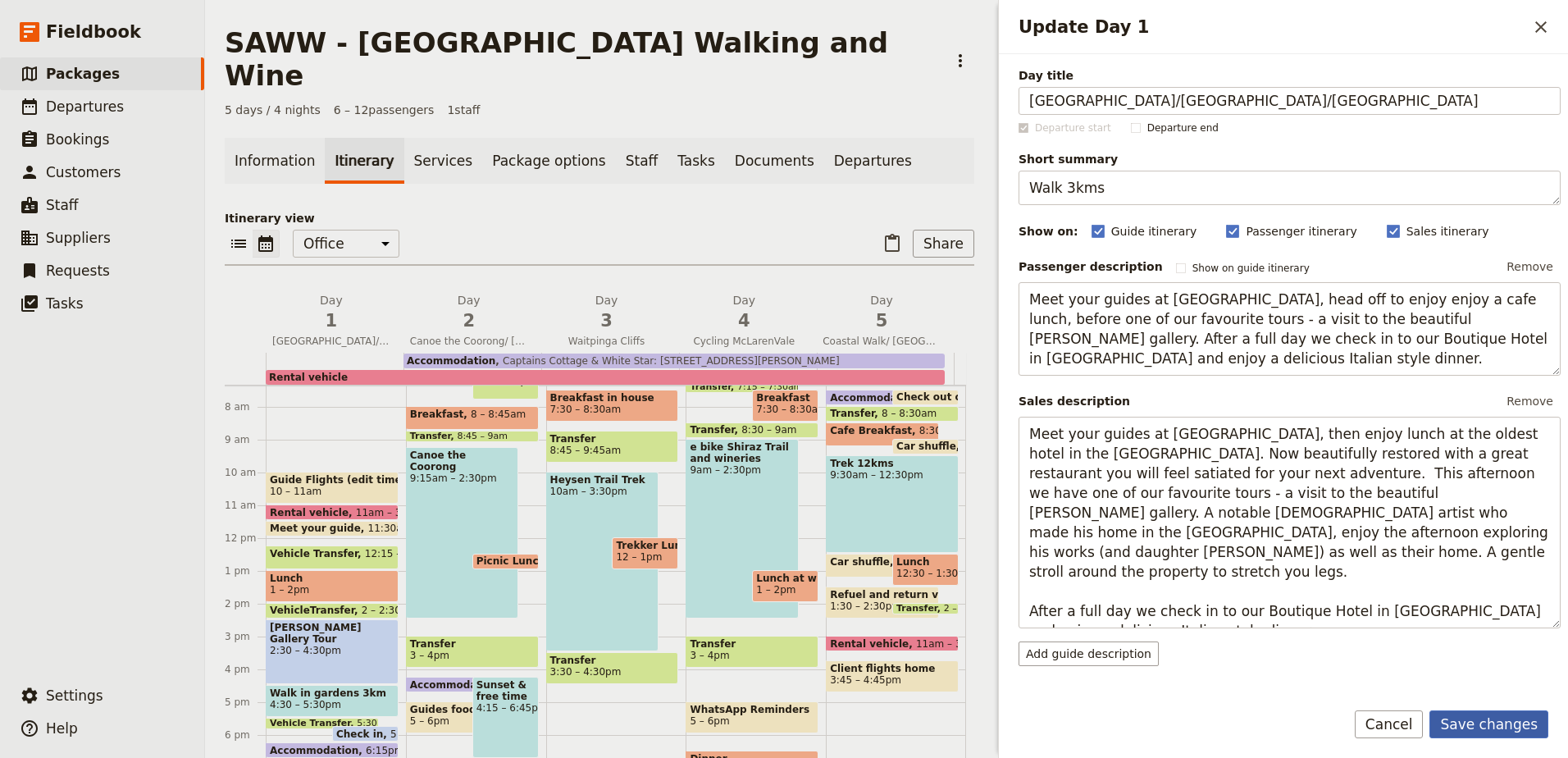
click at [1482, 717] on button "Save changes" at bounding box center [1489, 724] width 119 height 28
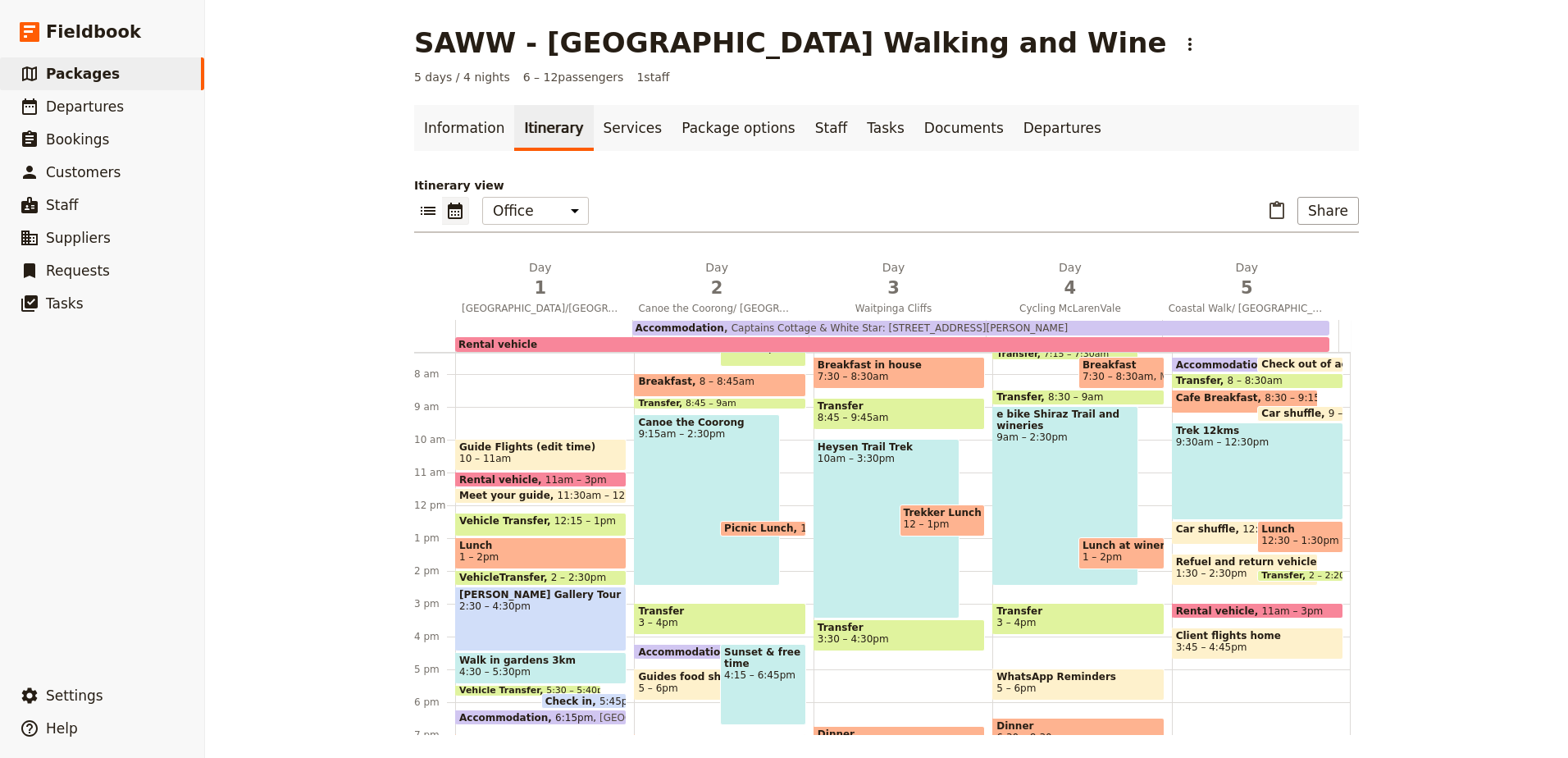
click at [1324, 196] on div "Itinerary view ​ ​ Office Guide Passenger Sales ​ Share Day 1 [GEOGRAPHIC_DATA]…" at bounding box center [886, 456] width 945 height 558
click at [1324, 212] on button "Share" at bounding box center [1328, 211] width 62 height 28
click at [1305, 293] on span "Sales Brochure" at bounding box center [1273, 293] width 86 height 17
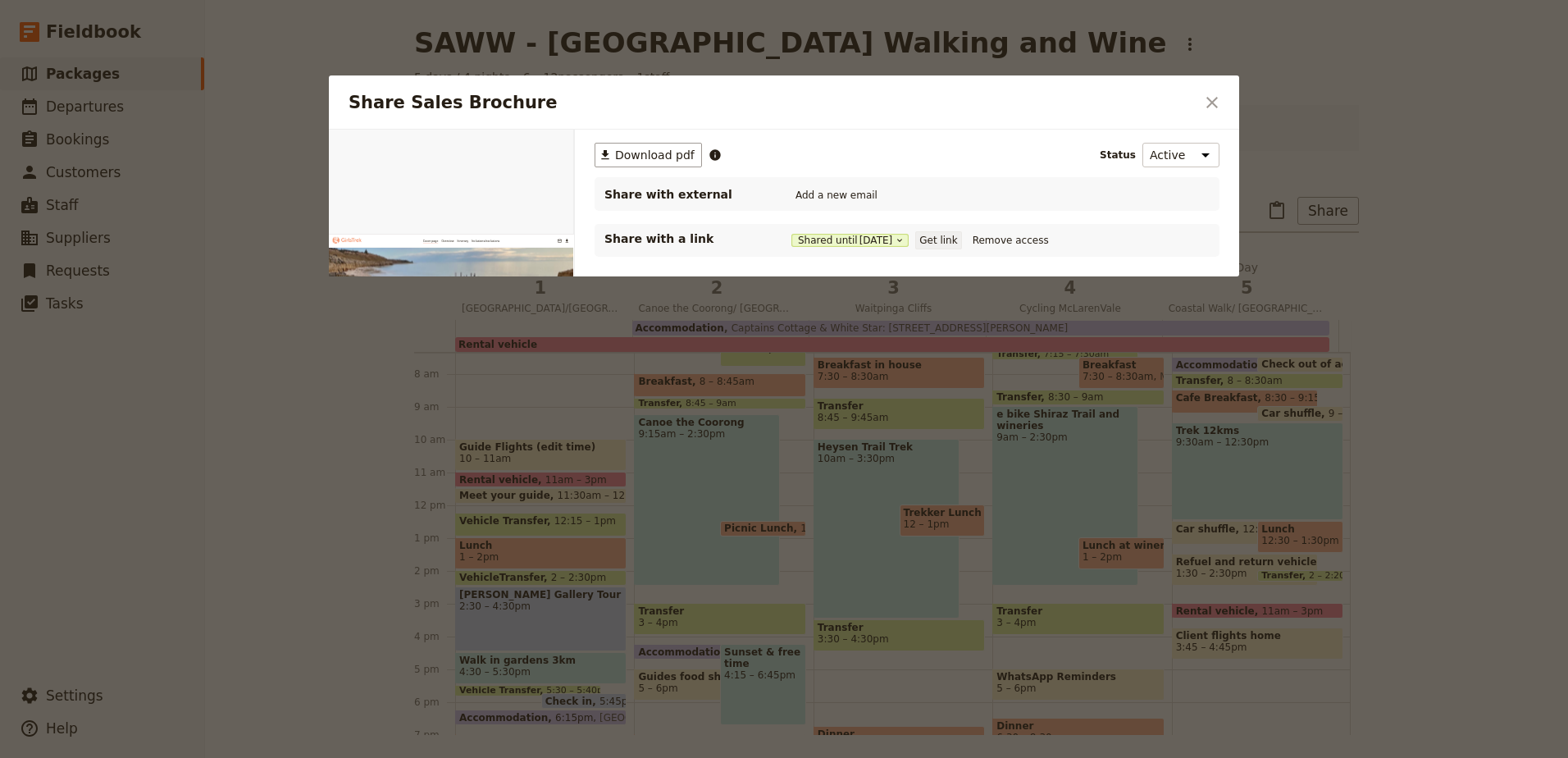
click at [941, 242] on button "Get link" at bounding box center [938, 241] width 46 height 18
click at [1226, 102] on div "Share Sales Brochure ​" at bounding box center [784, 102] width 911 height 54
click at [1207, 102] on icon "Close dialog" at bounding box center [1211, 102] width 19 height 19
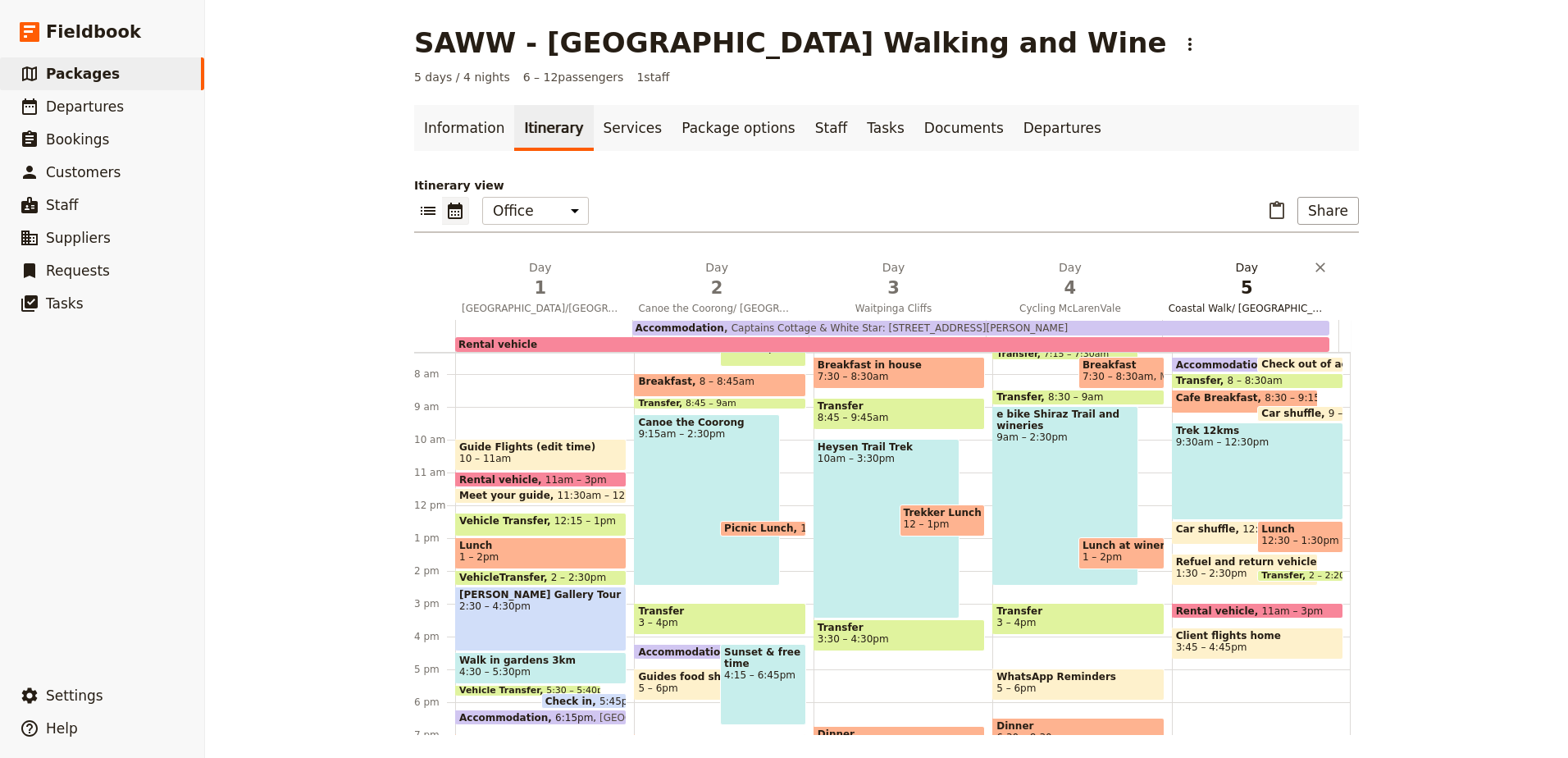
click at [1246, 278] on span "5" at bounding box center [1247, 288] width 157 height 25
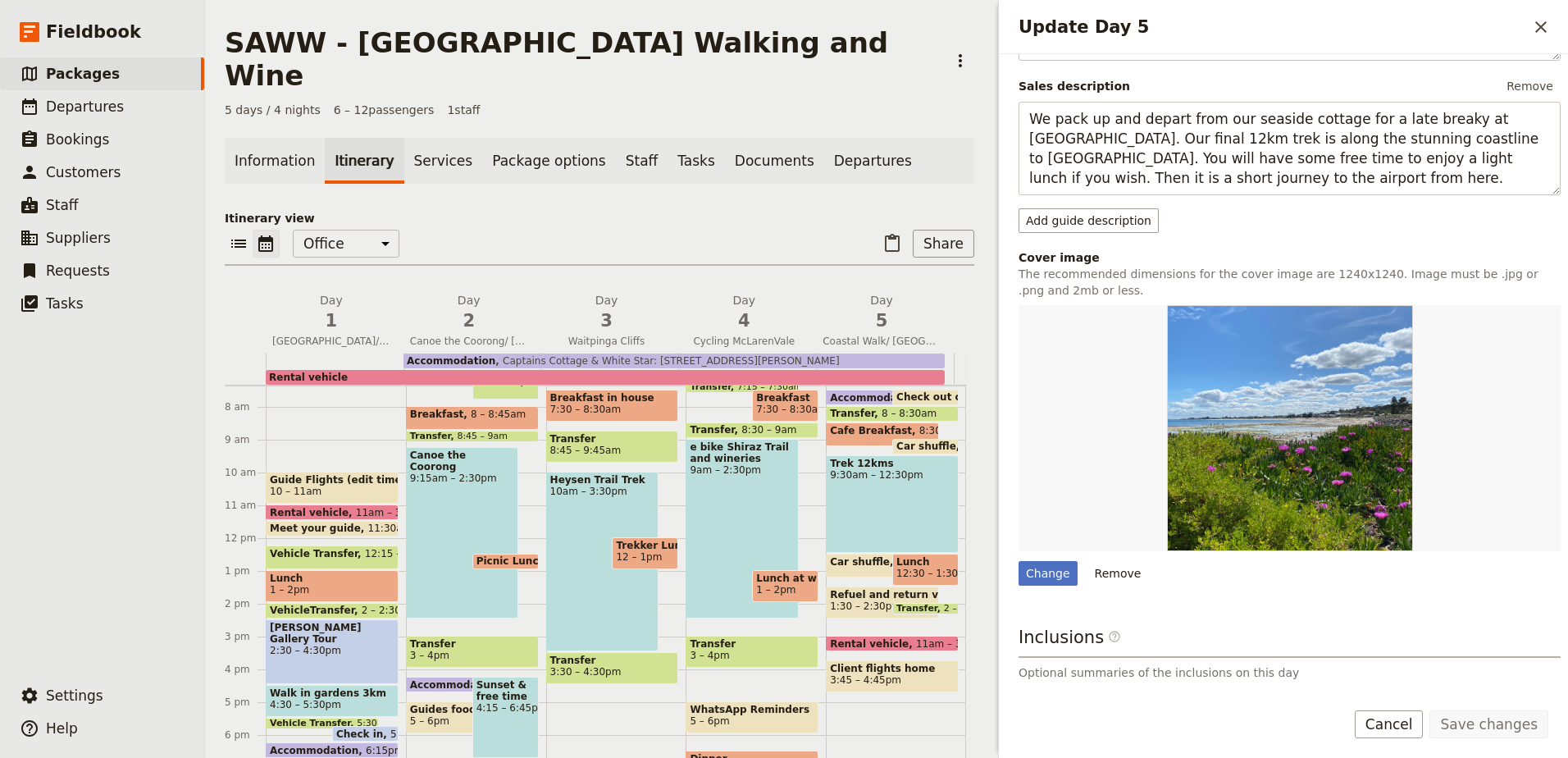
scroll to position [213, 0]
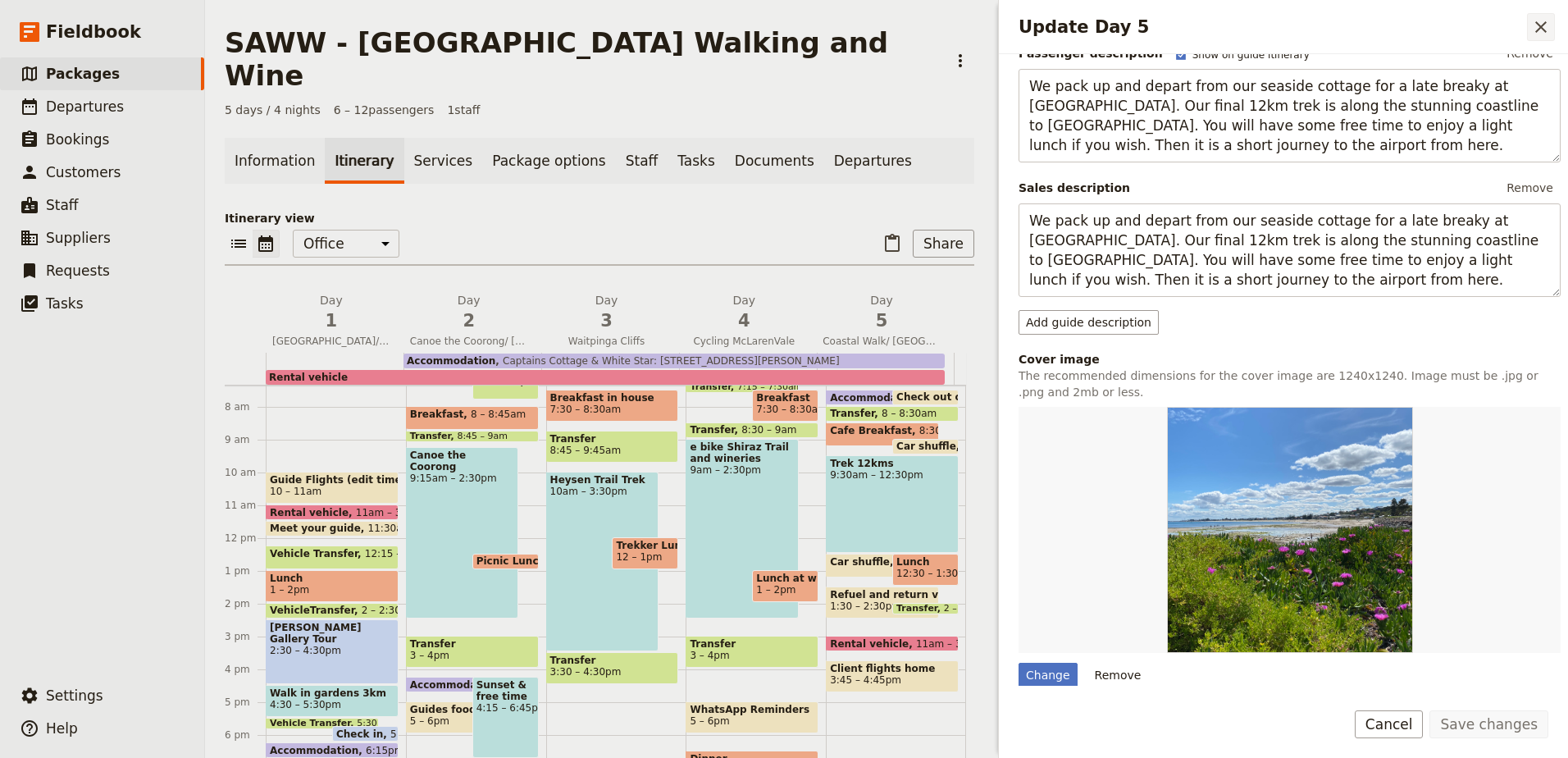
click at [1540, 24] on icon "Close drawer" at bounding box center [1540, 27] width 19 height 19
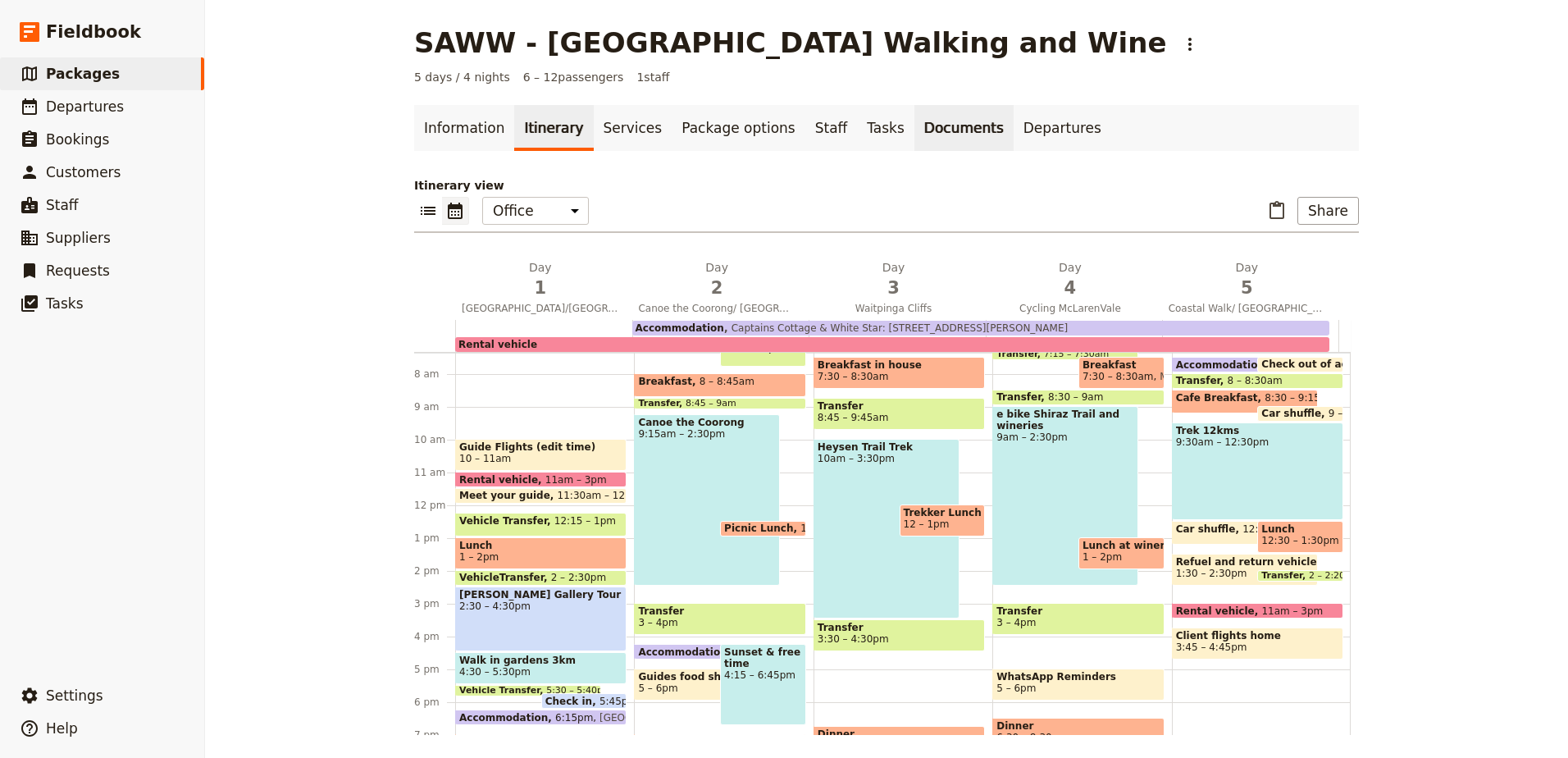
click at [914, 137] on link "Documents" at bounding box center [964, 128] width 100 height 46
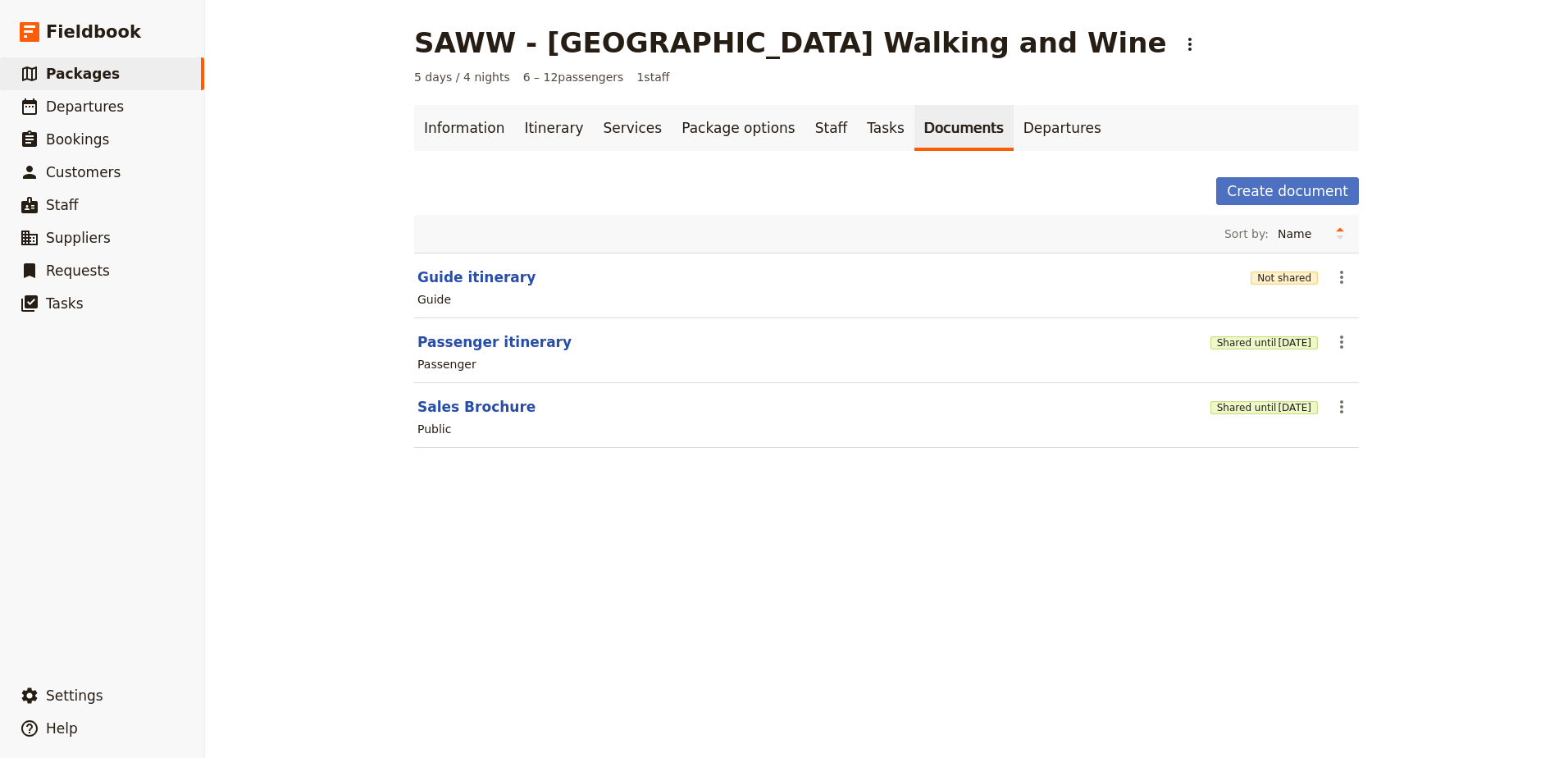
click at [1342, 354] on div "Passenger" at bounding box center [886, 363] width 941 height 19
click at [1342, 346] on icon "Actions" at bounding box center [1341, 341] width 19 height 19
click at [1350, 399] on span "Edit document" at bounding box center [1374, 401] width 84 height 17
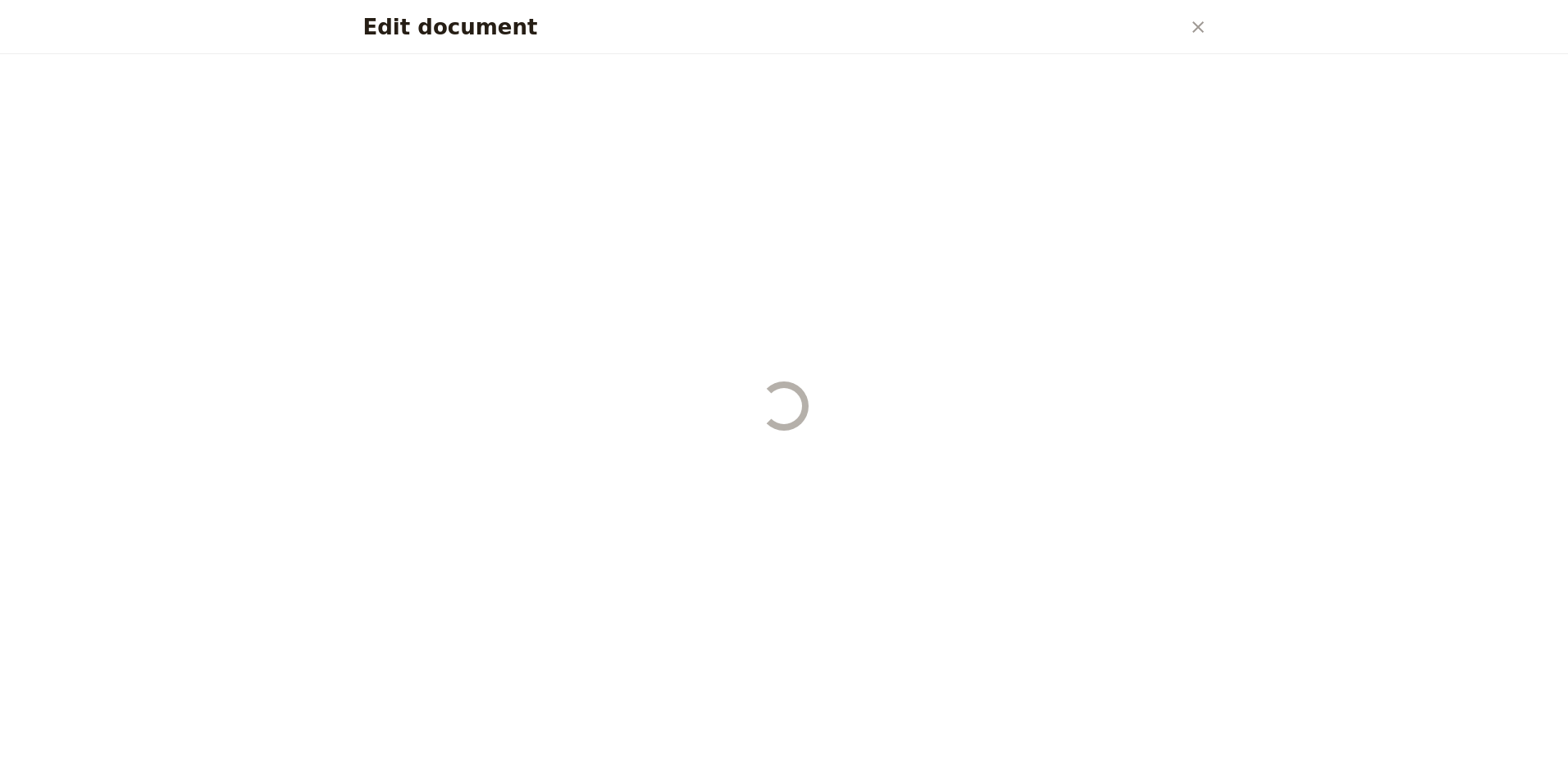
select select "PASSENGER"
select select "RUN_SHEET"
select select "DEFAULT"
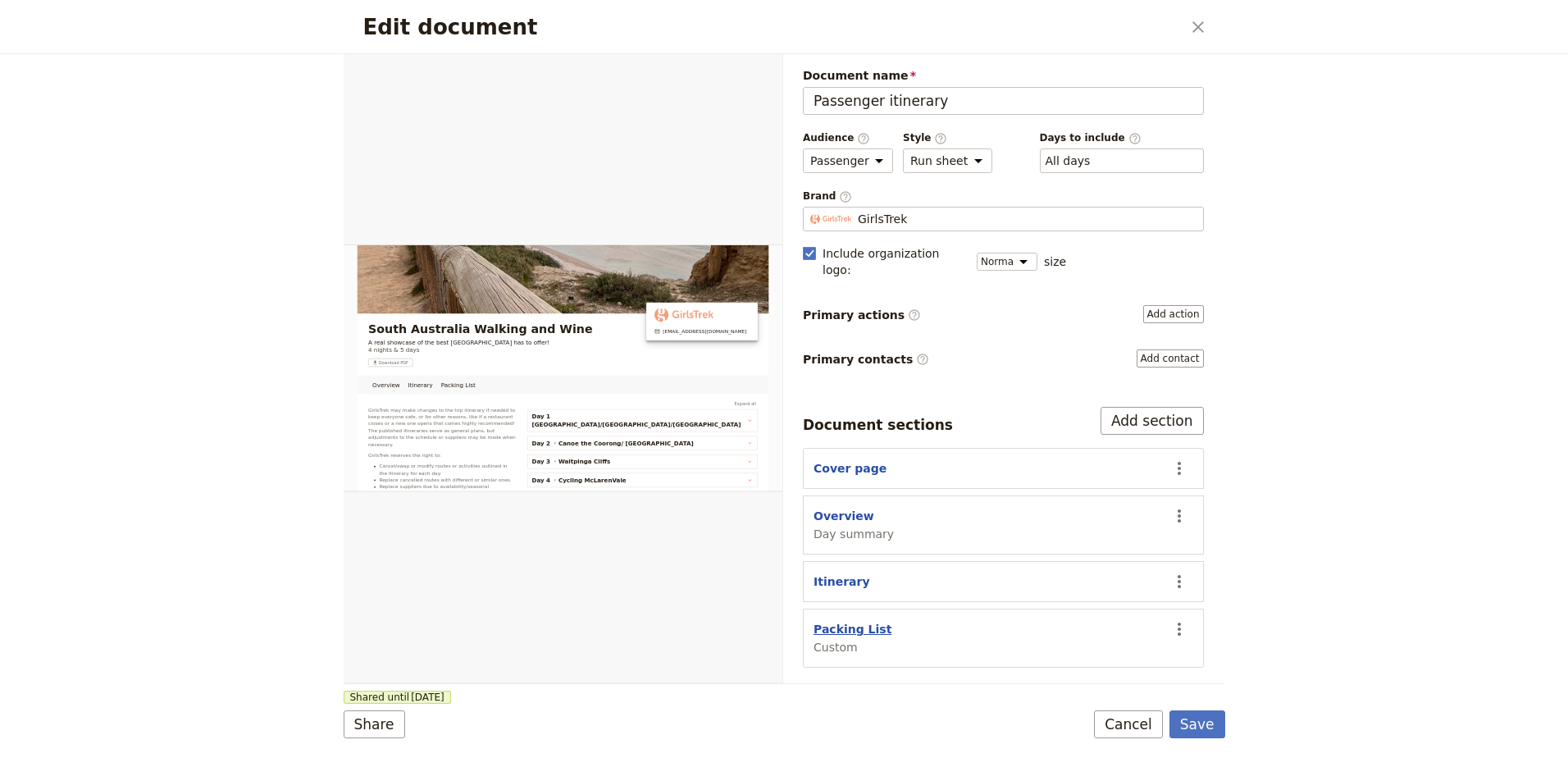
click at [852, 622] on button "Packing List" at bounding box center [853, 630] width 78 height 17
select select "CUSTOM"
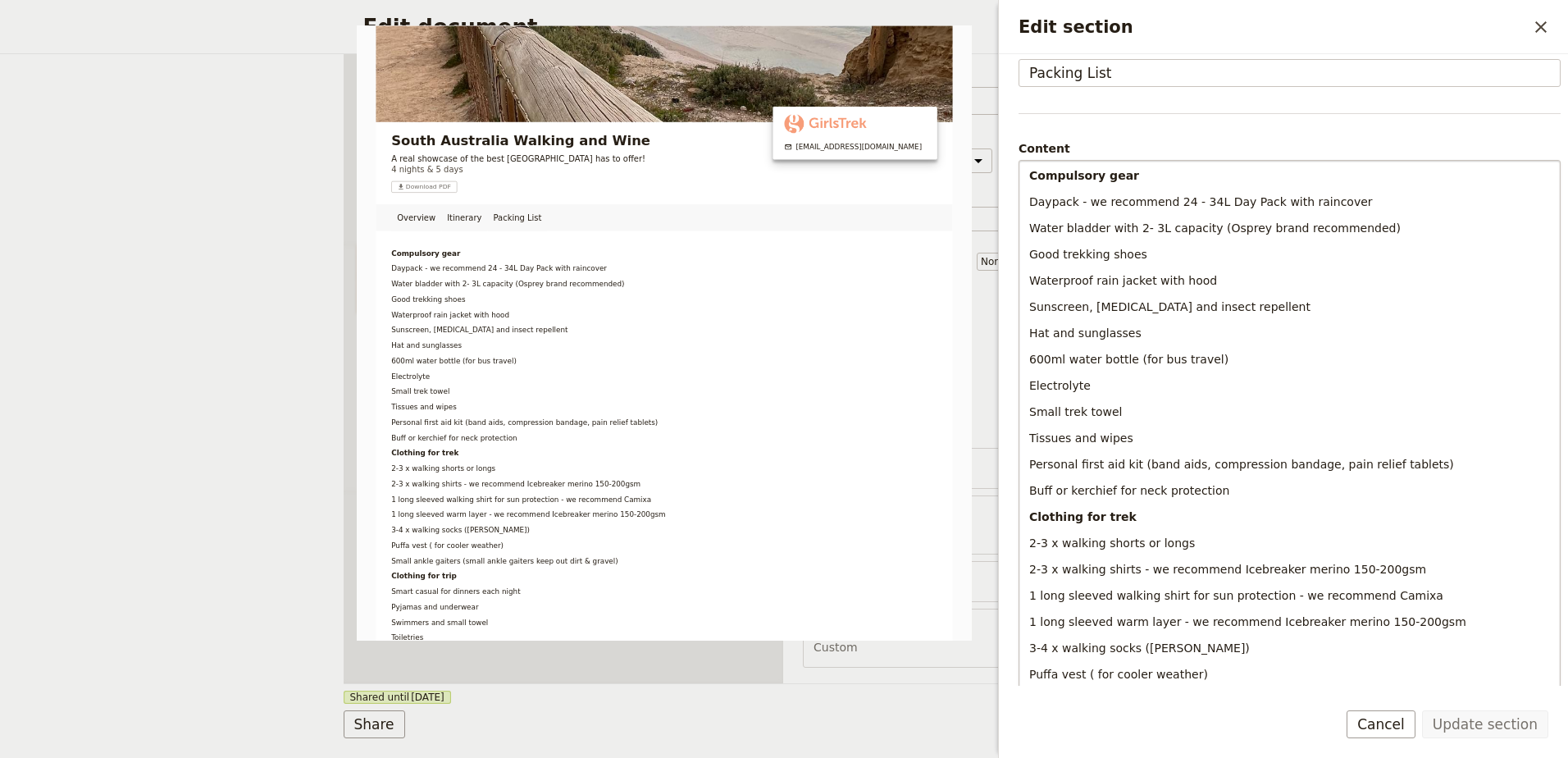
scroll to position [82, 0]
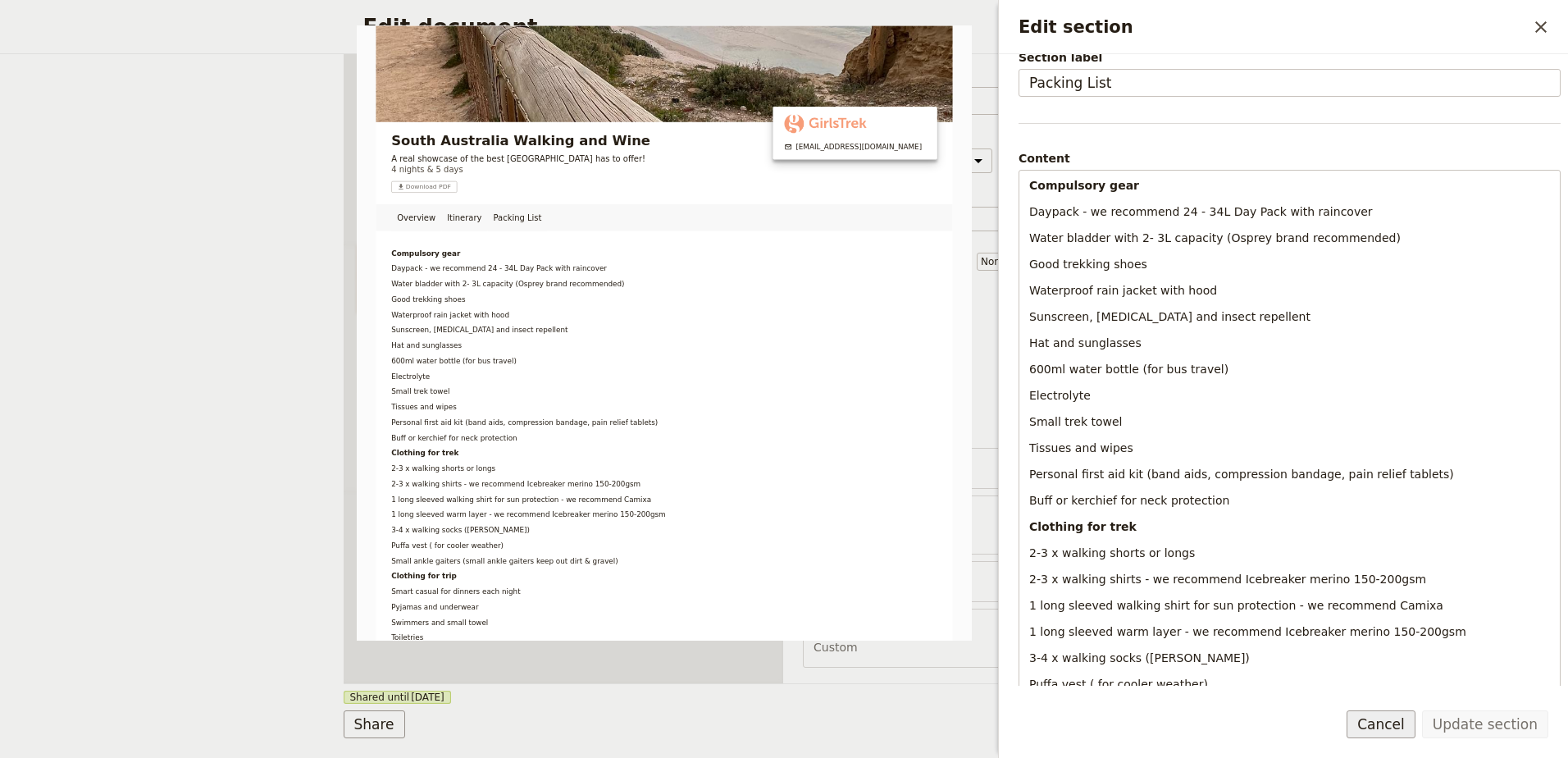
click at [1398, 719] on button "Cancel" at bounding box center [1381, 724] width 69 height 28
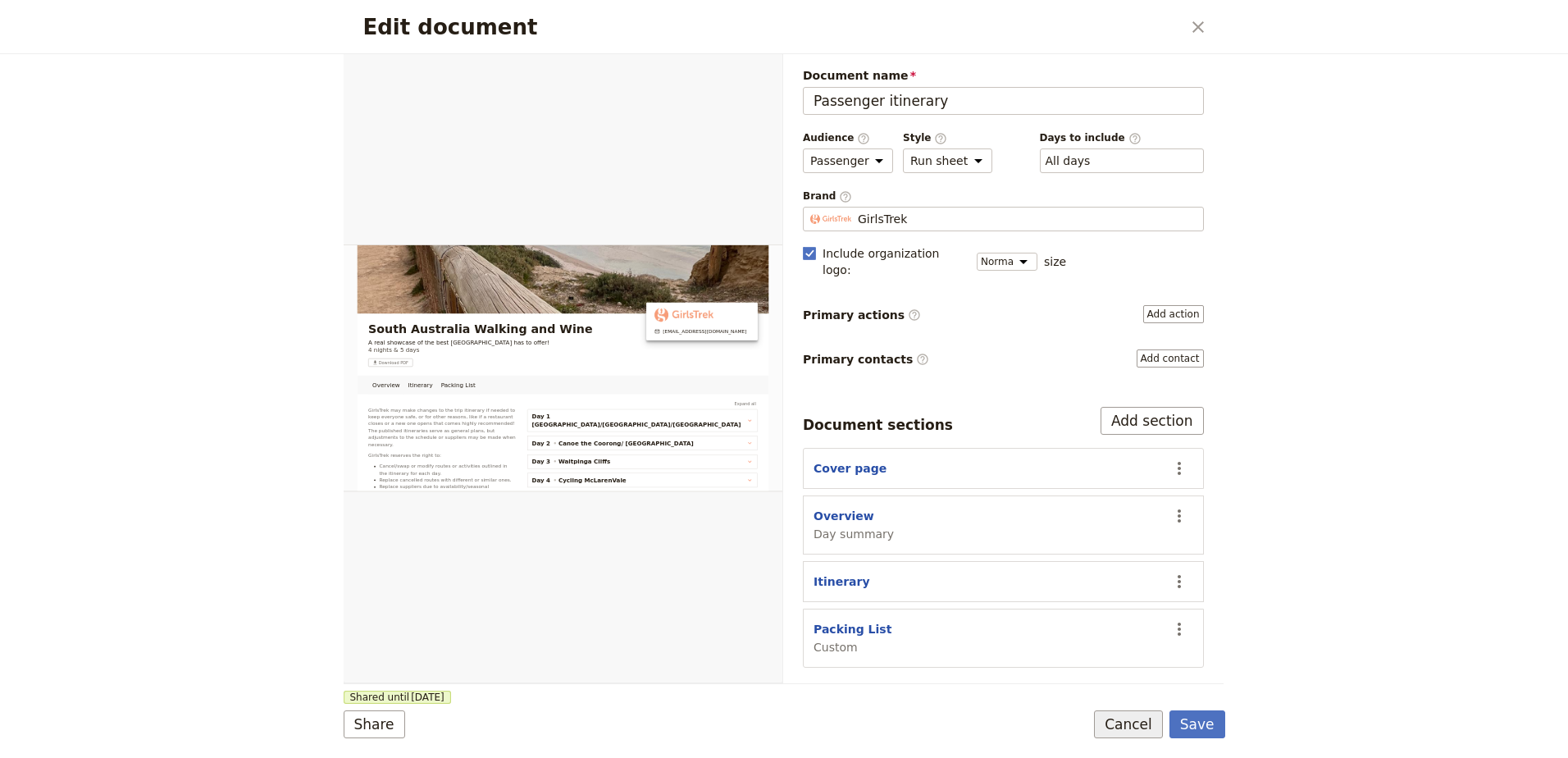
click at [1141, 735] on button "Cancel" at bounding box center [1128, 724] width 69 height 28
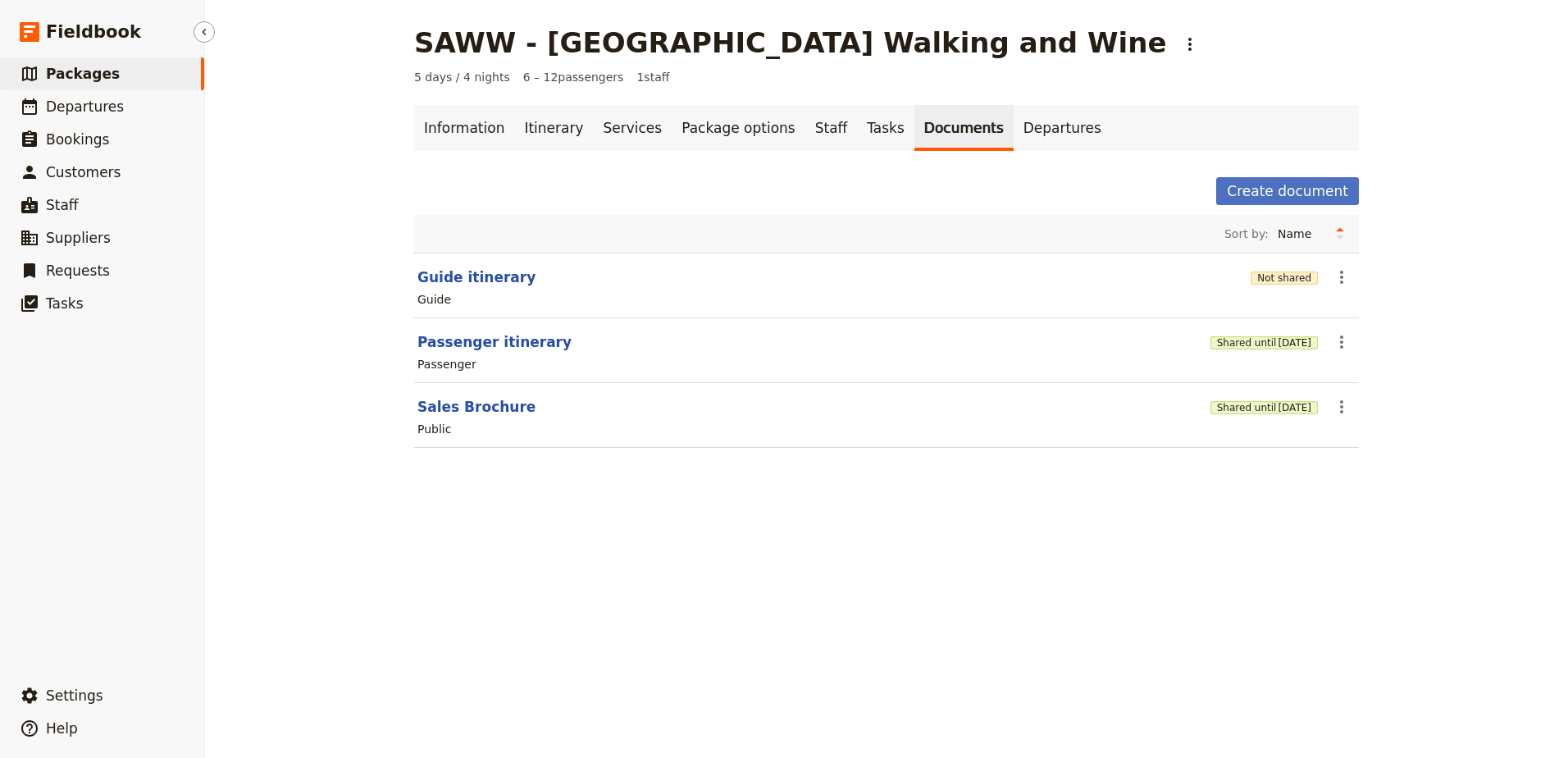
click at [124, 77] on link "​ Packages" at bounding box center [102, 74] width 205 height 33
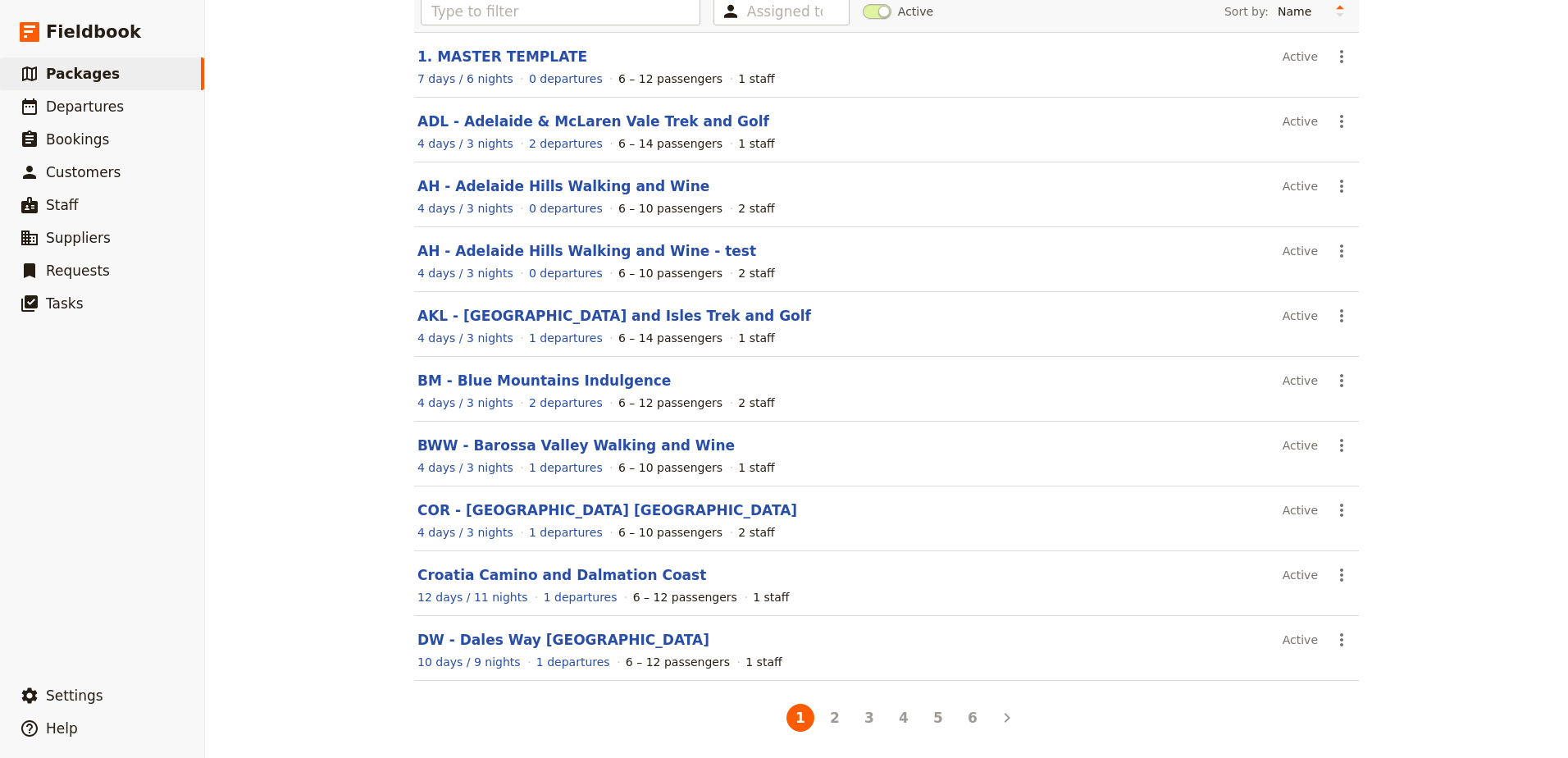
scroll to position [129, 0]
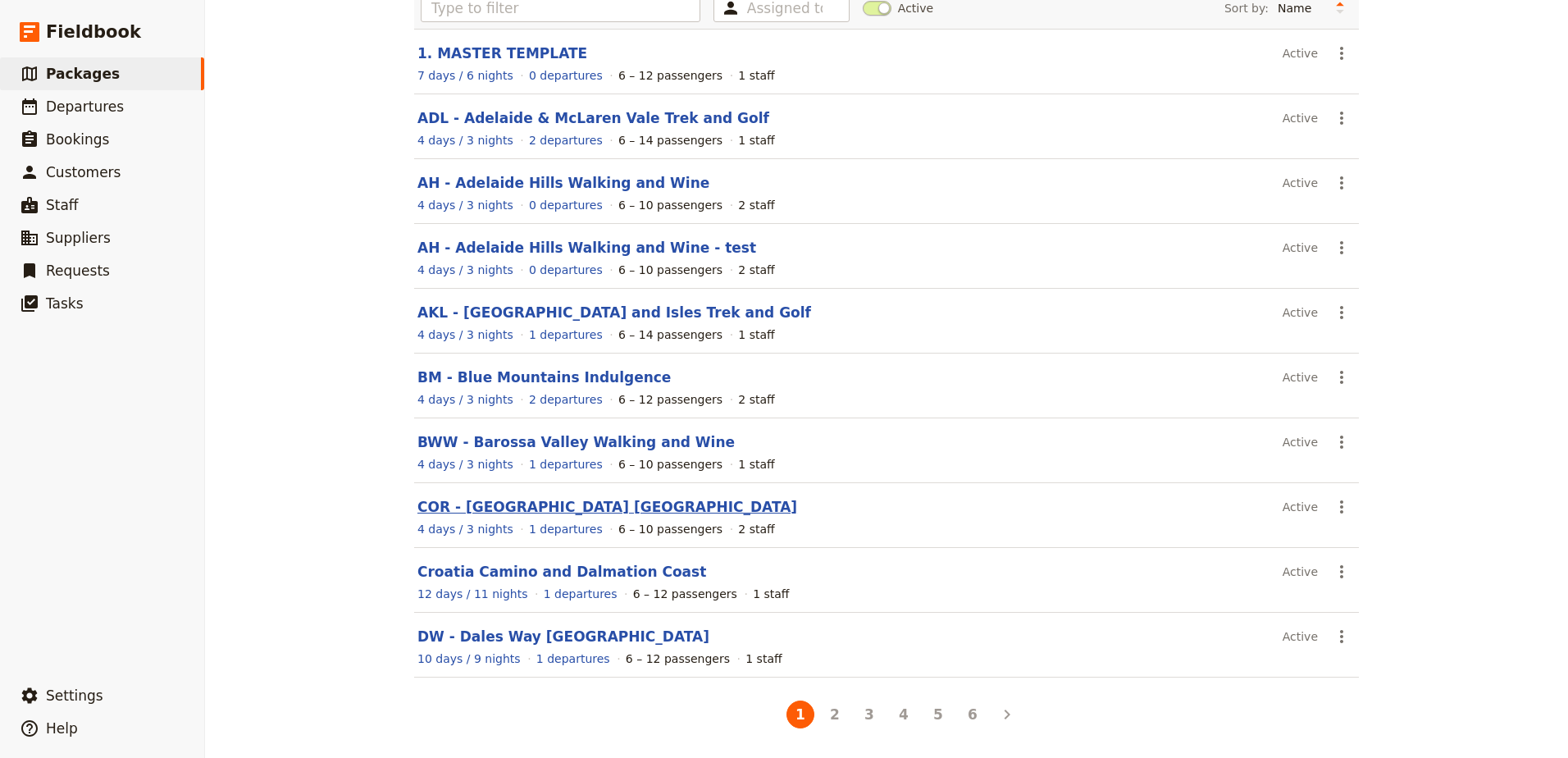
click at [525, 515] on link "COR - [GEOGRAPHIC_DATA] [GEOGRAPHIC_DATA]" at bounding box center [607, 507] width 380 height 17
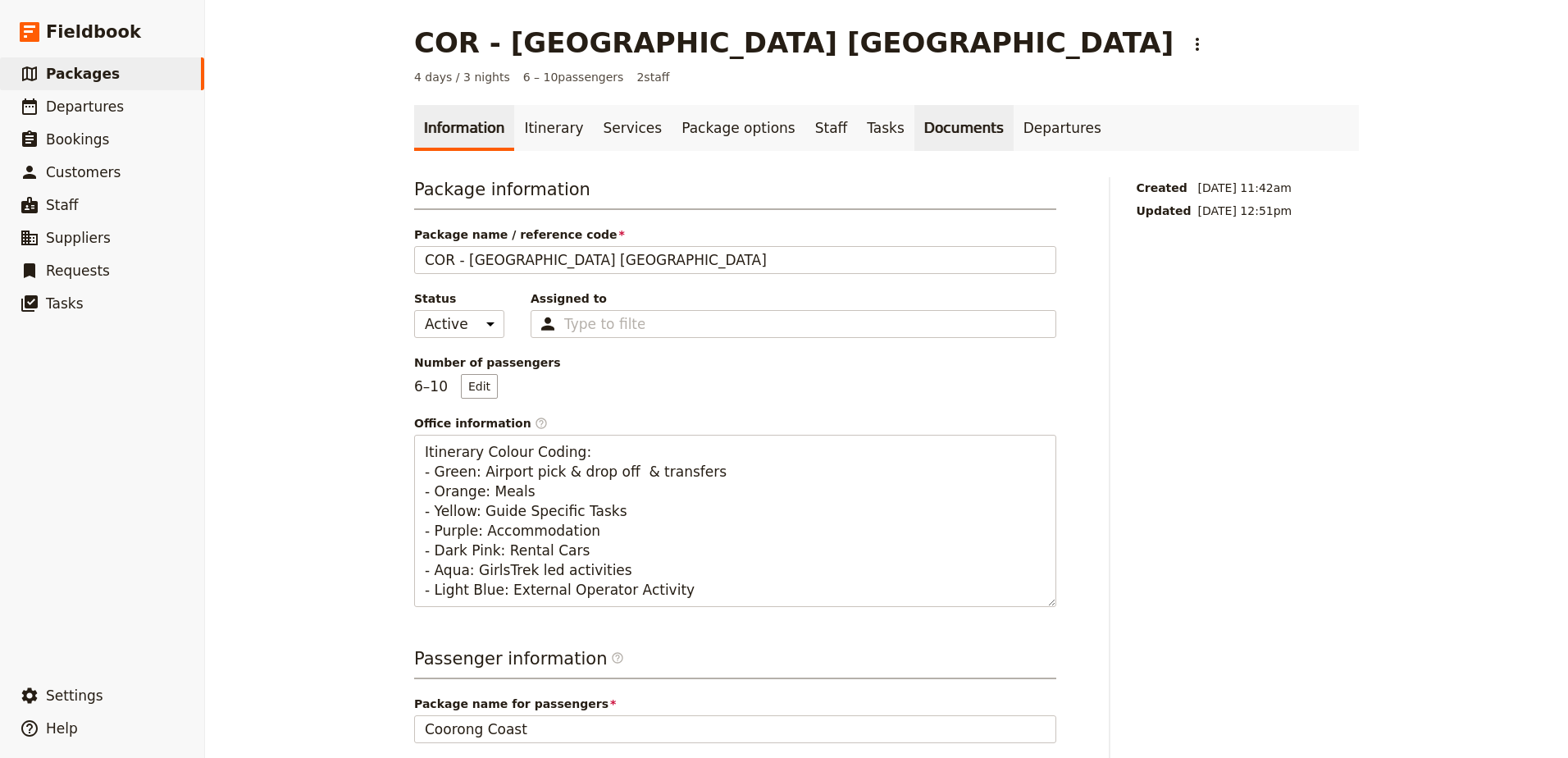
click at [914, 135] on link "Documents" at bounding box center [964, 128] width 100 height 46
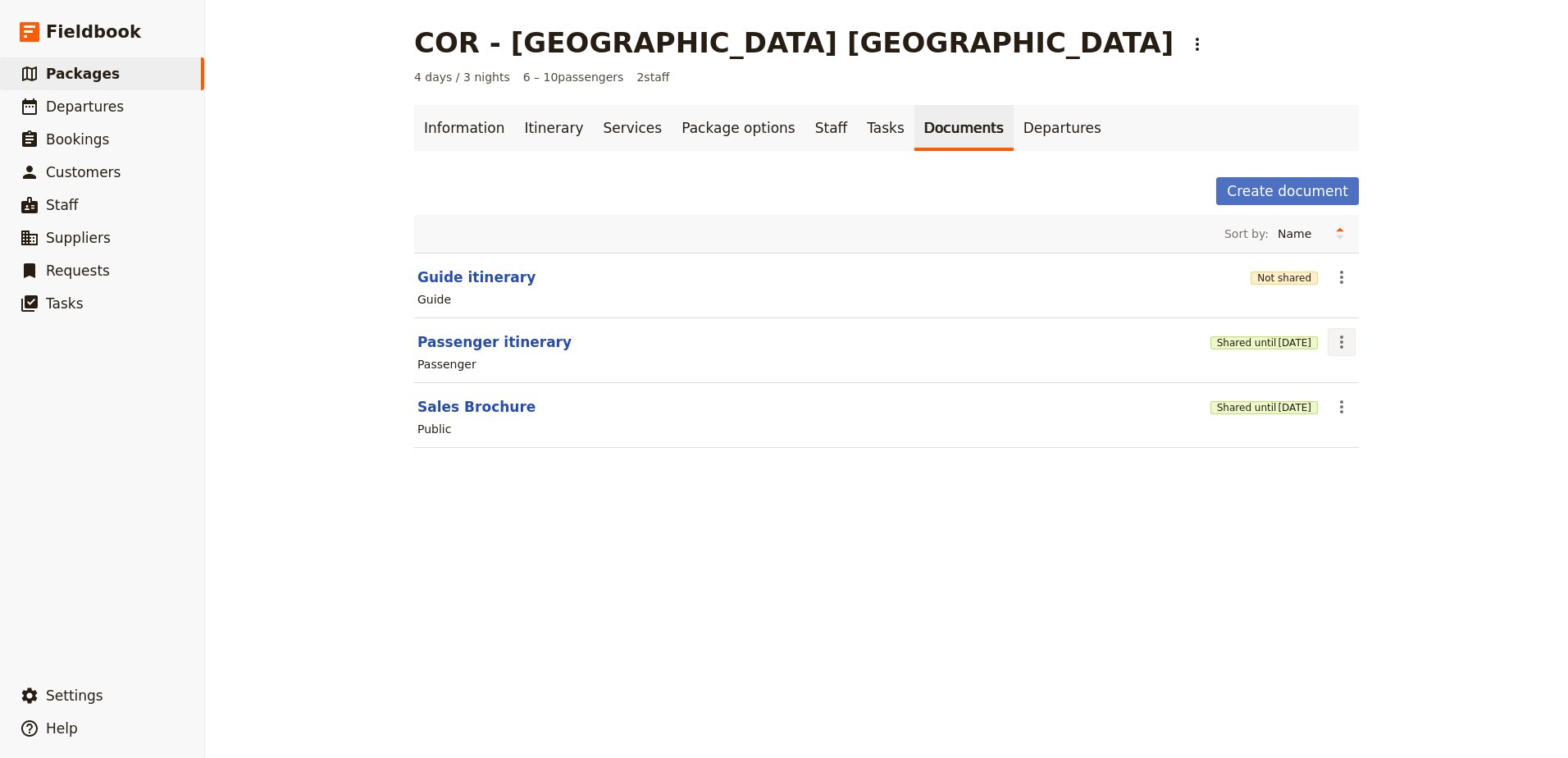
click at [1337, 346] on icon "Actions" at bounding box center [1341, 341] width 19 height 19
click at [1347, 393] on span "Edit document" at bounding box center [1374, 401] width 84 height 17
select select "PASSENGER"
select select "RUN_SHEET"
select select "DEFAULT"
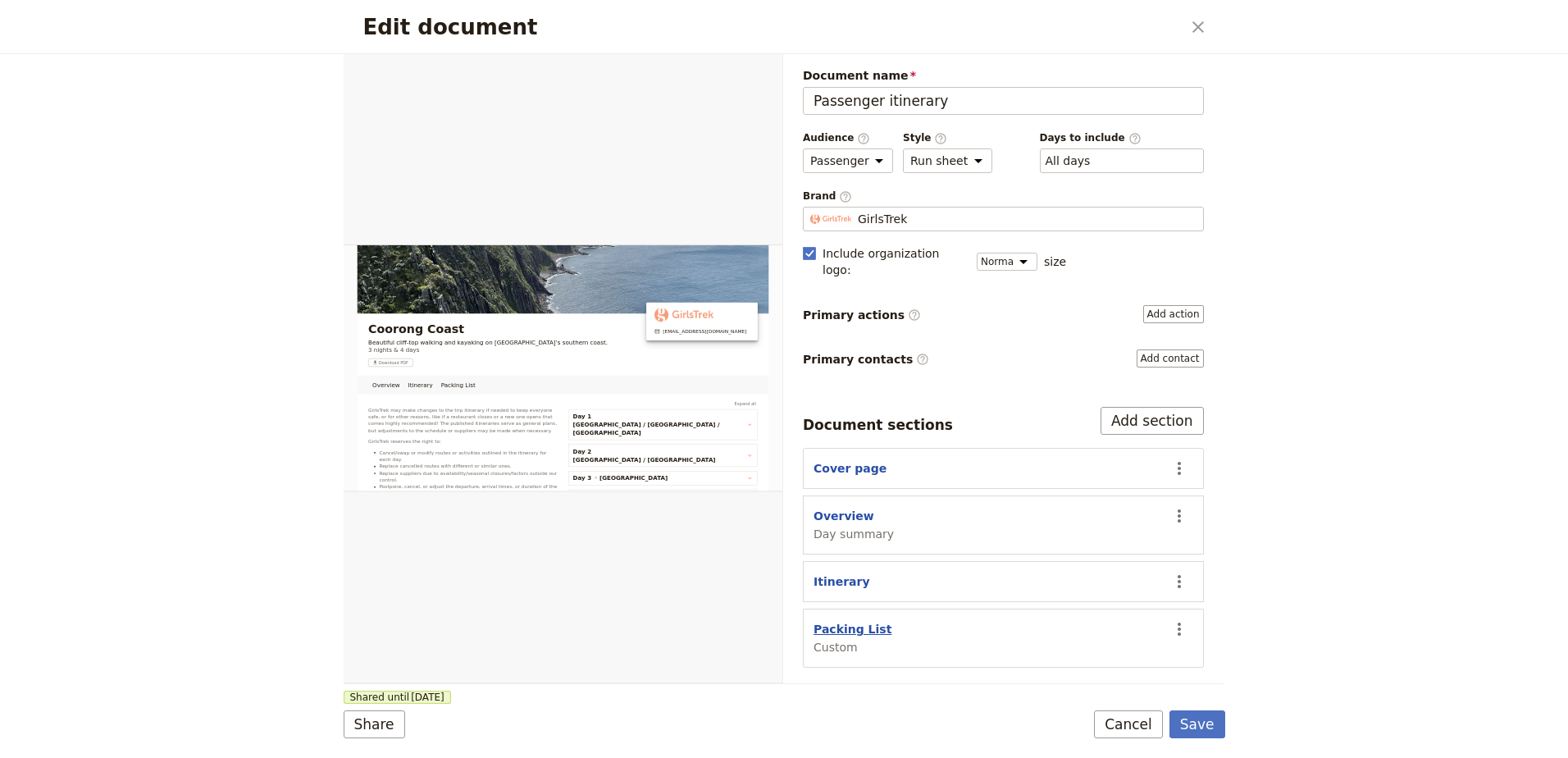
click at [842, 622] on button "Packing List" at bounding box center [853, 630] width 78 height 17
select select "CUSTOM"
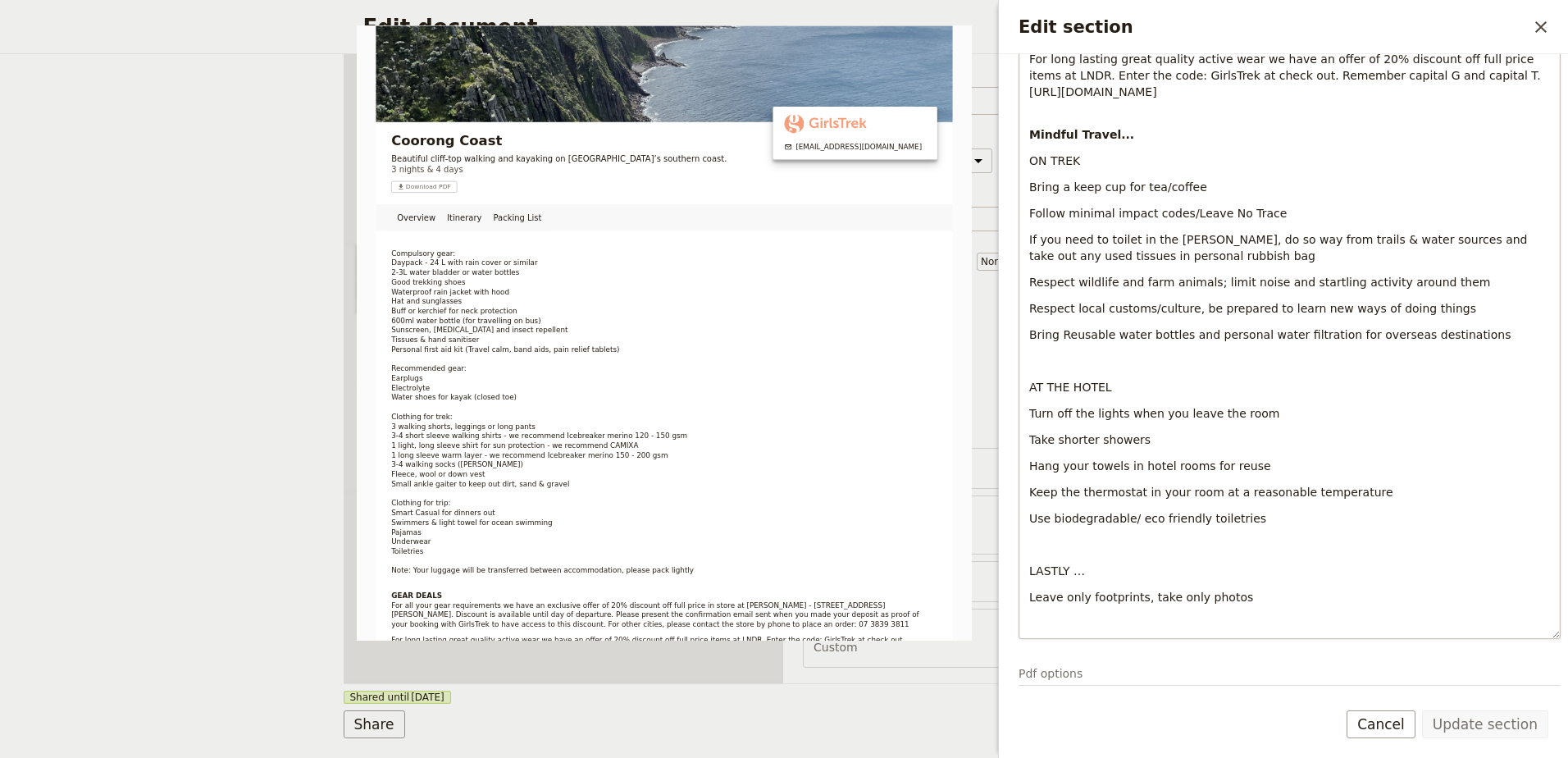
scroll to position [958, 0]
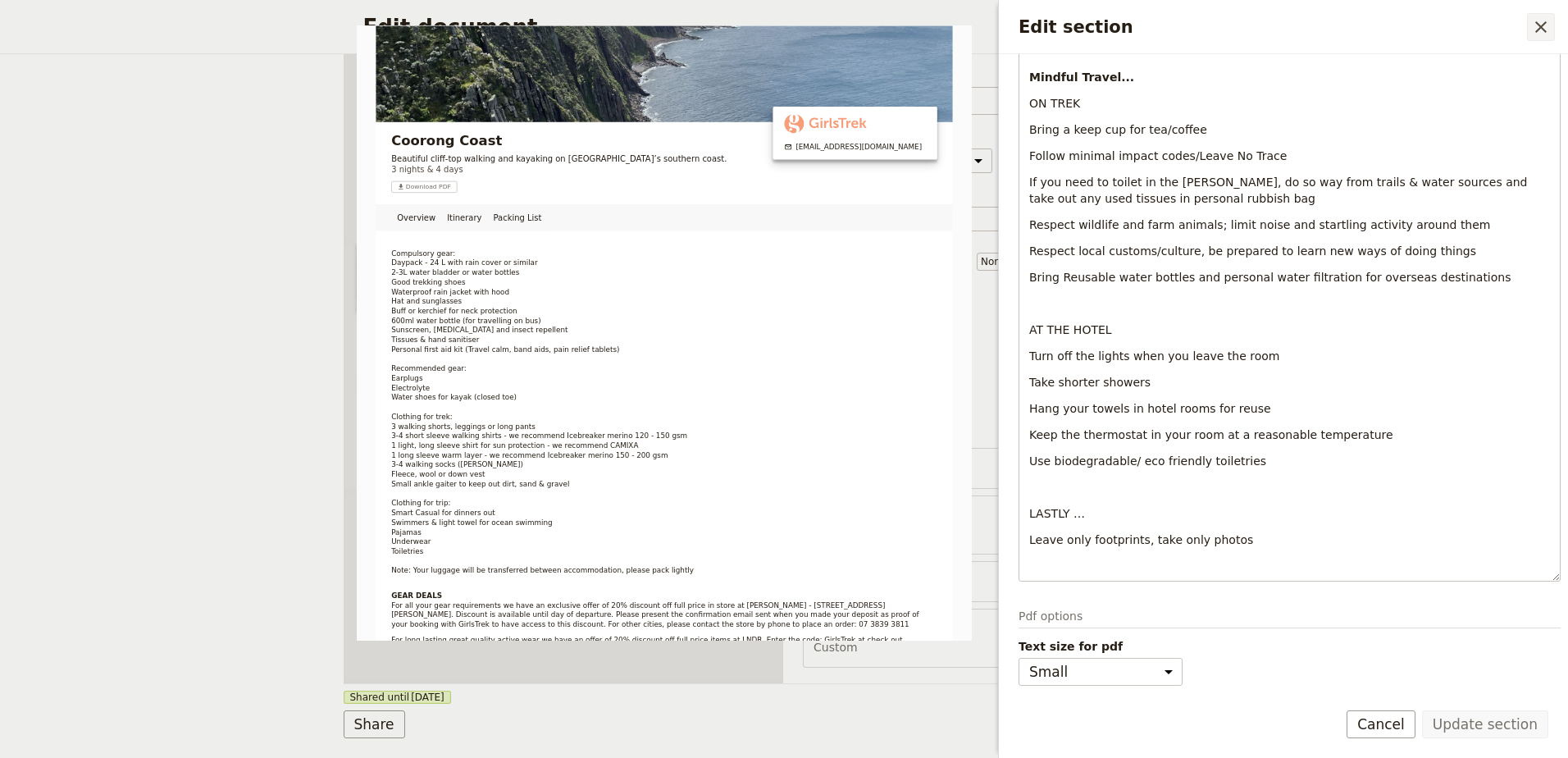
click at [1536, 19] on icon "Close drawer" at bounding box center [1540, 27] width 19 height 19
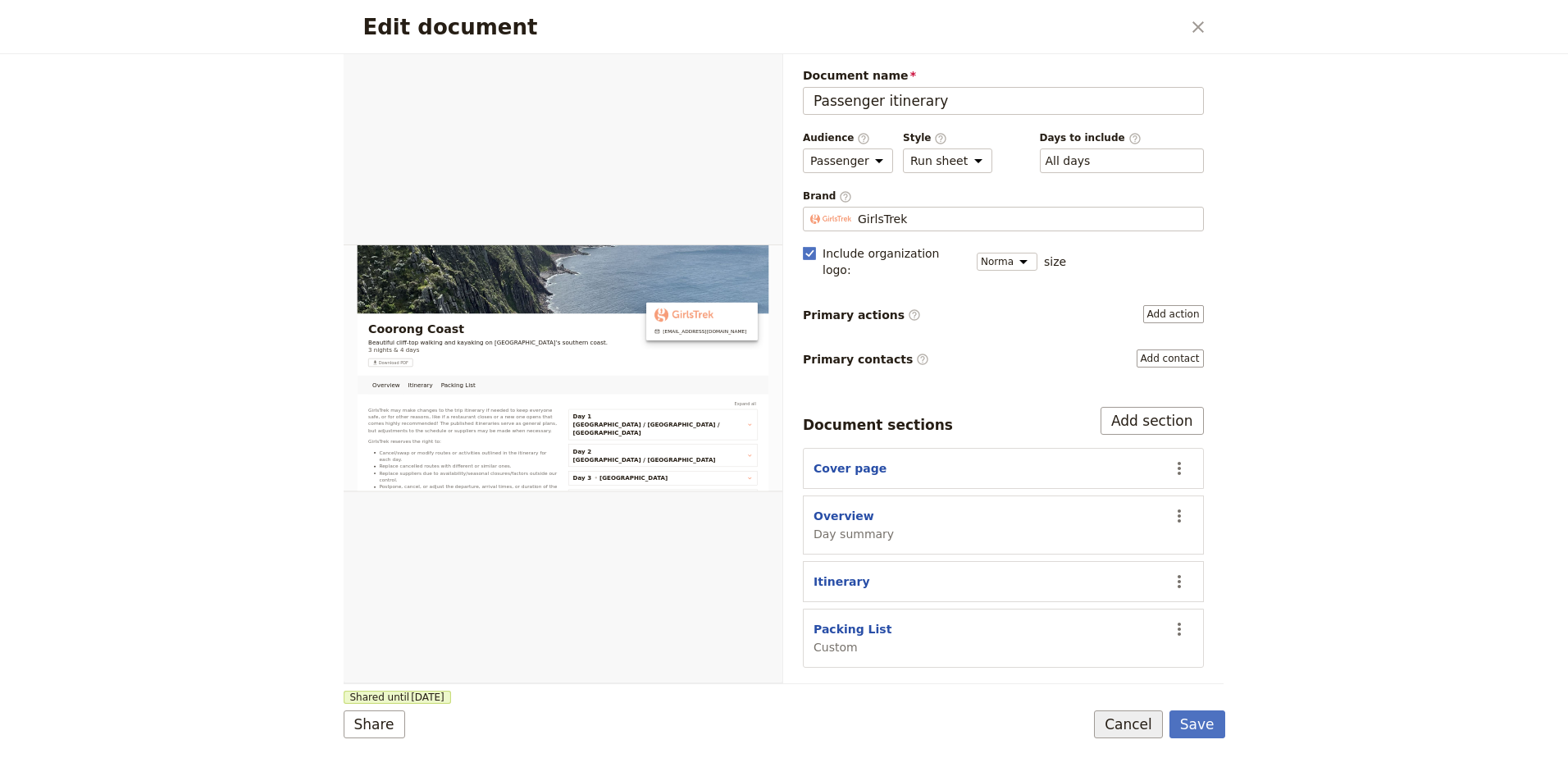
click at [1153, 731] on button "Cancel" at bounding box center [1128, 724] width 69 height 28
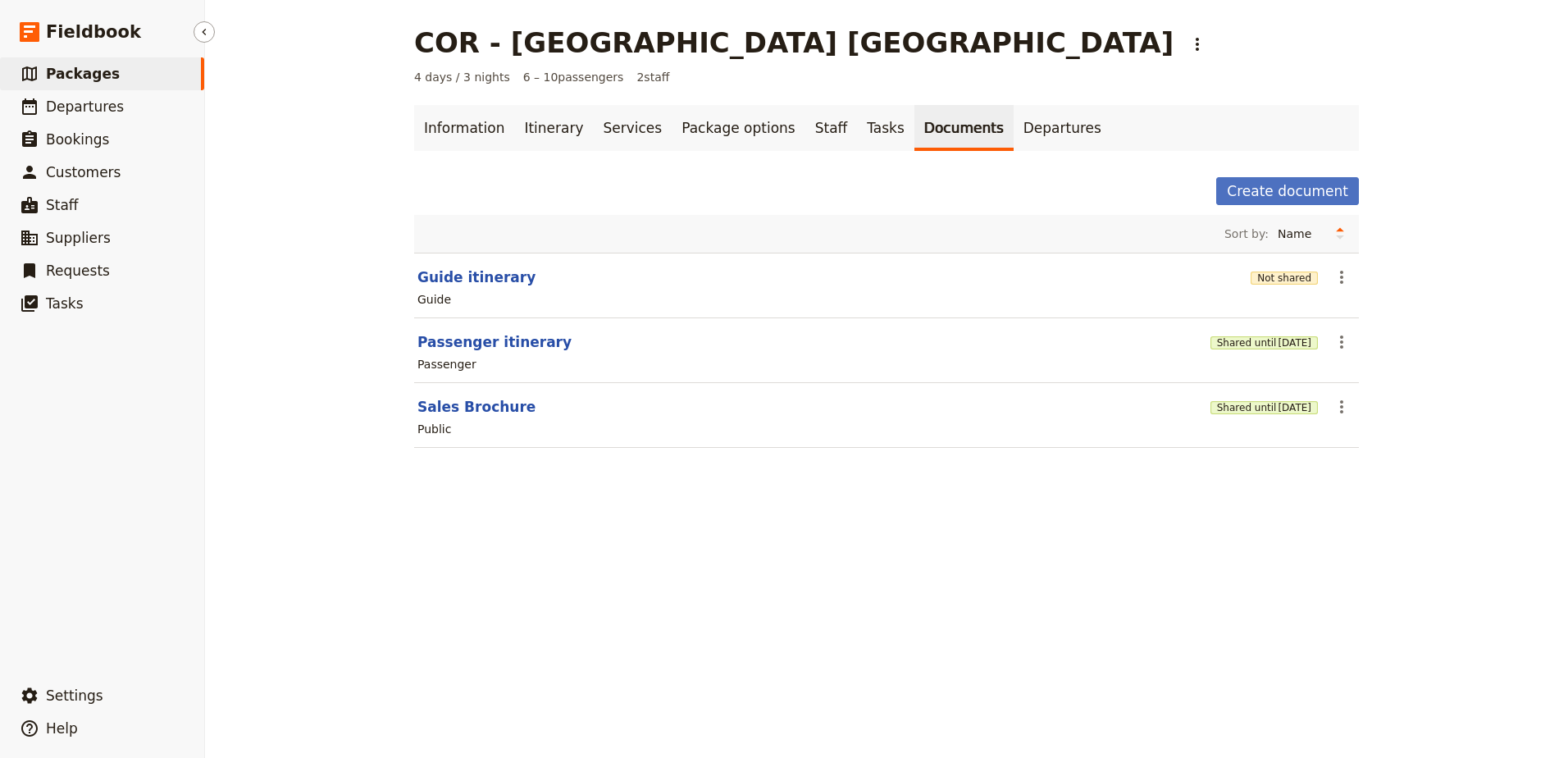
click at [115, 68] on link "​ Packages" at bounding box center [102, 74] width 205 height 33
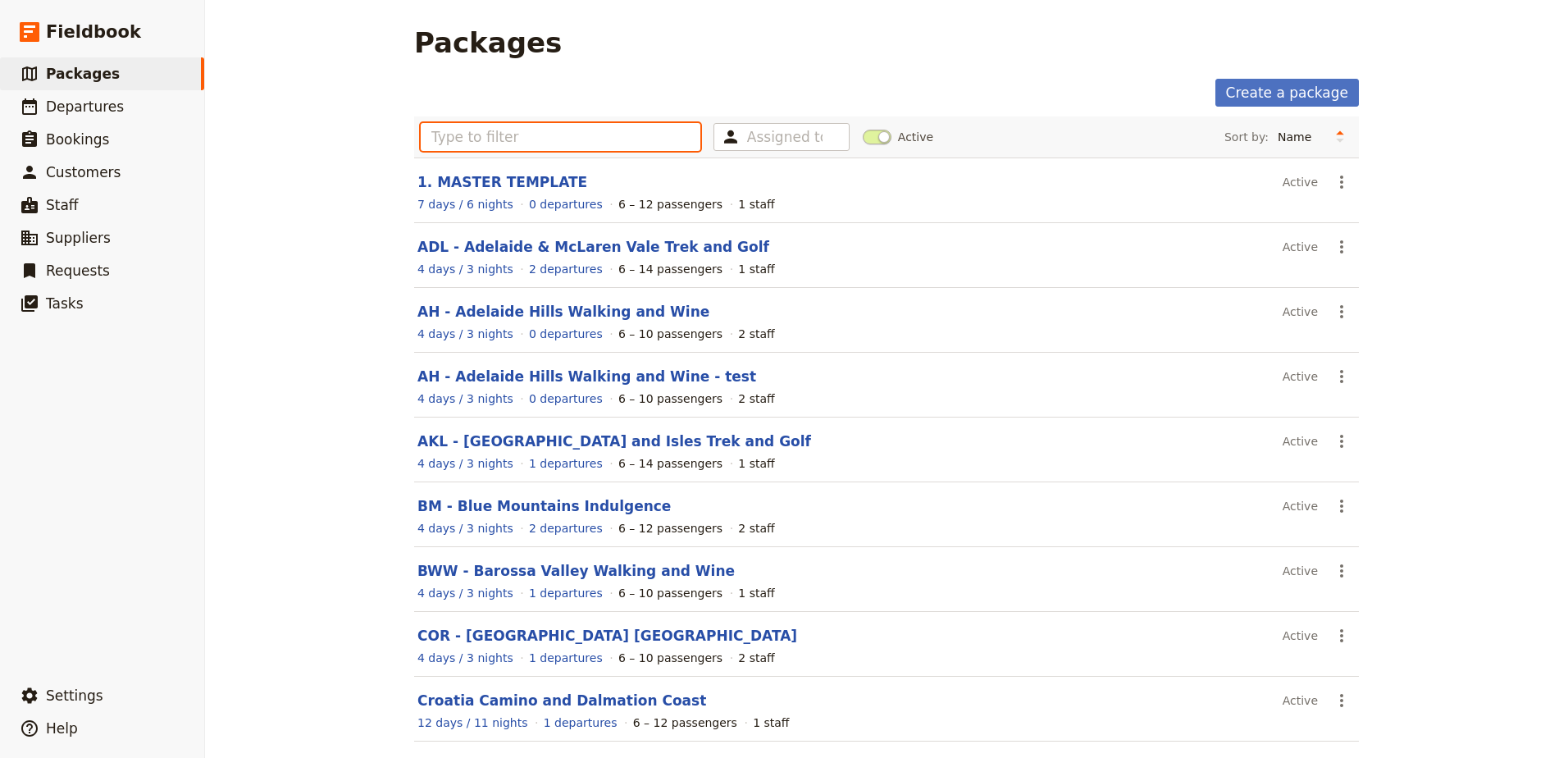
click at [534, 140] on input "text" at bounding box center [560, 136] width 279 height 28
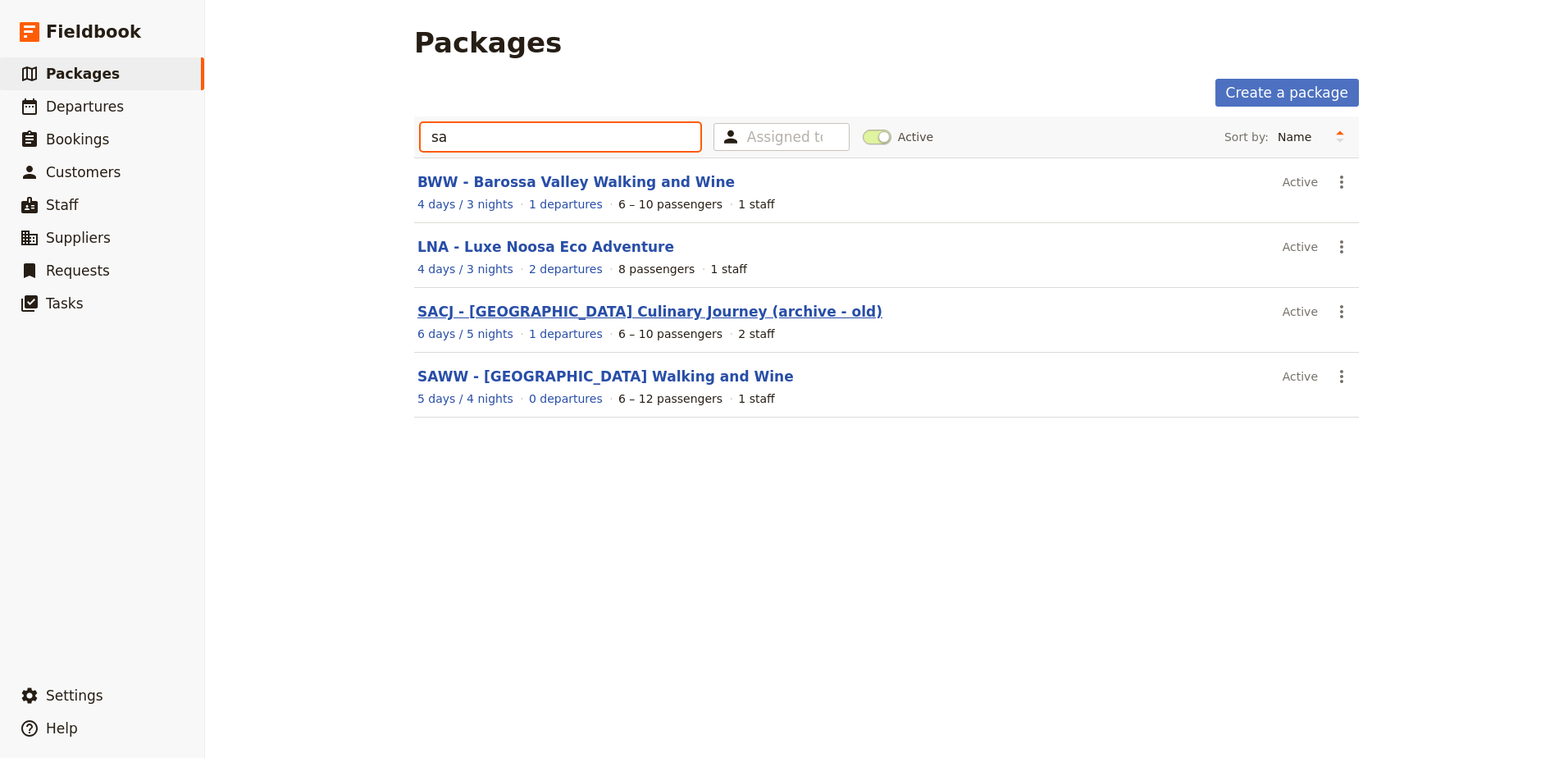
type input "sa"
click at [580, 312] on link "SACJ - [GEOGRAPHIC_DATA] Culinary Journey (archive - old)" at bounding box center [650, 312] width 465 height 17
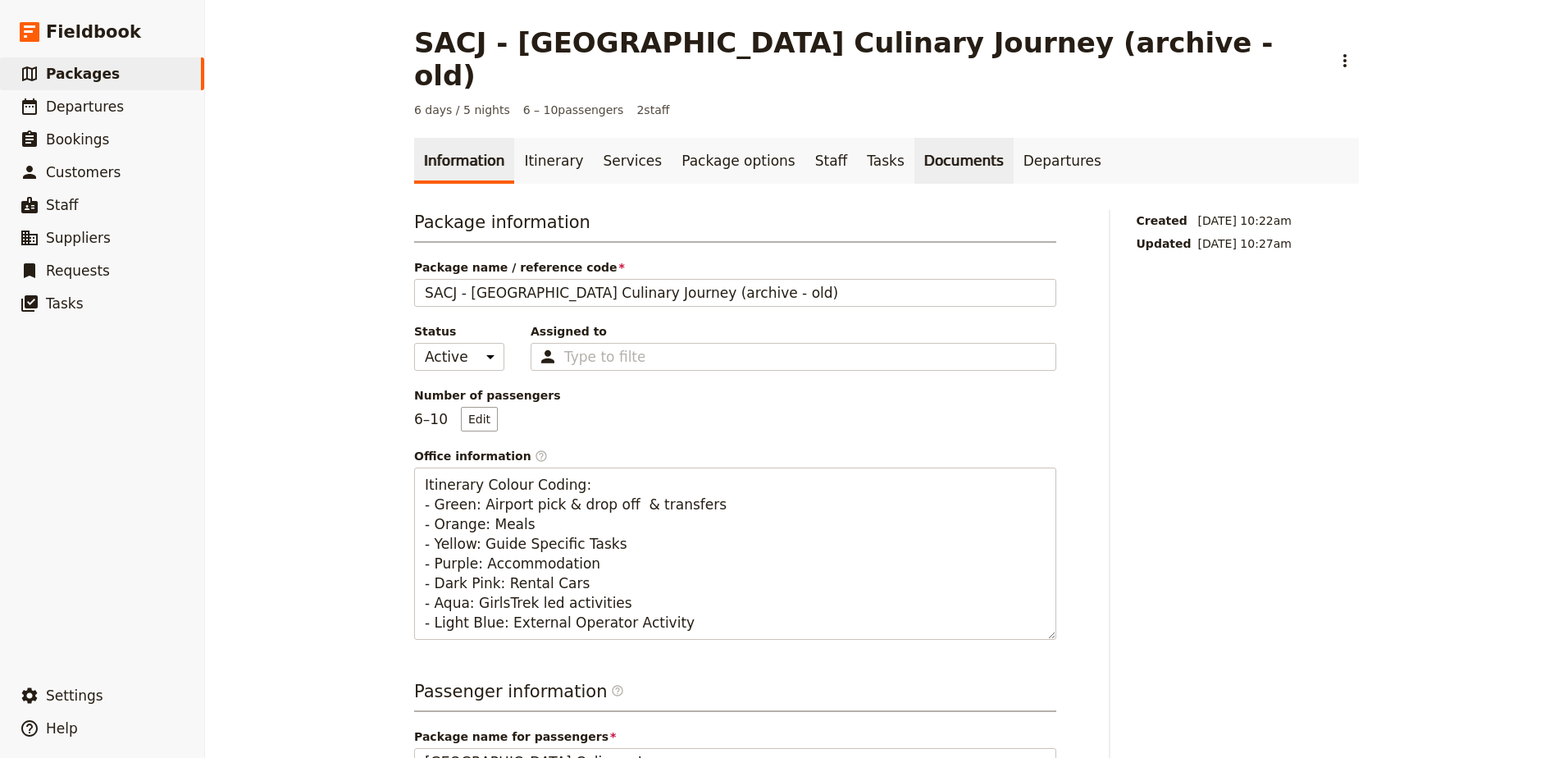
click at [933, 137] on link "Documents" at bounding box center [964, 160] width 100 height 46
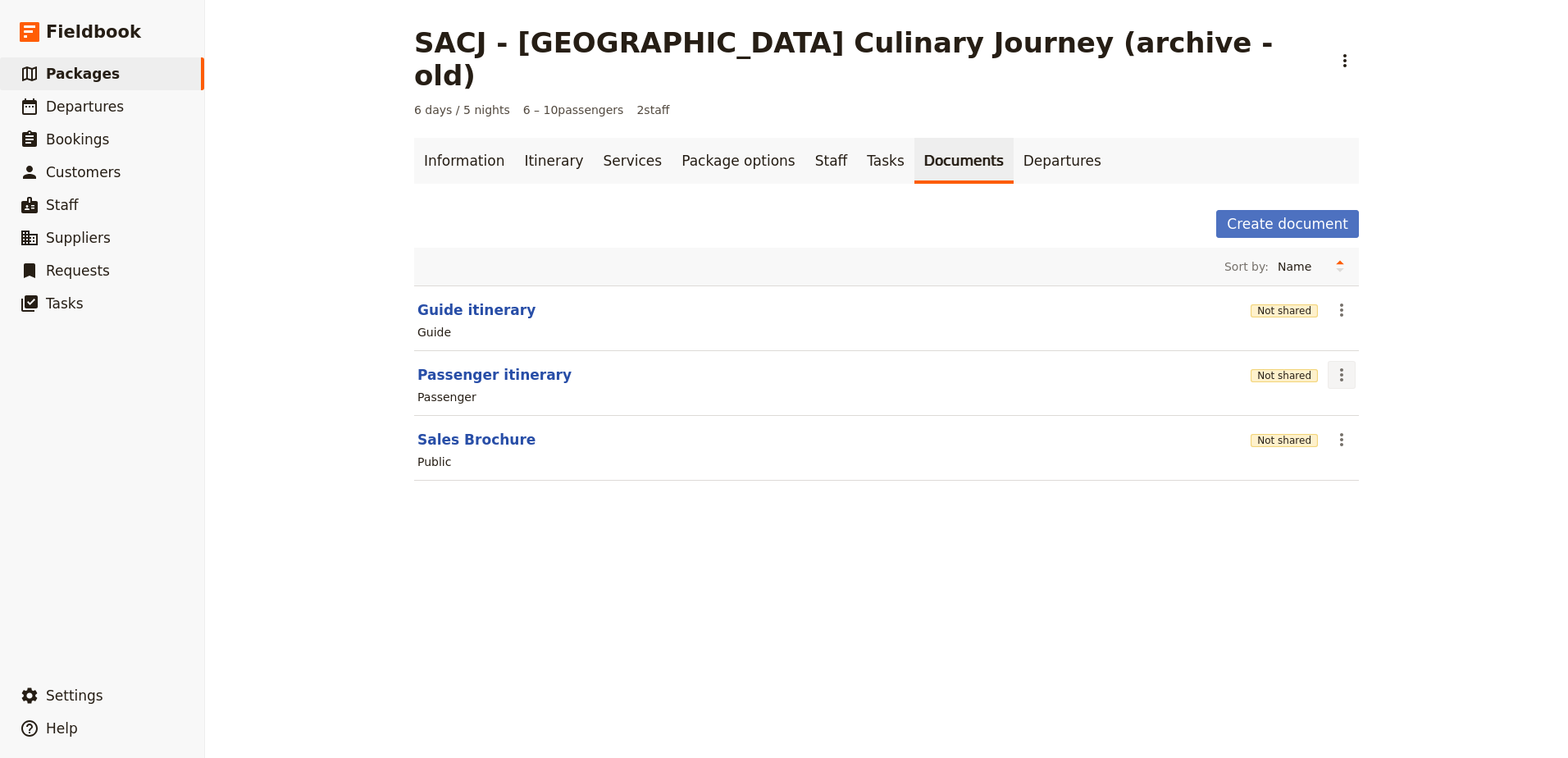
click at [1332, 365] on icon "Actions" at bounding box center [1341, 374] width 19 height 19
click at [1335, 391] on button "Edit document" at bounding box center [1382, 401] width 119 height 23
select select "PASSENGER"
select select "RUN_SHEET"
select select "DEFAULT"
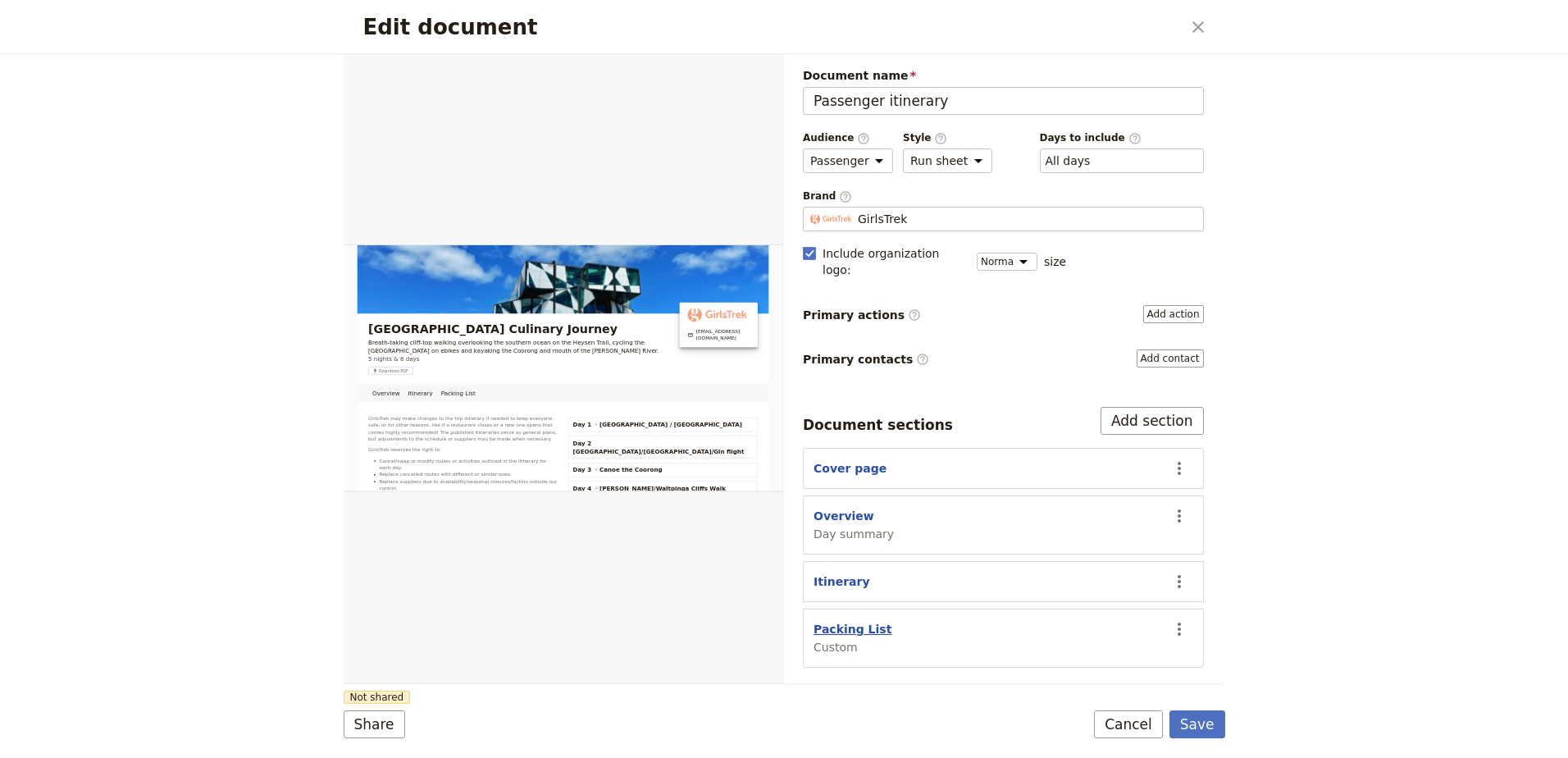
click at [849, 622] on button "Packing List" at bounding box center [853, 630] width 78 height 17
select select "CUSTOM"
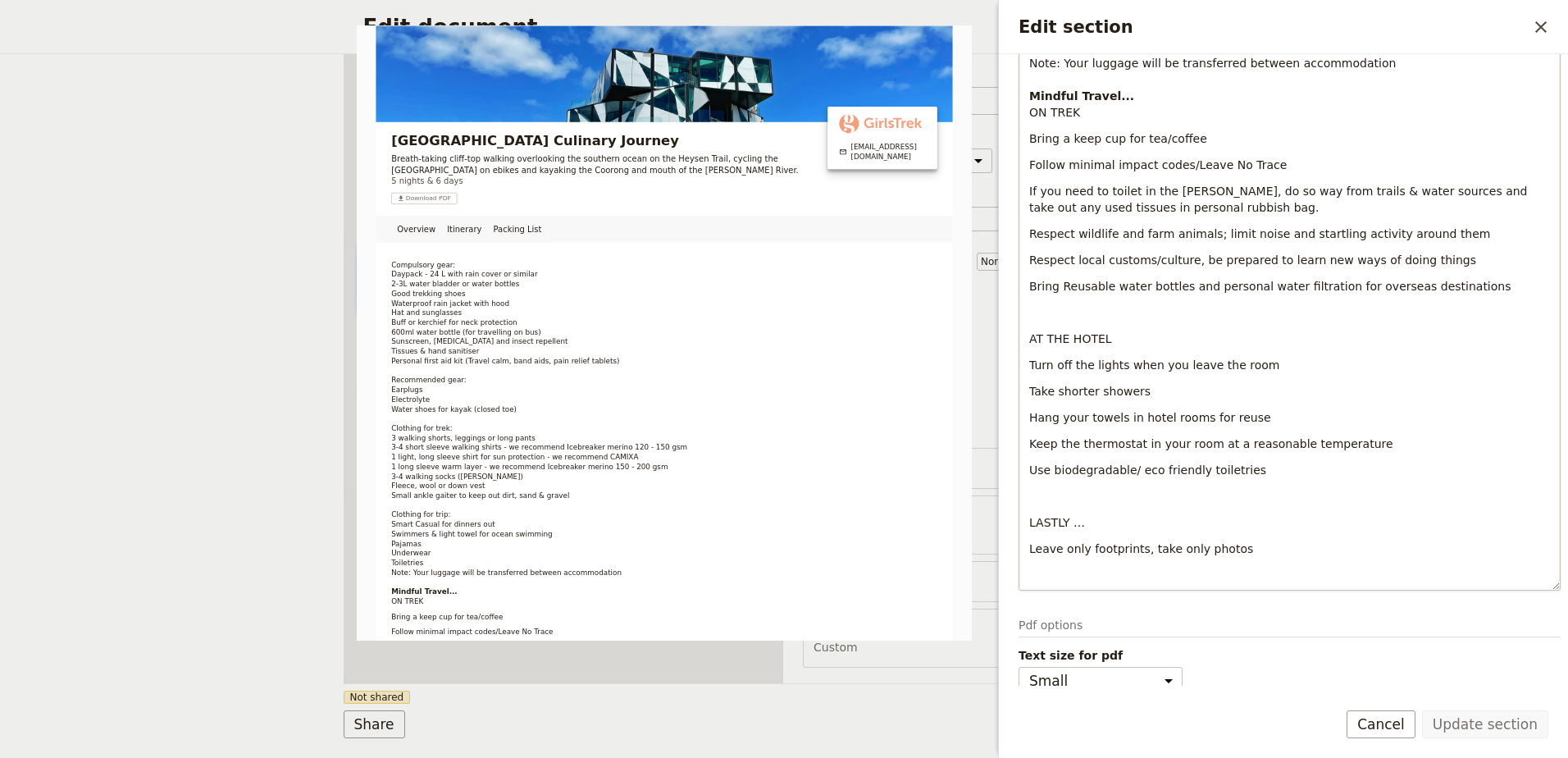
scroll to position [739, 0]
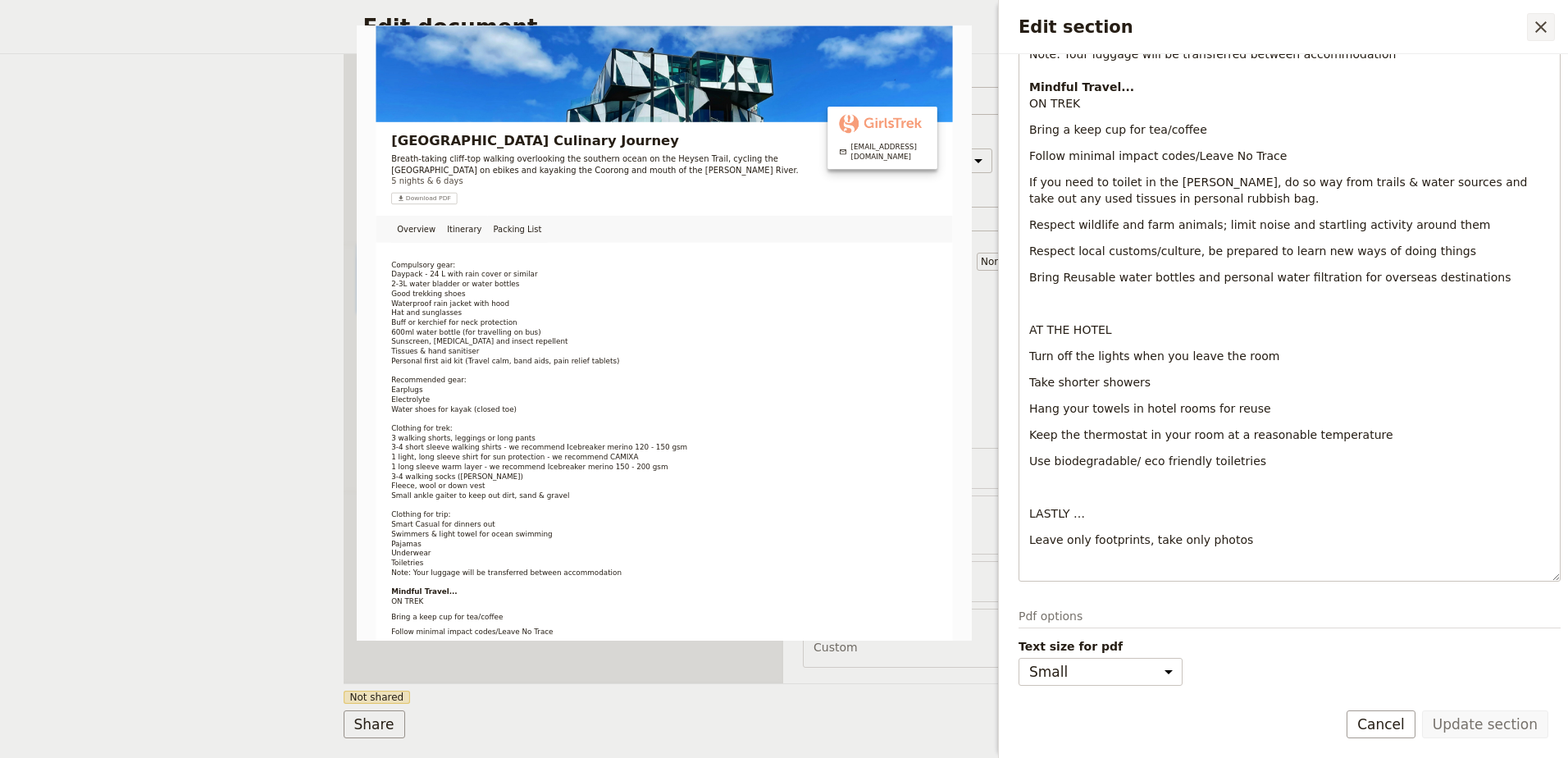
click at [1537, 30] on icon "Close drawer" at bounding box center [1541, 27] width 11 height 11
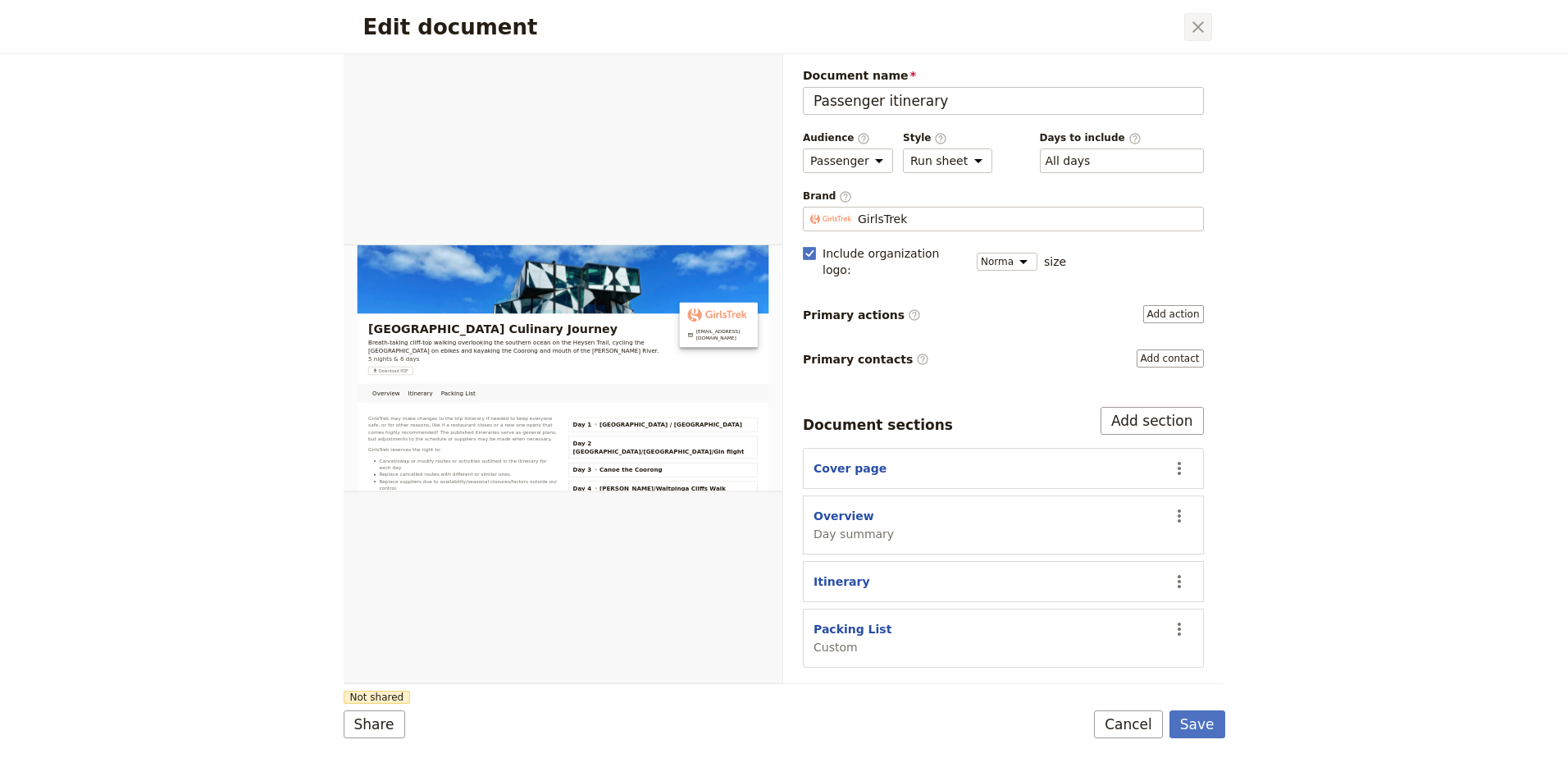
click at [1194, 26] on icon "Close dialog" at bounding box center [1197, 27] width 19 height 19
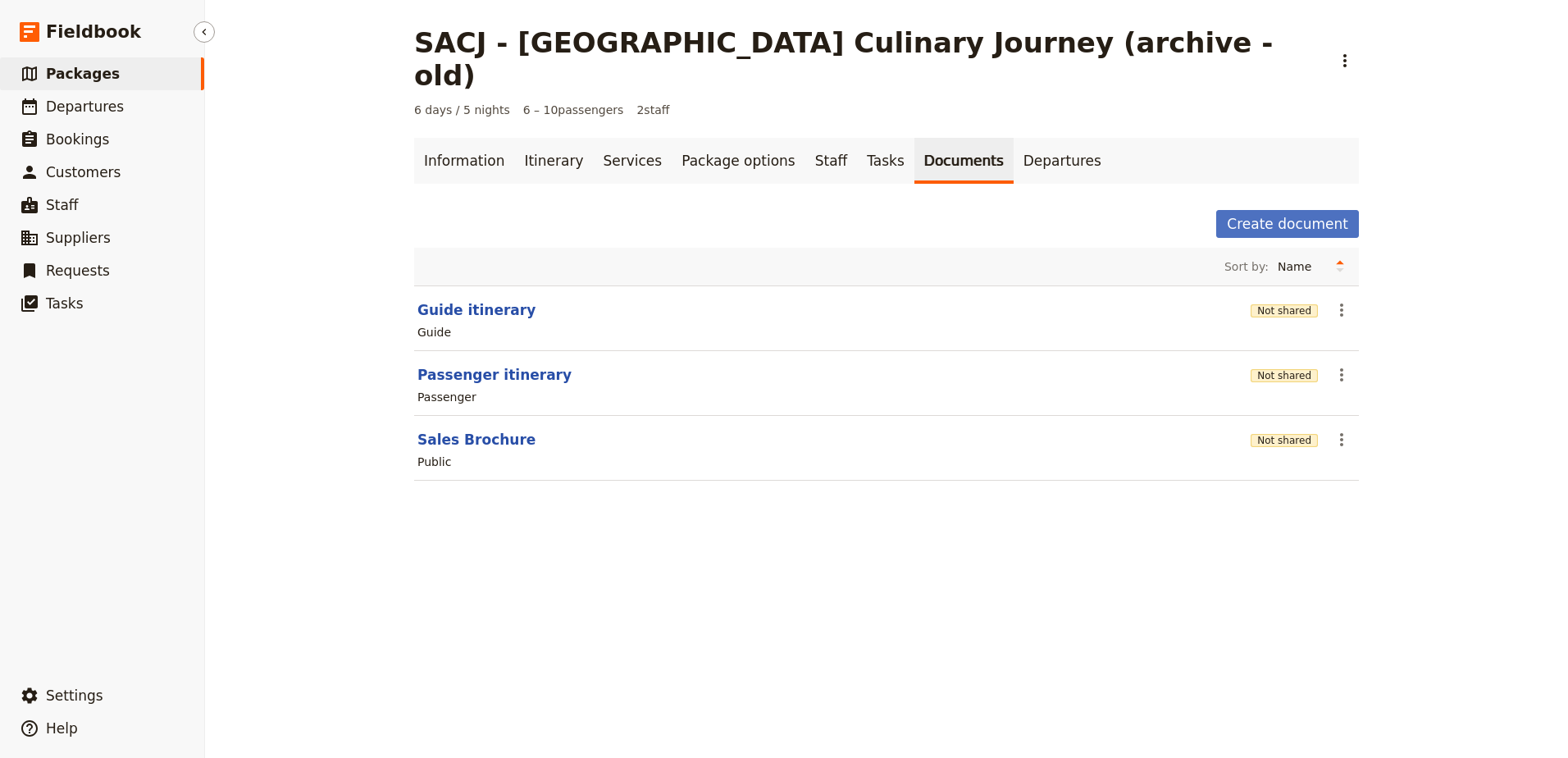
click at [168, 82] on link "​ Packages" at bounding box center [102, 74] width 205 height 33
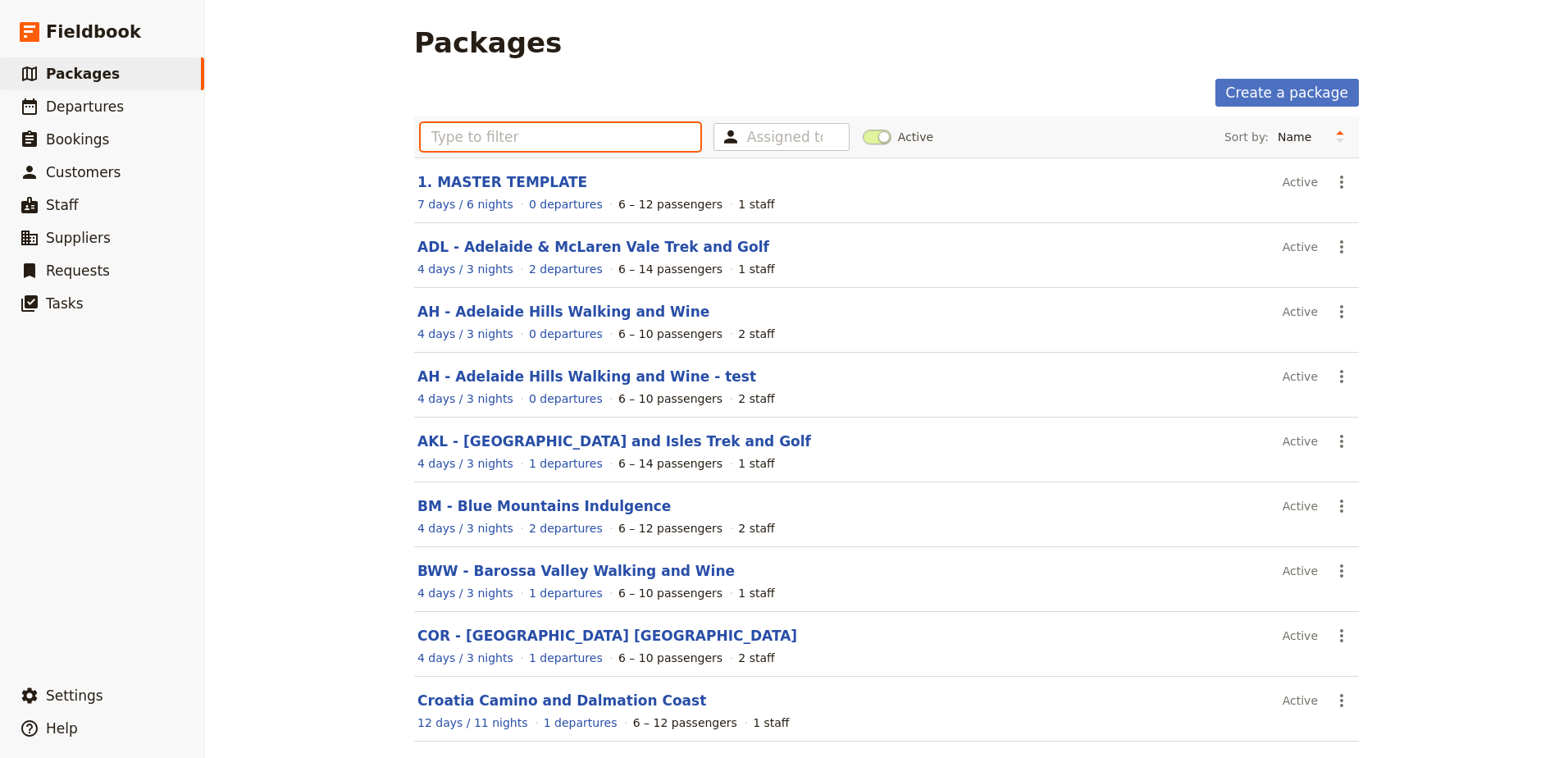
click at [554, 137] on input "text" at bounding box center [560, 136] width 279 height 28
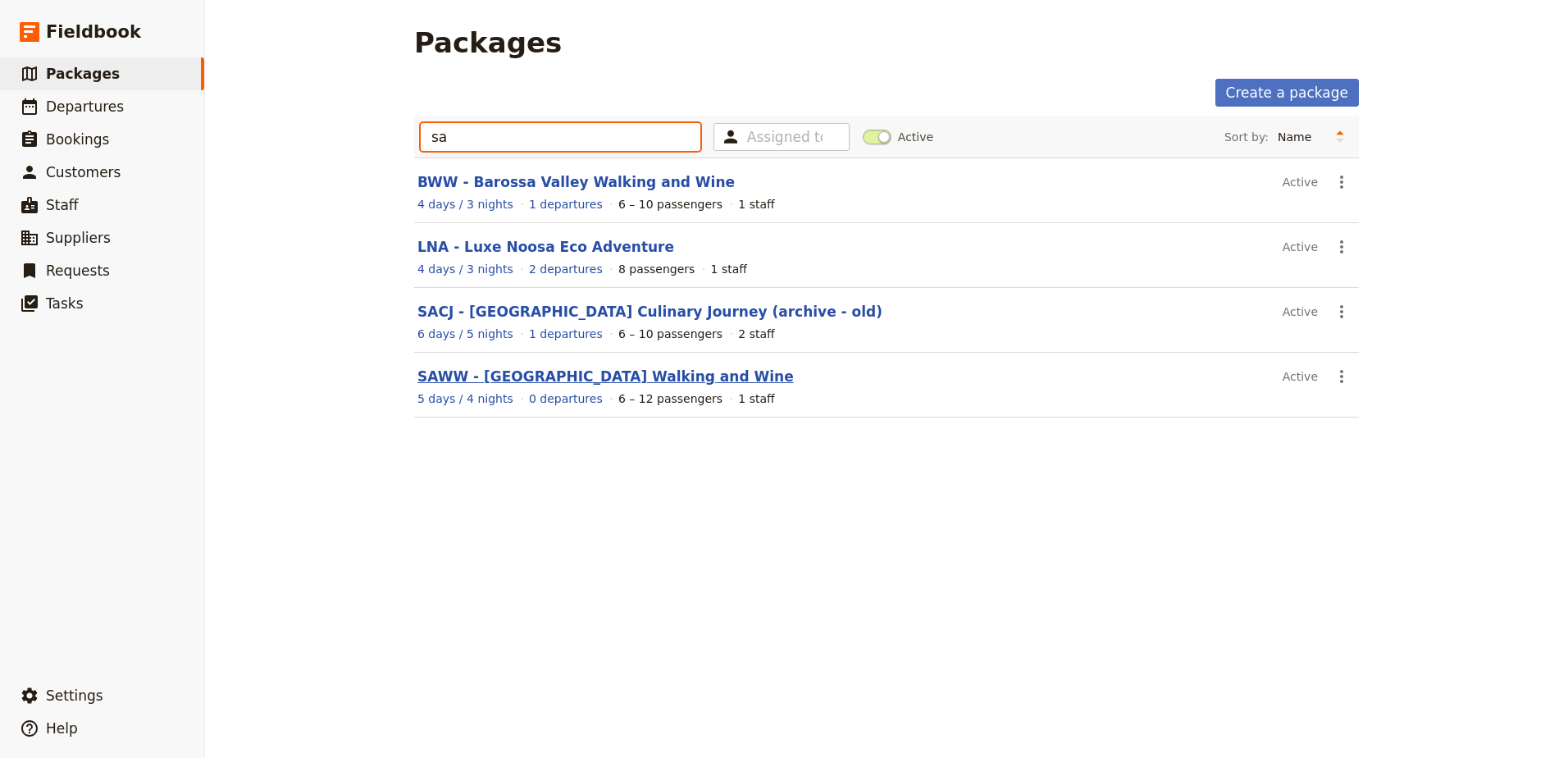
type input "sa"
click at [571, 372] on link "SAWW - [GEOGRAPHIC_DATA] Walking and Wine" at bounding box center [606, 376] width 376 height 17
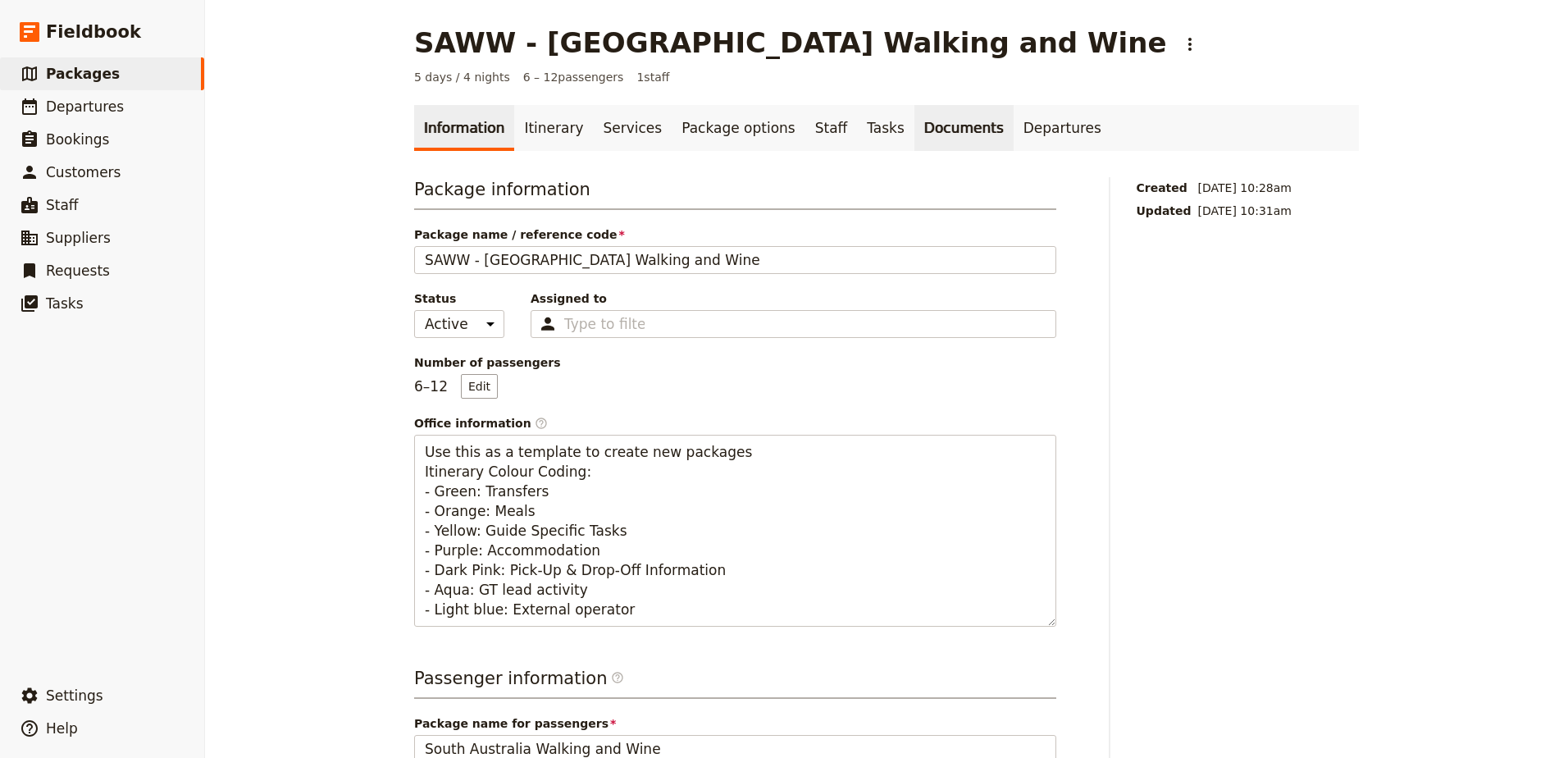
click at [914, 125] on link "Documents" at bounding box center [964, 128] width 100 height 46
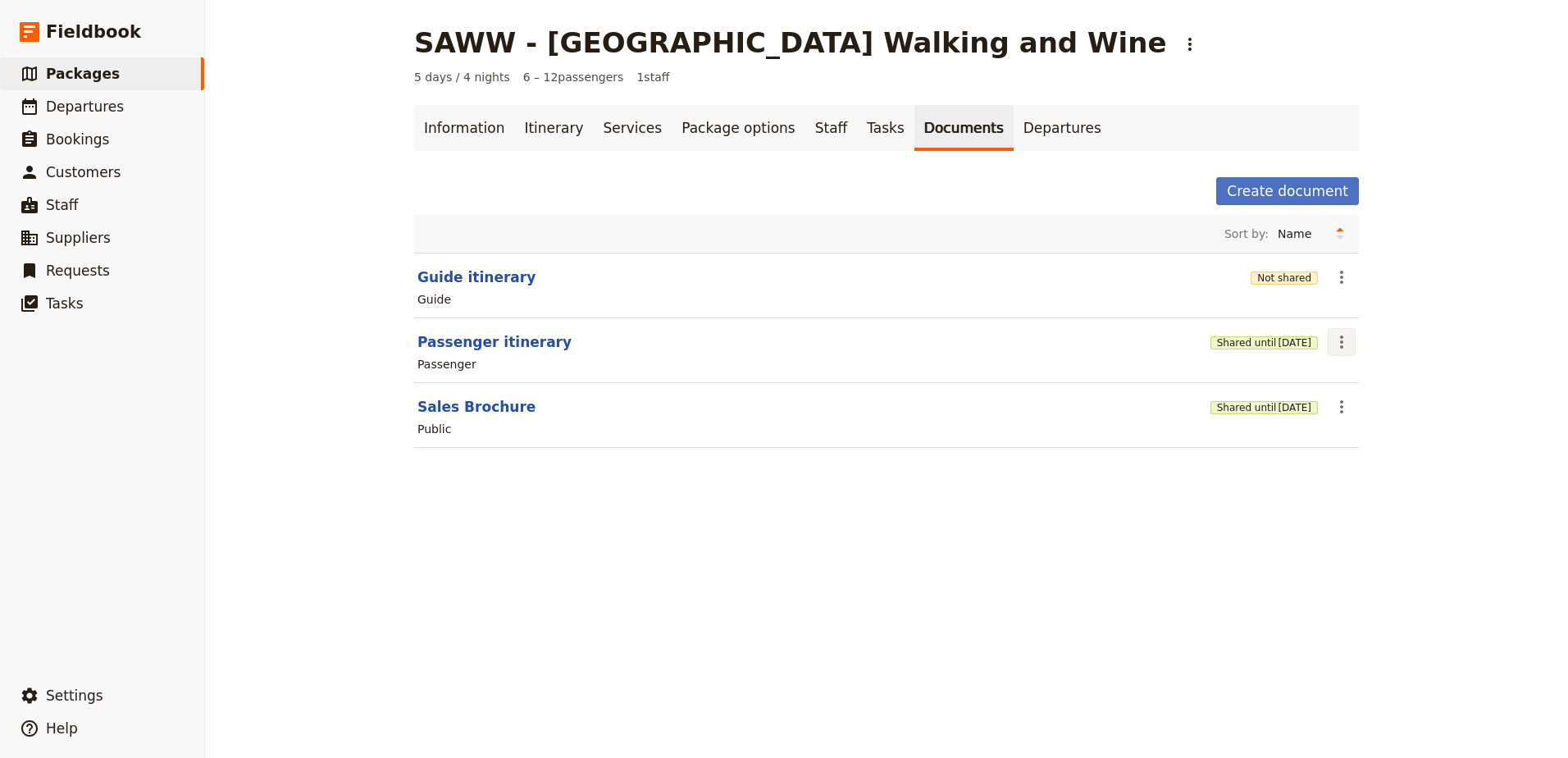
click at [1346, 334] on button "​" at bounding box center [1341, 342] width 28 height 28
click at [1342, 412] on button "Edit document" at bounding box center [1382, 401] width 119 height 23
select select "PASSENGER"
select select "RUN_SHEET"
select select "DEFAULT"
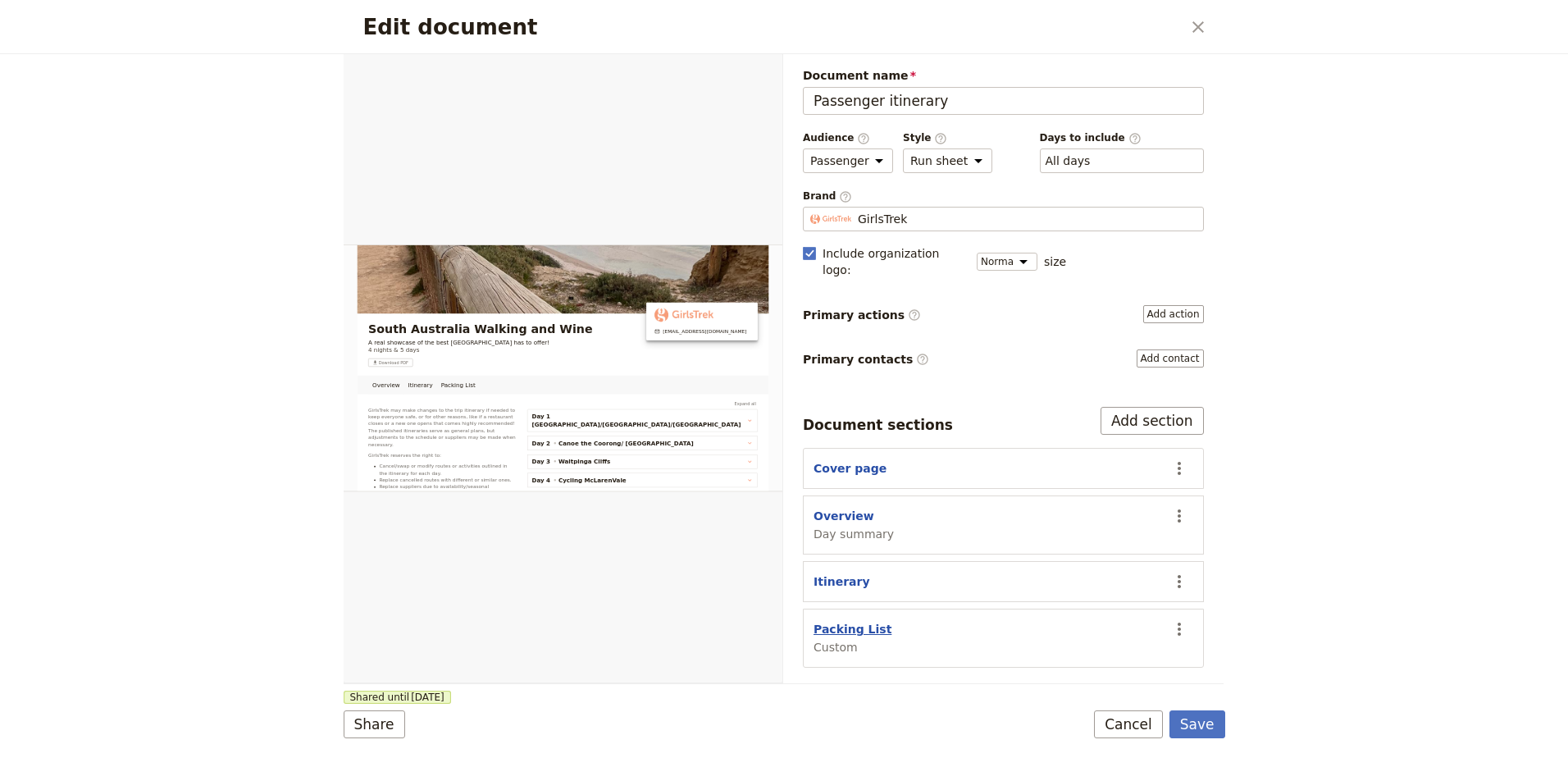
click at [845, 622] on button "Packing List" at bounding box center [853, 630] width 78 height 17
select select "CUSTOM"
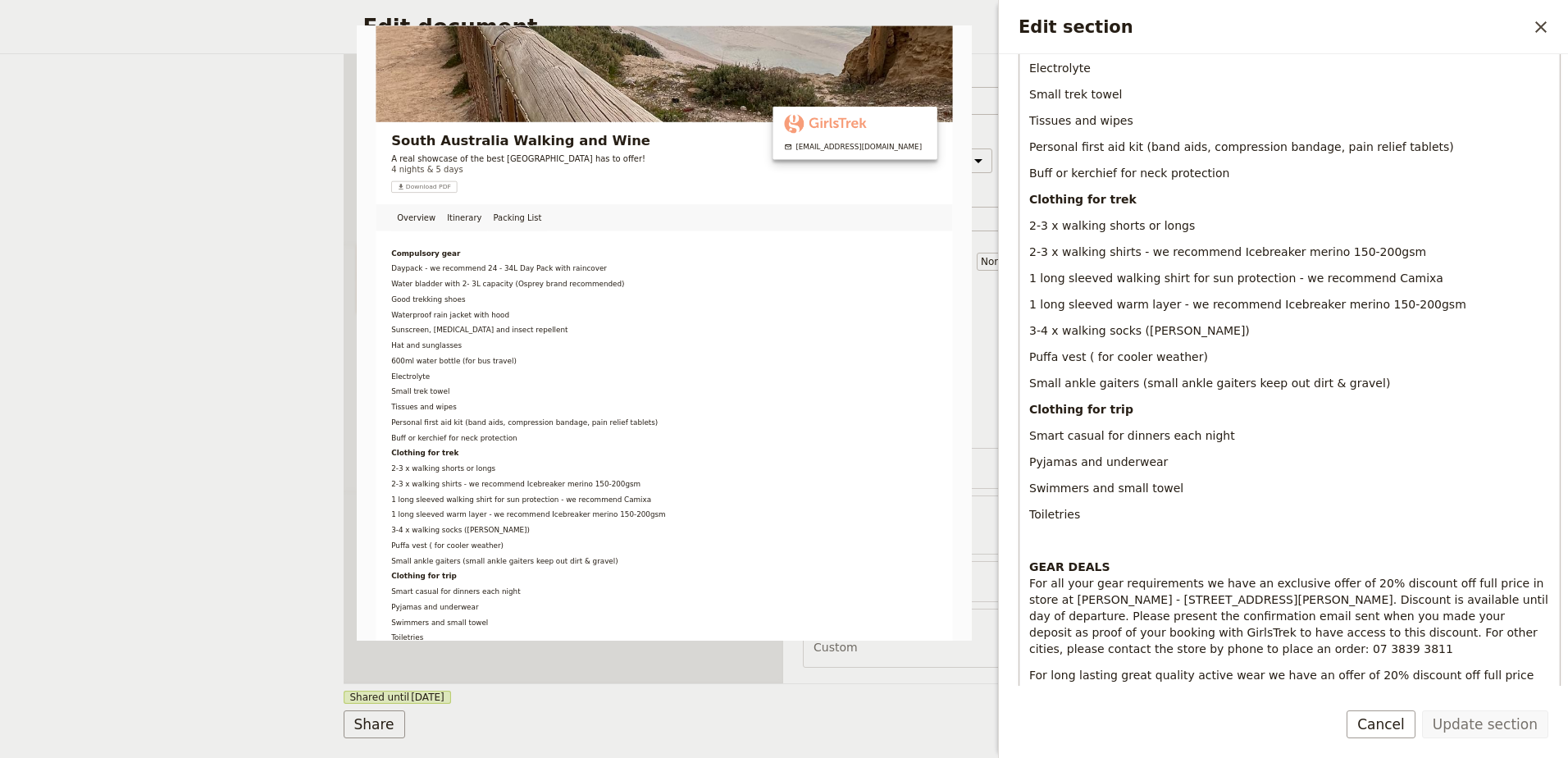
scroll to position [410, 0]
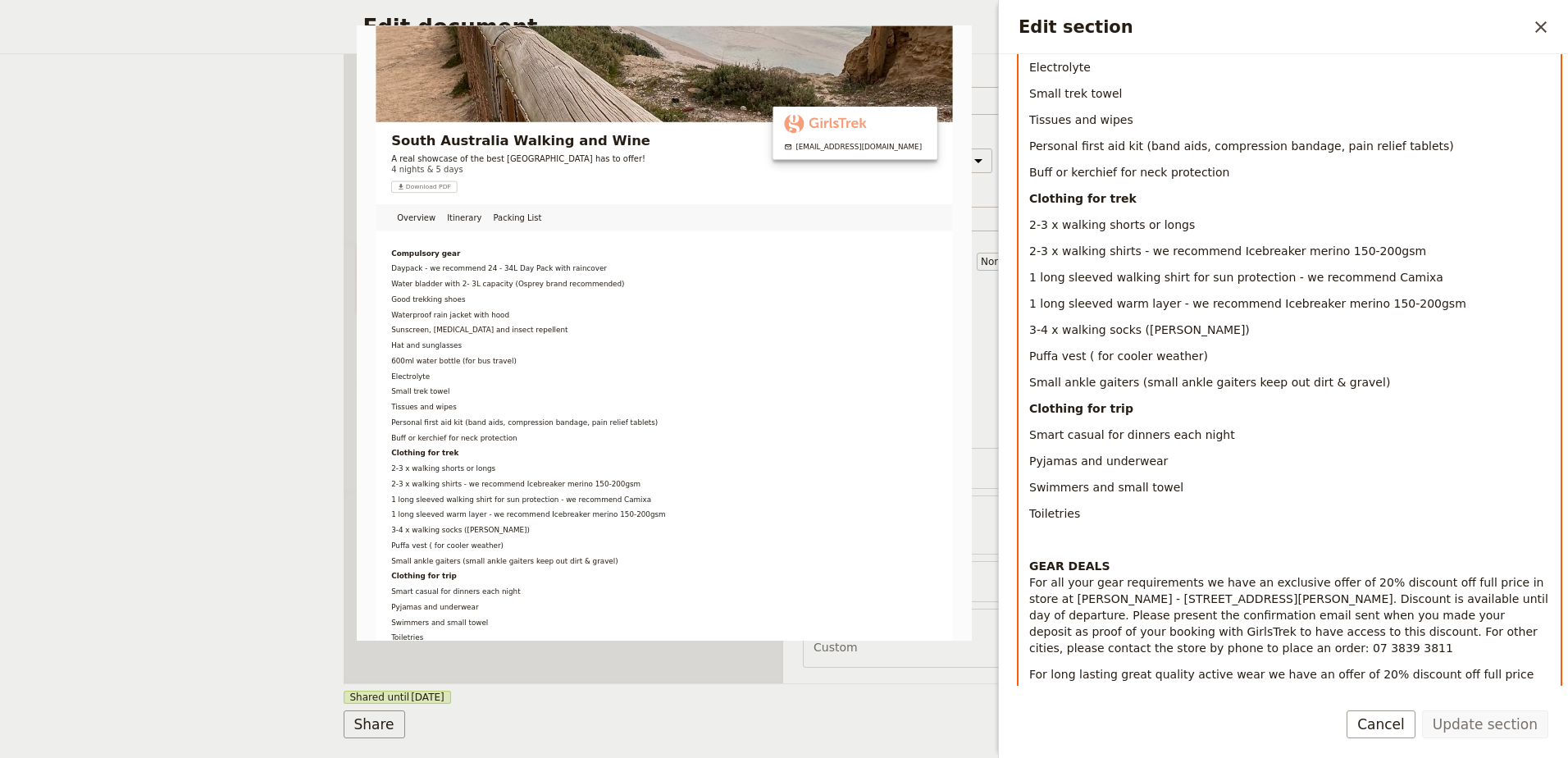
click at [1108, 538] on p "Edit section" at bounding box center [1290, 540] width 521 height 17
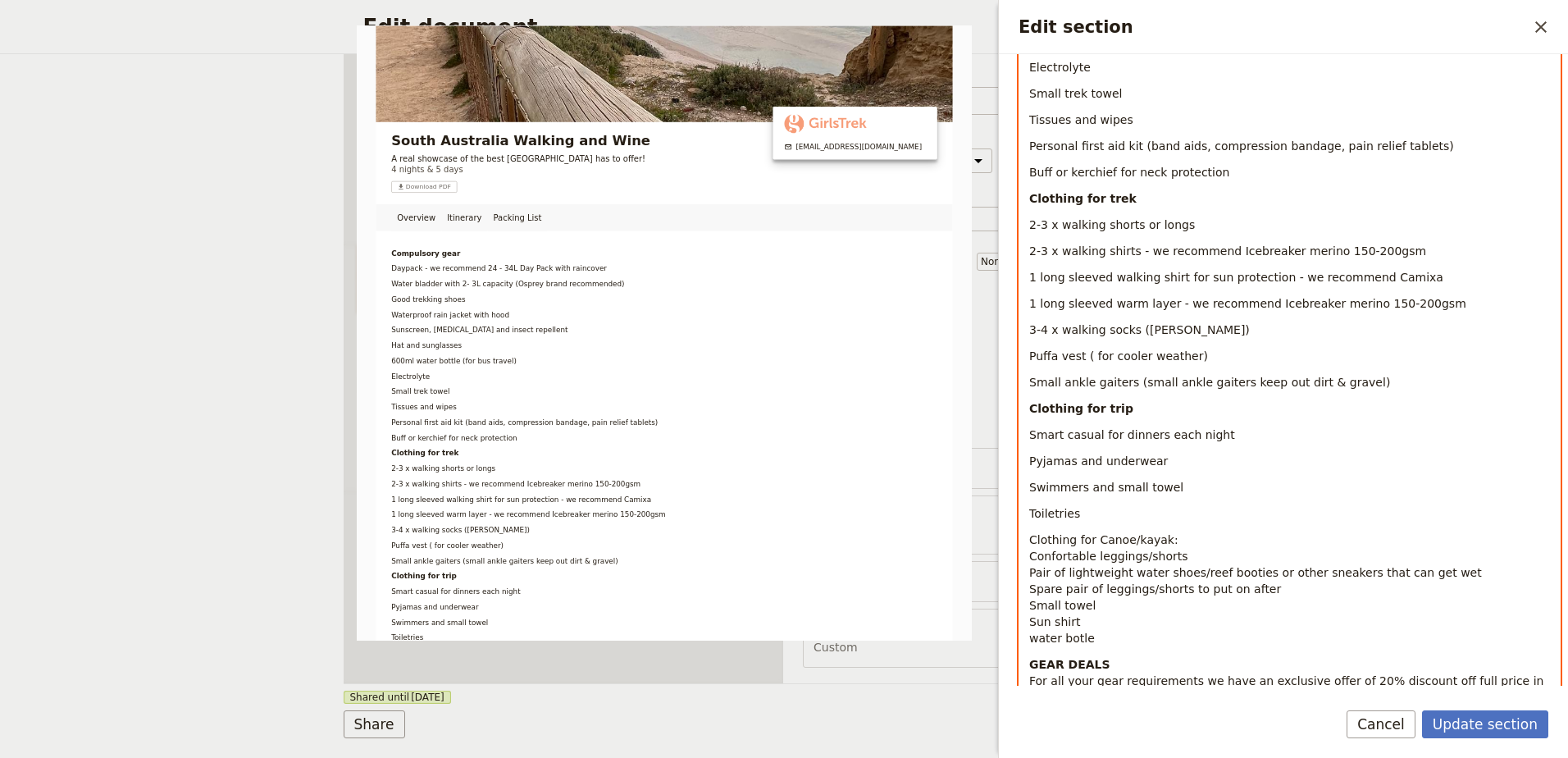
click at [1037, 634] on span "water botle" at bounding box center [1062, 638] width 65 height 13
click at [1179, 656] on span "Small dry bag for your phone (the supplier will have large dry bags for gear)" at bounding box center [1249, 655] width 440 height 13
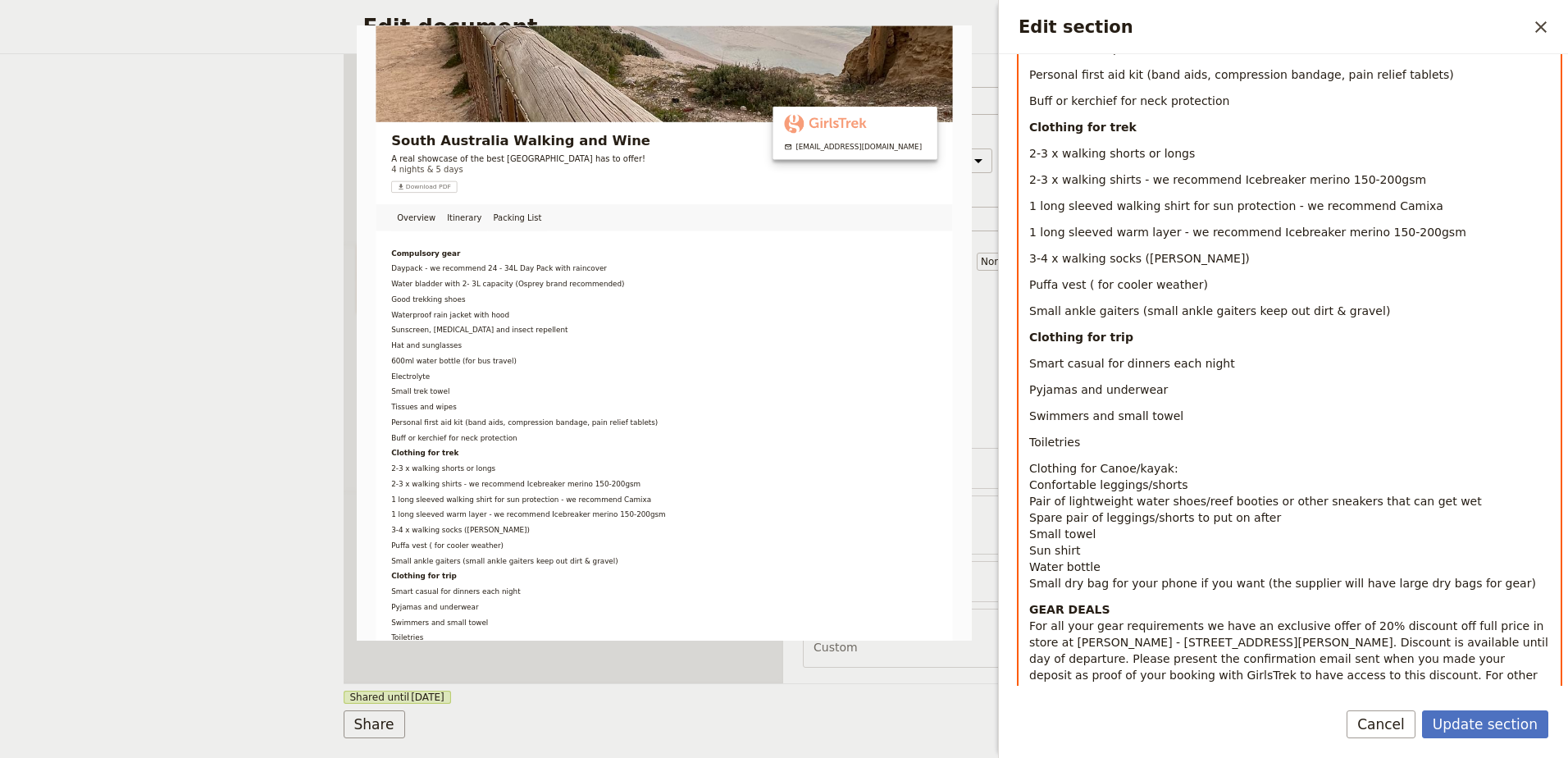
scroll to position [492, 0]
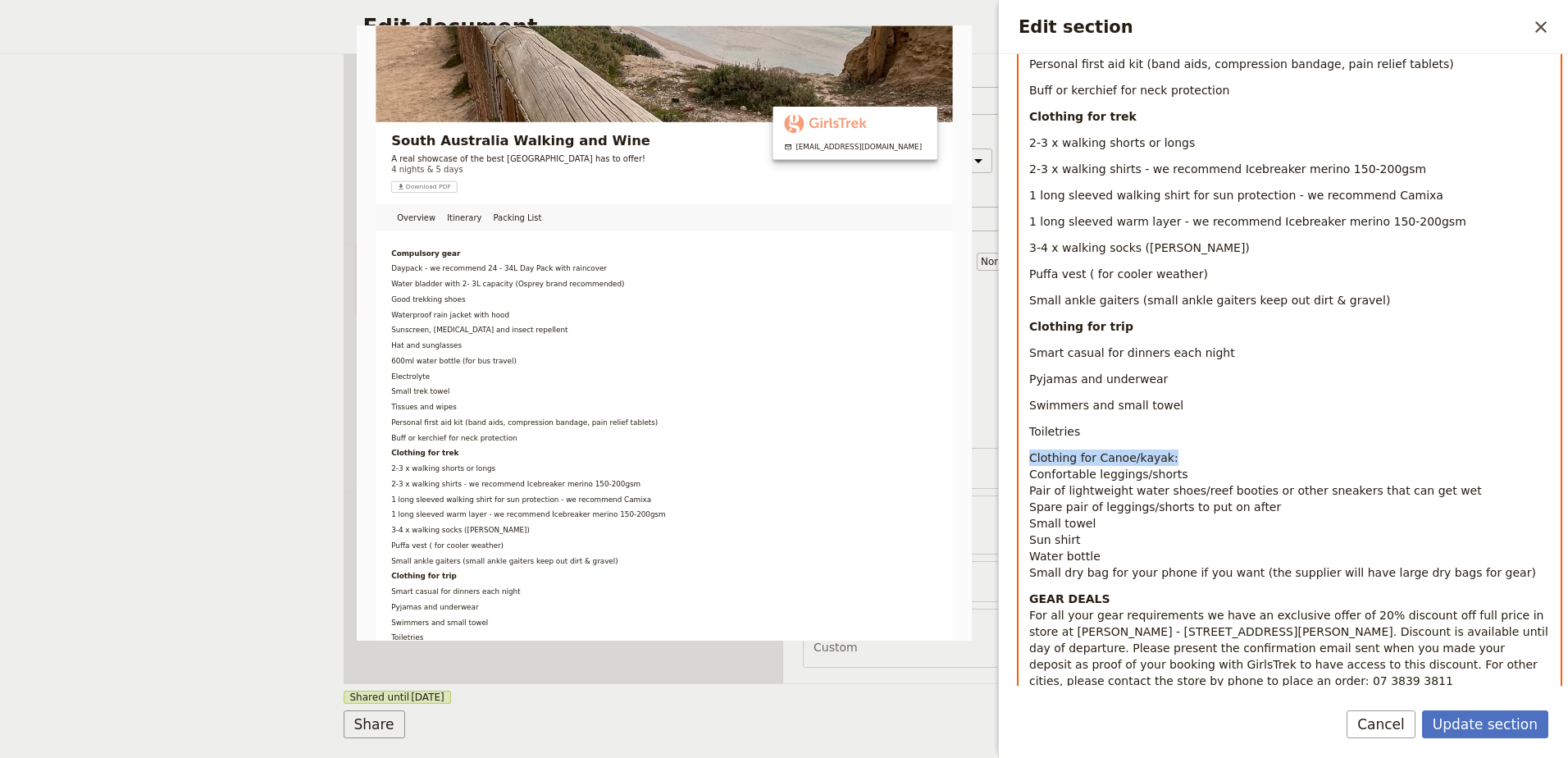
drag, startPoint x: 1181, startPoint y: 457, endPoint x: 1017, endPoint y: 459, distance: 164.0
click at [1017, 459] on div "Section type Cover page Day summary Itinerary Custom Hide section Section label…" at bounding box center [1283, 370] width 569 height 632
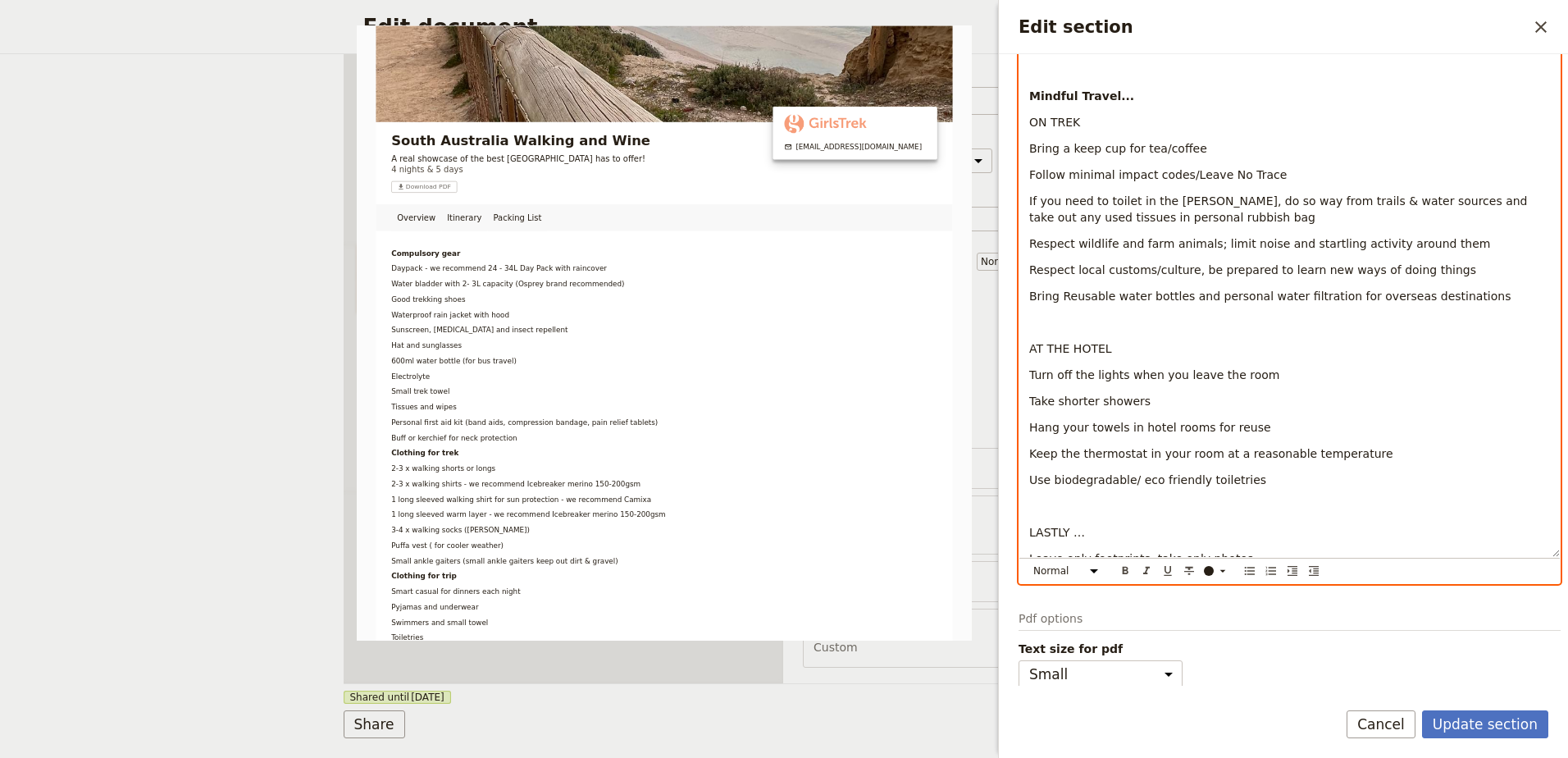
scroll to position [1191, 0]
click at [1126, 569] on icon "Format bold" at bounding box center [1126, 568] width 6 height 7
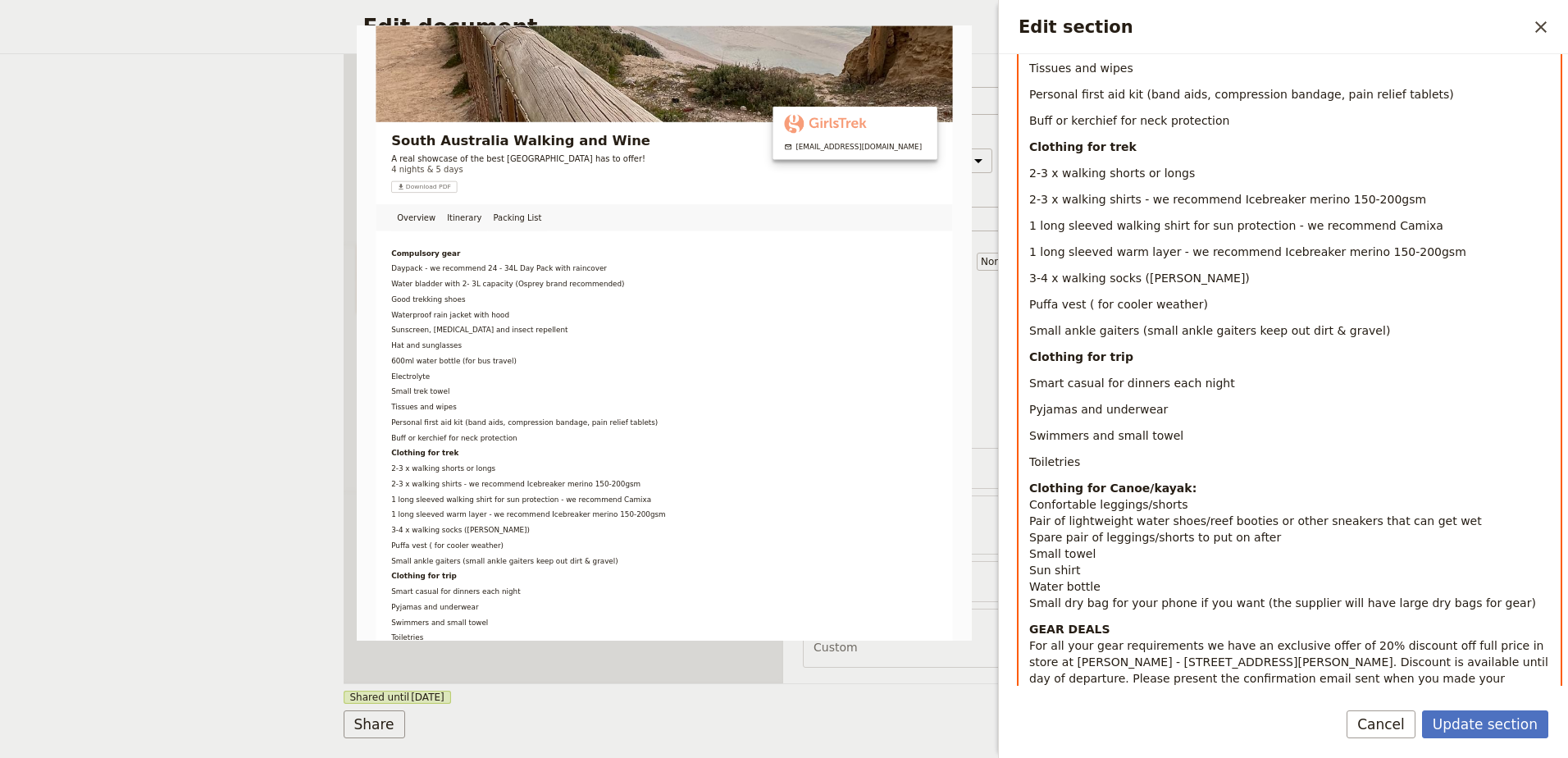
scroll to position [453, 0]
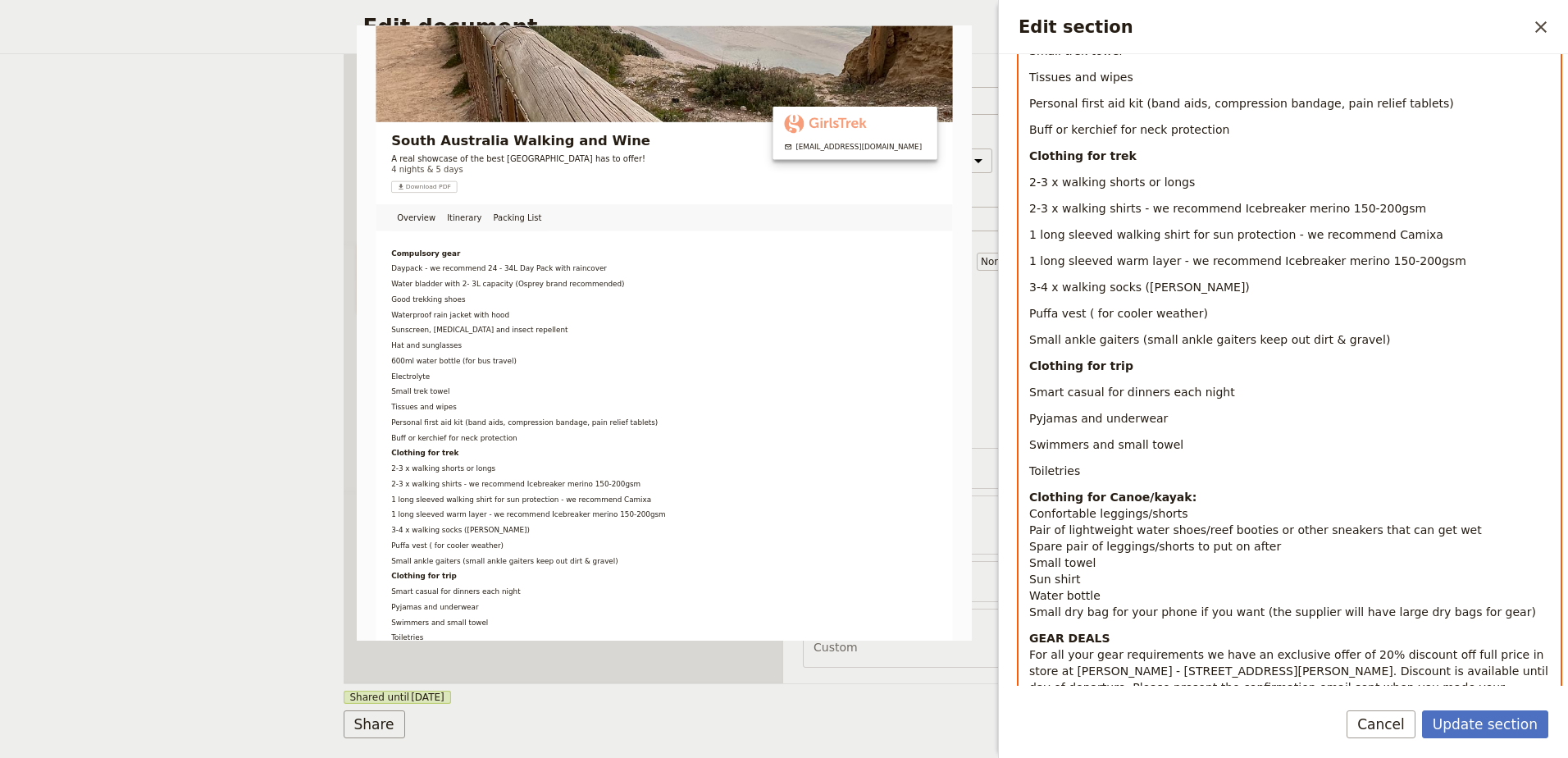
click at [1194, 413] on p "Pyjamas and underwear" at bounding box center [1290, 419] width 521 height 17
drag, startPoint x: 1363, startPoint y: 340, endPoint x: 1030, endPoint y: 345, distance: 333.0
click at [1030, 345] on p "Small ankle gaiters (small ankle gaiters keep out dirt & gravel)" at bounding box center [1290, 339] width 521 height 17
click at [1339, 306] on p "Puffa vest ( for cooler weather)" at bounding box center [1290, 314] width 521 height 17
click at [1035, 258] on span "1 long sleeved warm layer - we recommend Icebreaker merino 150-200gsm" at bounding box center [1248, 261] width 437 height 13
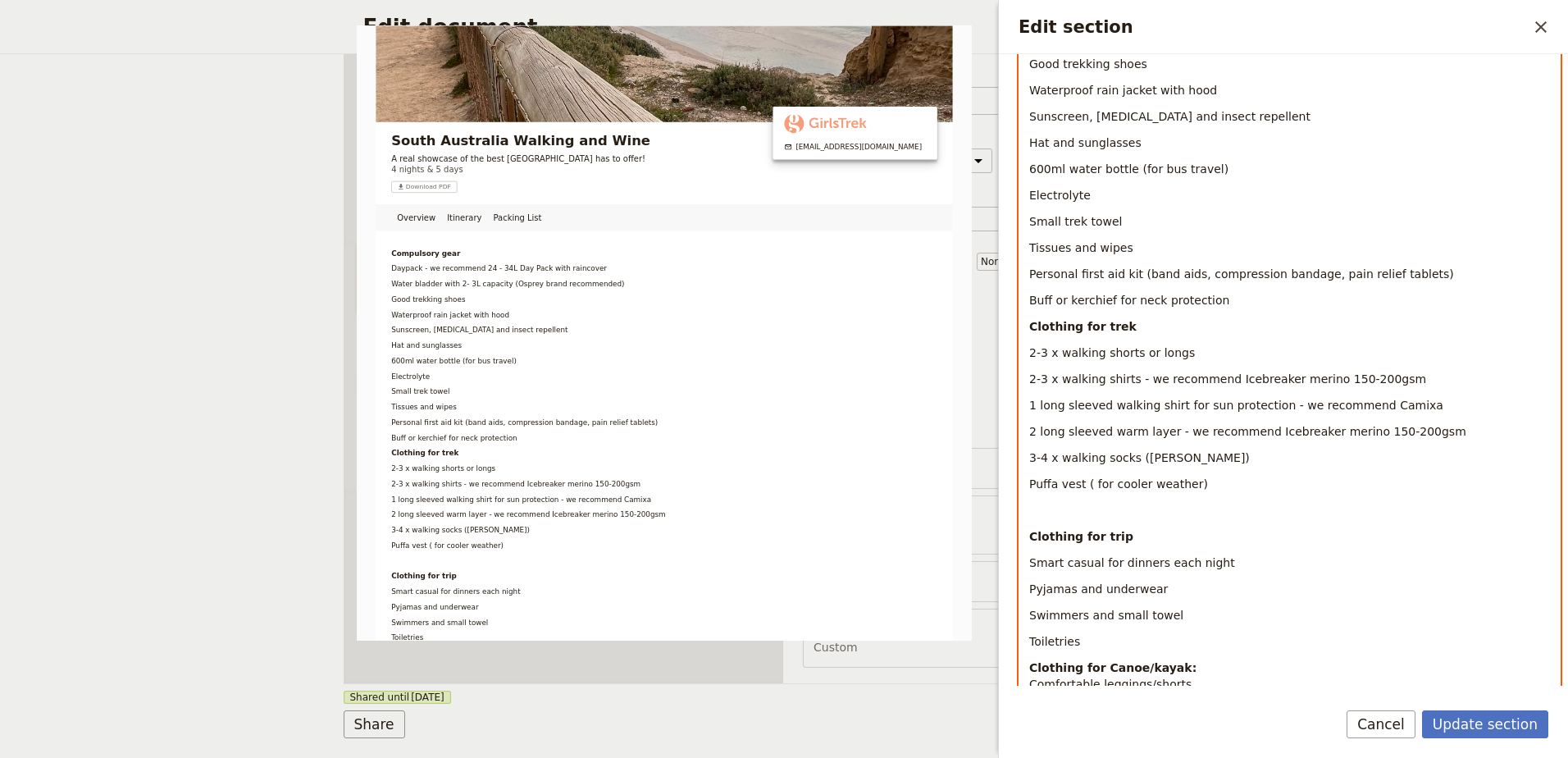
scroll to position [289, 0]
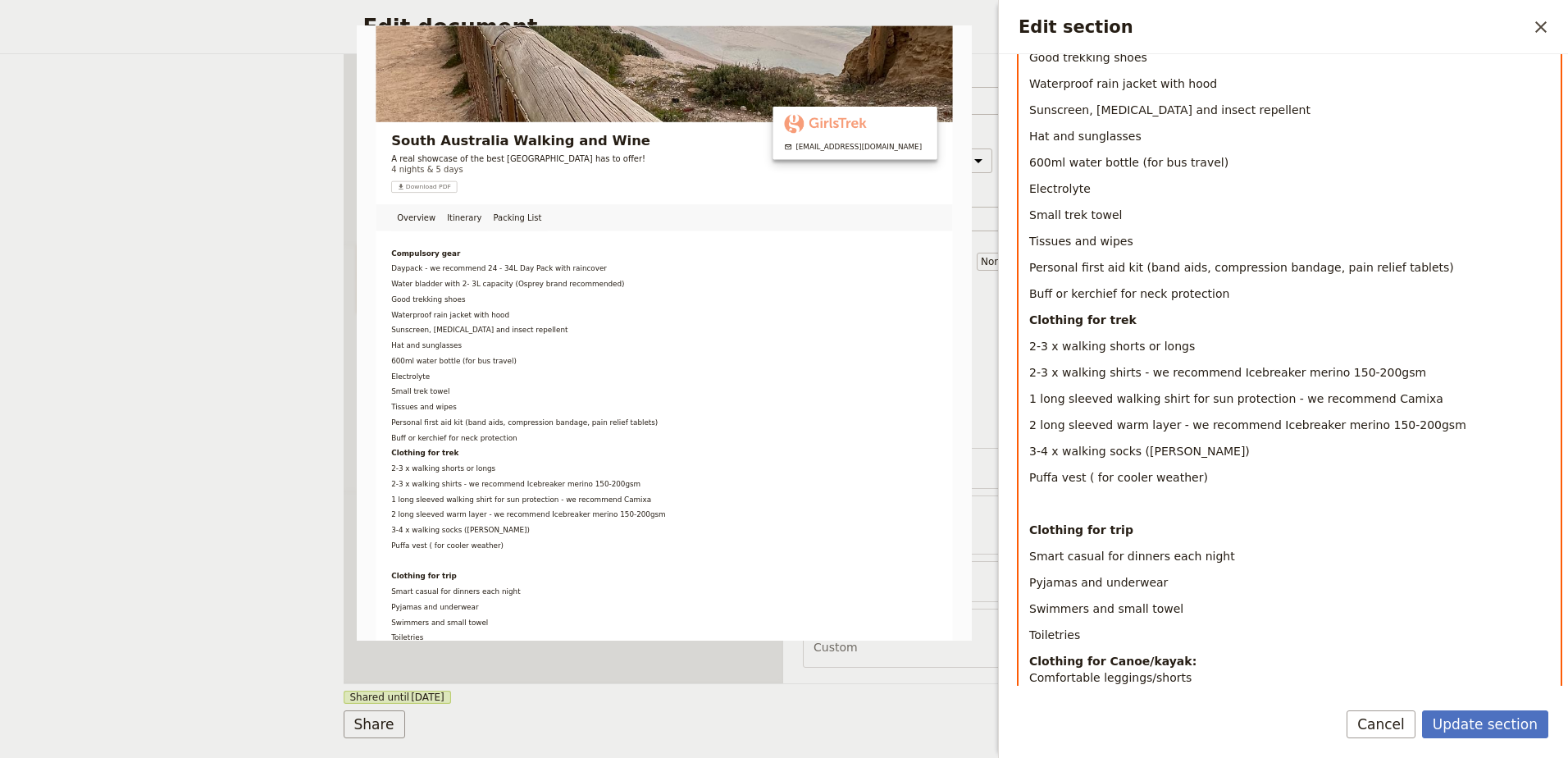
click at [1068, 515] on div "Compulsory gear Daypack - we recommend 24 - 34L Day Pack with raincover Water b…" at bounding box center [1290, 710] width 540 height 1493
click at [1079, 502] on p "Edit section" at bounding box center [1290, 503] width 521 height 17
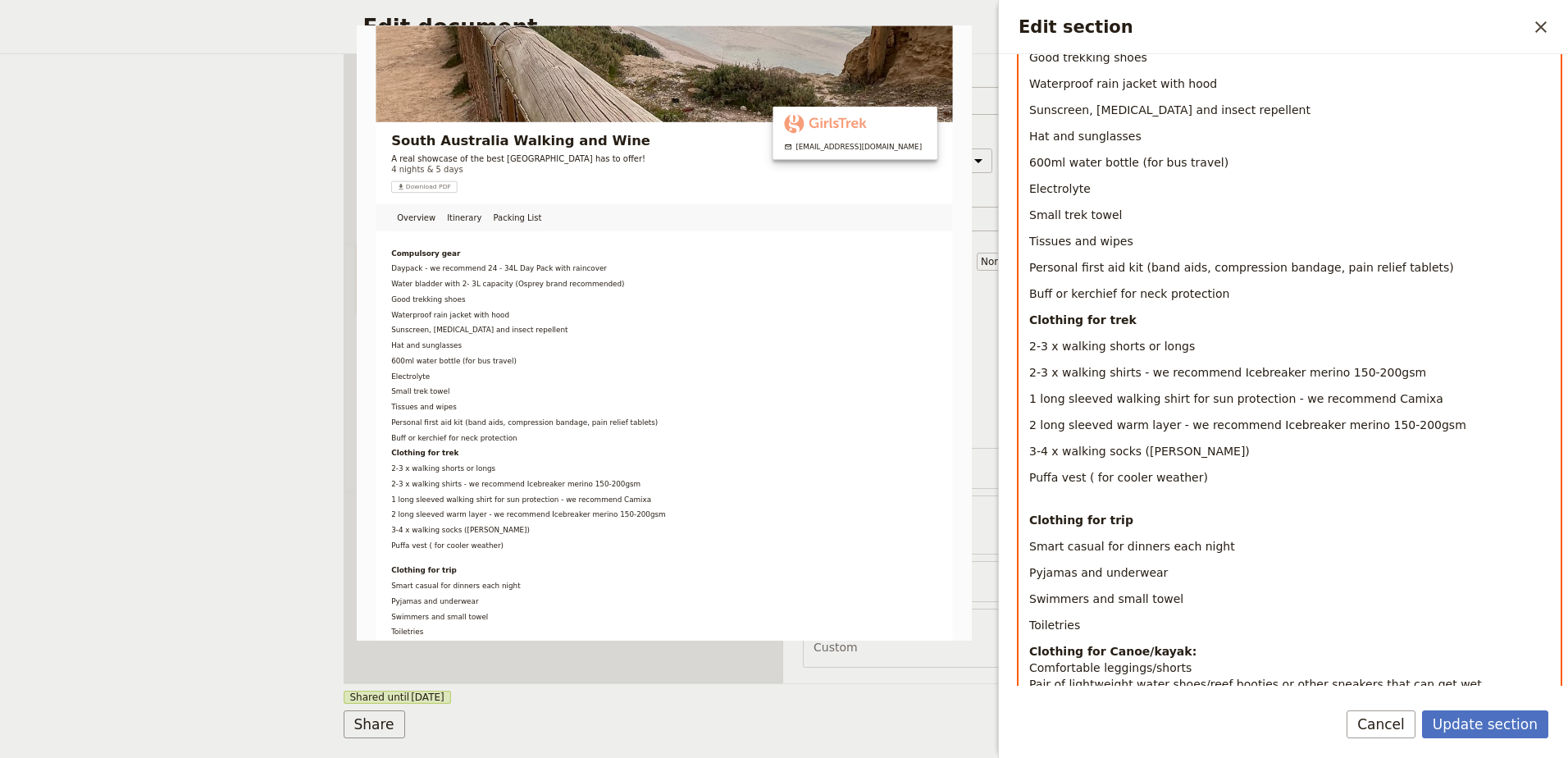
scroll to position [371, 0]
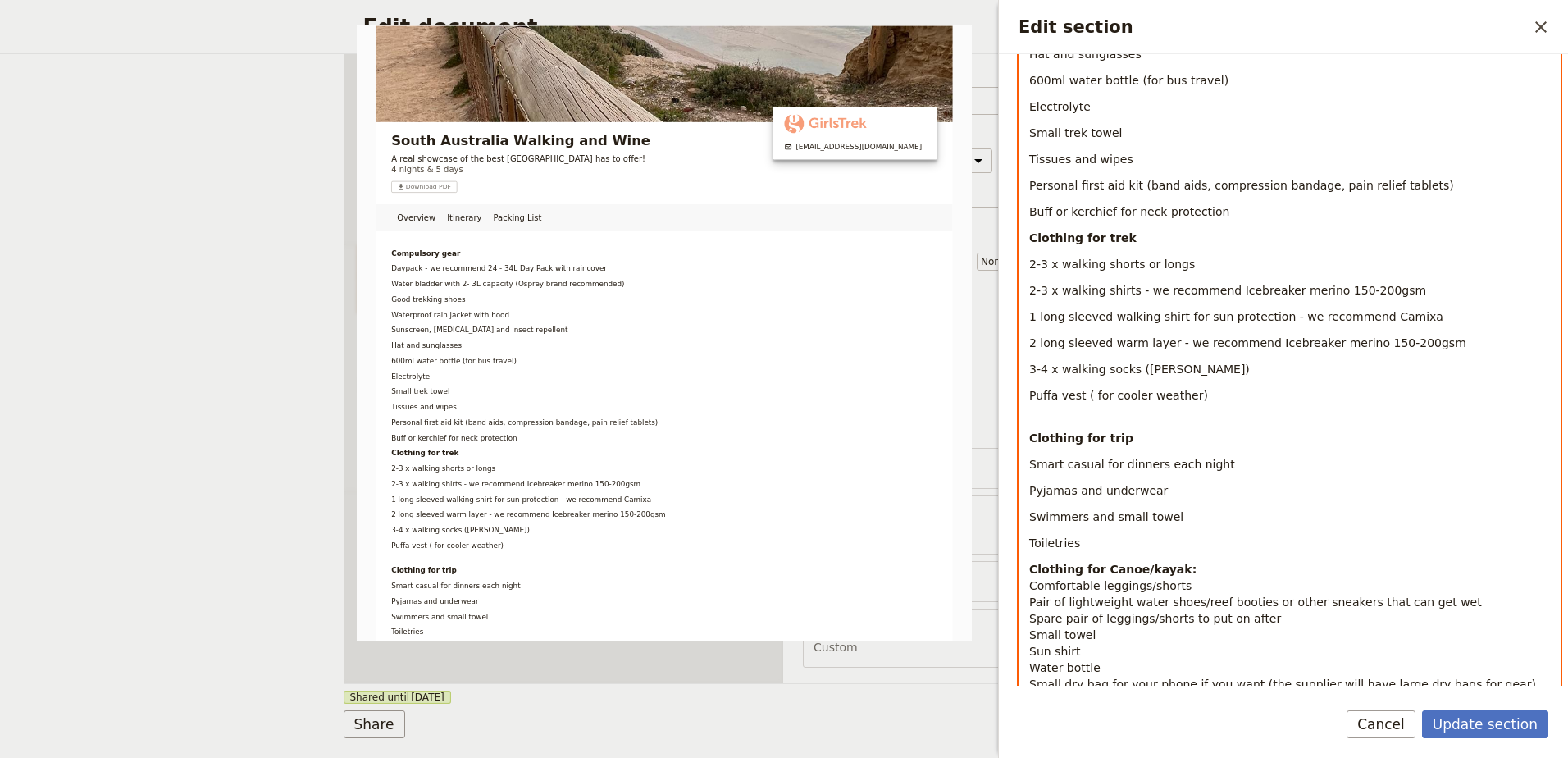
click at [1094, 544] on p "Toiletries" at bounding box center [1290, 543] width 521 height 17
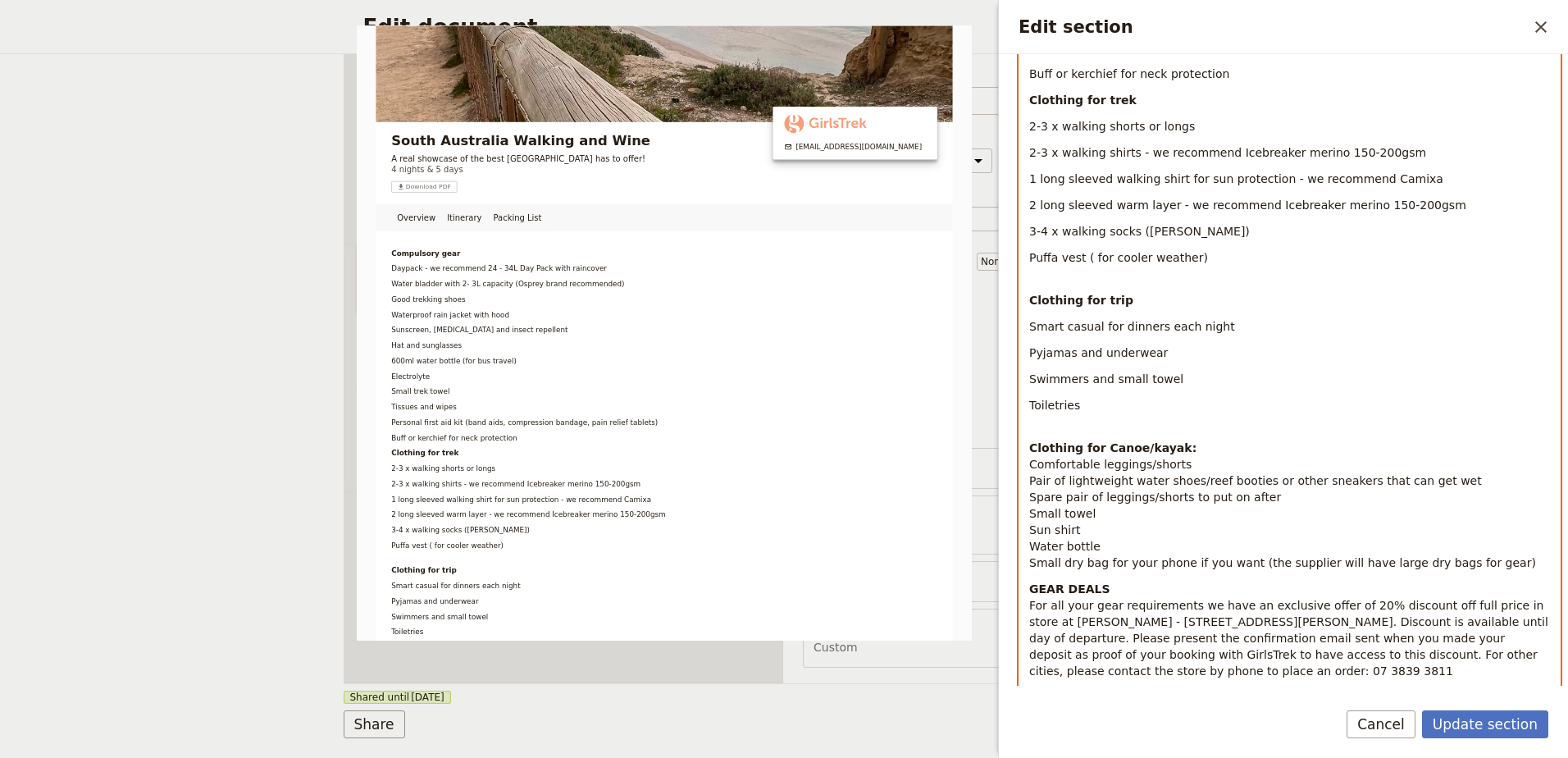
scroll to position [535, 0]
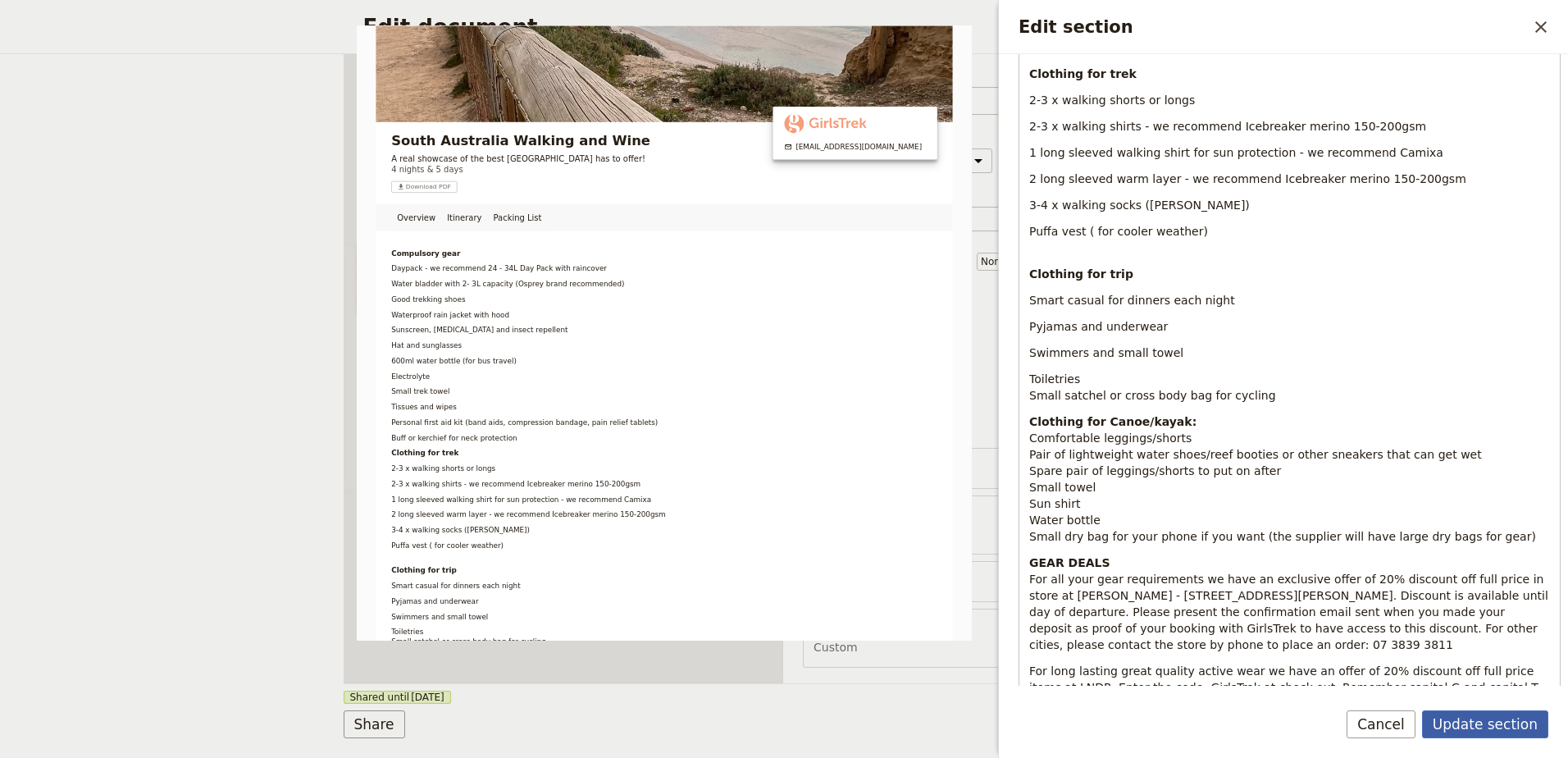
click at [1469, 721] on button "Update section" at bounding box center [1485, 724] width 126 height 28
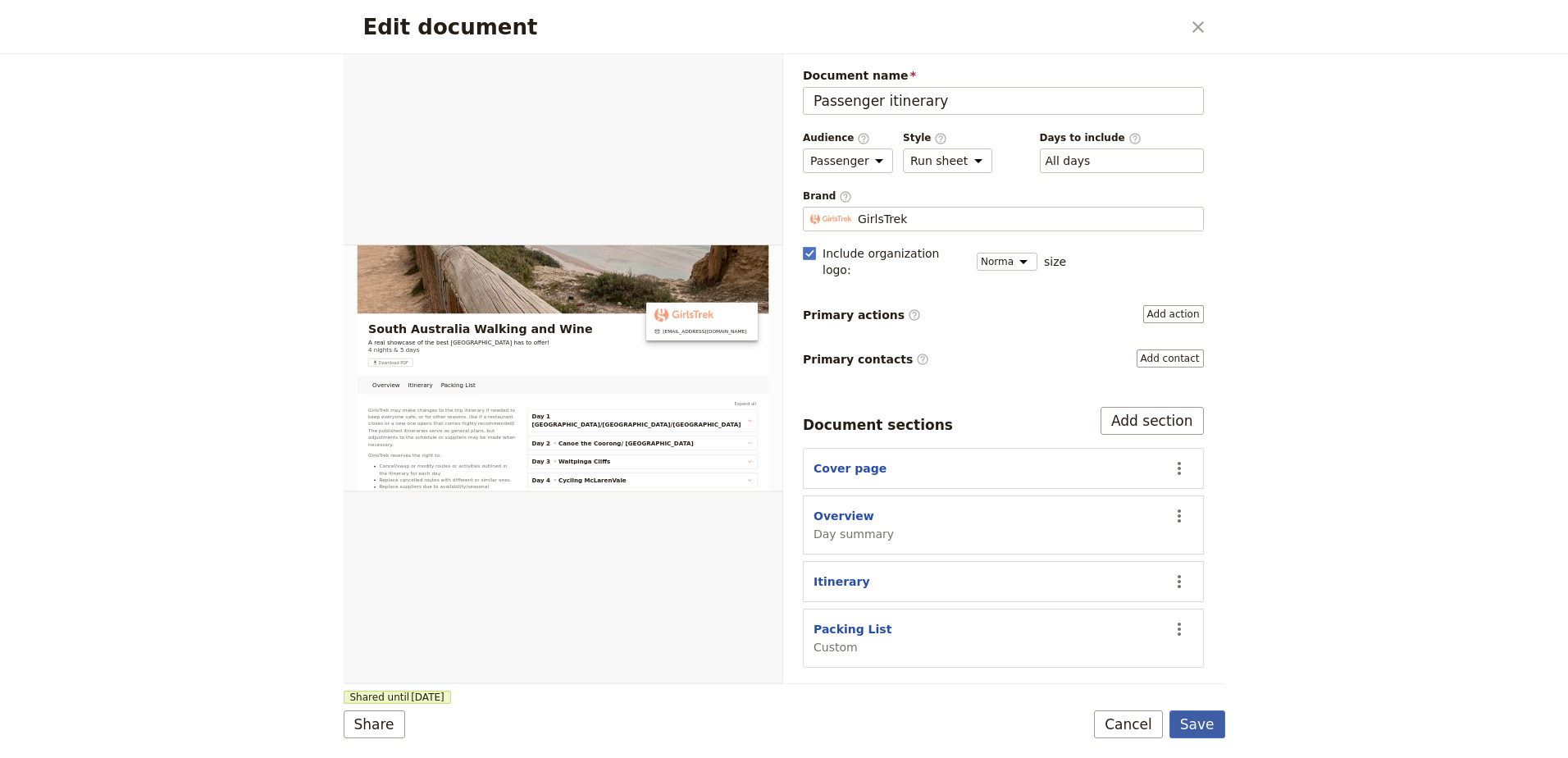
click at [1216, 729] on button "Save" at bounding box center [1197, 724] width 55 height 28
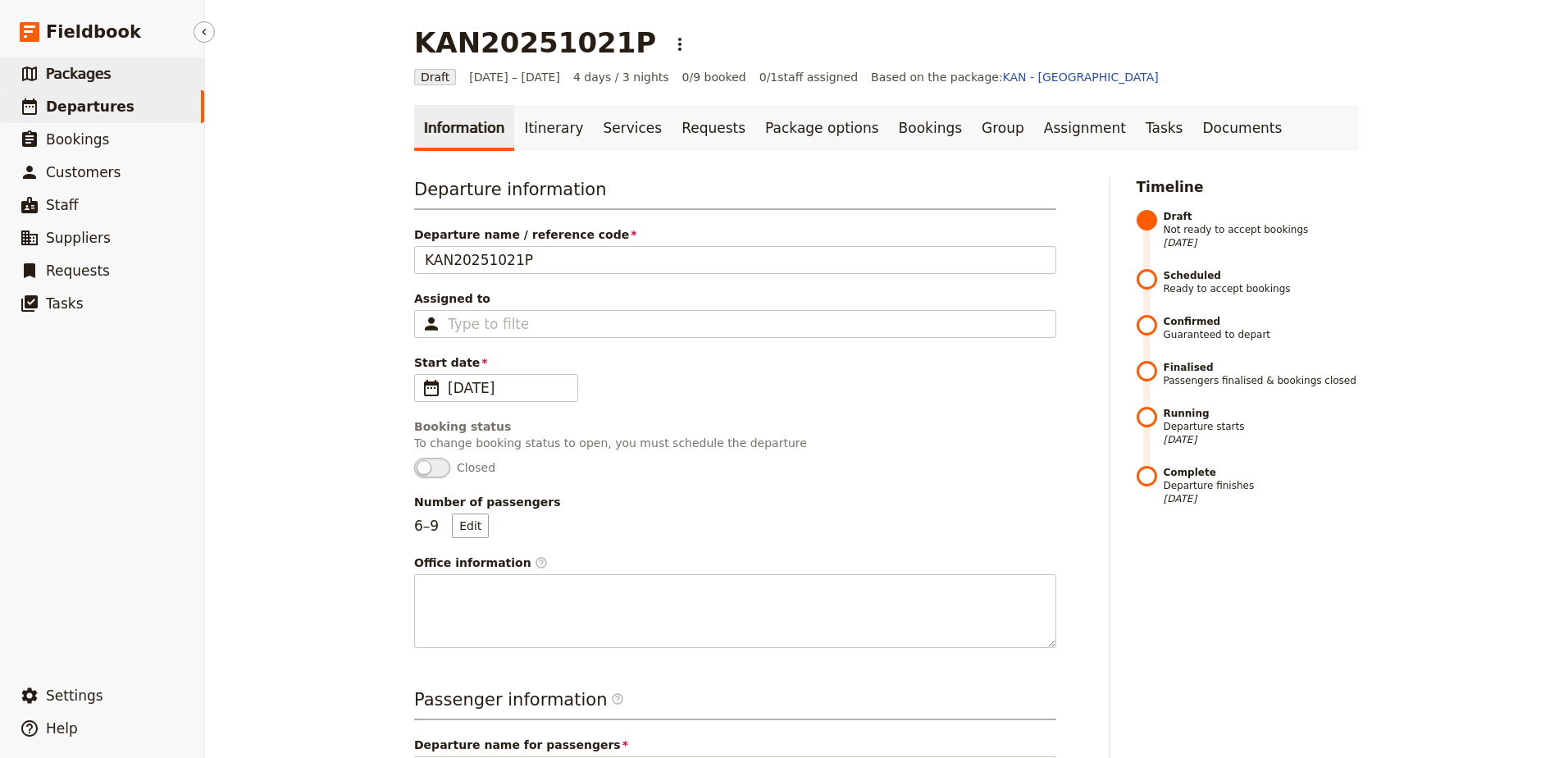
scroll to position [4, 0]
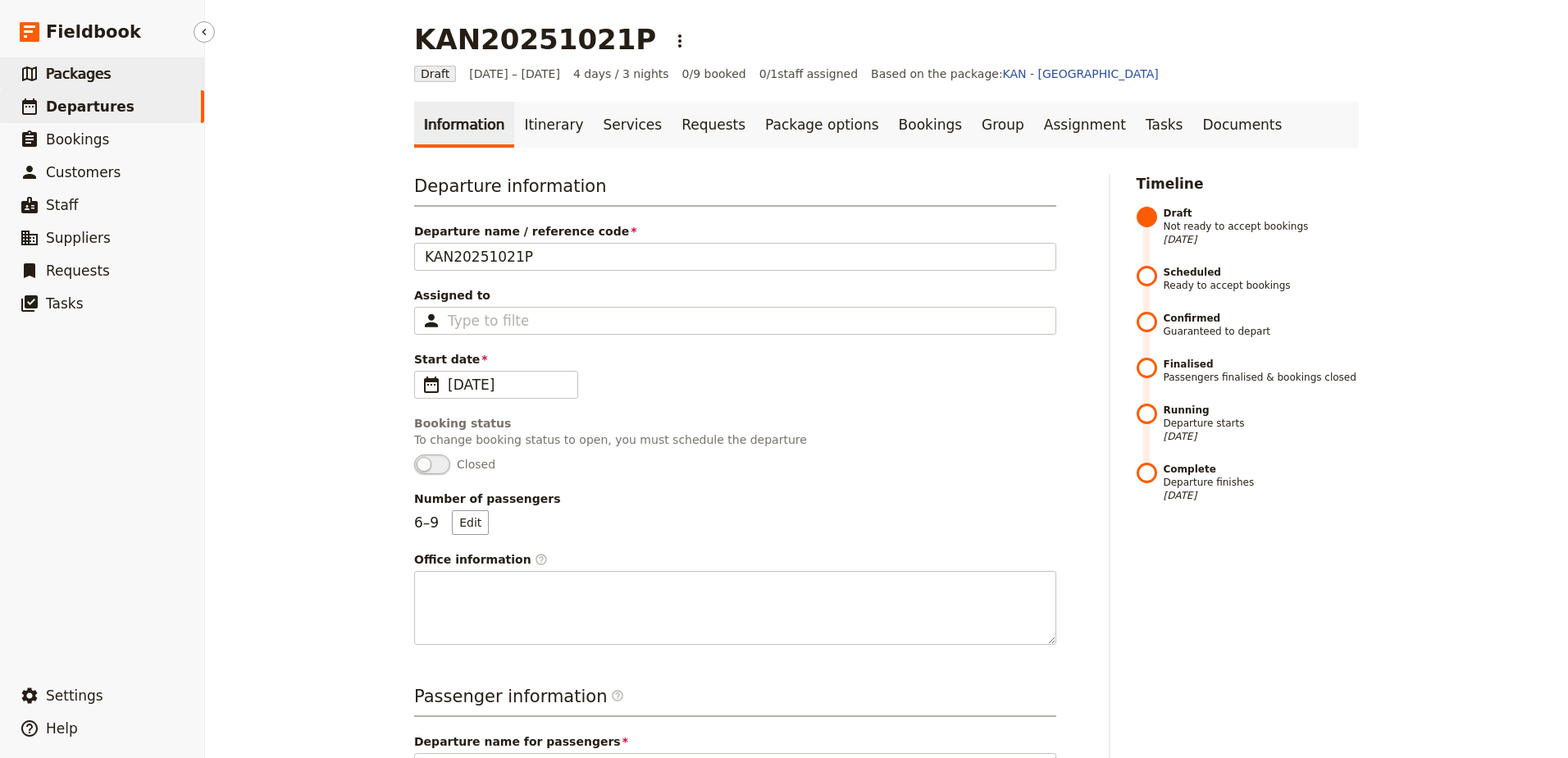
click at [103, 75] on link "​ Packages" at bounding box center [102, 74] width 205 height 33
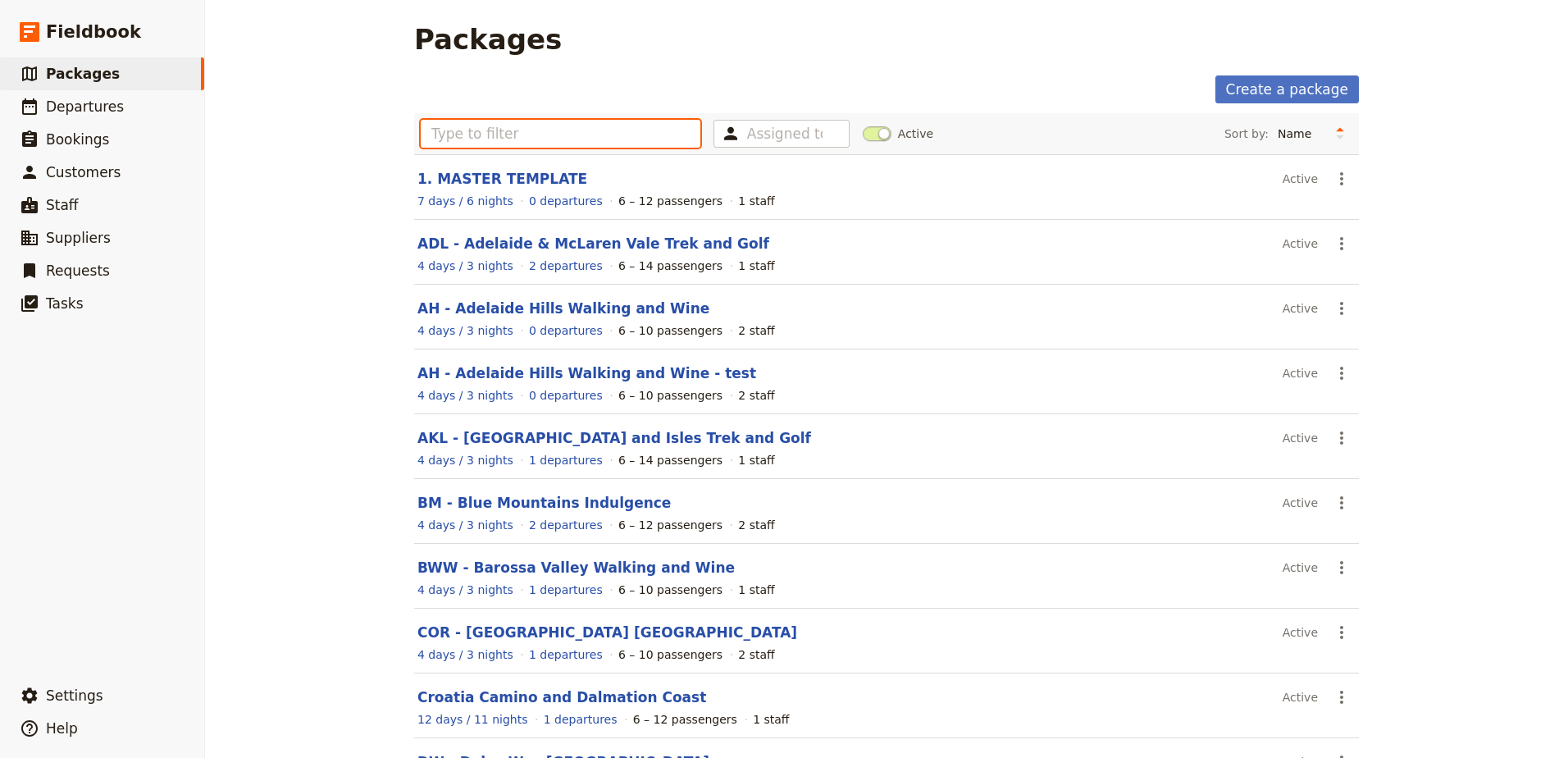
click at [569, 136] on input "text" at bounding box center [560, 134] width 279 height 28
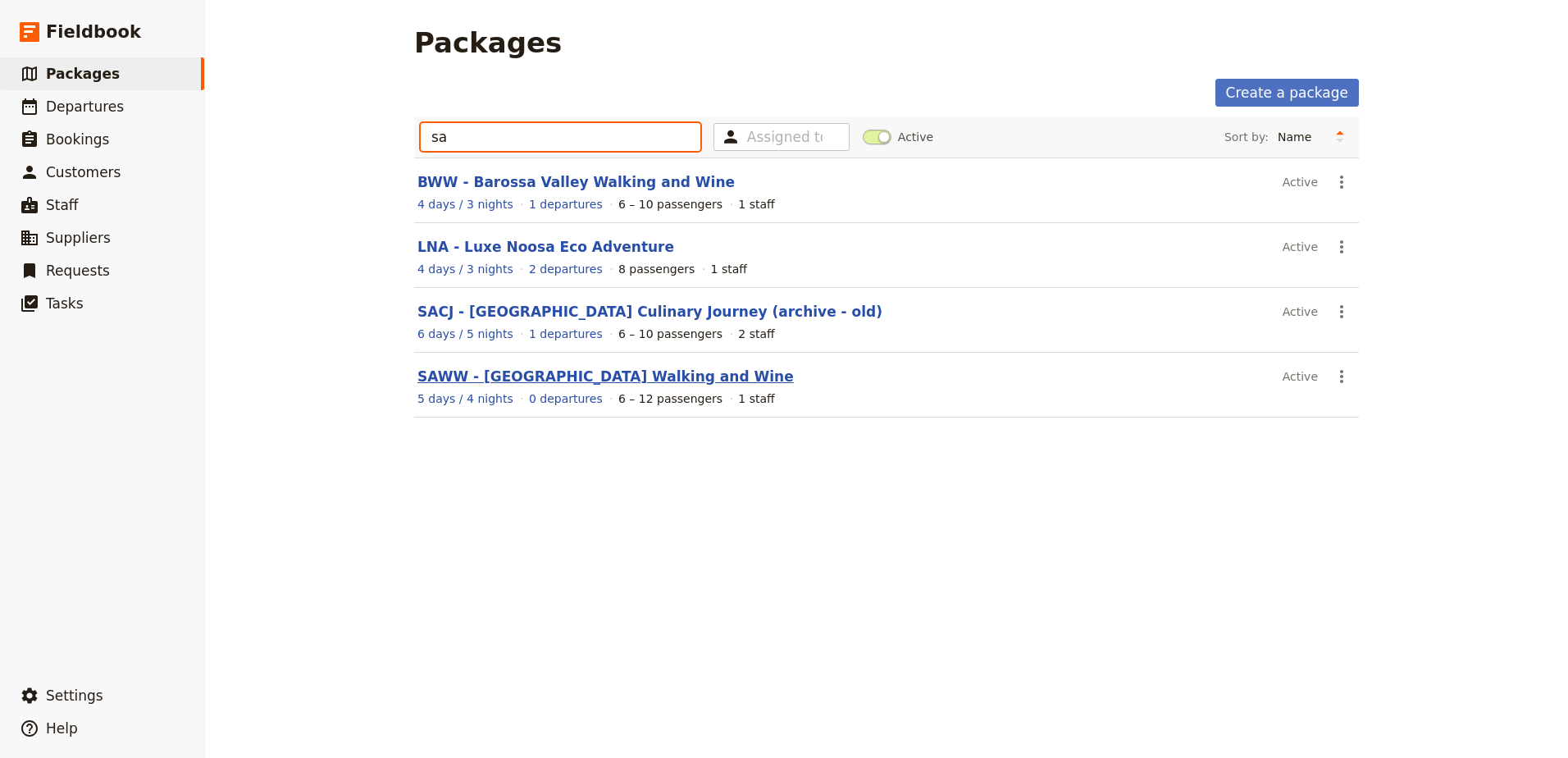
type input "sa"
click at [501, 380] on link "SAWW - [GEOGRAPHIC_DATA] Walking and Wine" at bounding box center [606, 376] width 376 height 17
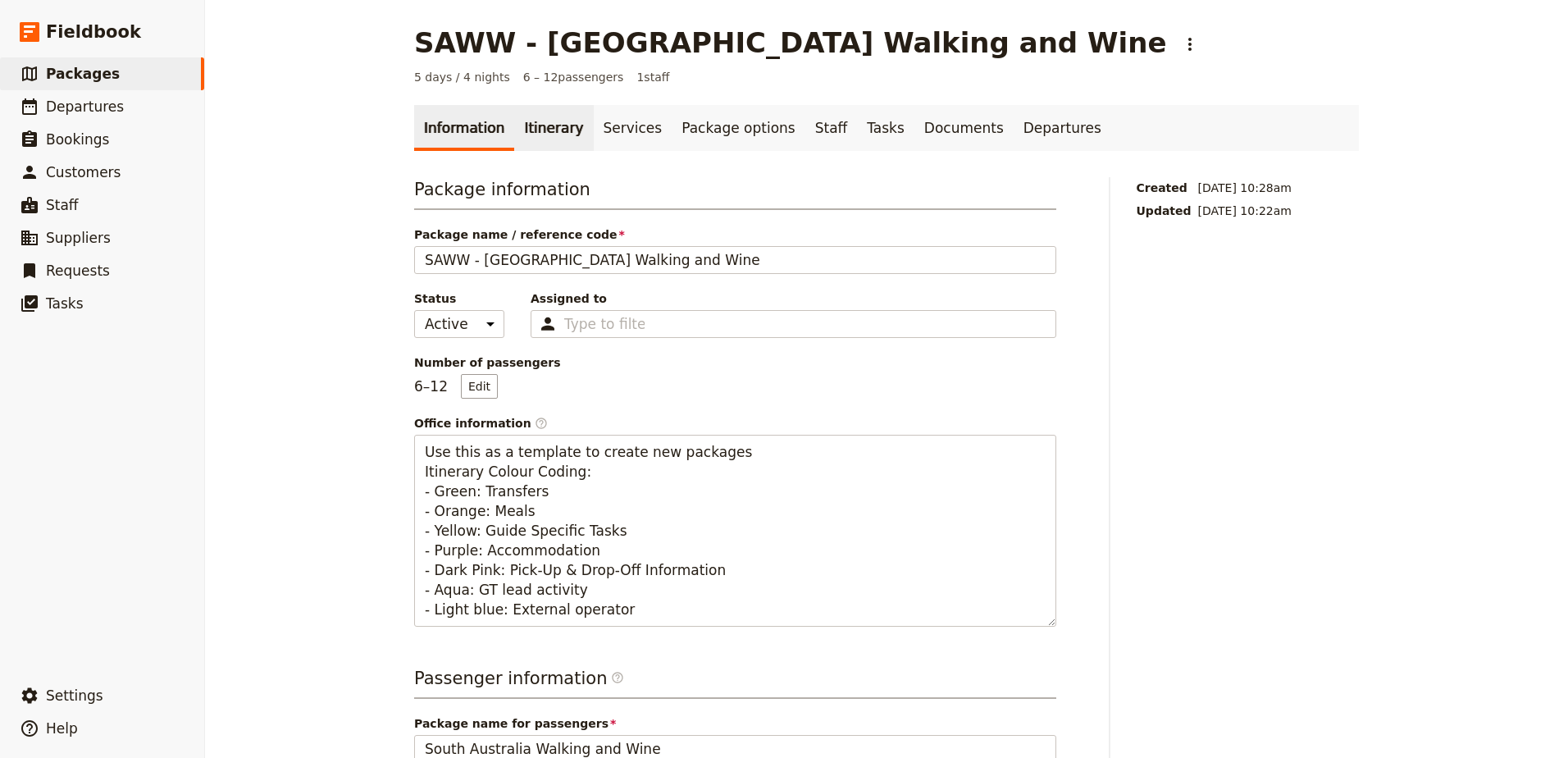
click at [548, 130] on link "Itinerary" at bounding box center [553, 128] width 78 height 46
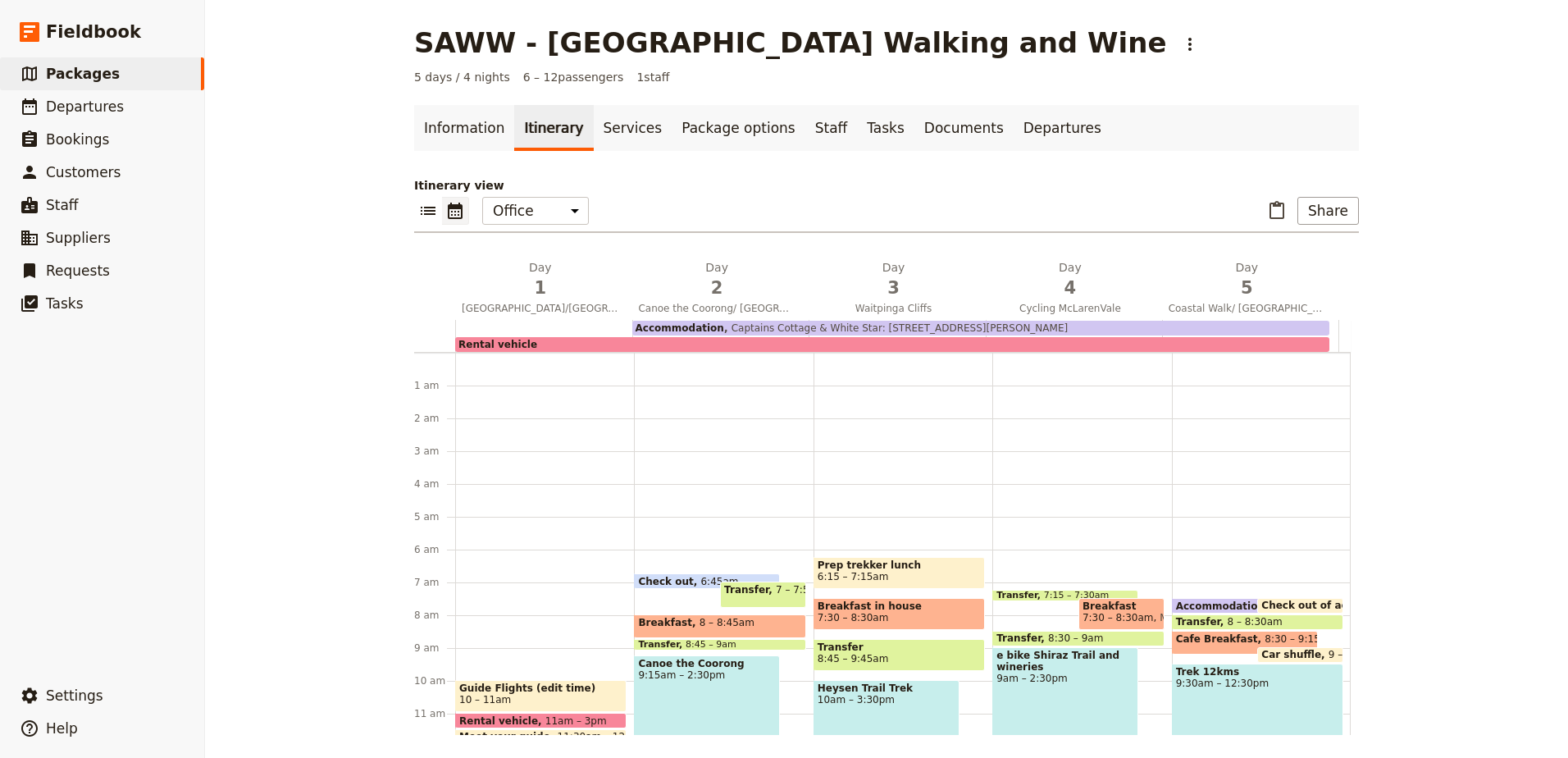
scroll to position [189, 0]
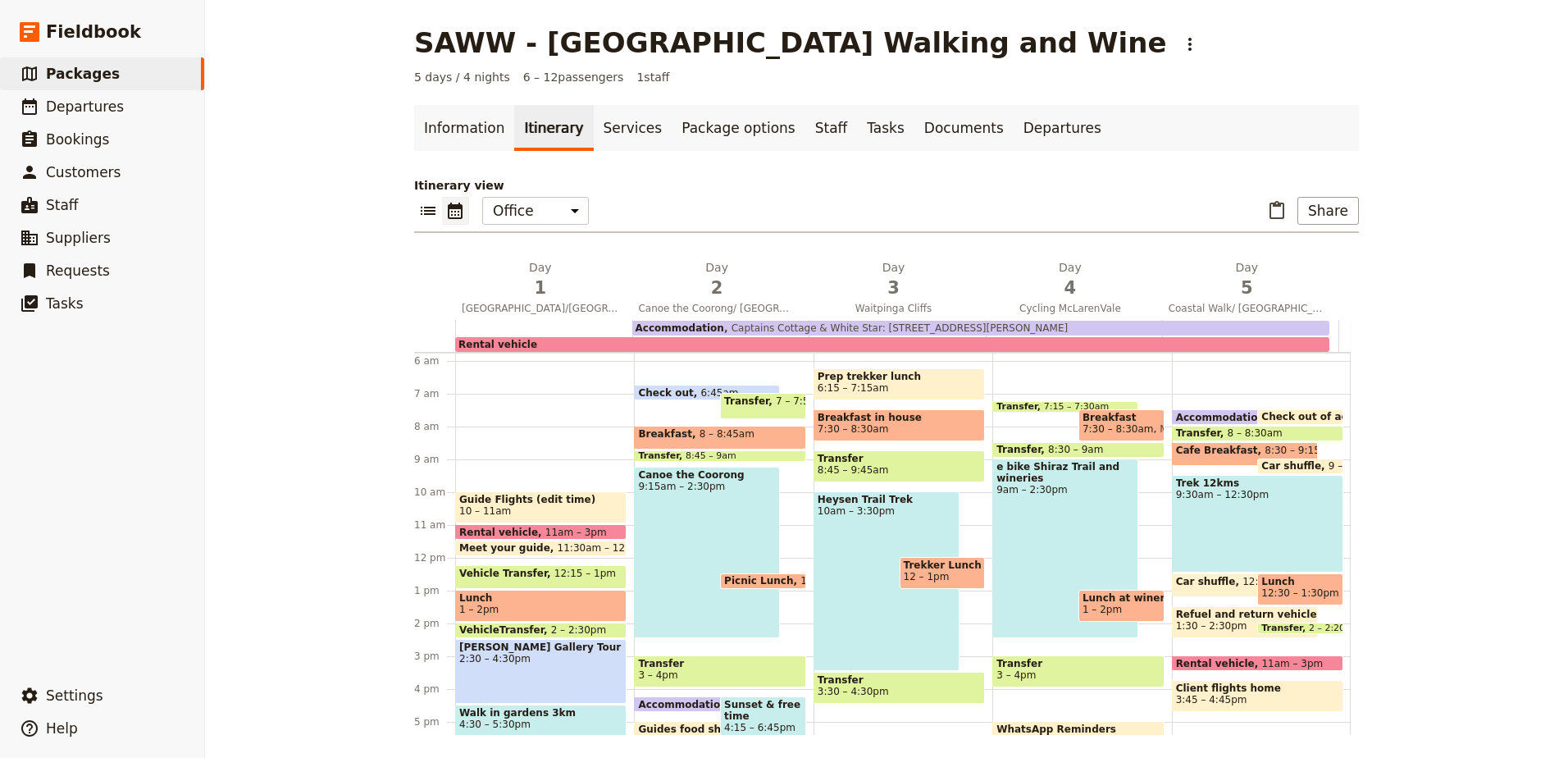
click at [779, 442] on div "Breakfast 8 – 8:45am" at bounding box center [720, 438] width 171 height 24
select select "2"
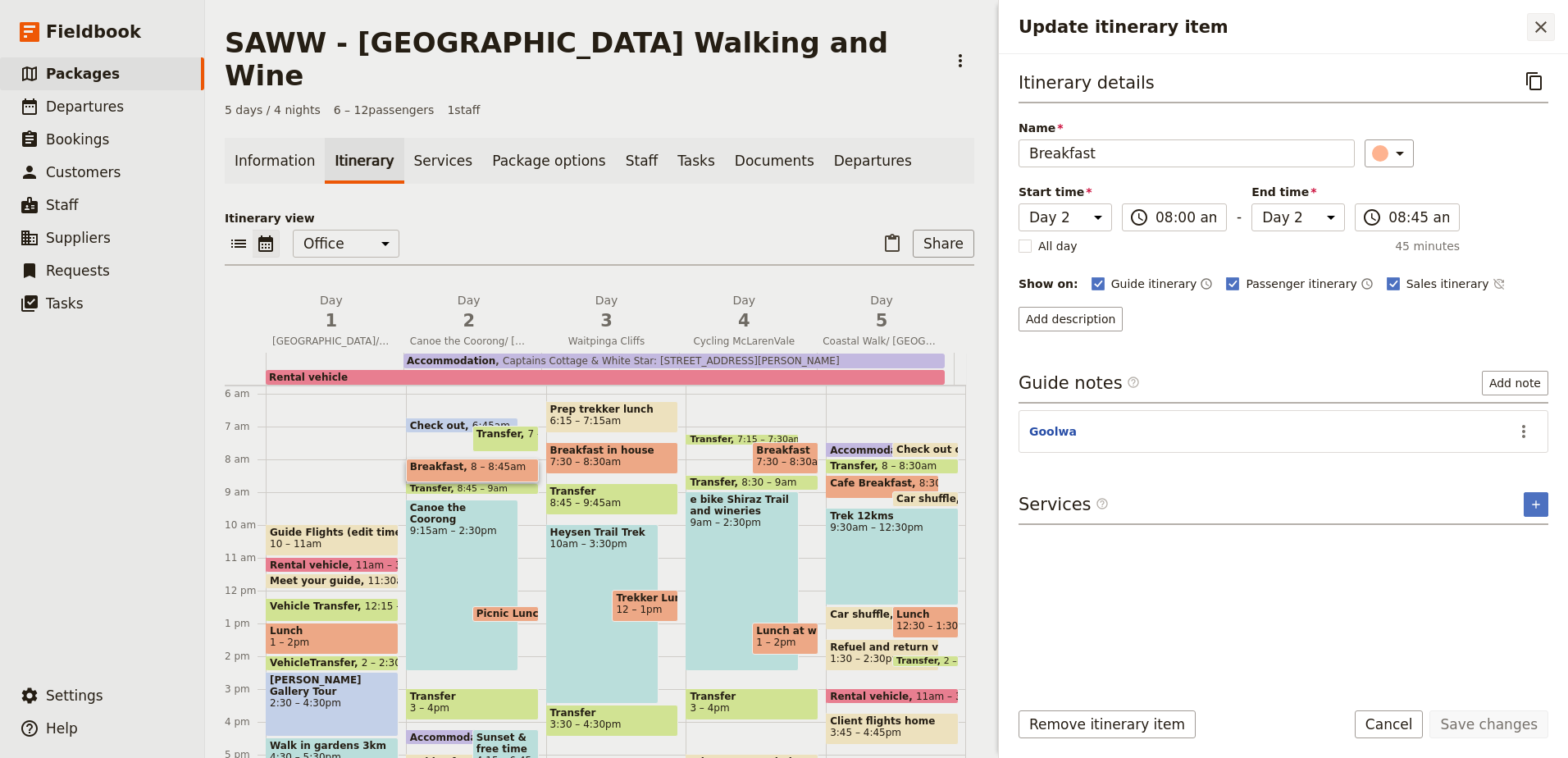
click at [1550, 32] on icon "Close drawer" at bounding box center [1540, 27] width 19 height 19
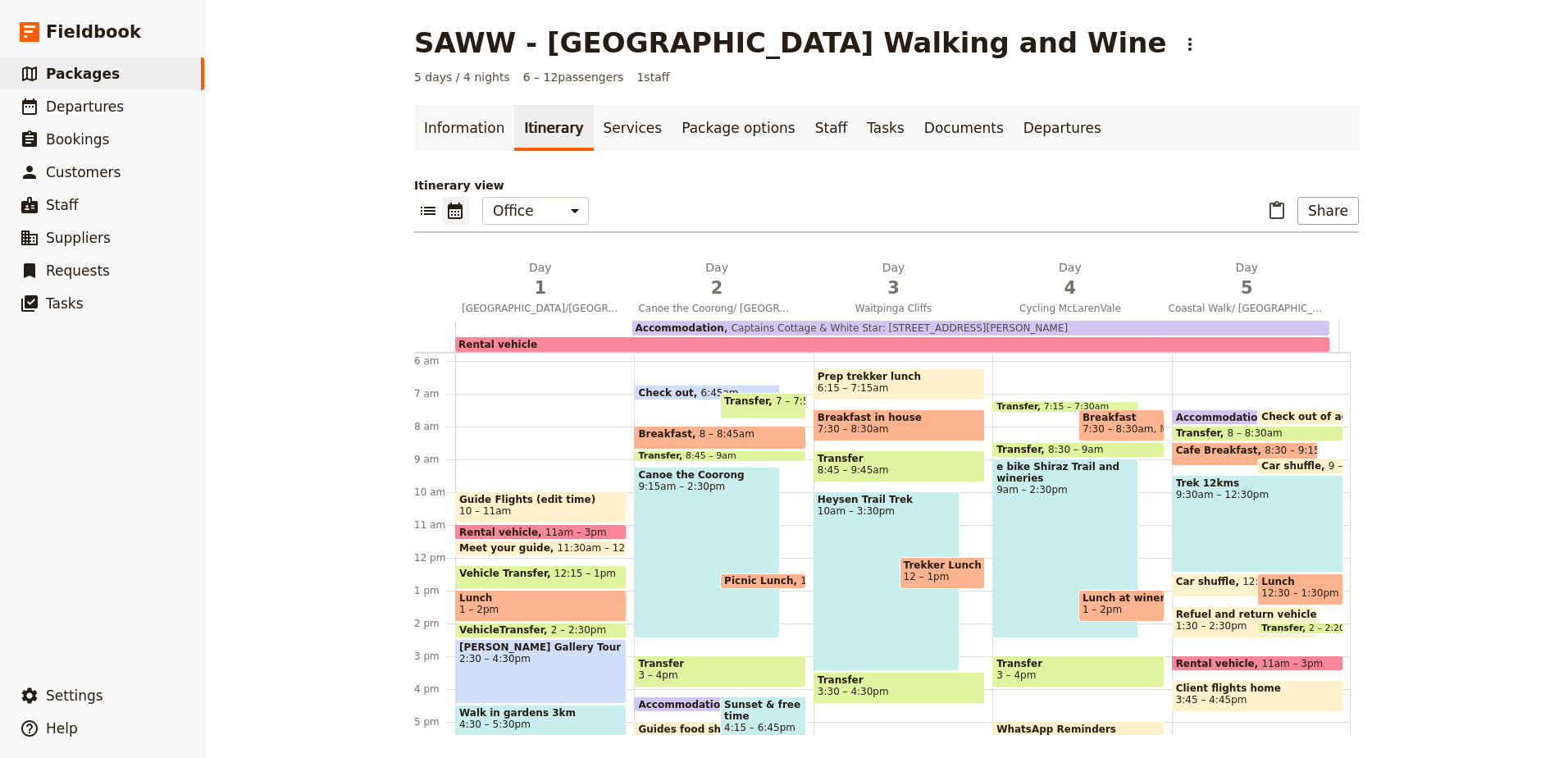
click at [875, 430] on span "7:30 – 8:30am" at bounding box center [899, 429] width 163 height 11
select select "3"
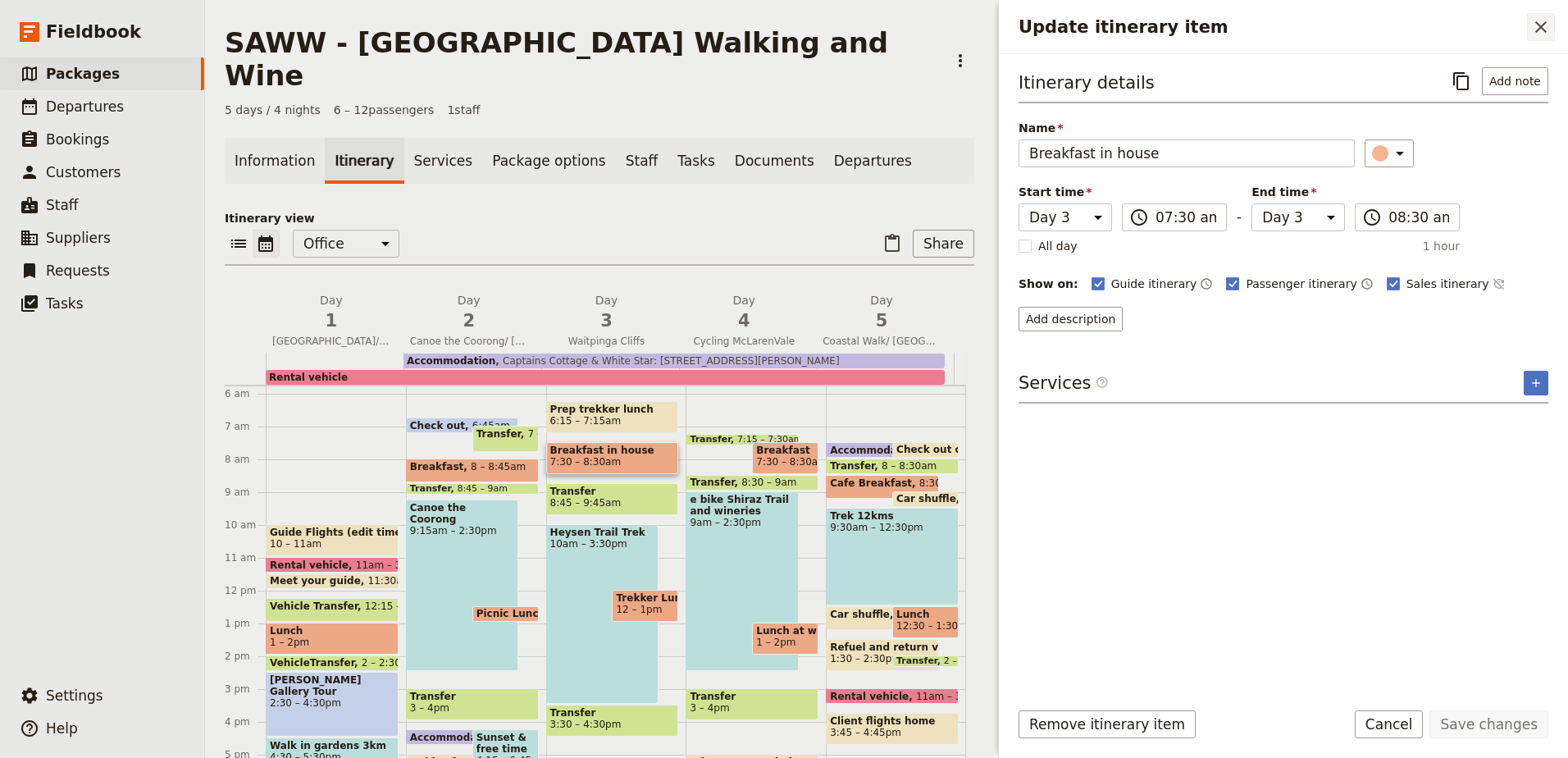
click at [1532, 14] on button "​" at bounding box center [1541, 27] width 28 height 28
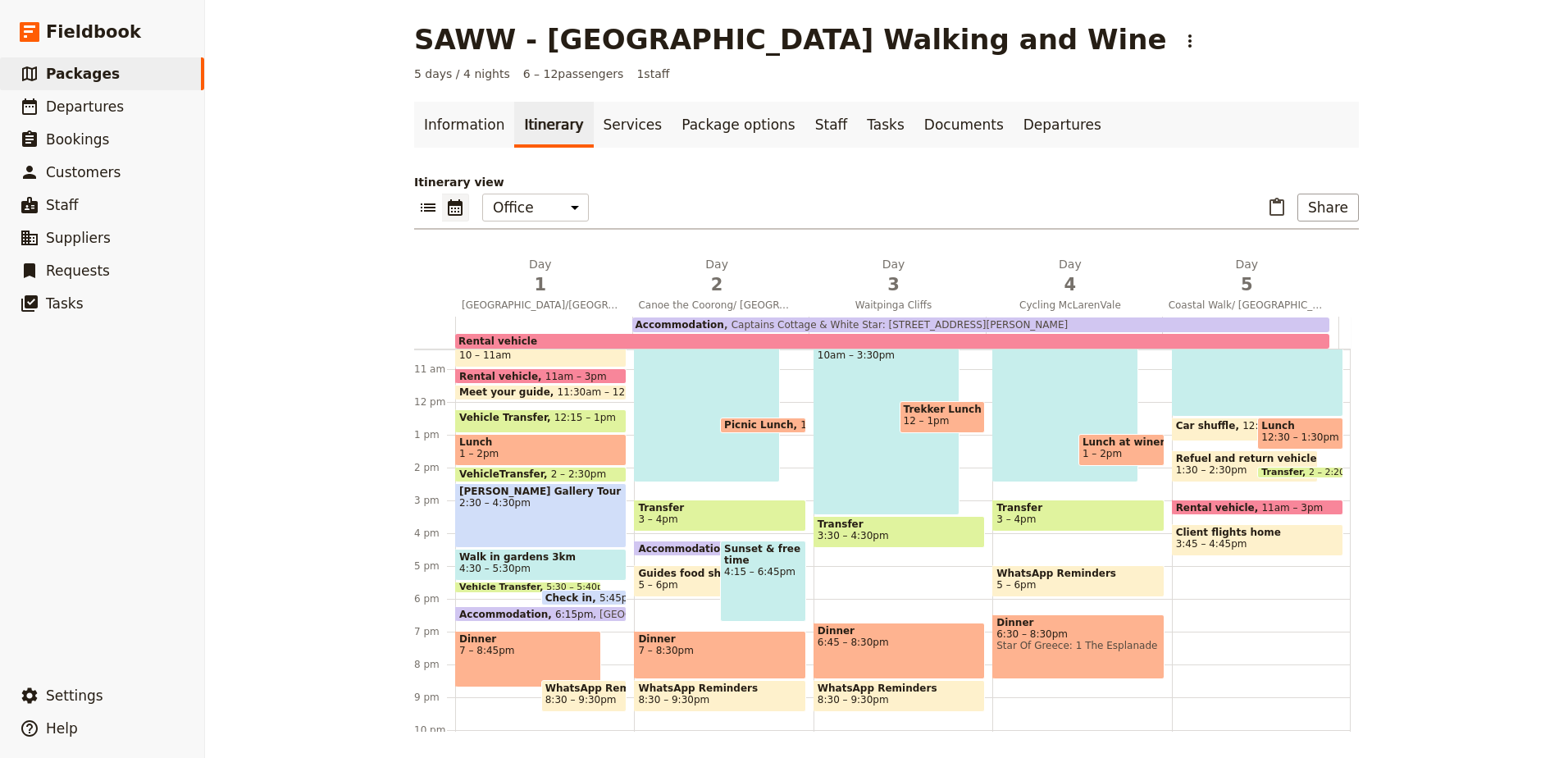
scroll to position [353, 0]
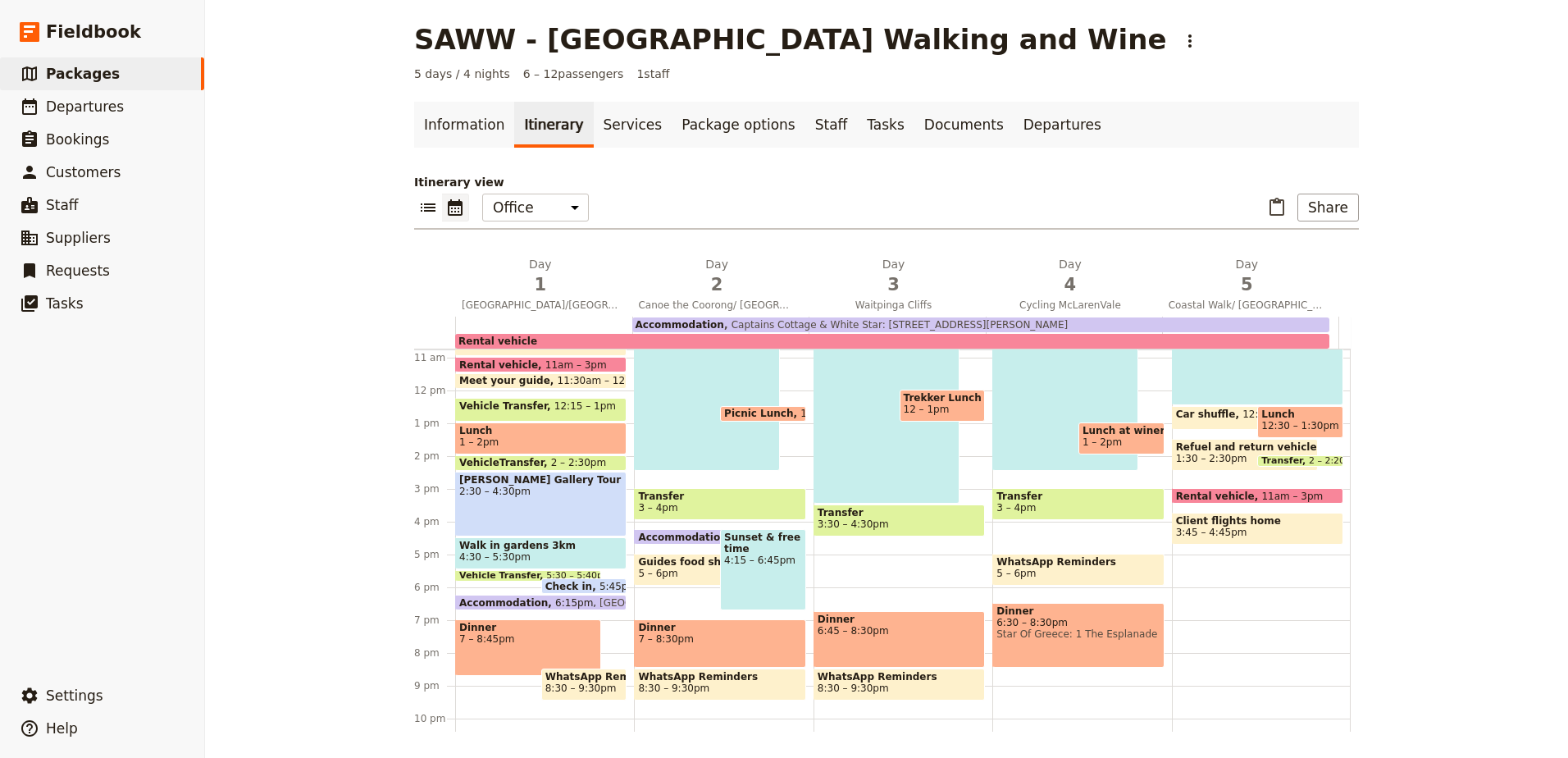
click at [845, 620] on span "Dinner" at bounding box center [899, 619] width 163 height 11
select select "3"
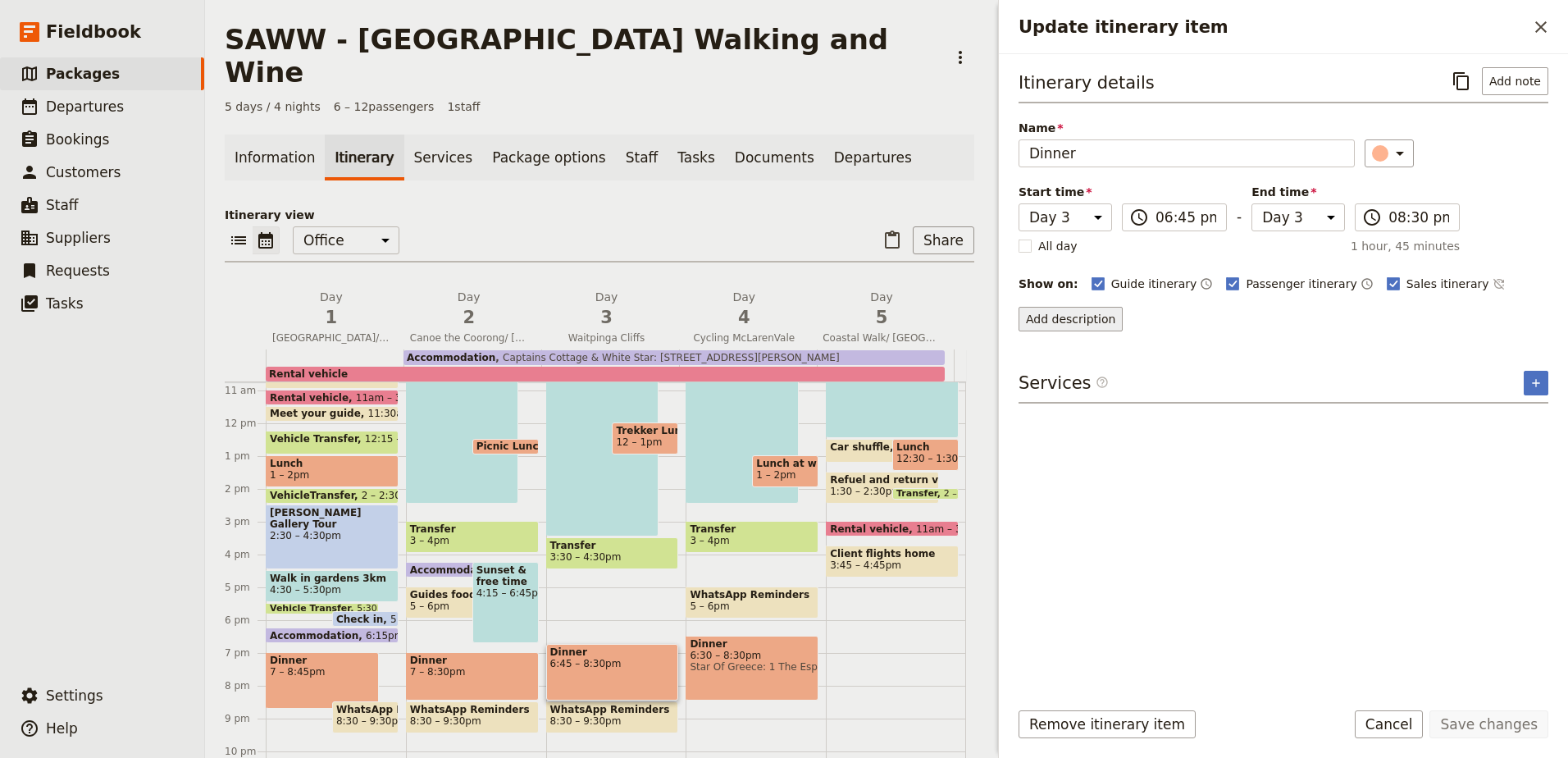
click at [1102, 316] on button "Add description" at bounding box center [1070, 319] width 104 height 25
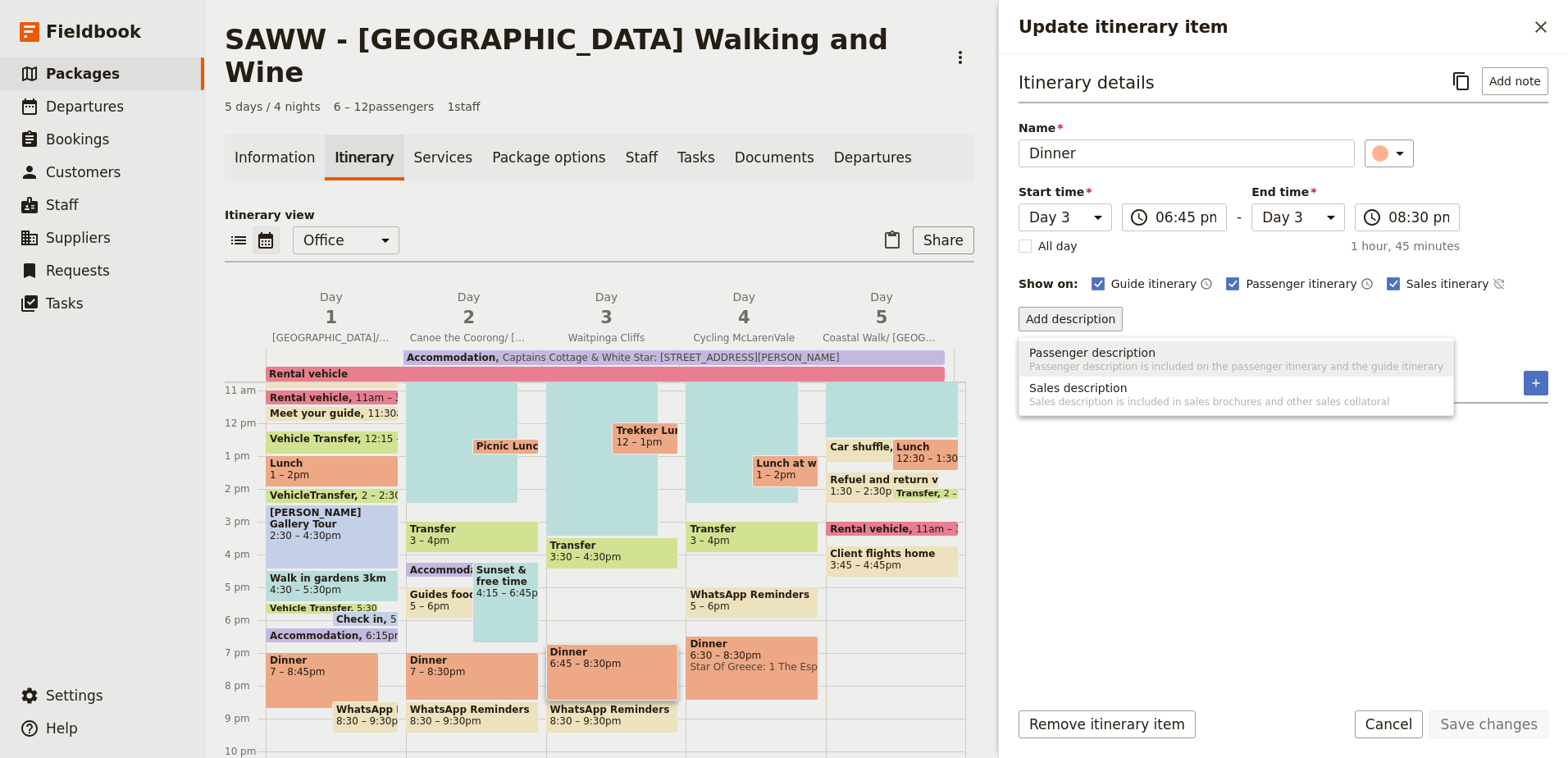
click at [1119, 349] on span "Passenger description" at bounding box center [1092, 353] width 126 height 17
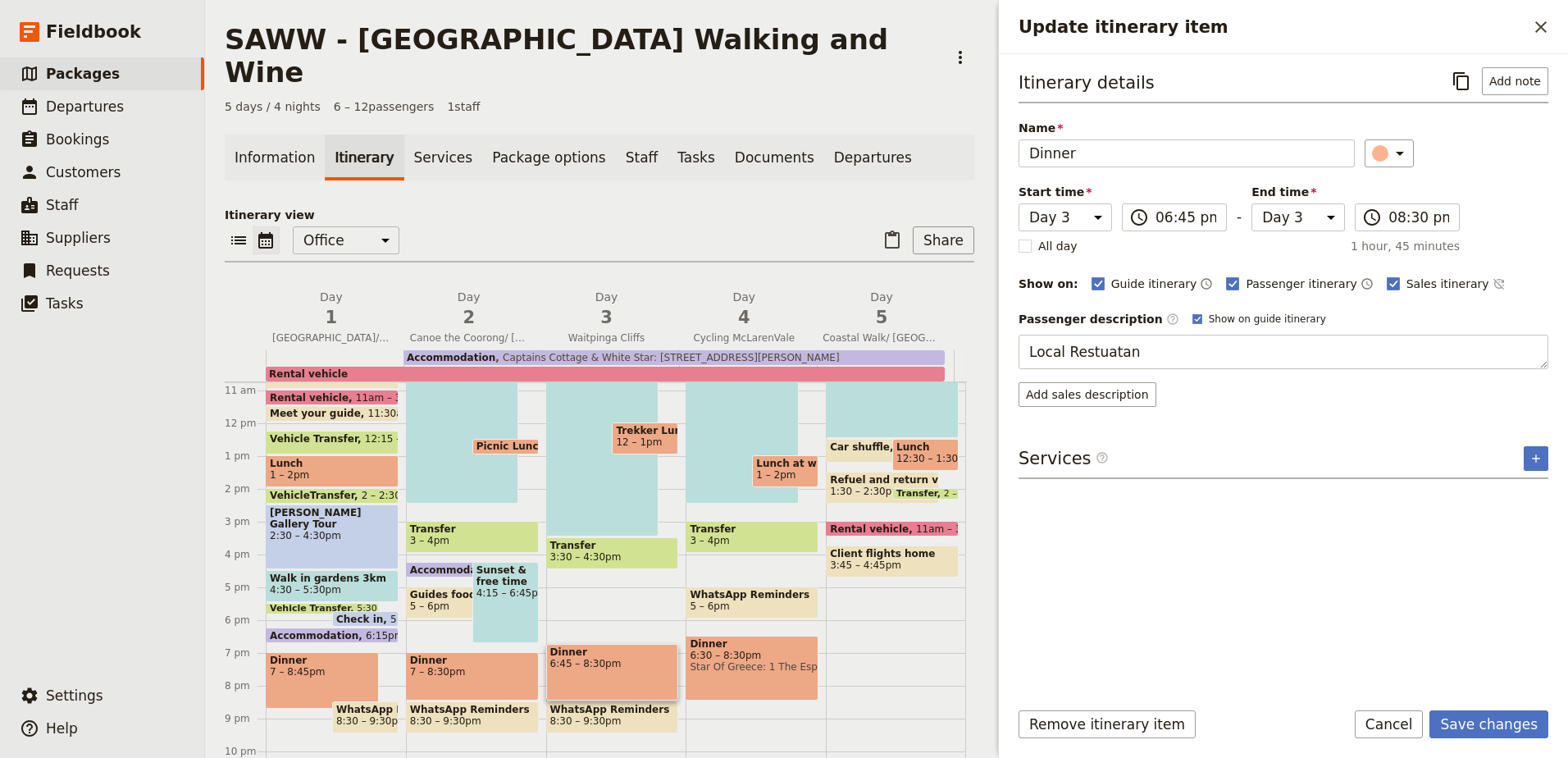
type textarea "Local Restuatant"
click at [1536, 314] on button "Edit" at bounding box center [1530, 319] width 37 height 25
drag, startPoint x: 1134, startPoint y: 355, endPoint x: 1091, endPoint y: 349, distance: 43.4
click at [1091, 349] on textarea "Local Restuatant" at bounding box center [1283, 351] width 530 height 34
type textarea "Local Restaurant"
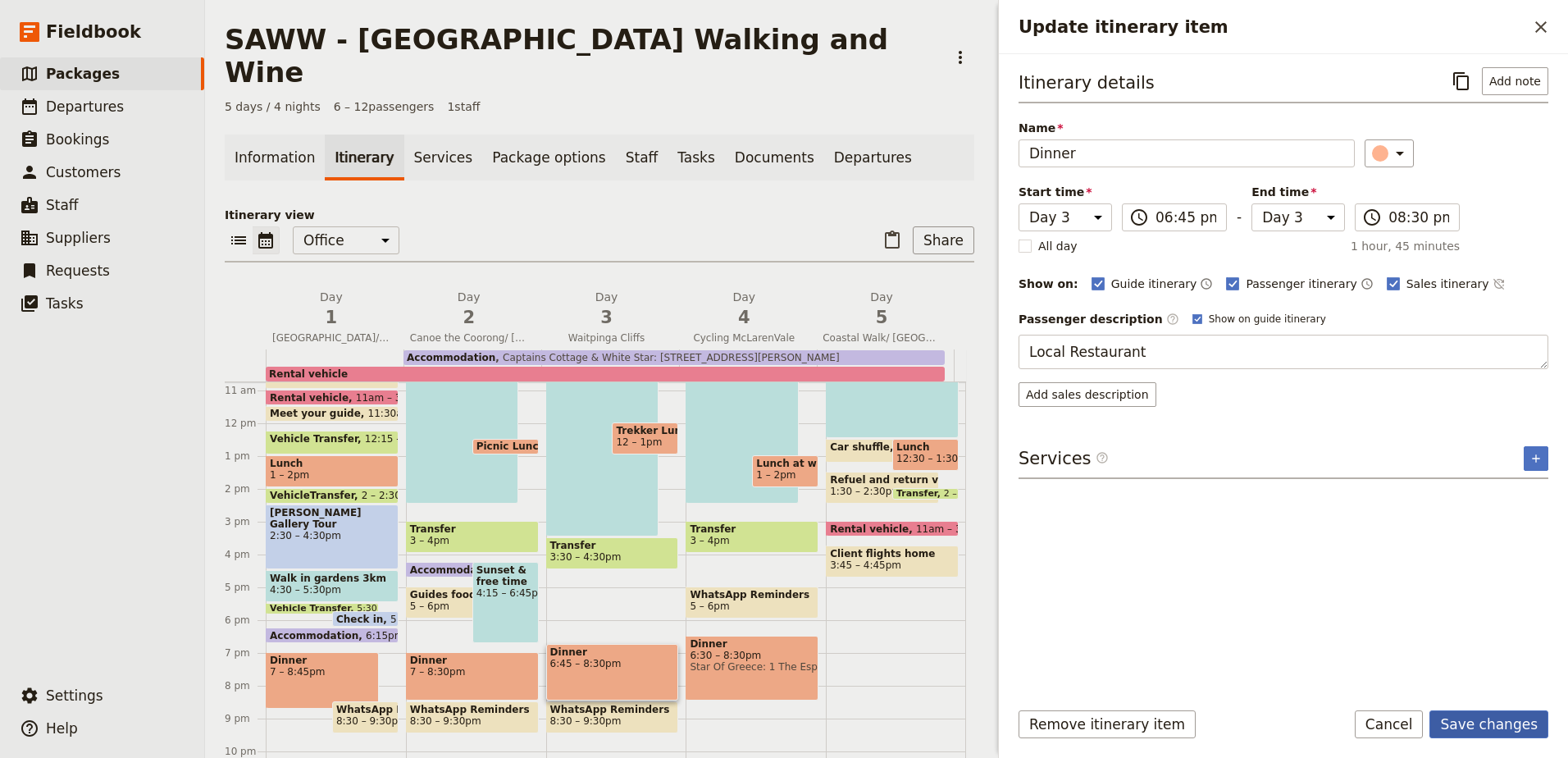
click at [1458, 736] on button "Save changes" at bounding box center [1489, 724] width 119 height 28
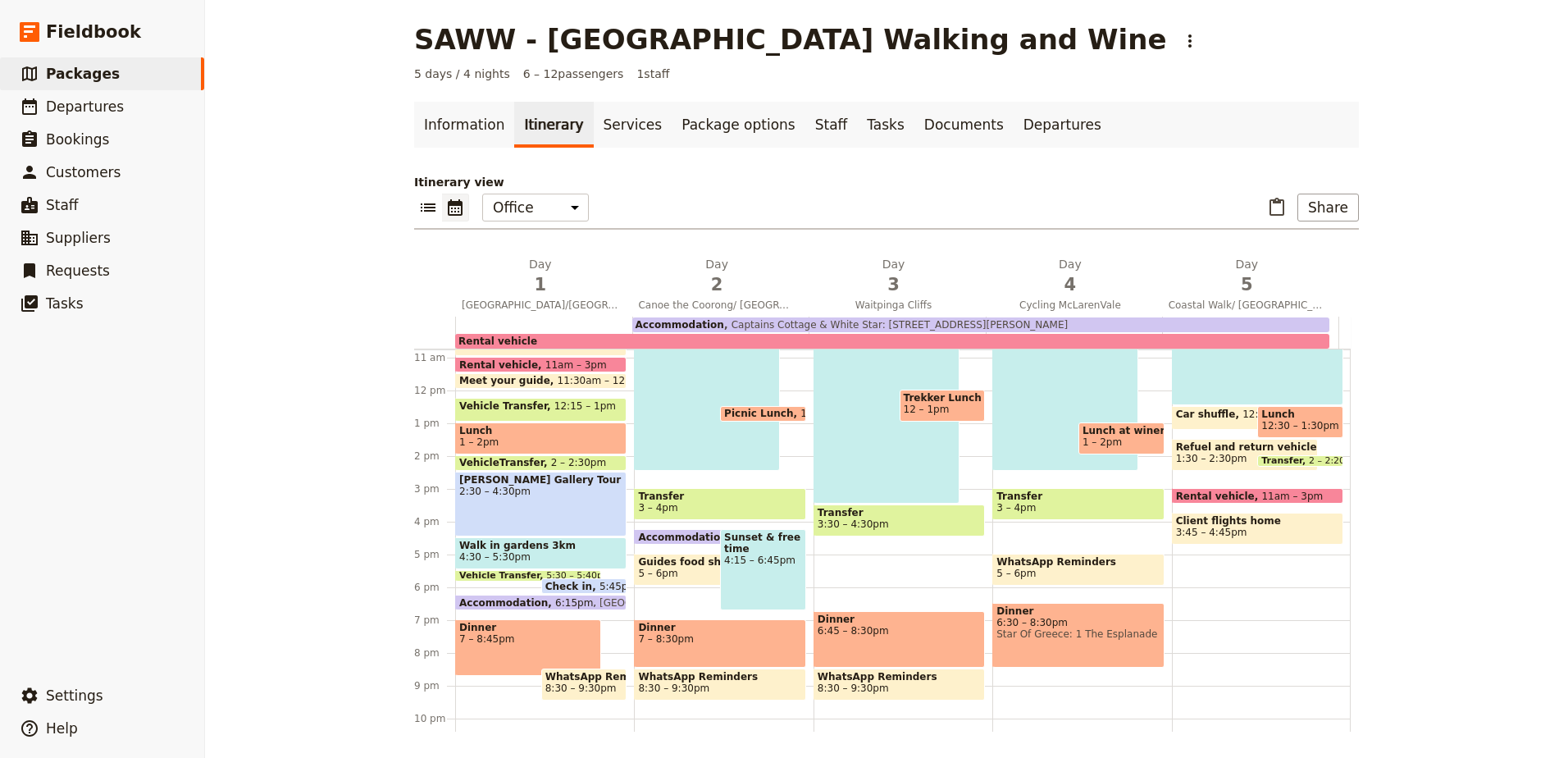
click at [899, 638] on div "Dinner 6:45 – 8:30pm" at bounding box center [900, 639] width 171 height 56
select select "3"
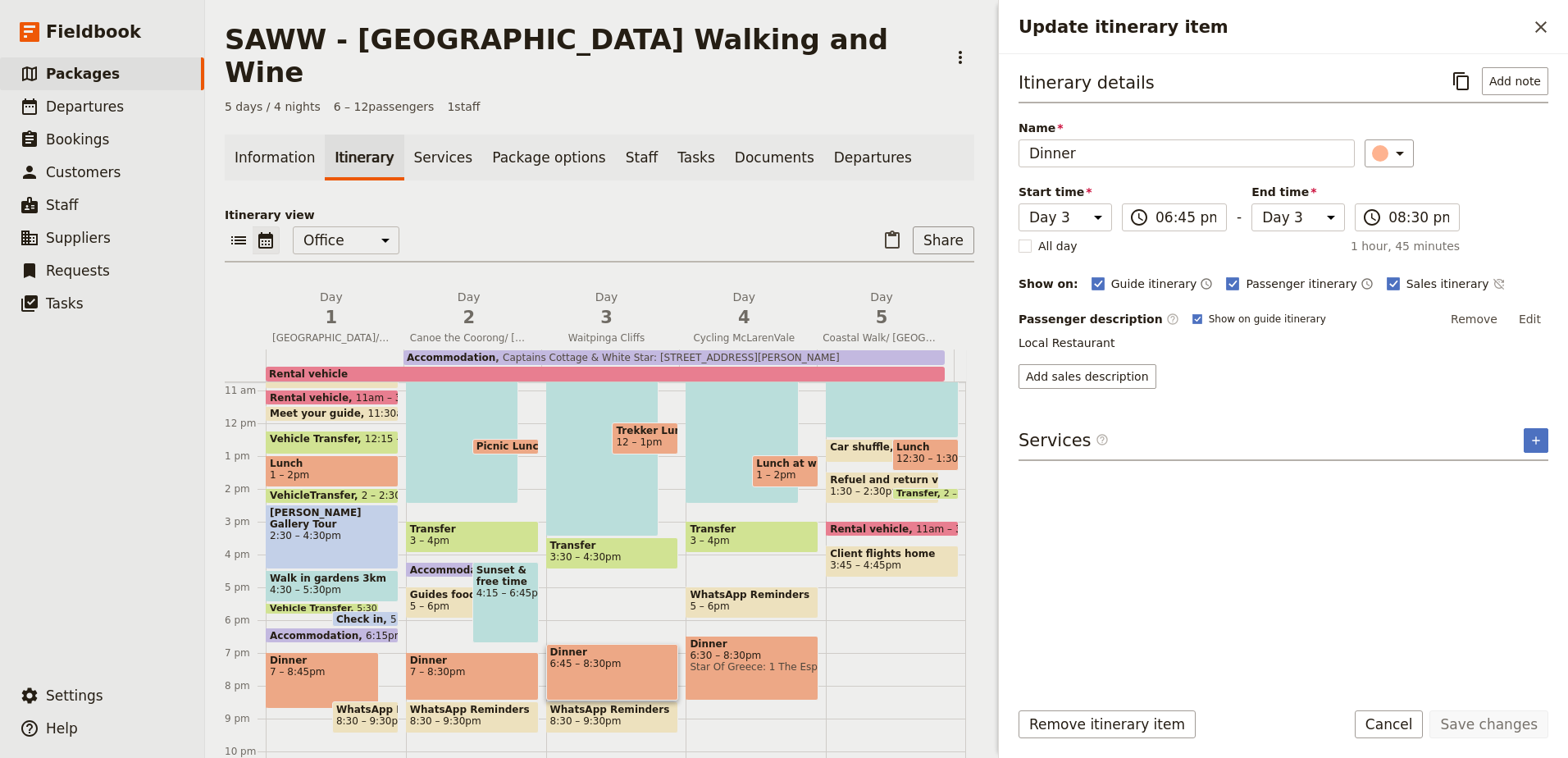
click at [432, 666] on span "7 – 8:30pm" at bounding box center [472, 671] width 124 height 11
select select "2"
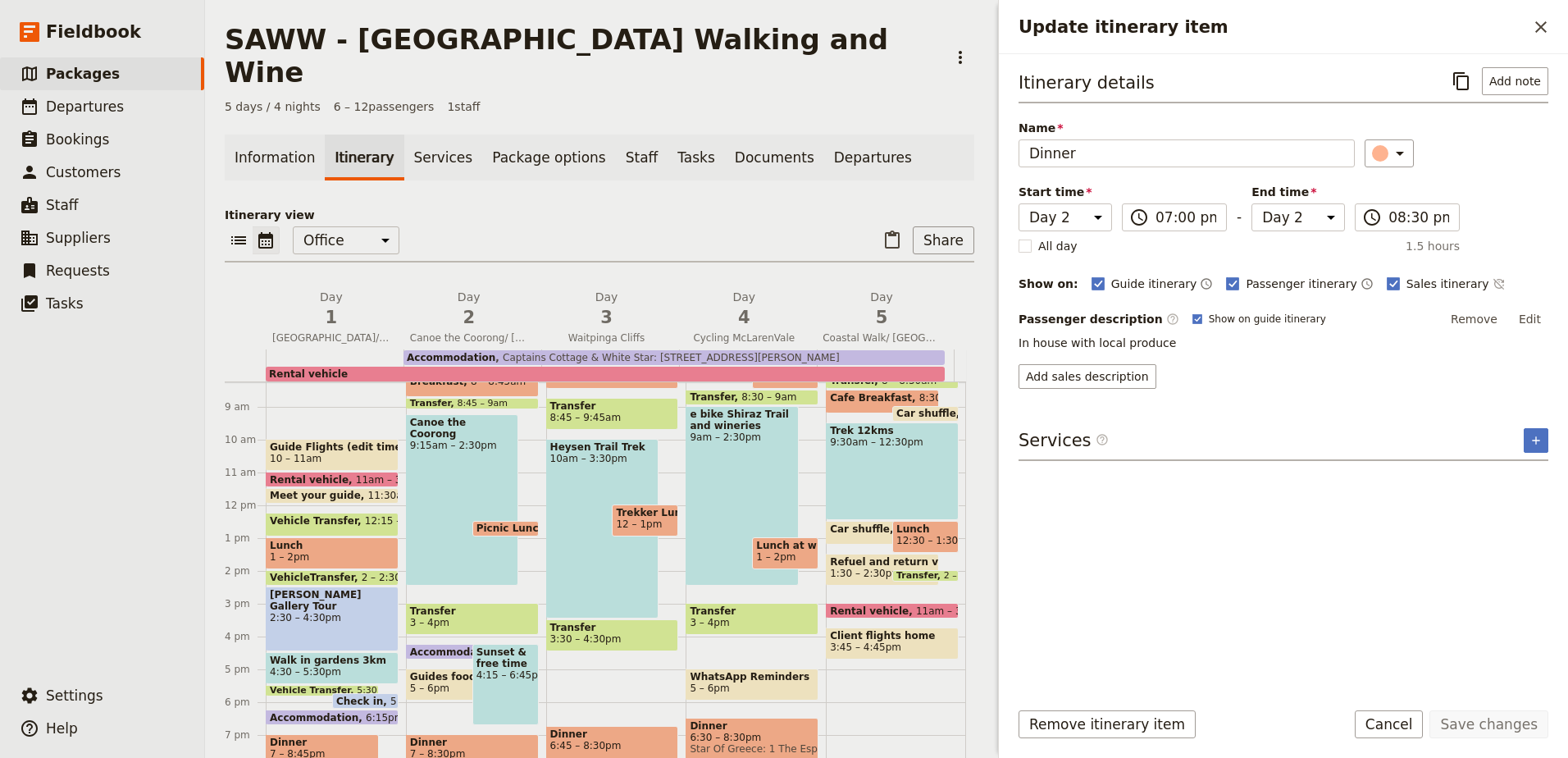
scroll to position [189, 0]
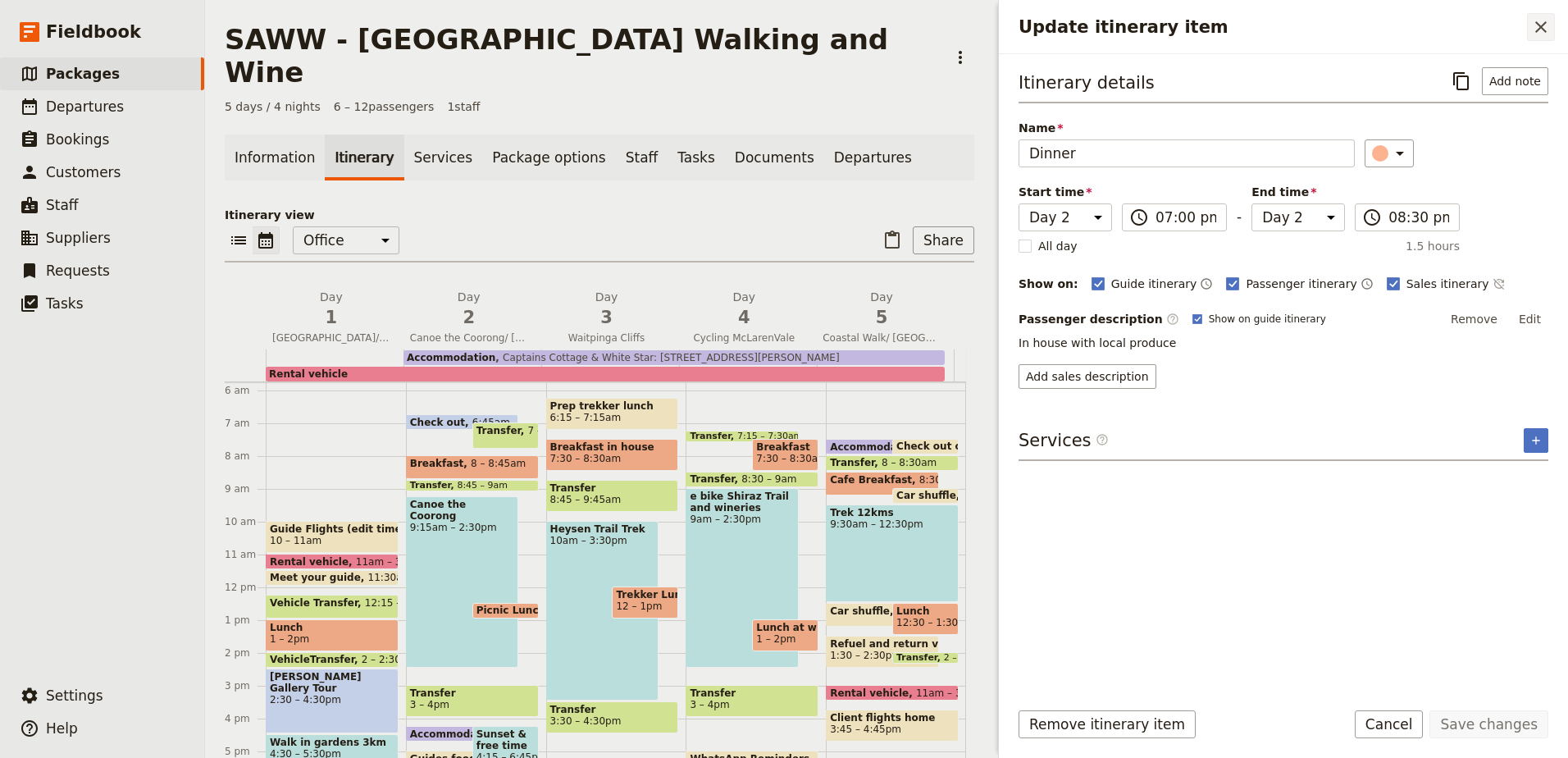
click at [1546, 34] on icon "Close drawer" at bounding box center [1540, 27] width 19 height 19
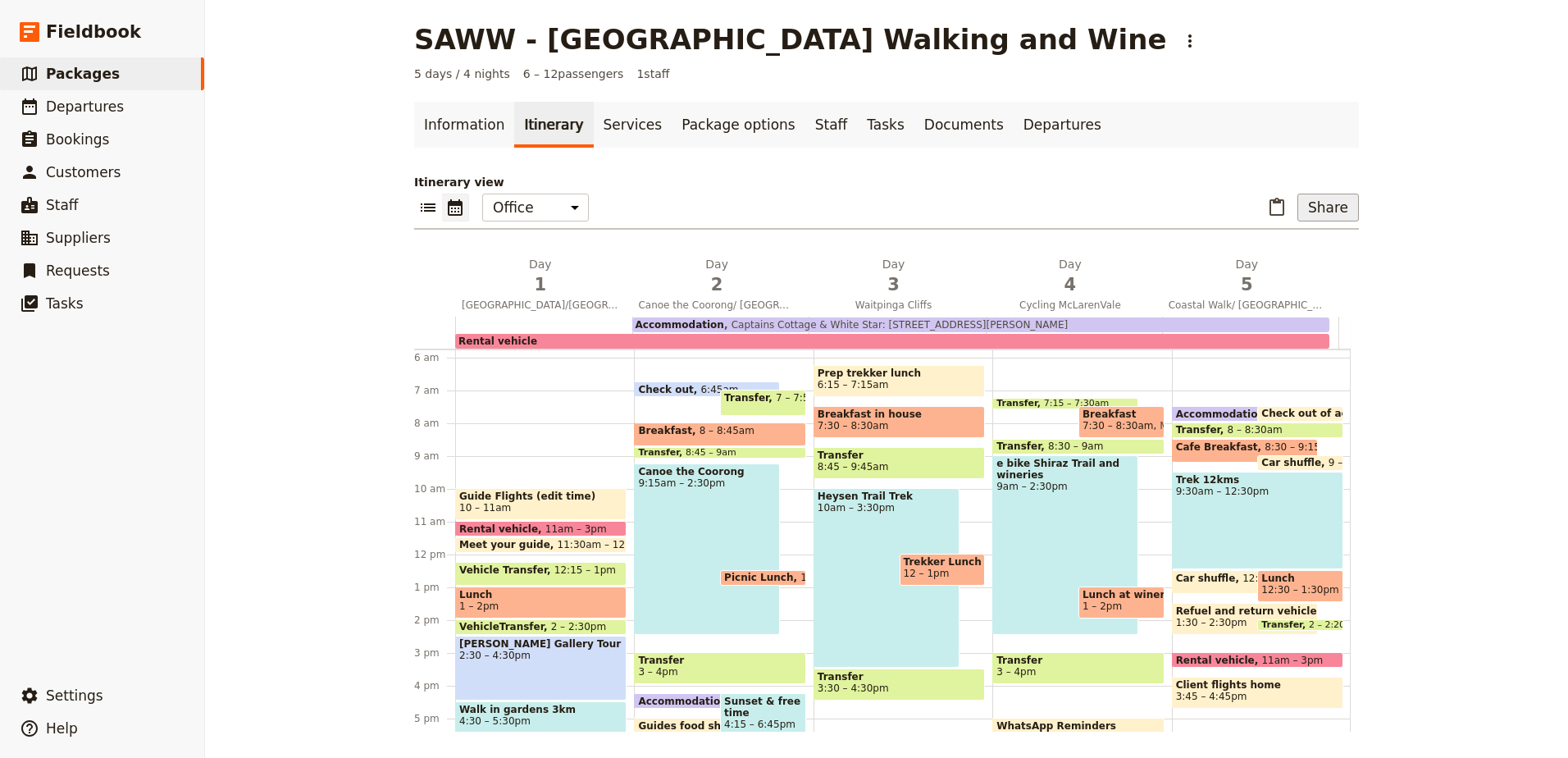
click at [1303, 206] on button "Share" at bounding box center [1328, 207] width 62 height 28
click at [1294, 268] on span "Passenger itinerary" at bounding box center [1286, 266] width 111 height 17
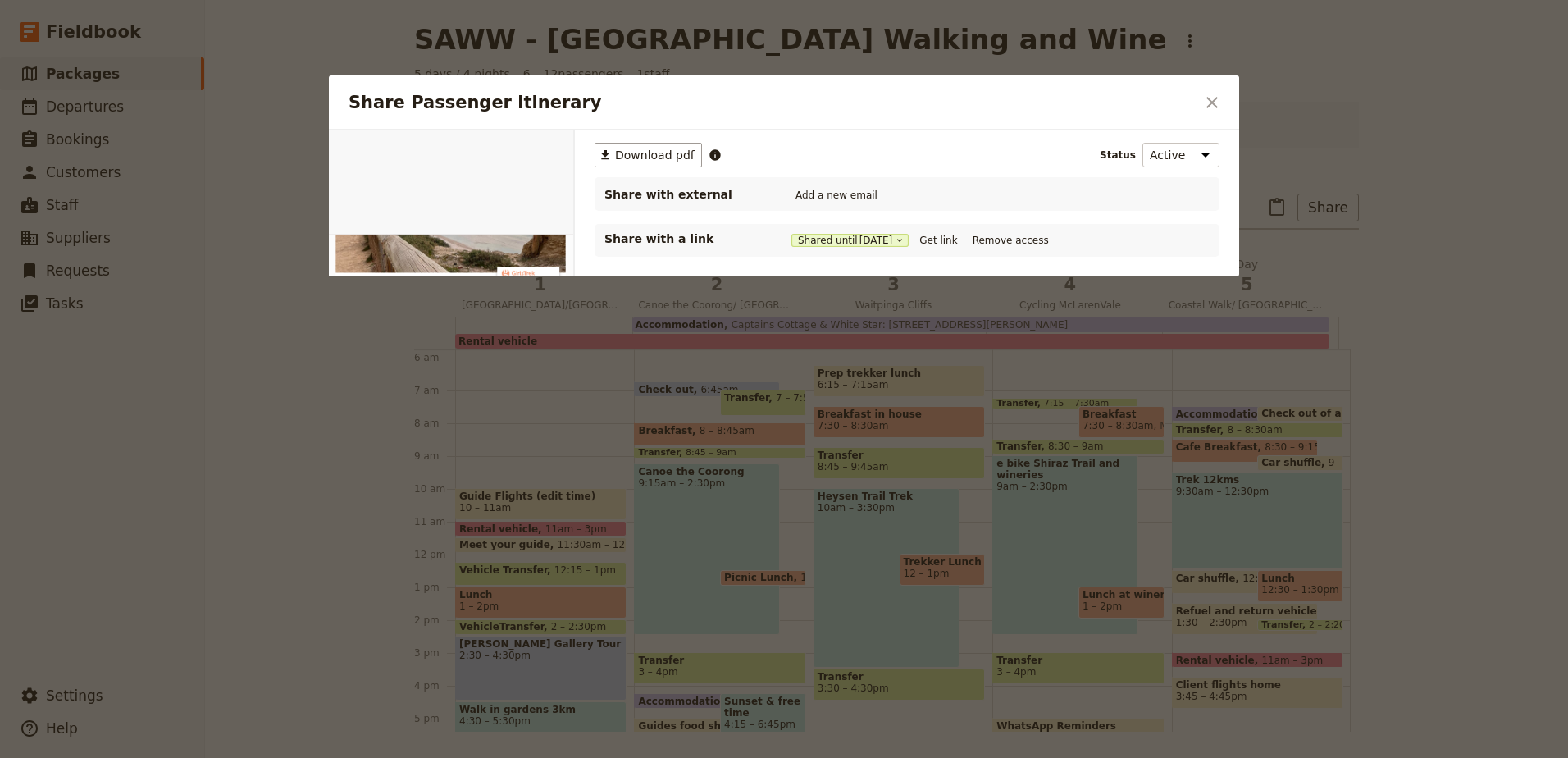
scroll to position [0, 0]
click at [904, 239] on icon "Share Passenger itinerary" at bounding box center [900, 240] width 10 height 10
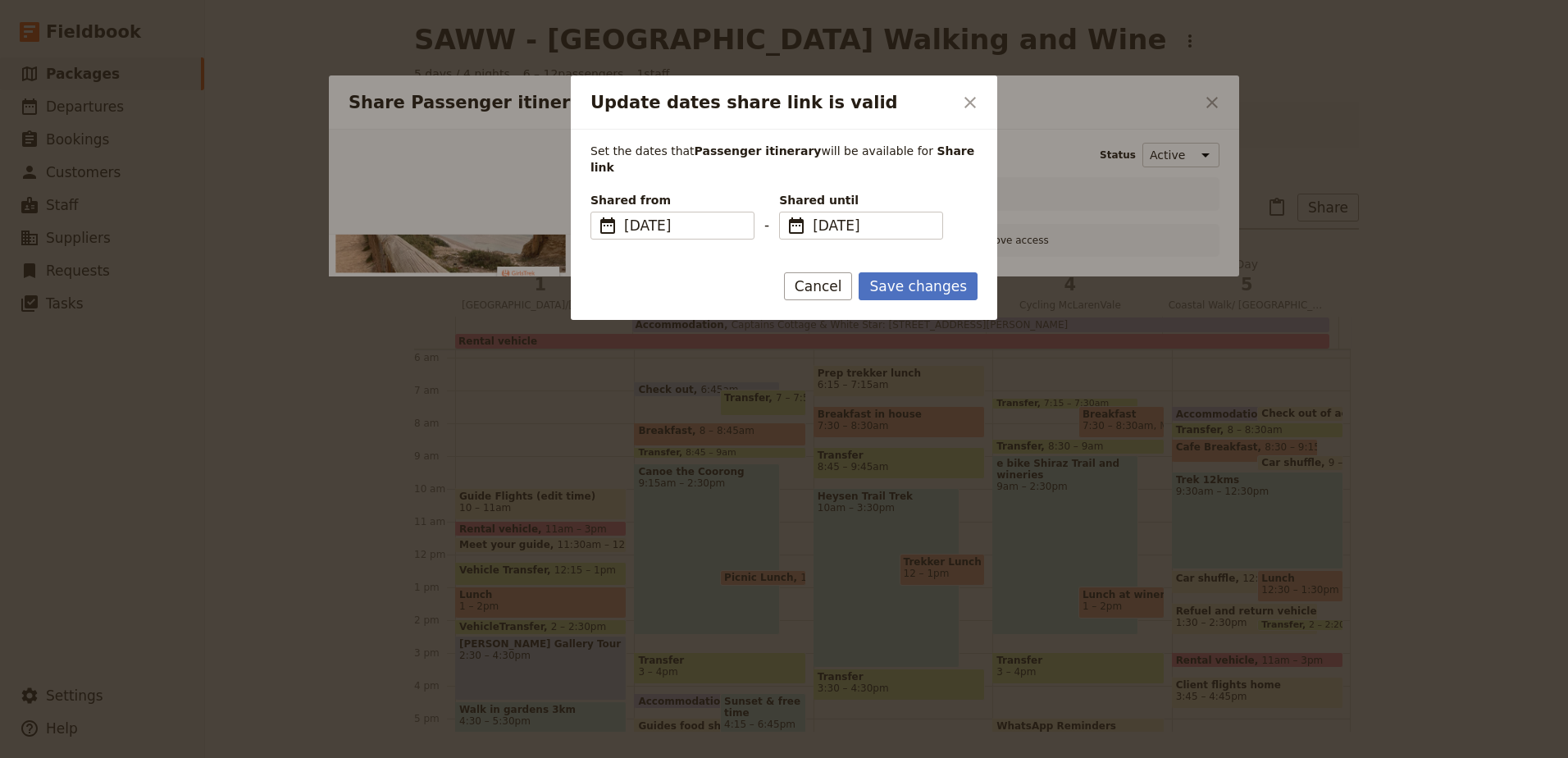
click at [910, 226] on div "Shared from ​ 4 Sep 2025 04/09/2025 2025-09-04 - Shared until ​ 4 Sep 2026 04/0…" at bounding box center [767, 219] width 353 height 54
click at [916, 216] on span "[DATE]" at bounding box center [873, 225] width 120 height 19
click at [786, 212] on input "04/09/2026" at bounding box center [785, 212] width 1 height 1
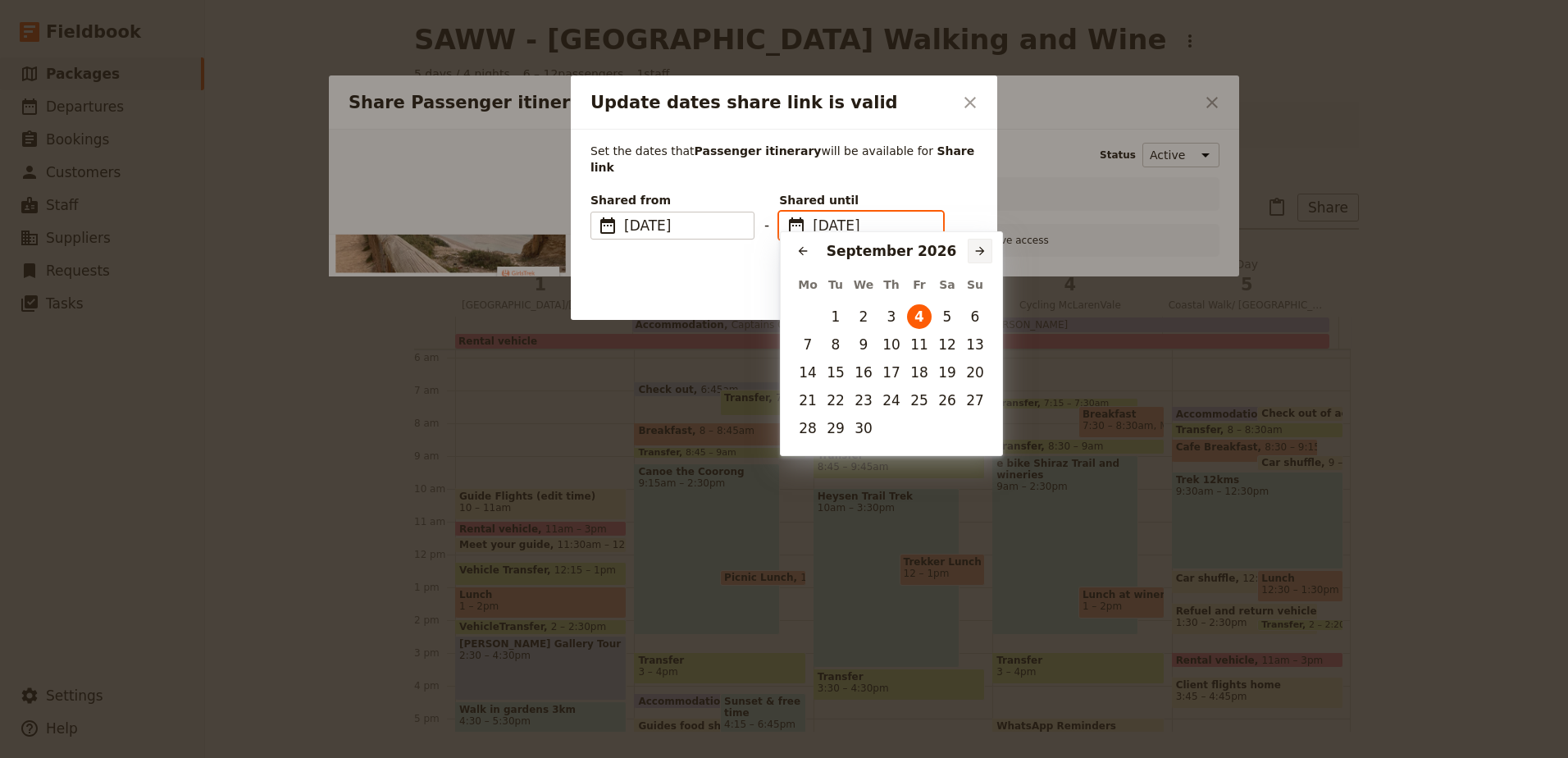
click at [978, 246] on icon "Next month" at bounding box center [980, 251] width 13 height 13
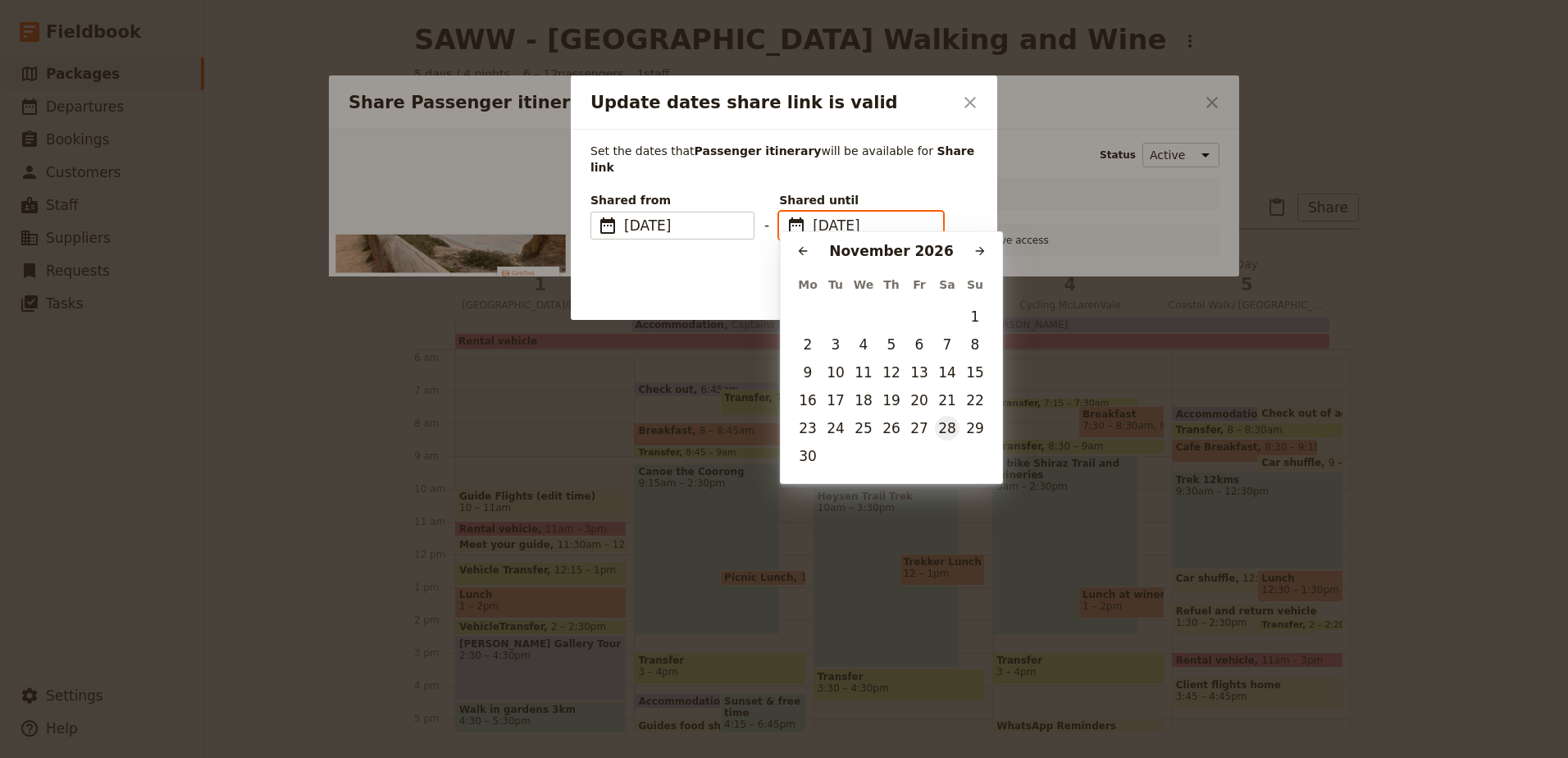
click at [942, 433] on button "28" at bounding box center [947, 428] width 25 height 25
type input "28/11/2026"
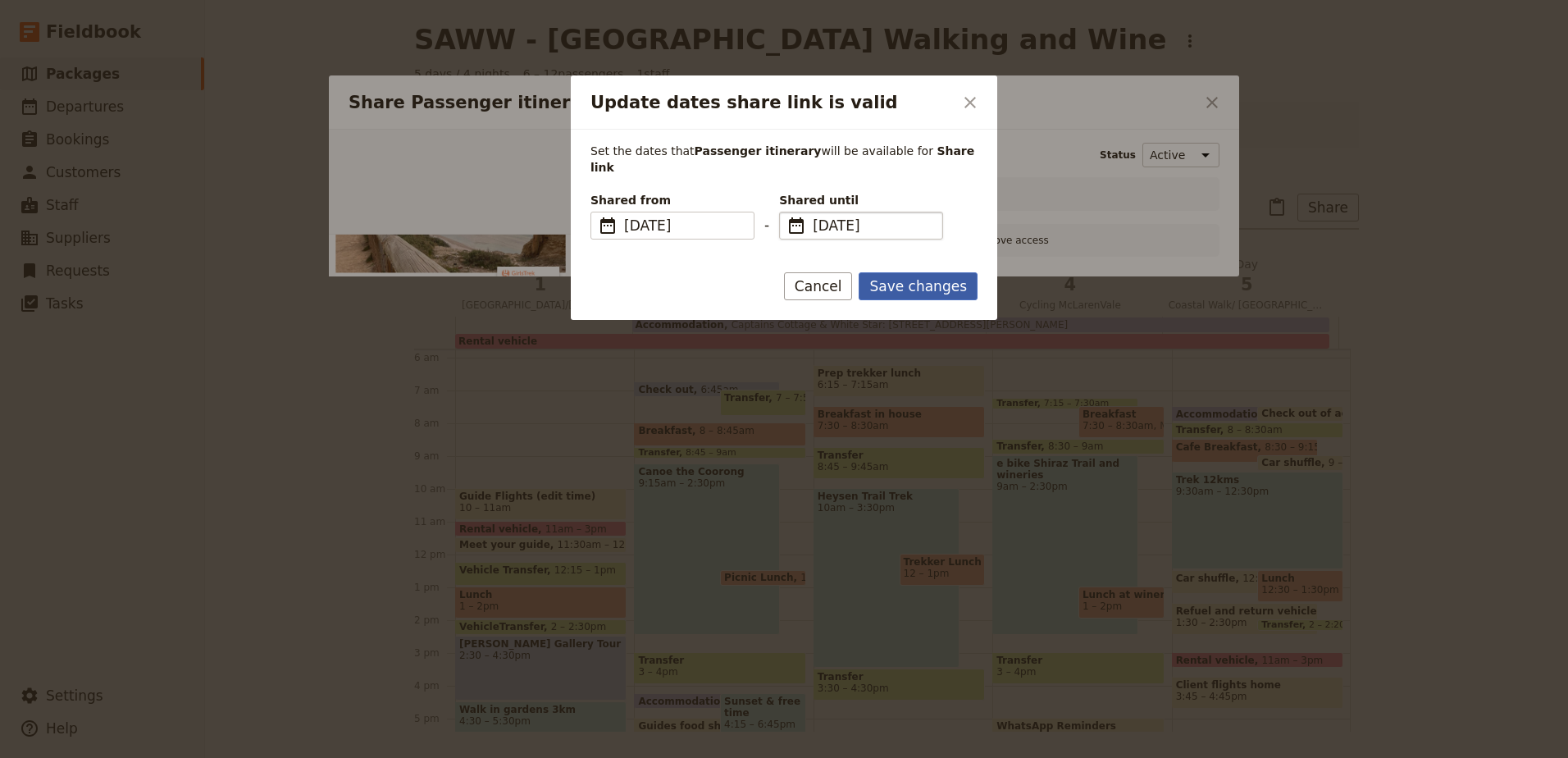
click at [919, 272] on button "Save changes" at bounding box center [918, 286] width 119 height 28
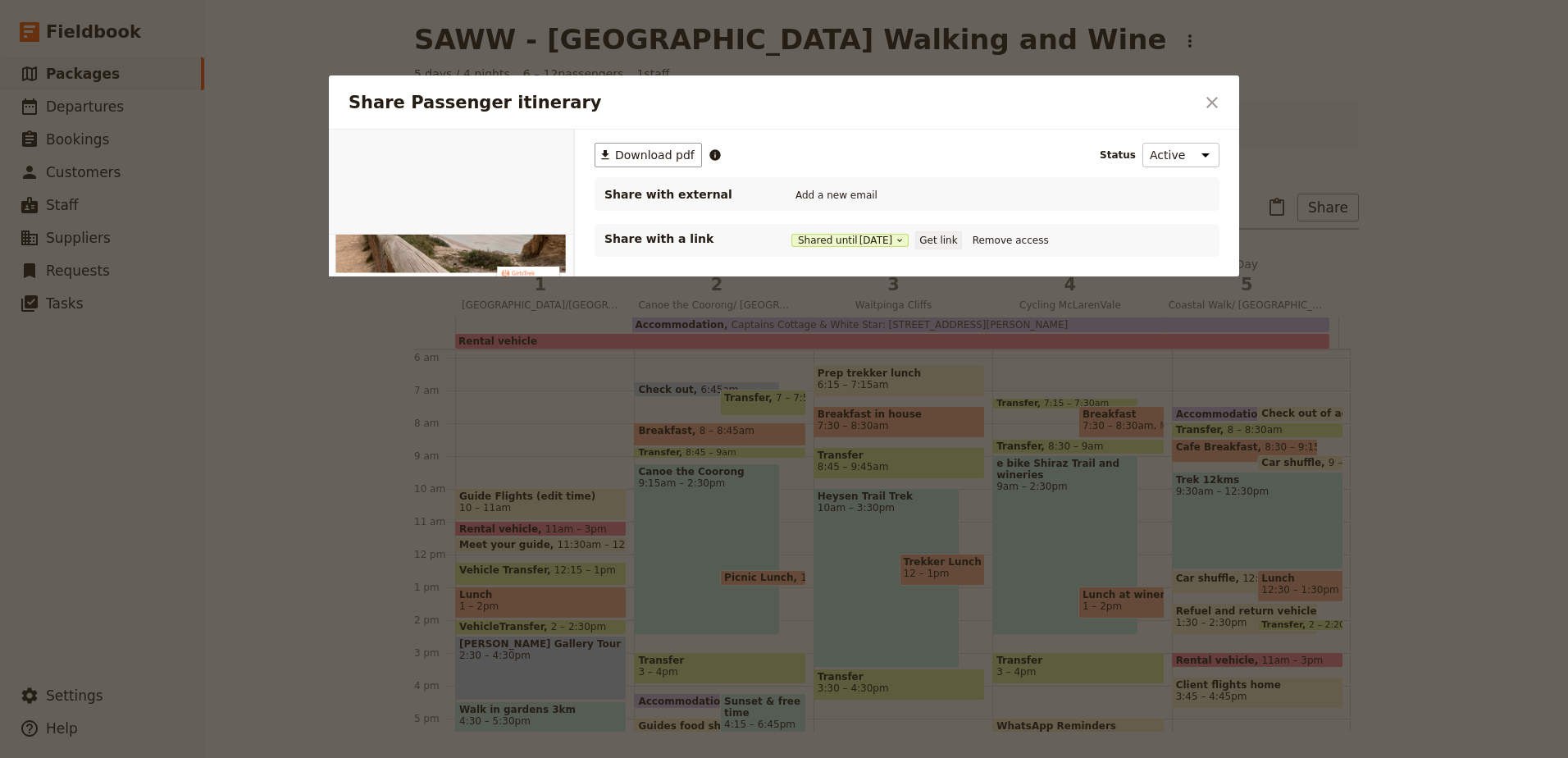
click at [951, 235] on button "Get link" at bounding box center [938, 241] width 46 height 18
click at [1212, 95] on icon "Close dialog" at bounding box center [1211, 102] width 19 height 19
